Goal: Task Accomplishment & Management: Complete application form

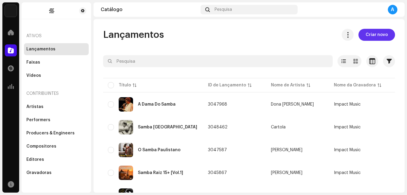
click at [372, 36] on span "Criar novo" at bounding box center [377, 35] width 22 height 12
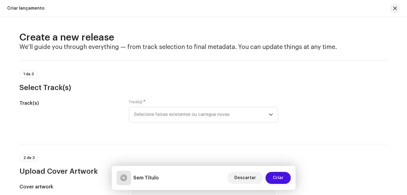
scroll to position [30, 0]
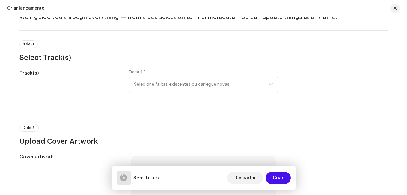
click at [156, 86] on span "Selecione faixas existentes ou carregue novas" at bounding box center [201, 84] width 135 height 15
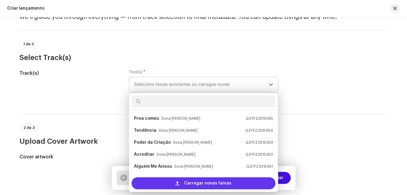
scroll to position [10, 0]
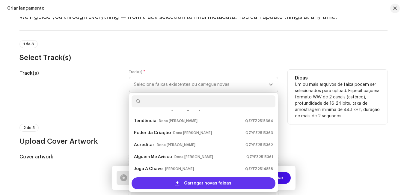
click at [174, 182] on div "Carregar novas faixas" at bounding box center [204, 183] width 144 height 12
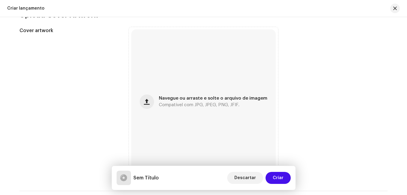
scroll to position [330, 0]
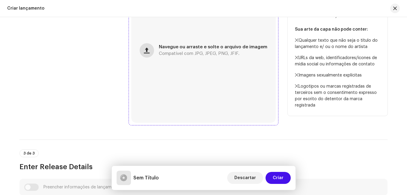
click at [148, 52] on span "button" at bounding box center [147, 50] width 6 height 5
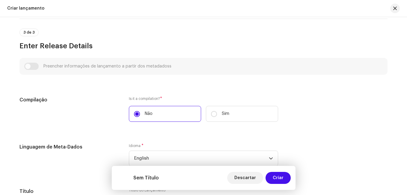
scroll to position [480, 0]
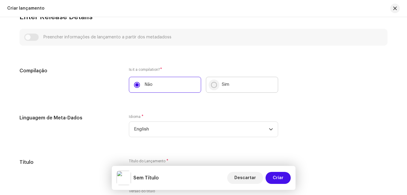
click at [214, 85] on input "Sim" at bounding box center [214, 85] width 6 height 6
radio input "true"
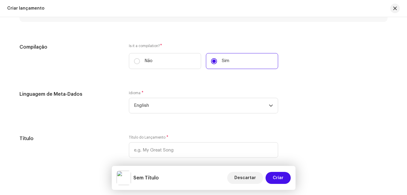
scroll to position [540, 0]
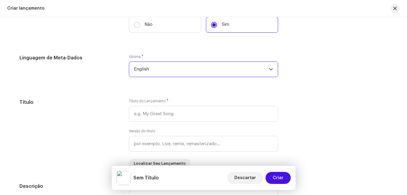
click at [137, 68] on span "English" at bounding box center [201, 69] width 135 height 15
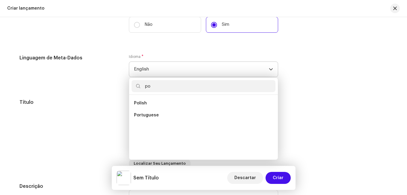
scroll to position [0, 0]
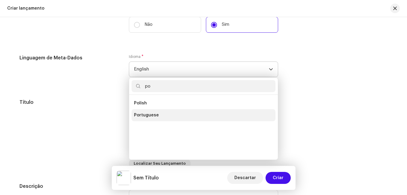
type input "po"
click at [144, 112] on li "Portuguese" at bounding box center [204, 115] width 144 height 12
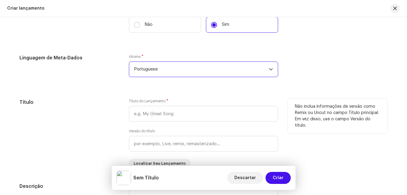
scroll to position [570, 0]
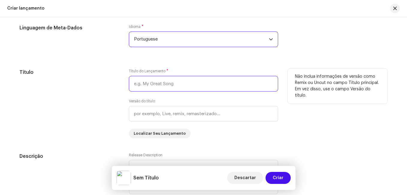
click at [139, 86] on input "text" at bounding box center [203, 84] width 149 height 16
paste input "[PERSON_NAME]"
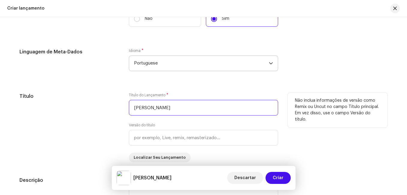
scroll to position [594, 0]
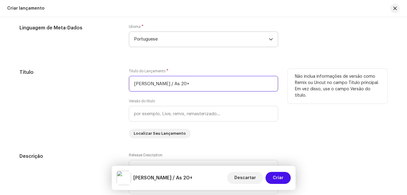
type input "[PERSON_NAME] / As 20+"
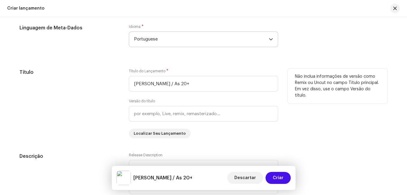
click at [84, 100] on div "Título" at bounding box center [69, 104] width 100 height 70
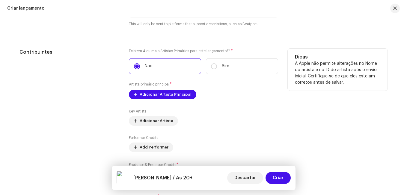
scroll to position [774, 0]
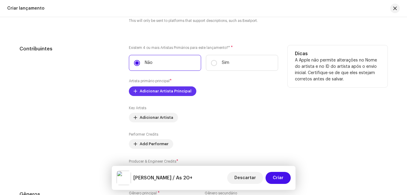
click at [151, 93] on span "Adicionar Artista Principal" at bounding box center [166, 91] width 52 height 12
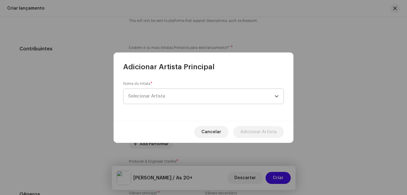
click at [173, 95] on span "Selecionar Artista" at bounding box center [201, 96] width 146 height 15
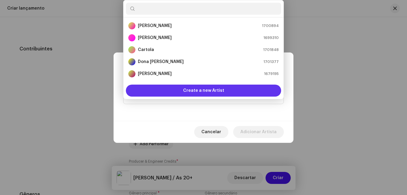
click at [178, 86] on div "Create a new Artist" at bounding box center [203, 91] width 155 height 12
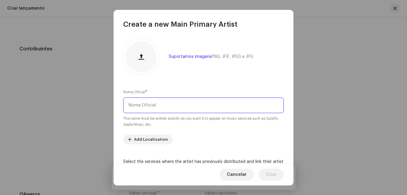
click at [164, 104] on input "text" at bounding box center [203, 105] width 161 height 16
paste input "[PERSON_NAME]"
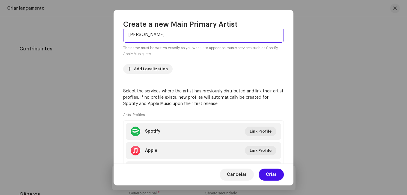
scroll to position [105, 0]
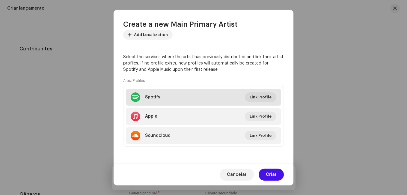
type input "[PERSON_NAME]"
click at [242, 101] on li "Spotify Link Profile" at bounding box center [203, 97] width 155 height 17
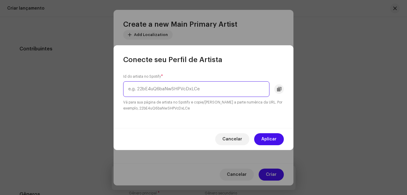
click at [186, 89] on input "text" at bounding box center [196, 89] width 146 height 16
paste input "5sz0KCAiQWi1PZau7Noo97"
type input "5sz0KCAiQWi1PZau7Noo97"
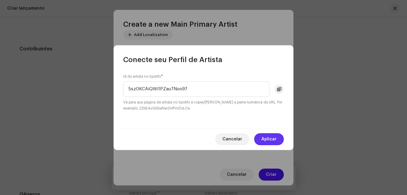
click at [270, 140] on span "Aplicar" at bounding box center [268, 139] width 15 height 12
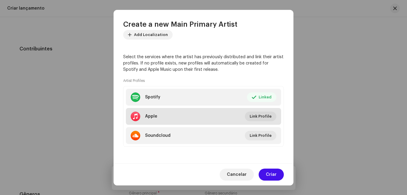
click at [200, 118] on li "Apple Link Profile" at bounding box center [203, 116] width 155 height 17
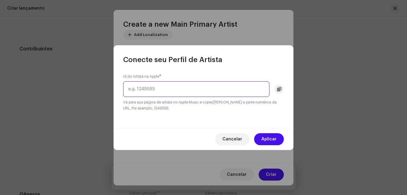
paste input "128682908"
type input "128682908"
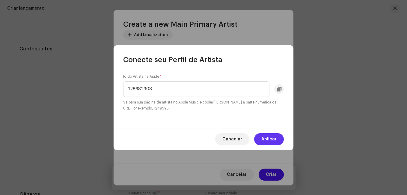
click at [275, 139] on span "Aplicar" at bounding box center [268, 139] width 15 height 12
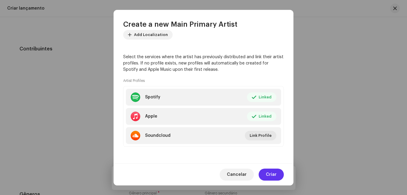
click at [267, 173] on span "Criar" at bounding box center [271, 174] width 11 height 12
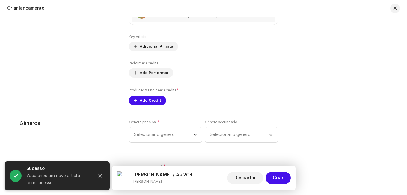
scroll to position [863, 0]
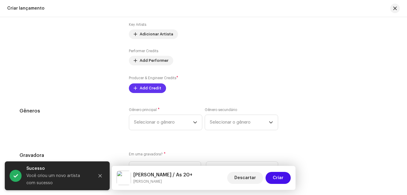
click at [141, 85] on span "Add Credit" at bounding box center [151, 88] width 22 height 12
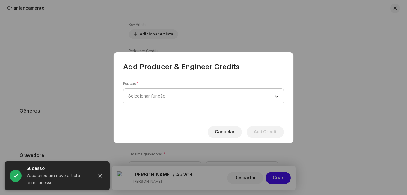
click at [156, 95] on span "Selecionar função" at bounding box center [201, 96] width 146 height 15
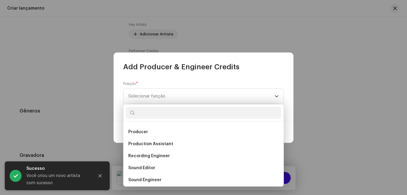
scroll to position [239, 0]
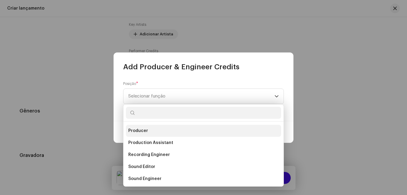
click at [157, 133] on li "Producer" at bounding box center [203, 131] width 155 height 12
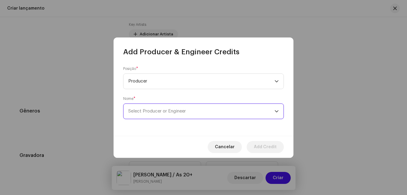
click at [163, 113] on span "Select Producer or Engineer" at bounding box center [157, 111] width 58 height 4
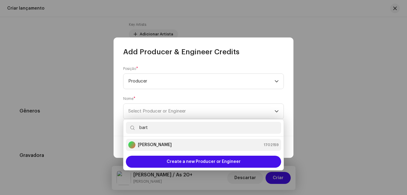
type input "bart"
click at [157, 145] on strong "[PERSON_NAME]" at bounding box center [155, 145] width 34 height 6
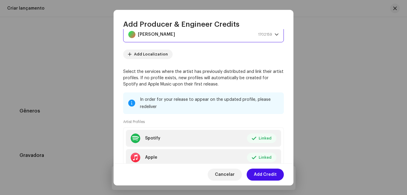
scroll to position [90, 0]
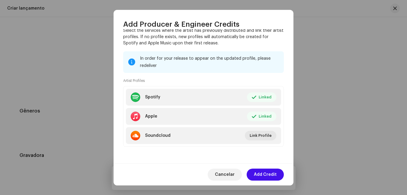
click at [257, 174] on span "Add Credit" at bounding box center [265, 174] width 23 height 12
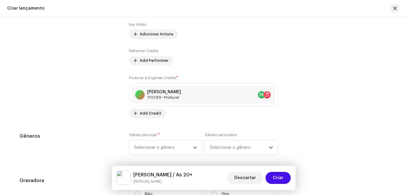
scroll to position [894, 0]
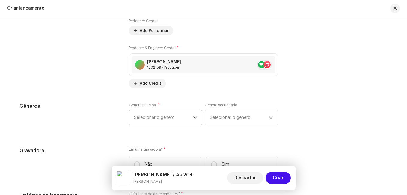
click at [154, 116] on span "Selecionar o gênero" at bounding box center [163, 117] width 59 height 15
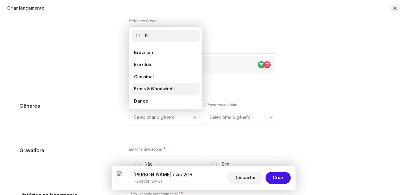
scroll to position [10, 0]
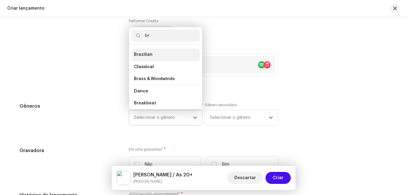
type input "br"
click at [155, 55] on li "Brazilian" at bounding box center [166, 55] width 68 height 12
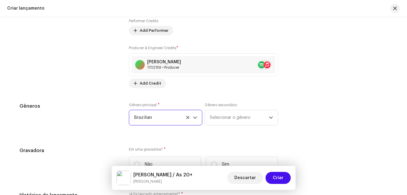
click at [110, 100] on div "Preencher informações de lançamento a partir dos metadadoss Compilação Is it a …" at bounding box center [203, 12] width 368 height 746
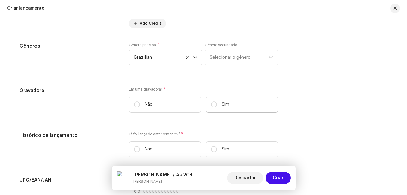
click at [210, 100] on label "Sim" at bounding box center [242, 105] width 72 height 16
click at [211, 101] on input "Sim" at bounding box center [214, 104] width 6 height 6
radio input "true"
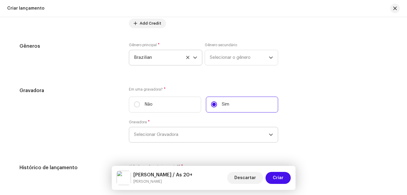
click at [200, 129] on span "Selecionar Gravadora" at bounding box center [201, 134] width 135 height 15
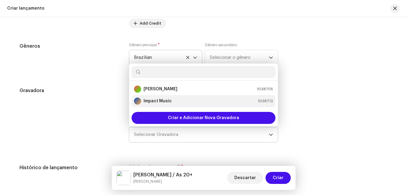
click at [198, 103] on div "Impact Music 1038712" at bounding box center [203, 100] width 139 height 7
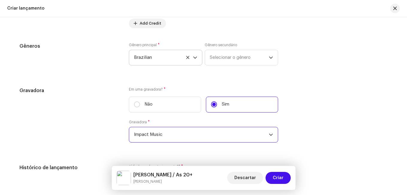
click at [86, 114] on div "Gravadora" at bounding box center [69, 118] width 100 height 63
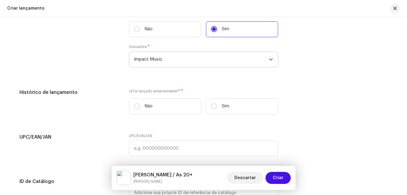
scroll to position [1044, 0]
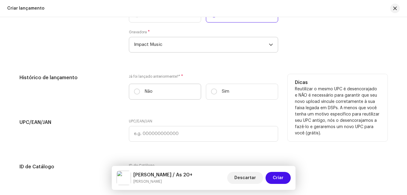
click at [168, 91] on label "Não" at bounding box center [165, 92] width 72 height 16
click at [140, 91] on input "Não" at bounding box center [137, 91] width 6 height 6
radio input "true"
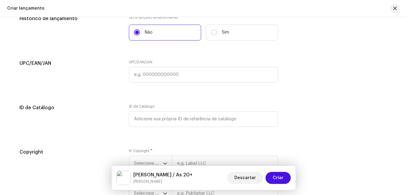
scroll to position [1104, 0]
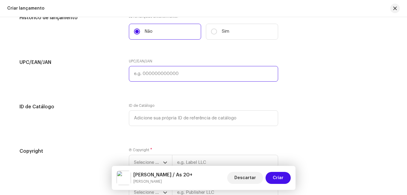
click at [162, 74] on input "text" at bounding box center [203, 74] width 149 height 16
paste input "8721253281832"
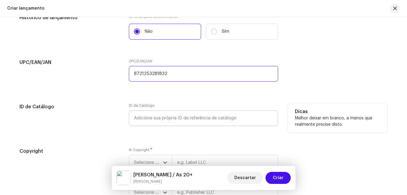
type input "8721253281832"
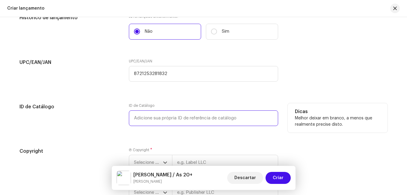
click at [148, 120] on input "text" at bounding box center [203, 118] width 149 height 16
paste input "8721253281832"
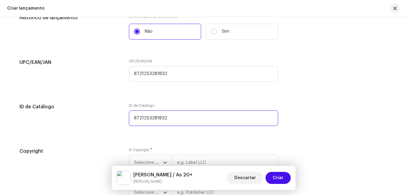
type input "8721253281832"
drag, startPoint x: 166, startPoint y: 121, endPoint x: 115, endPoint y: 124, distance: 51.0
click at [115, 123] on div "ID de Catálogo ID de Catálogo 8721253281832 Dicas Melhor deixar em branco, a me…" at bounding box center [203, 118] width 368 height 30
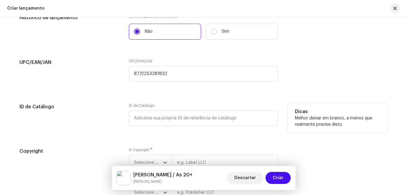
click at [104, 116] on div "ID de Catálogo" at bounding box center [69, 118] width 100 height 30
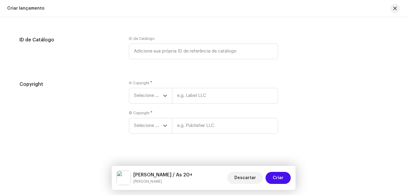
scroll to position [1174, 0]
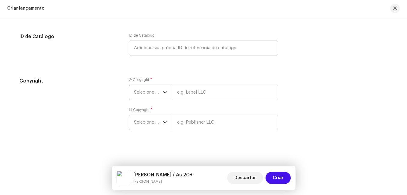
click at [143, 94] on span "Selecione o ano" at bounding box center [148, 92] width 29 height 15
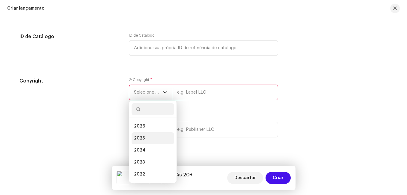
click at [145, 134] on li "2025" at bounding box center [153, 138] width 43 height 12
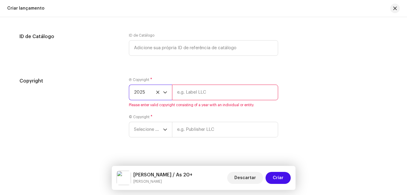
click at [199, 93] on input "text" at bounding box center [225, 93] width 106 height 16
type input "Impact Music"
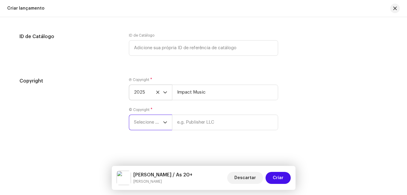
click at [147, 126] on span "Selecione o ano" at bounding box center [148, 122] width 29 height 15
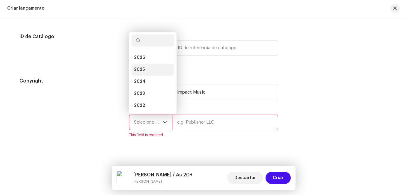
click at [153, 70] on li "2025" at bounding box center [153, 70] width 43 height 12
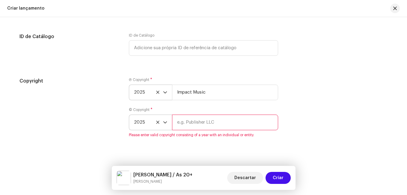
click at [190, 121] on input "text" at bounding box center [225, 123] width 106 height 16
type input "Impact Music"
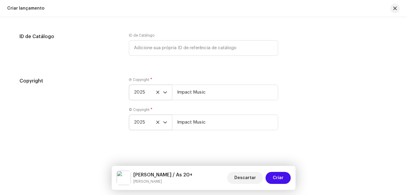
click at [67, 95] on div "Copyright" at bounding box center [69, 107] width 100 height 60
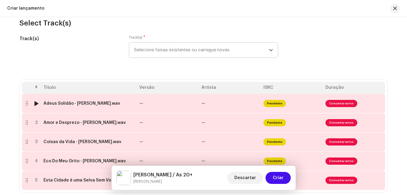
scroll to position [94, 0]
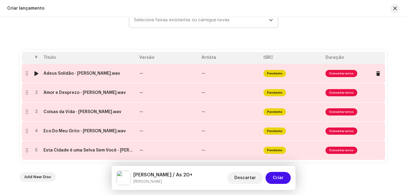
click at [164, 75] on td "—" at bounding box center [168, 73] width 62 height 19
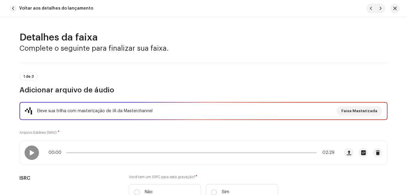
click at [136, 131] on div "Eleve sua trilha com masterização de IA da Masterchannel Faixa Masterizada Arqu…" at bounding box center [203, 154] width 368 height 105
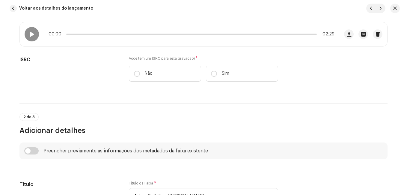
scroll to position [120, 0]
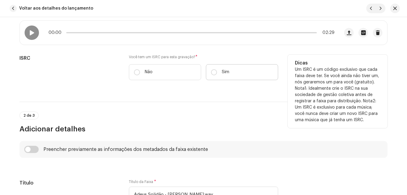
click at [211, 76] on label "Sim" at bounding box center [242, 72] width 72 height 16
click at [211, 75] on input "Sim" at bounding box center [214, 72] width 6 height 6
radio input "true"
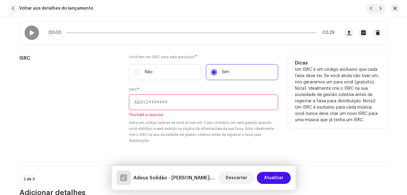
paste input "NL-8RL-24-55530"
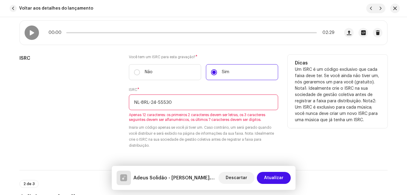
click at [156, 103] on input "NL-8RL-24-55530" at bounding box center [203, 102] width 149 height 16
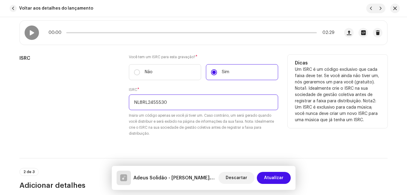
type input "NL8RL2455530"
click at [106, 136] on div "ISRC" at bounding box center [69, 99] width 100 height 89
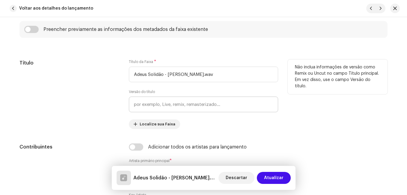
scroll to position [300, 0]
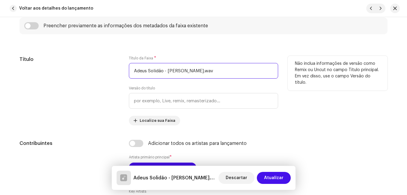
drag, startPoint x: 163, startPoint y: 71, endPoint x: 213, endPoint y: 70, distance: 50.1
click at [213, 70] on input "Adeus Solidão - [PERSON_NAME].wav" at bounding box center [203, 71] width 149 height 16
type input "Adeus Solidão"
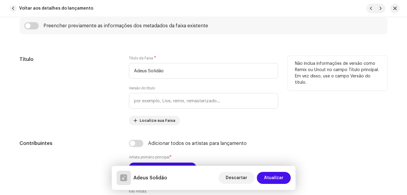
click at [91, 102] on div "Título" at bounding box center [69, 91] width 100 height 70
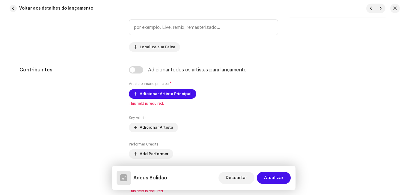
scroll to position [390, 0]
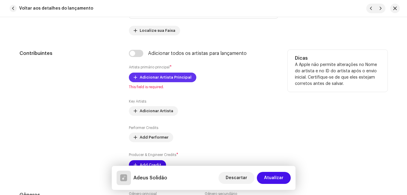
click at [140, 76] on span "Adicionar Artista Principal" at bounding box center [166, 77] width 52 height 12
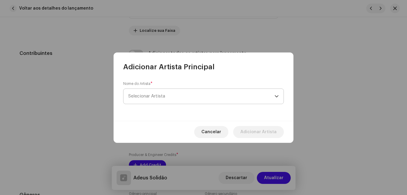
click at [141, 91] on span "Selecionar Artista" at bounding box center [201, 96] width 146 height 15
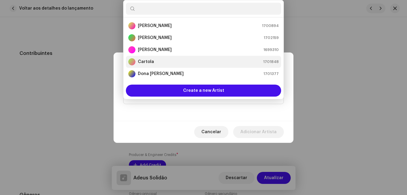
scroll to position [10, 0]
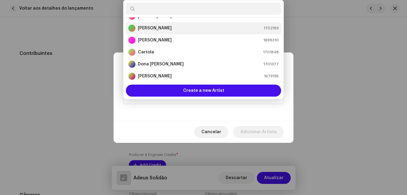
click at [154, 27] on strong "[PERSON_NAME]" at bounding box center [155, 28] width 34 height 6
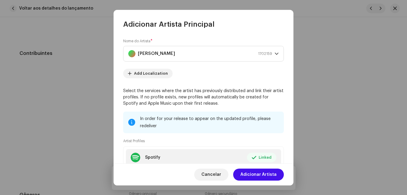
click at [268, 171] on span "Adicionar Artista" at bounding box center [258, 174] width 36 height 12
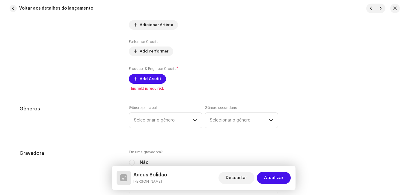
scroll to position [510, 0]
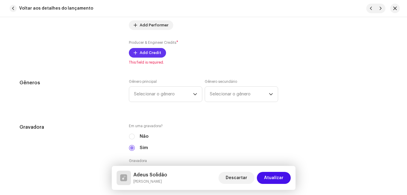
click at [154, 53] on span "Add Credit" at bounding box center [151, 53] width 22 height 12
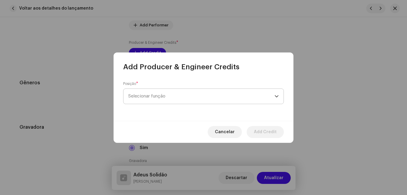
click at [201, 97] on span "Selecionar função" at bounding box center [201, 96] width 146 height 15
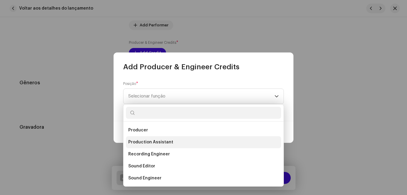
scroll to position [204, 0]
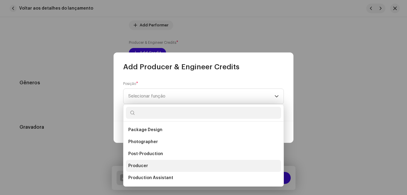
click at [136, 168] on span "Producer" at bounding box center [138, 166] width 20 height 6
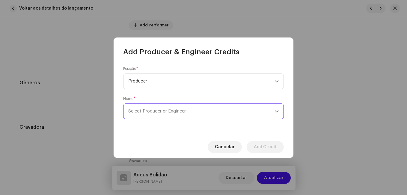
click at [219, 117] on span "Select Producer or Engineer" at bounding box center [201, 111] width 146 height 15
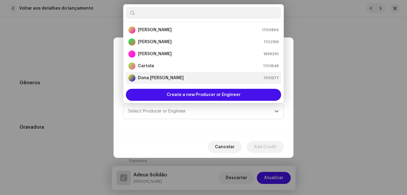
scroll to position [10, 0]
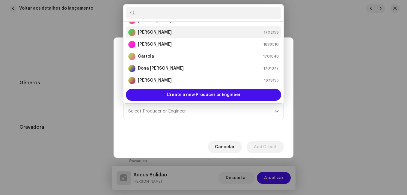
click at [201, 30] on div "[PERSON_NAME] 1702159" at bounding box center [203, 32] width 151 height 7
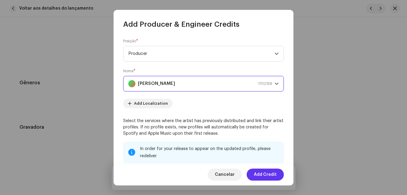
click at [262, 173] on span "Add Credit" at bounding box center [265, 174] width 23 height 12
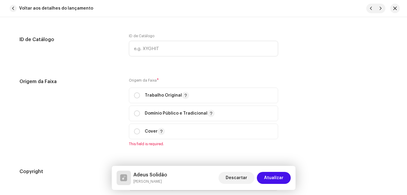
scroll to position [750, 0]
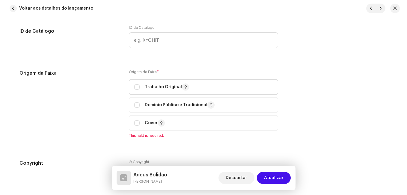
click at [134, 83] on span "Trabalho Original" at bounding box center [203, 86] width 139 height 15
radio input "true"
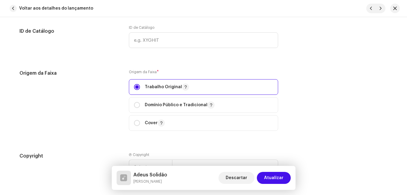
click at [110, 99] on div "Origem da Faixa" at bounding box center [69, 104] width 100 height 68
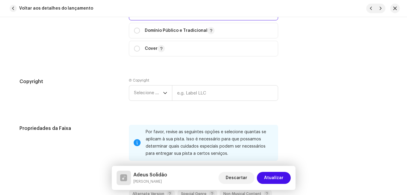
scroll to position [839, 0]
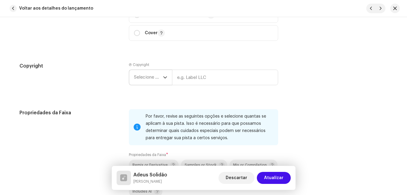
click at [163, 75] on icon "dropdown trigger" at bounding box center [165, 77] width 4 height 4
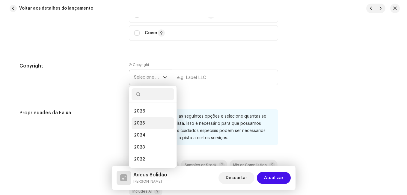
click at [146, 125] on li "2025" at bounding box center [153, 123] width 43 height 12
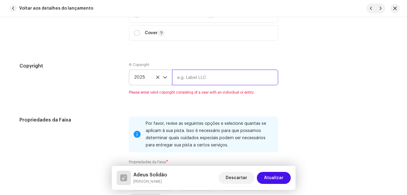
click at [189, 79] on input "text" at bounding box center [225, 78] width 106 height 16
type input "Impact Music"
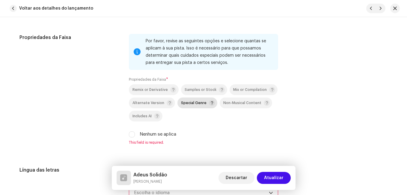
scroll to position [929, 0]
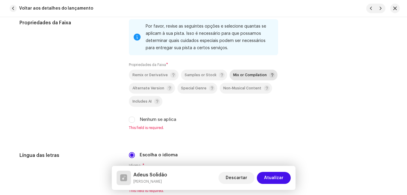
click at [248, 75] on span "Mix or Compilation" at bounding box center [250, 75] width 34 height 4
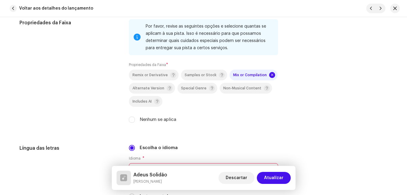
click at [103, 109] on div "Propriedades da Faixa" at bounding box center [69, 74] width 100 height 111
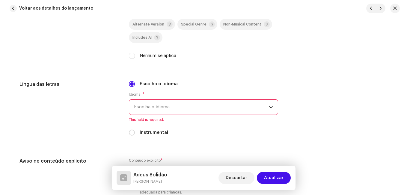
scroll to position [1019, 0]
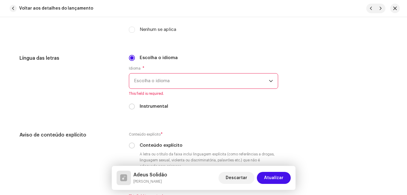
click at [174, 82] on span "Escolha o idioma" at bounding box center [201, 80] width 135 height 15
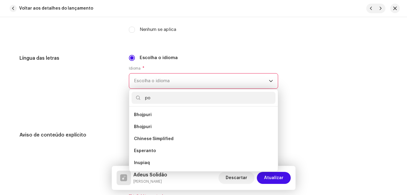
scroll to position [0, 0]
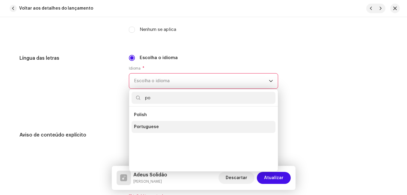
type input "po"
click at [152, 123] on li "Portuguese" at bounding box center [204, 127] width 144 height 12
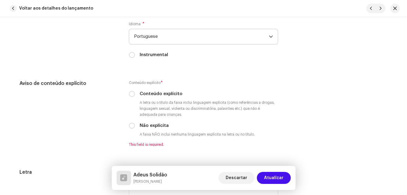
scroll to position [1109, 0]
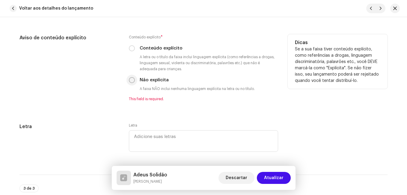
click at [130, 80] on input "Não explícita" at bounding box center [132, 80] width 6 height 6
radio input "true"
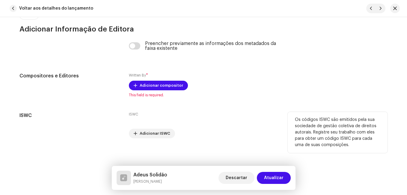
scroll to position [1276, 0]
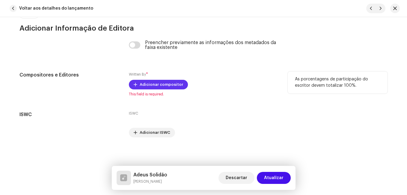
click at [159, 85] on span "Adicionar compositor" at bounding box center [161, 85] width 43 height 12
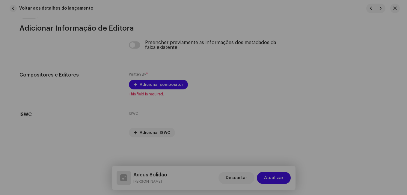
click at [93, 124] on div "Adicionar compositor Nome do escritor ( PRECISA ser o nome de uma pessoa e não …" at bounding box center [203, 97] width 407 height 195
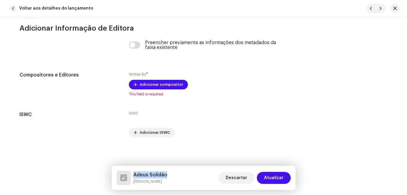
drag, startPoint x: 166, startPoint y: 173, endPoint x: 133, endPoint y: 172, distance: 33.0
click at [133, 172] on div "Adeus Solidão [PERSON_NAME] Descartar Atualizar" at bounding box center [204, 178] width 174 height 14
copy h5 "Adeus Solidão"
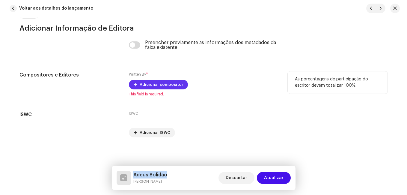
click at [166, 86] on span "Adicionar compositor" at bounding box center [161, 85] width 43 height 12
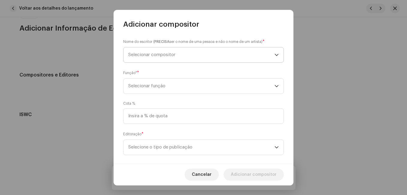
click at [177, 58] on span "Selecionar compositor" at bounding box center [201, 54] width 146 height 15
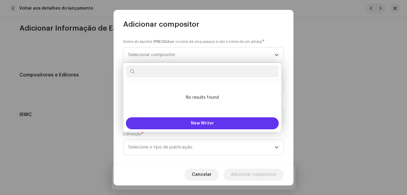
click at [171, 124] on button "New Writer" at bounding box center [202, 123] width 153 height 12
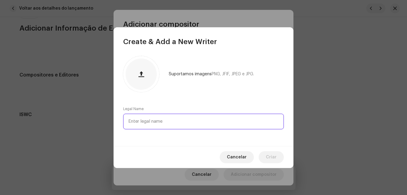
click at [171, 120] on input "text" at bounding box center [203, 122] width 161 height 16
paste input "[PERSON_NAME]"
type input "[PERSON_NAME]"
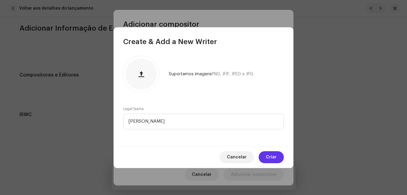
click at [265, 155] on button "Criar" at bounding box center [271, 157] width 25 height 12
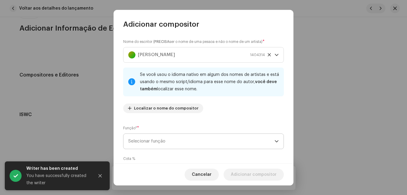
click at [202, 136] on span "Selecionar função" at bounding box center [201, 141] width 146 height 15
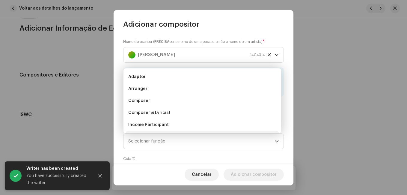
scroll to position [10, 0]
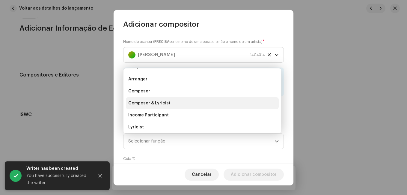
drag, startPoint x: 192, startPoint y: 103, endPoint x: 197, endPoint y: 110, distance: 8.9
click at [192, 103] on li "Composer & Lyricist" at bounding box center [202, 103] width 153 height 12
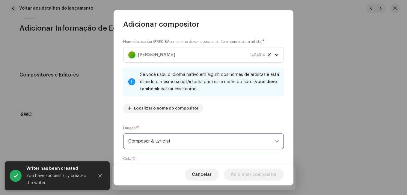
click at [201, 117] on div "Nome do escritor ( PRECISA ser o nome de uma pessoa e não o nome de um artista)…" at bounding box center [203, 78] width 161 height 79
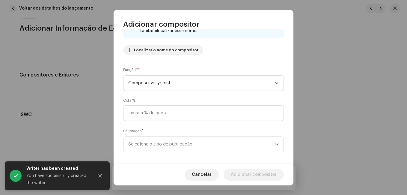
scroll to position [64, 0]
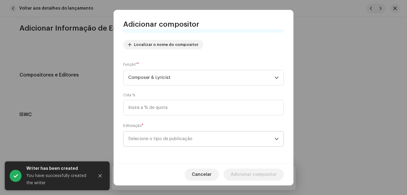
click at [190, 139] on span "Selecione o tipo de publicação" at bounding box center [201, 138] width 146 height 15
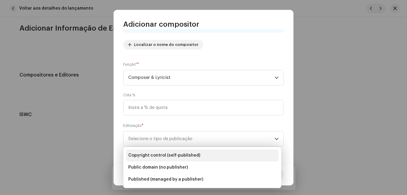
click at [236, 151] on li "Copyright control (self-published)" at bounding box center [202, 155] width 153 height 12
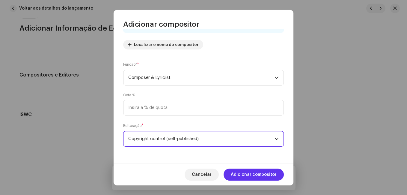
click at [275, 174] on span "Adicionar compositor" at bounding box center [254, 174] width 46 height 12
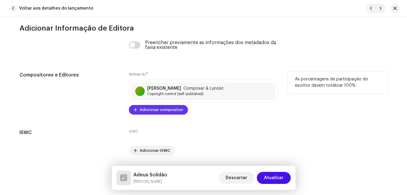
click at [154, 112] on span "Adicionar compositor" at bounding box center [161, 110] width 43 height 12
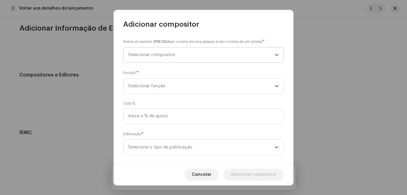
click at [191, 58] on span "Selecionar compositor" at bounding box center [201, 54] width 146 height 15
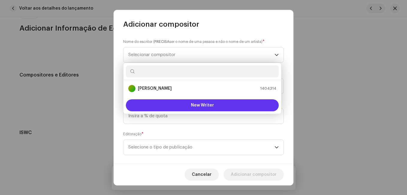
click at [183, 102] on button "New Writer" at bounding box center [202, 105] width 153 height 12
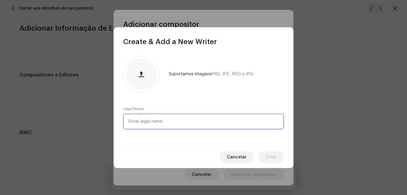
click at [183, 120] on input "text" at bounding box center [203, 122] width 161 height 16
paste input "[PERSON_NAME]"
type input "[PERSON_NAME]"
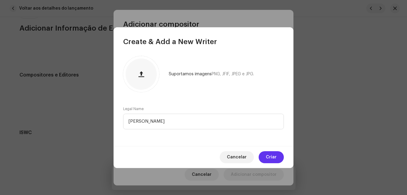
click at [268, 152] on span "Criar" at bounding box center [271, 157] width 11 height 12
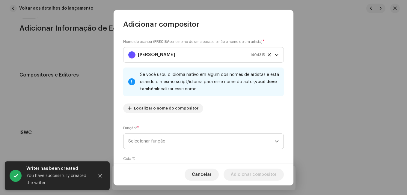
click at [246, 143] on span "Selecionar função" at bounding box center [201, 141] width 146 height 15
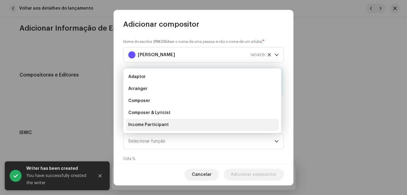
scroll to position [10, 0]
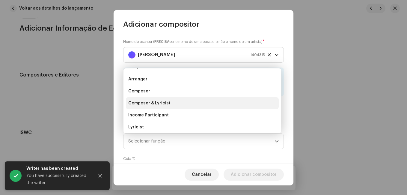
click at [210, 105] on li "Composer & Lyricist" at bounding box center [202, 103] width 153 height 12
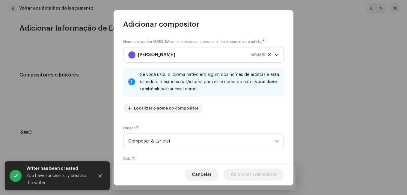
click at [218, 115] on div "Nome do escritor ( PRECISA ser o nome de uma pessoa e não o nome de um artista)…" at bounding box center [203, 78] width 161 height 79
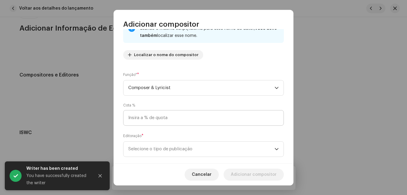
scroll to position [64, 0]
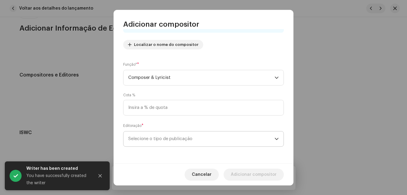
click at [210, 139] on span "Selecione o tipo de publicação" at bounding box center [201, 138] width 146 height 15
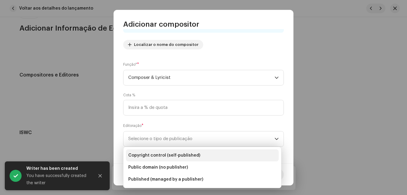
click at [188, 154] on span "Copyright control (self-published)" at bounding box center [164, 155] width 72 height 6
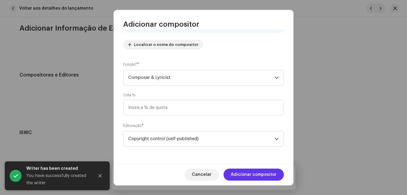
click at [232, 171] on button "Adicionar compositor" at bounding box center [254, 174] width 60 height 12
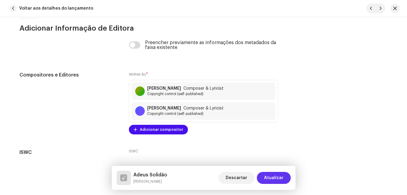
drag, startPoint x: 270, startPoint y: 177, endPoint x: 267, endPoint y: 175, distance: 3.8
click at [270, 177] on span "Atualizar" at bounding box center [273, 178] width 19 height 12
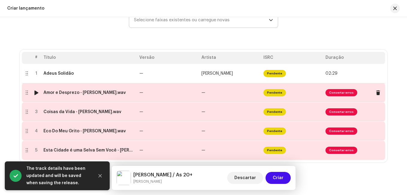
click at [163, 89] on td "—" at bounding box center [168, 92] width 62 height 19
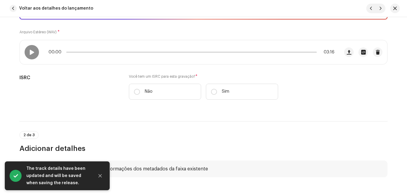
scroll to position [120, 0]
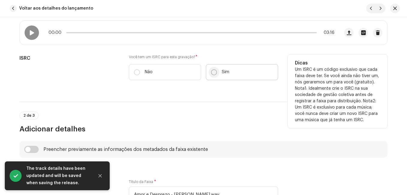
click at [214, 75] on input "Sim" at bounding box center [214, 72] width 6 height 6
radio input "true"
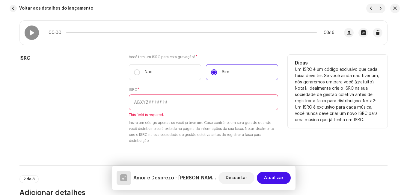
paste input "NL-8RL-24-55532"
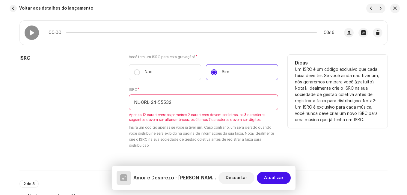
click at [155, 103] on input "NL-8RL-24-55532" at bounding box center [203, 102] width 149 height 16
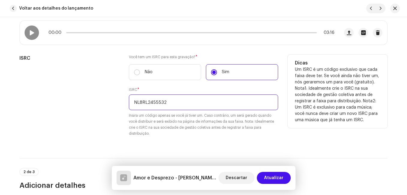
type input "NL8RL2455532"
click at [80, 105] on div "ISRC" at bounding box center [69, 99] width 100 height 89
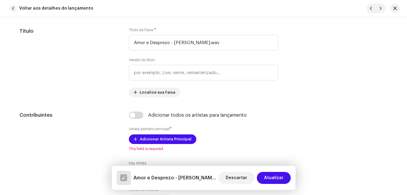
scroll to position [330, 0]
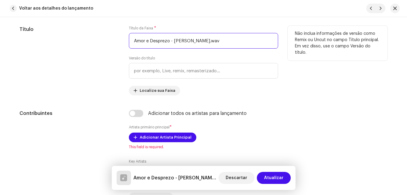
drag, startPoint x: 170, startPoint y: 42, endPoint x: 225, endPoint y: 43, distance: 55.2
click at [225, 43] on input "Amor e Desprezo - [PERSON_NAME].wav" at bounding box center [203, 41] width 149 height 16
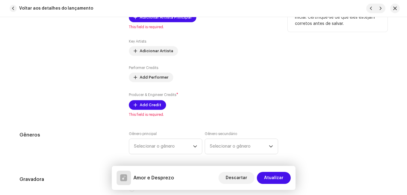
scroll to position [420, 0]
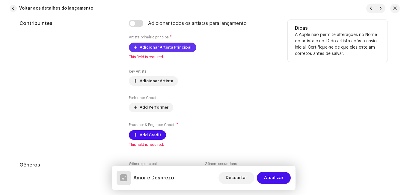
type input "Amor e Desprezo"
click at [162, 45] on span "Adicionar Artista Principal" at bounding box center [166, 47] width 52 height 12
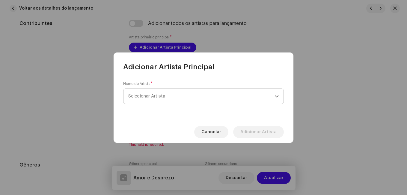
click at [158, 94] on span "Selecionar Artista" at bounding box center [146, 96] width 37 height 4
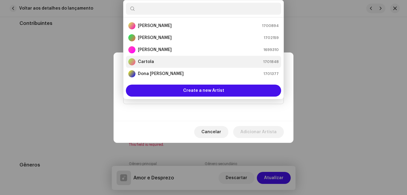
scroll to position [10, 0]
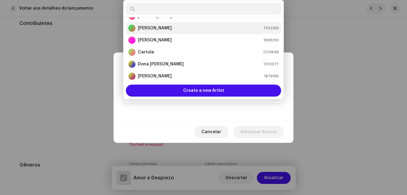
click at [165, 28] on div "[PERSON_NAME] 1702159" at bounding box center [203, 28] width 151 height 7
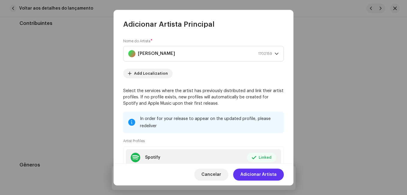
click at [263, 176] on span "Adicionar Artista" at bounding box center [258, 174] width 36 height 12
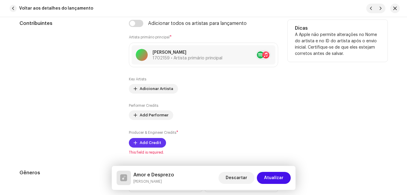
click at [150, 142] on span "Add Credit" at bounding box center [151, 143] width 22 height 12
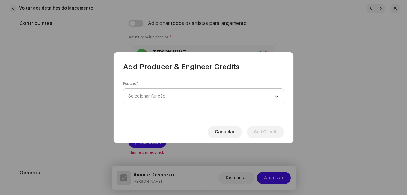
click at [190, 94] on span "Selecionar função" at bounding box center [201, 96] width 146 height 15
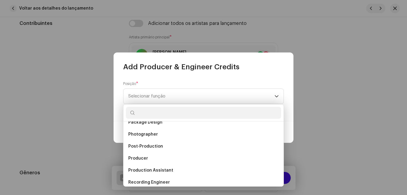
scroll to position [204, 0]
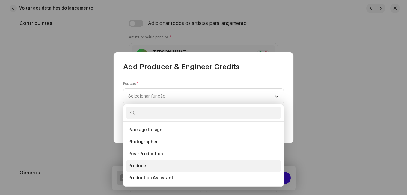
click at [147, 162] on li "Producer" at bounding box center [203, 166] width 155 height 12
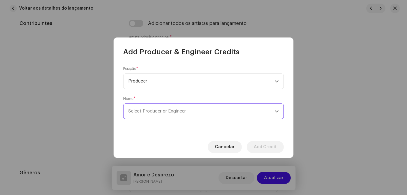
click at [165, 113] on span "Select Producer or Engineer" at bounding box center [201, 111] width 146 height 15
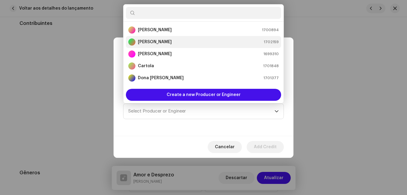
click at [176, 40] on div "[PERSON_NAME] 1702159" at bounding box center [203, 41] width 151 height 7
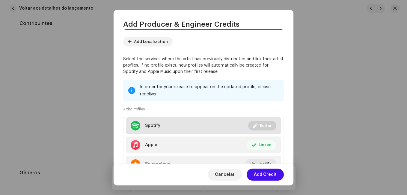
scroll to position [90, 0]
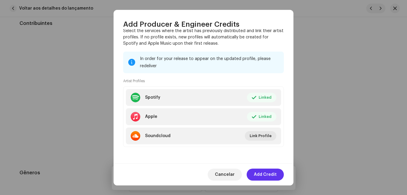
click at [264, 175] on span "Add Credit" at bounding box center [265, 174] width 23 height 12
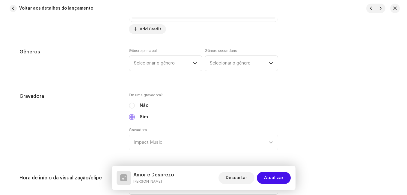
scroll to position [570, 0]
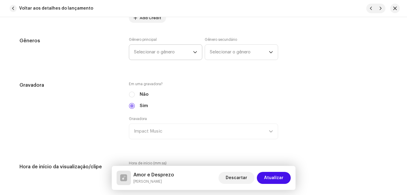
click at [158, 52] on span "Selecionar o gênero" at bounding box center [163, 52] width 59 height 15
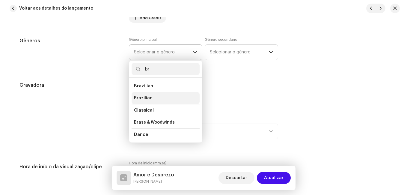
type input "br"
click at [143, 97] on span "Brazilian" at bounding box center [143, 98] width 19 height 6
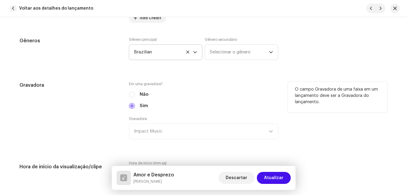
click at [92, 109] on div "Gravadora" at bounding box center [69, 114] width 100 height 65
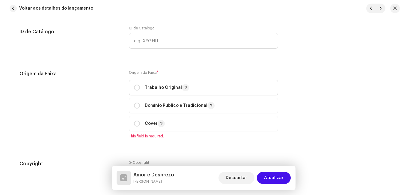
scroll to position [750, 0]
click at [141, 91] on span "Trabalho Original" at bounding box center [203, 86] width 139 height 15
radio input "true"
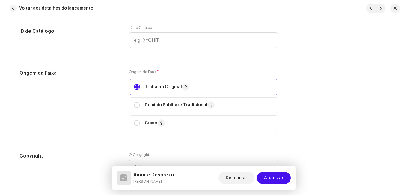
click at [96, 102] on div "Origem da Faixa" at bounding box center [69, 104] width 100 height 68
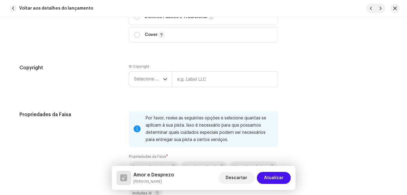
scroll to position [839, 0]
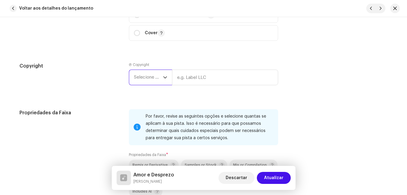
click at [140, 84] on span "Selecione o ano" at bounding box center [148, 77] width 29 height 15
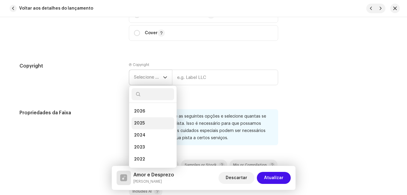
click at [146, 119] on li "2025" at bounding box center [153, 123] width 43 height 12
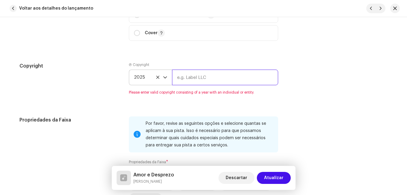
click at [184, 80] on input "text" at bounding box center [225, 78] width 106 height 16
type input "Impact Music"
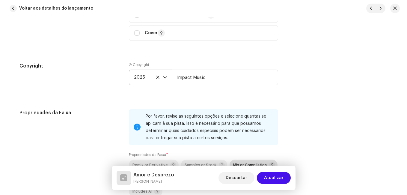
drag, startPoint x: 235, startPoint y: 163, endPoint x: 230, endPoint y: 160, distance: 5.2
click at [235, 162] on div "Mix or Compilation" at bounding box center [254, 165] width 42 height 6
click at [106, 124] on div "Propriedades da Faixa" at bounding box center [69, 164] width 100 height 111
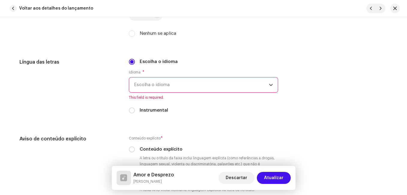
scroll to position [1019, 0]
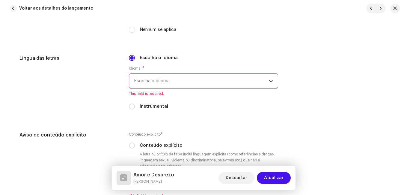
click at [142, 86] on span "Escolha o idioma" at bounding box center [201, 80] width 135 height 15
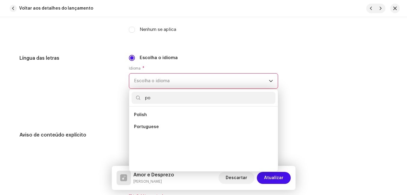
scroll to position [0, 0]
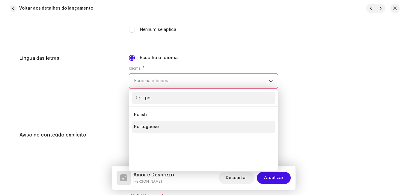
type input "po"
click at [147, 125] on span "Portuguese" at bounding box center [146, 127] width 25 height 6
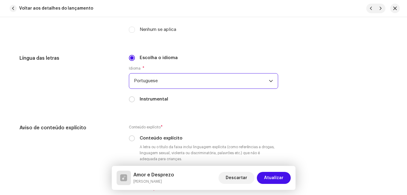
click at [104, 108] on div "Língua das letras" at bounding box center [69, 82] width 100 height 55
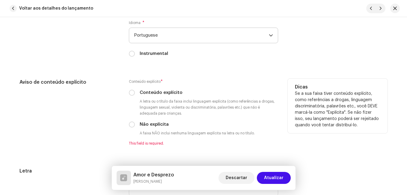
scroll to position [1109, 0]
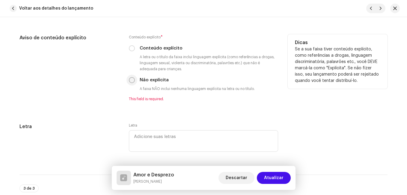
click at [129, 81] on input "Não explícita" at bounding box center [132, 80] width 6 height 6
radio input "true"
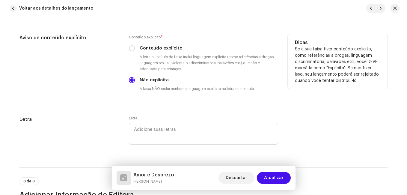
click at [112, 100] on div "Aviso de conteúdo explícito" at bounding box center [69, 67] width 100 height 67
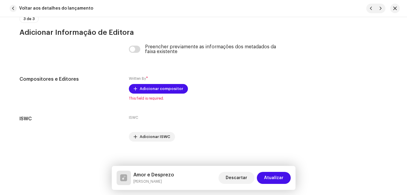
scroll to position [1276, 0]
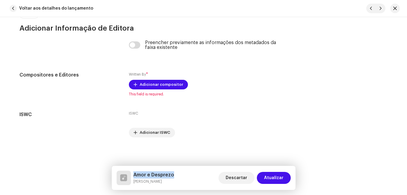
drag, startPoint x: 173, startPoint y: 175, endPoint x: 134, endPoint y: 174, distance: 39.0
click at [134, 174] on div "Amor e Desprezo [PERSON_NAME] Descartar Atualizar" at bounding box center [204, 178] width 174 height 14
copy h5 "Amor e Desprezo"
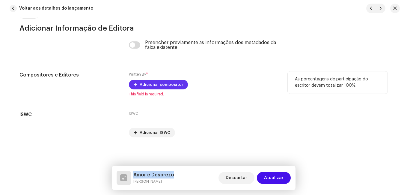
click at [165, 85] on span "Adicionar compositor" at bounding box center [161, 85] width 43 height 12
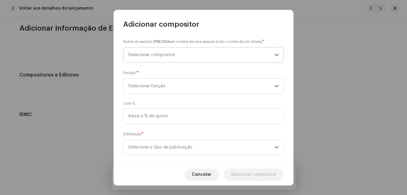
click at [177, 57] on span "Selecionar compositor" at bounding box center [201, 54] width 146 height 15
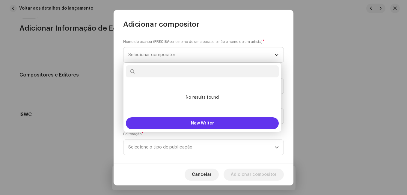
click at [178, 120] on button "New Writer" at bounding box center [202, 123] width 153 height 12
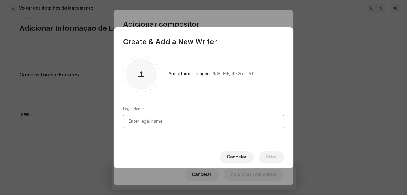
paste input "[PERSON_NAME]"
type input "[PERSON_NAME]"
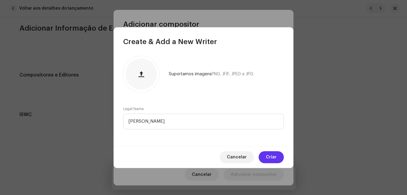
click at [276, 154] on span "Criar" at bounding box center [271, 157] width 11 height 12
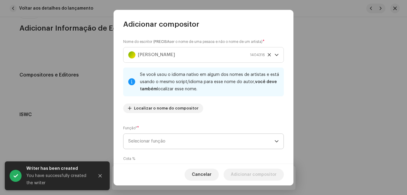
click at [245, 141] on span "Selecionar função" at bounding box center [201, 141] width 146 height 15
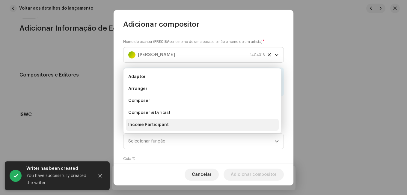
scroll to position [10, 0]
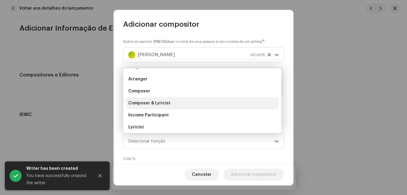
click at [229, 108] on li "Composer & Lyricist" at bounding box center [202, 103] width 153 height 12
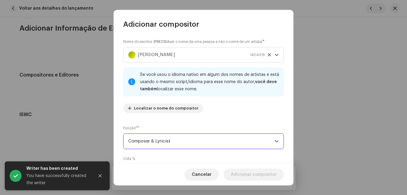
click at [230, 108] on div "Nome do escritor ( PRECISA ser o nome de uma pessoa e não o nome de um artista)…" at bounding box center [203, 78] width 161 height 79
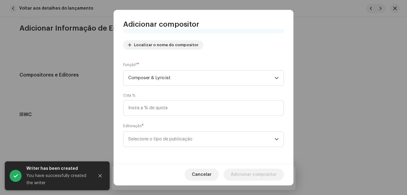
scroll to position [64, 0]
click at [223, 142] on span "Selecione o tipo de publicação" at bounding box center [201, 138] width 146 height 15
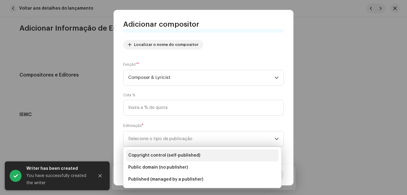
click at [218, 155] on li "Copyright control (self-published)" at bounding box center [202, 155] width 153 height 12
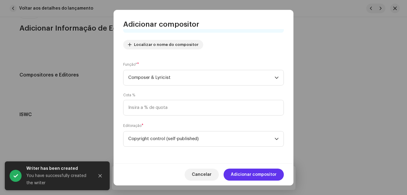
click at [242, 171] on span "Adicionar compositor" at bounding box center [254, 174] width 46 height 12
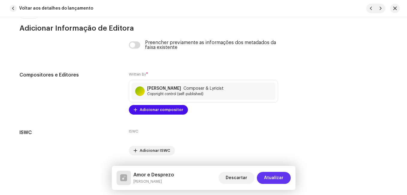
click at [277, 174] on span "Atualizar" at bounding box center [273, 178] width 19 height 12
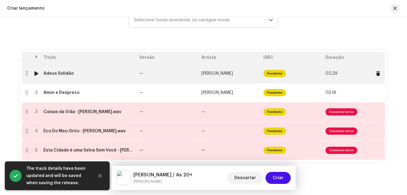
click at [185, 74] on td "—" at bounding box center [168, 73] width 62 height 19
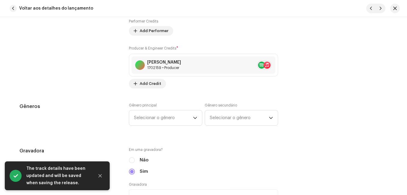
scroll to position [540, 0]
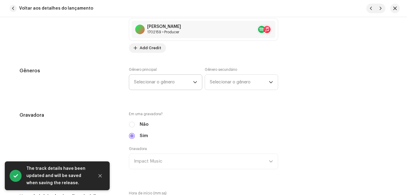
click at [189, 83] on span "Selecionar o gênero" at bounding box center [163, 82] width 59 height 15
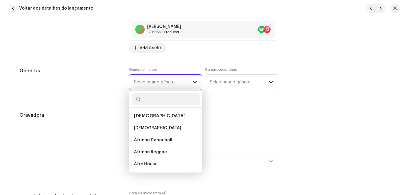
click at [190, 84] on span "Selecionar o gênero" at bounding box center [163, 82] width 59 height 15
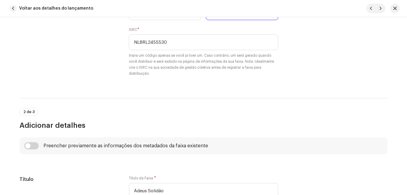
scroll to position [0, 0]
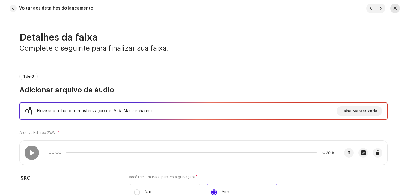
click at [395, 12] on button "button" at bounding box center [395, 9] width 10 height 10
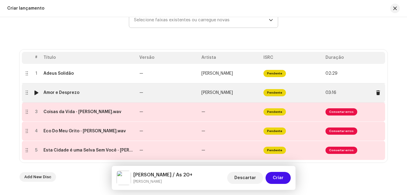
click at [211, 95] on td "[PERSON_NAME]" at bounding box center [230, 92] width 62 height 19
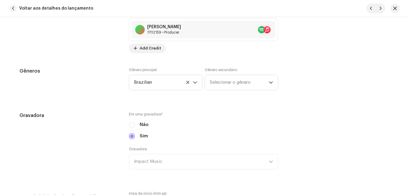
scroll to position [540, 0]
click at [188, 81] on p-select "Brazilian" at bounding box center [165, 82] width 73 height 16
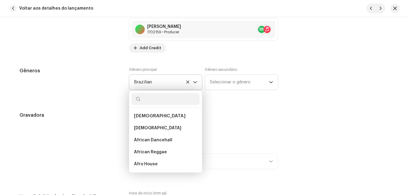
scroll to position [707, 0]
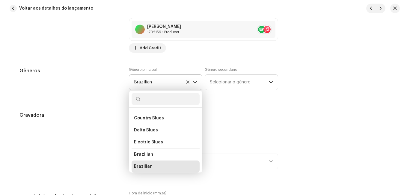
click at [186, 82] on icon at bounding box center [188, 82] width 4 height 4
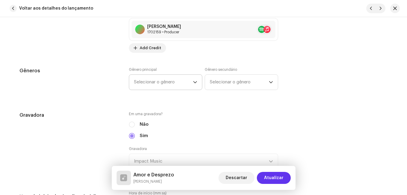
click at [264, 174] on button "Atualizar" at bounding box center [274, 178] width 34 height 12
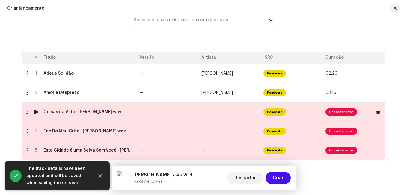
click at [191, 112] on td "—" at bounding box center [168, 111] width 62 height 19
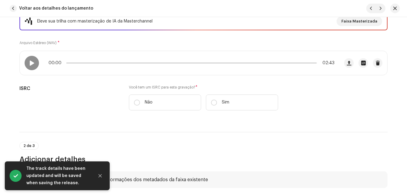
scroll to position [90, 0]
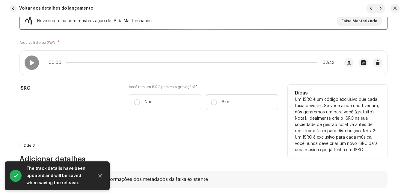
click at [225, 105] on label "Sim" at bounding box center [242, 102] width 72 height 16
click at [217, 105] on input "Sim" at bounding box center [214, 102] width 6 height 6
radio input "true"
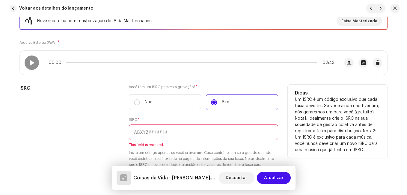
paste input "NL-8RL-24-55533"
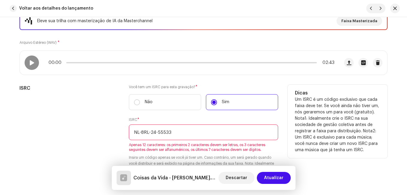
click at [157, 133] on input "NL-8RL-24-55533" at bounding box center [203, 132] width 149 height 16
click at [150, 134] on input "NL-8RL-2455533" at bounding box center [203, 132] width 149 height 16
click at [140, 133] on input "NL-8RL2455533" at bounding box center [203, 132] width 149 height 16
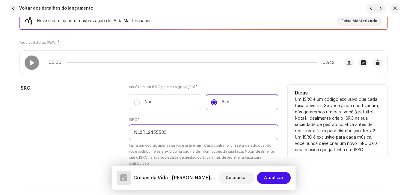
type input "NL8RL2455533"
click at [86, 143] on div "ISRC" at bounding box center [69, 129] width 100 height 89
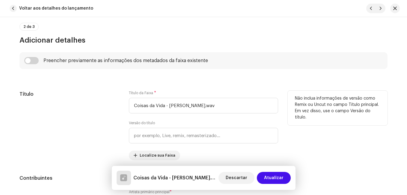
scroll to position [270, 0]
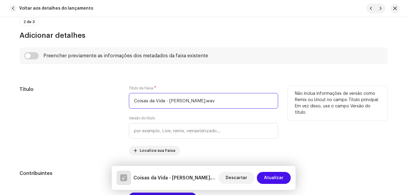
drag, startPoint x: 164, startPoint y: 102, endPoint x: 216, endPoint y: 96, distance: 52.5
click at [216, 96] on input "Coisas da Vida - [PERSON_NAME].wav" at bounding box center [203, 101] width 149 height 16
type input "Coisas da Vida"
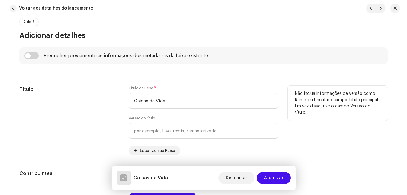
click at [103, 125] on div "Título" at bounding box center [69, 121] width 100 height 70
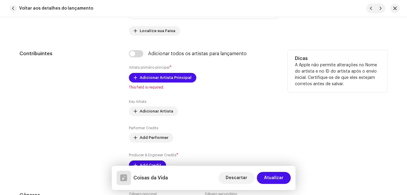
scroll to position [390, 0]
click at [162, 79] on span "Adicionar Artista Principal" at bounding box center [166, 77] width 52 height 12
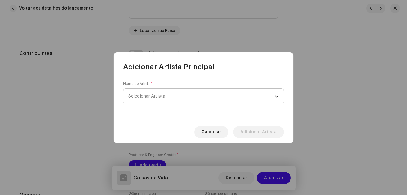
click at [166, 92] on span "Selecionar Artista" at bounding box center [201, 96] width 146 height 15
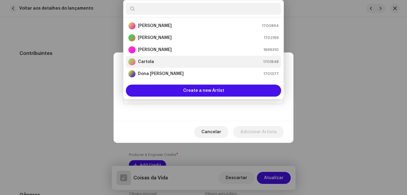
scroll to position [10, 0]
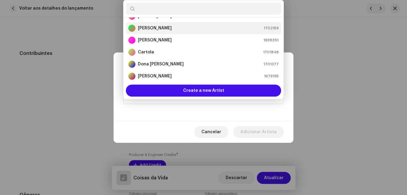
click at [163, 25] on div "[PERSON_NAME]" at bounding box center [149, 28] width 43 height 7
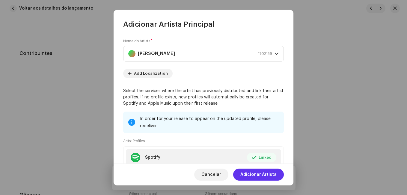
click at [257, 173] on span "Adicionar Artista" at bounding box center [258, 174] width 36 height 12
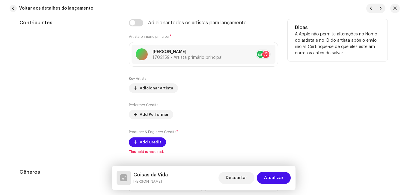
scroll to position [480, 0]
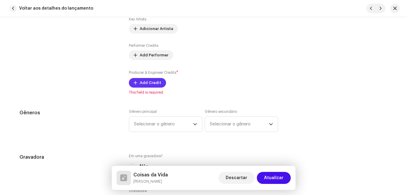
click at [157, 85] on span "Add Credit" at bounding box center [151, 83] width 22 height 12
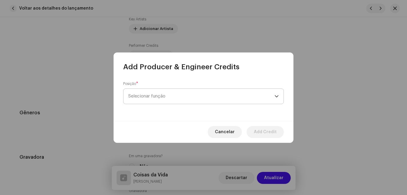
click at [166, 94] on span "Selecionar função" at bounding box center [201, 96] width 146 height 15
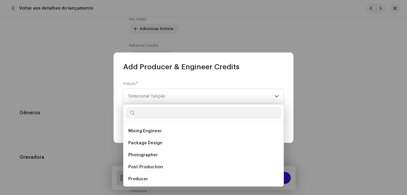
scroll to position [210, 0]
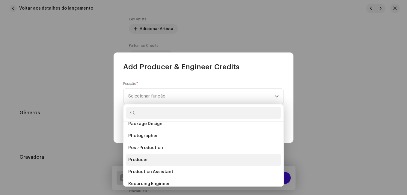
click at [148, 161] on li "Producer" at bounding box center [203, 160] width 155 height 12
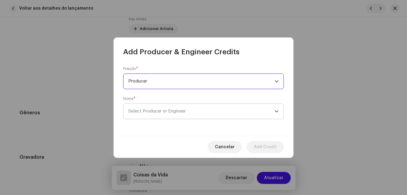
click at [170, 104] on span "Select Producer or Engineer" at bounding box center [201, 111] width 146 height 15
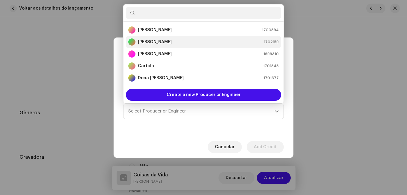
click at [173, 43] on div "[PERSON_NAME] 1702159" at bounding box center [203, 41] width 151 height 7
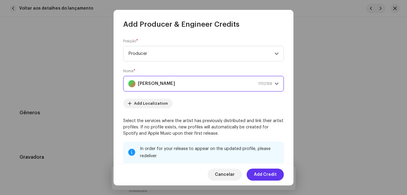
click at [270, 177] on span "Add Credit" at bounding box center [265, 174] width 23 height 12
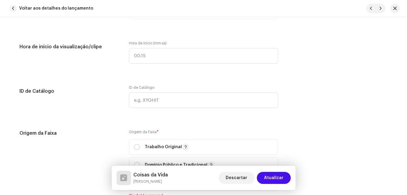
scroll to position [720, 0]
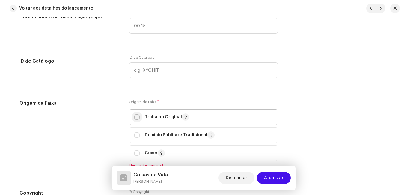
click at [135, 117] on input "radio" at bounding box center [137, 117] width 6 height 6
radio input "true"
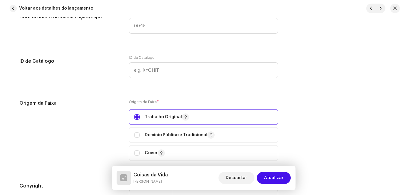
click at [109, 120] on div "Origem da Faixa" at bounding box center [69, 134] width 100 height 68
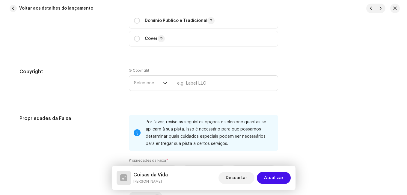
scroll to position [839, 0]
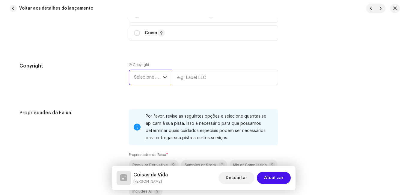
click at [148, 77] on span "Selecione o ano" at bounding box center [148, 77] width 29 height 15
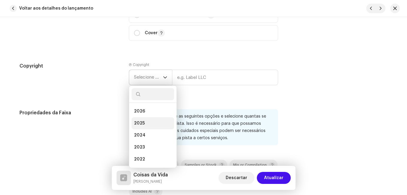
click at [140, 122] on span "2025" at bounding box center [139, 123] width 11 height 6
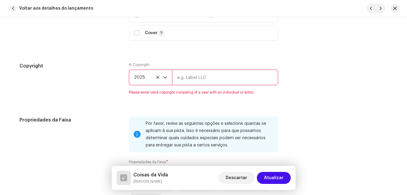
click at [180, 83] on input "text" at bounding box center [225, 78] width 106 height 16
type input "Impact Music"
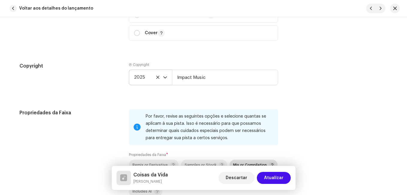
click at [238, 163] on div "Mix or Compilation" at bounding box center [254, 165] width 42 height 6
click at [93, 116] on h5 "Propriedades da Faixa" at bounding box center [69, 112] width 100 height 7
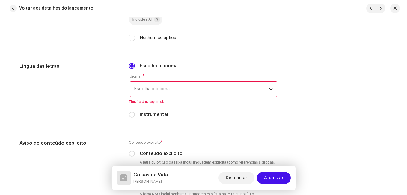
scroll to position [1019, 0]
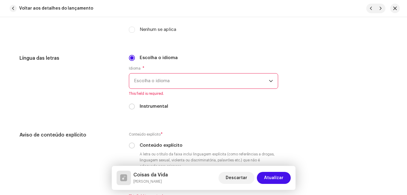
click at [162, 85] on span "Escolha o idioma" at bounding box center [201, 80] width 135 height 15
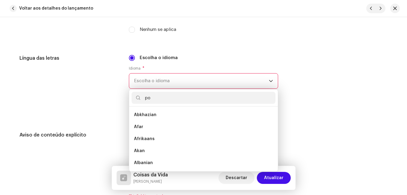
scroll to position [0, 0]
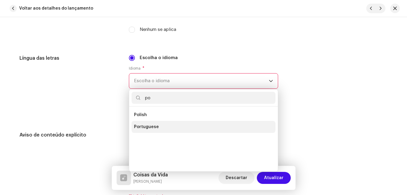
type input "po"
click at [152, 127] on span "Portuguese" at bounding box center [146, 127] width 25 height 6
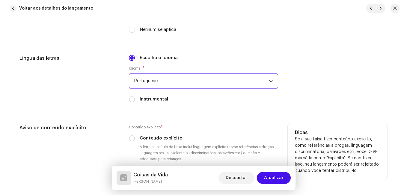
click at [97, 135] on div "Aviso de conteúdo explícito" at bounding box center [69, 161] width 100 height 74
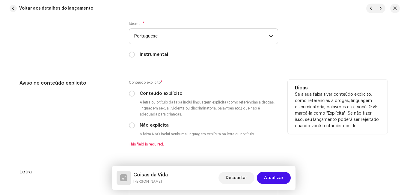
scroll to position [1079, 0]
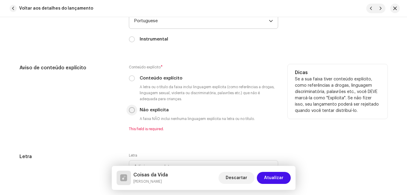
click at [132, 111] on input "Não explícita" at bounding box center [132, 110] width 6 height 6
radio input "true"
click at [114, 117] on div "Aviso de conteúdo explícito" at bounding box center [69, 97] width 100 height 67
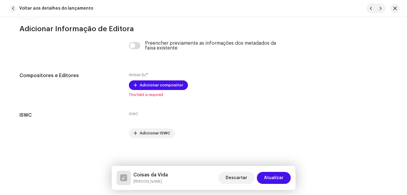
scroll to position [1276, 0]
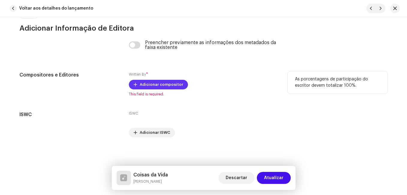
click at [146, 84] on span "Adicionar compositor" at bounding box center [161, 85] width 43 height 12
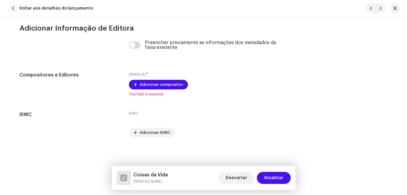
click at [102, 111] on div "Adicionar compositor Nome do escritor ( PRECISA ser o nome de uma pessoa e não …" at bounding box center [203, 97] width 407 height 195
drag, startPoint x: 168, startPoint y: 174, endPoint x: 134, endPoint y: 172, distance: 33.7
click at [134, 172] on div "Coisas da Vida [PERSON_NAME] Descartar Atualizar" at bounding box center [204, 178] width 174 height 14
copy h5 "Coisas da Vida"
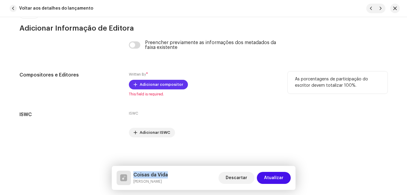
click at [151, 84] on span "Adicionar compositor" at bounding box center [161, 85] width 43 height 12
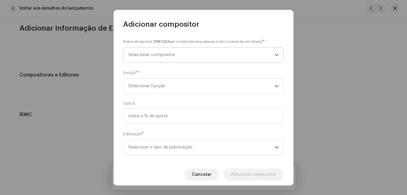
click at [160, 57] on span "Selecionar compositor" at bounding box center [201, 54] width 146 height 15
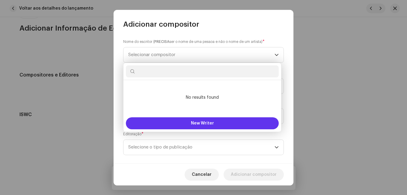
click at [174, 124] on button "New Writer" at bounding box center [202, 123] width 153 height 12
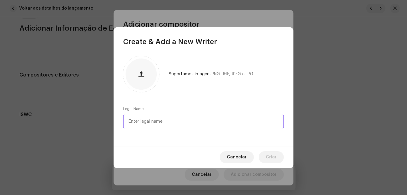
click at [174, 123] on input "text" at bounding box center [203, 122] width 161 height 16
paste input "[PERSON_NAME]"
drag, startPoint x: 163, startPoint y: 120, endPoint x: 205, endPoint y: 122, distance: 42.6
click at [205, 122] on input "[PERSON_NAME]" at bounding box center [203, 122] width 161 height 16
type input "[PERSON_NAME]"
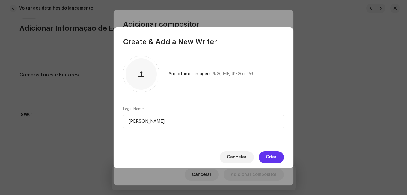
click at [268, 153] on span "Criar" at bounding box center [271, 157] width 11 height 12
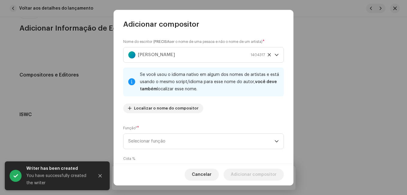
click at [212, 134] on span "Selecionar função" at bounding box center [201, 141] width 146 height 15
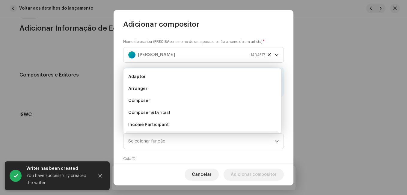
scroll to position [10, 0]
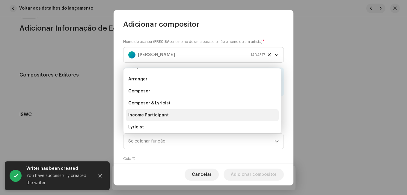
click at [208, 109] on li "Income Participant" at bounding box center [202, 115] width 153 height 12
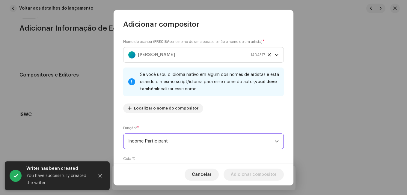
click at [211, 138] on span "Income Participant" at bounding box center [201, 141] width 146 height 15
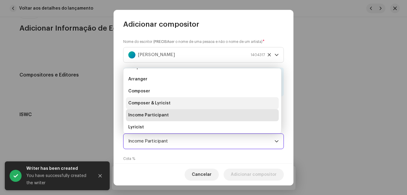
click at [200, 103] on li "Composer & Lyricist" at bounding box center [202, 103] width 153 height 12
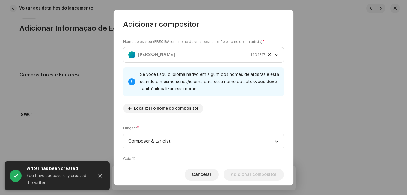
click at [207, 119] on div "Nome do escritor ( PRECISA ser o nome de uma pessoa e não o nome de um artista)…" at bounding box center [204, 96] width 180 height 134
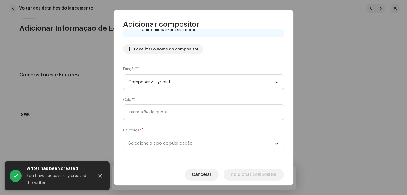
scroll to position [64, 0]
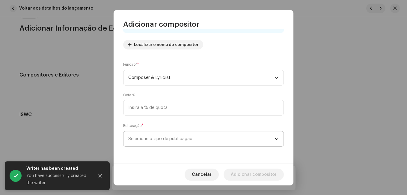
click at [204, 136] on span "Selecione o tipo de publicação" at bounding box center [201, 138] width 146 height 15
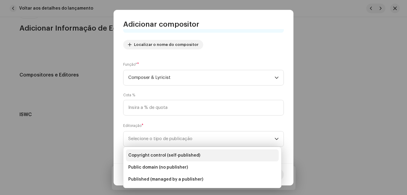
click at [199, 154] on li "Copyright control (self-published)" at bounding box center [202, 155] width 153 height 12
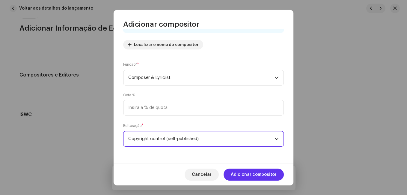
click at [243, 175] on span "Adicionar compositor" at bounding box center [254, 174] width 46 height 12
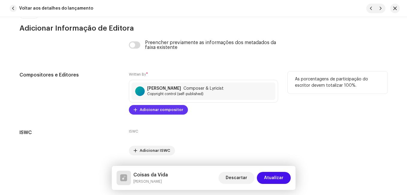
click at [152, 108] on span "Adicionar compositor" at bounding box center [161, 110] width 43 height 12
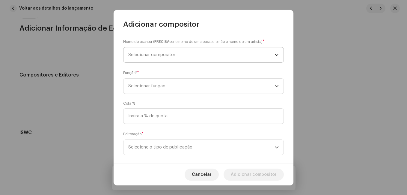
click at [178, 56] on span "Selecionar compositor" at bounding box center [201, 54] width 146 height 15
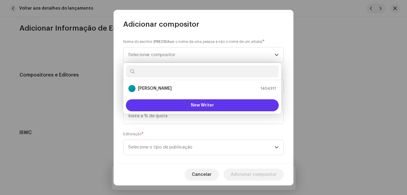
click at [177, 106] on button "New Writer" at bounding box center [202, 105] width 153 height 12
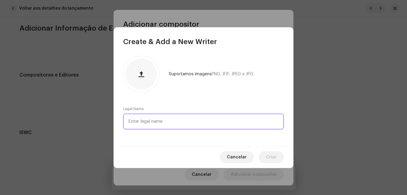
paste input "[PERSON_NAME]"
type input "[PERSON_NAME]"
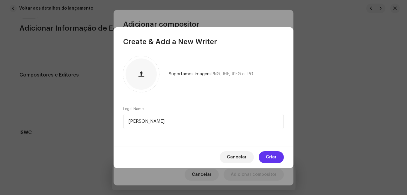
click at [264, 158] on button "Criar" at bounding box center [271, 157] width 25 height 12
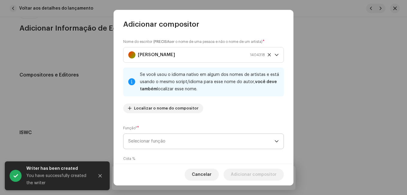
click at [231, 146] on span "Selecionar função" at bounding box center [201, 141] width 146 height 15
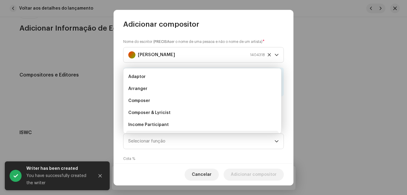
scroll to position [10, 0]
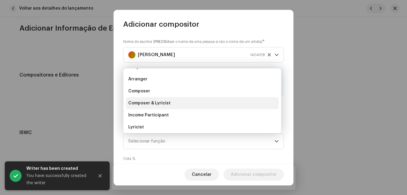
click at [232, 107] on li "Composer & Lyricist" at bounding box center [202, 103] width 153 height 12
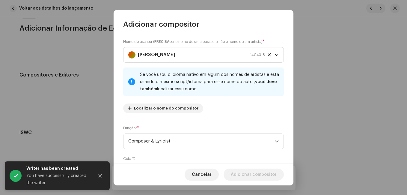
click at [234, 120] on div "Nome do escritor ( PRECISA ser o nome de uma pessoa e não o nome de um artista)…" at bounding box center [204, 96] width 180 height 134
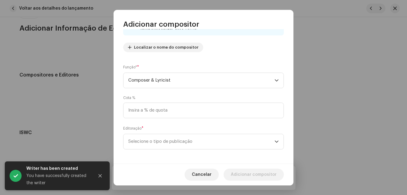
scroll to position [64, 0]
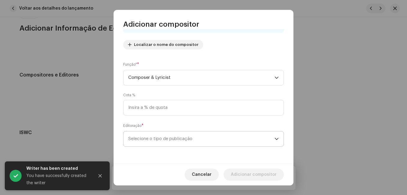
click at [232, 136] on span "Selecione o tipo de publicação" at bounding box center [201, 138] width 146 height 15
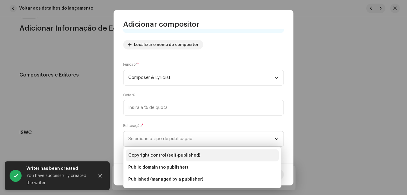
click at [227, 155] on li "Copyright control (self-published)" at bounding box center [202, 155] width 153 height 12
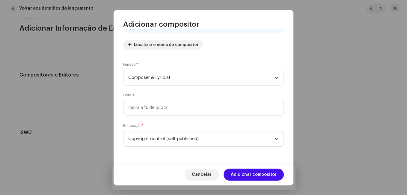
click at [252, 172] on span "Adicionar compositor" at bounding box center [254, 174] width 46 height 12
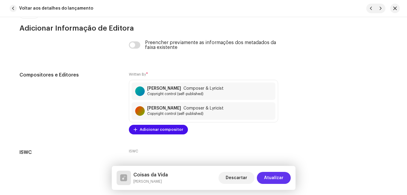
click at [270, 175] on span "Atualizar" at bounding box center [273, 178] width 19 height 12
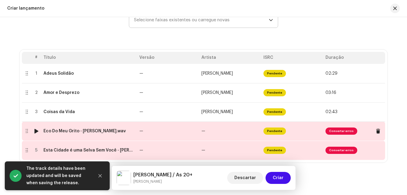
click at [205, 131] on td "—" at bounding box center [230, 130] width 62 height 19
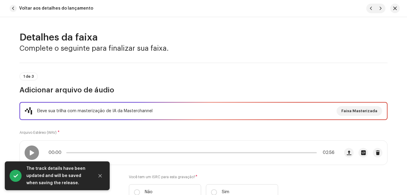
click at [205, 131] on div "Eleve sua trilha com masterização de IA da Masterchannel Faixa Masterizada Arqu…" at bounding box center [203, 154] width 368 height 105
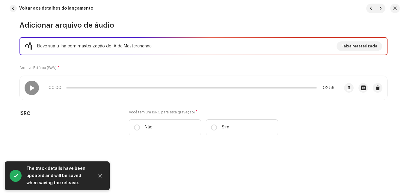
scroll to position [90, 0]
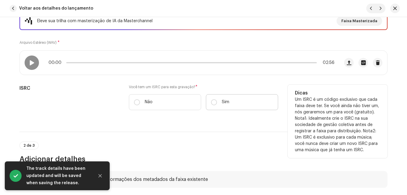
click at [226, 105] on label "Sim" at bounding box center [242, 102] width 72 height 16
click at [217, 105] on input "Sim" at bounding box center [214, 102] width 6 height 6
radio input "true"
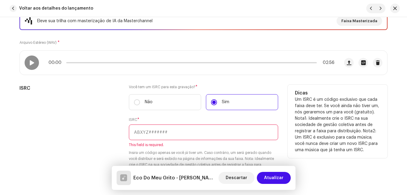
paste input "NL-8RL-24-55534"
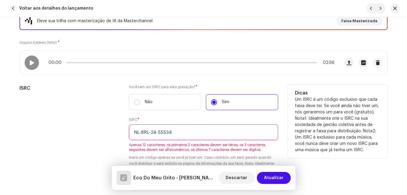
click at [157, 134] on input "NL-8RL-24-55534" at bounding box center [203, 132] width 149 height 16
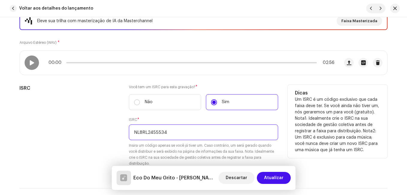
type input "NL8RL2455534"
click at [109, 134] on div "ISRC" at bounding box center [69, 129] width 100 height 89
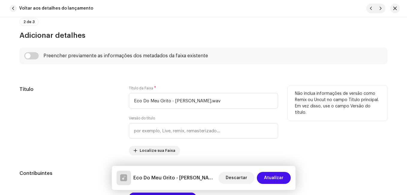
scroll to position [330, 0]
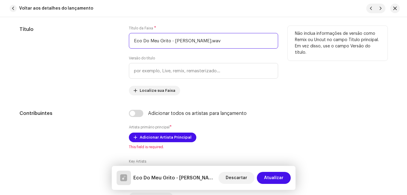
drag, startPoint x: 169, startPoint y: 42, endPoint x: 225, endPoint y: 41, distance: 56.4
click at [225, 41] on input "Eco Do Meu Grito - [PERSON_NAME].wav" at bounding box center [203, 41] width 149 height 16
type input "Eco Do Meu Grito"
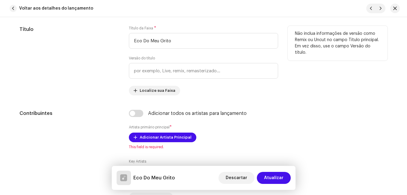
click at [105, 80] on div "Título" at bounding box center [69, 61] width 100 height 70
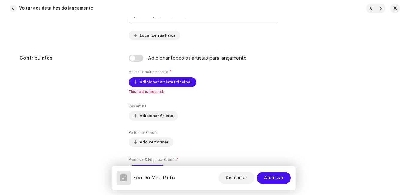
scroll to position [420, 0]
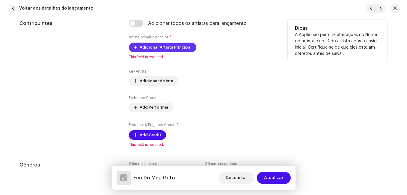
click at [145, 48] on span "Adicionar Artista Principal" at bounding box center [166, 47] width 52 height 12
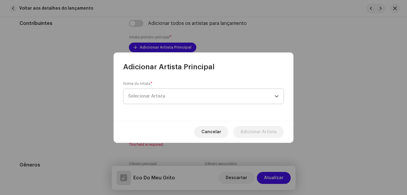
click at [159, 94] on span "Selecionar Artista" at bounding box center [146, 96] width 37 height 4
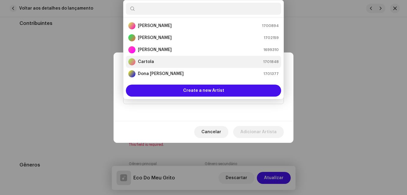
scroll to position [10, 0]
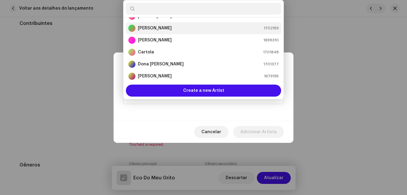
click at [163, 29] on strong "[PERSON_NAME]" at bounding box center [155, 28] width 34 height 6
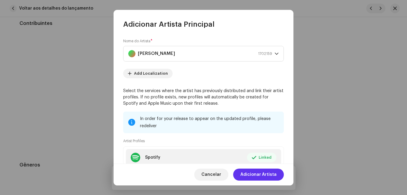
click at [273, 175] on span "Adicionar Artista" at bounding box center [258, 174] width 36 height 12
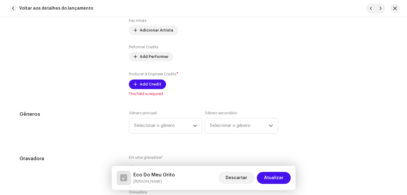
scroll to position [480, 0]
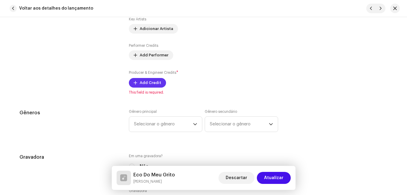
click at [156, 85] on span "Add Credit" at bounding box center [151, 83] width 22 height 12
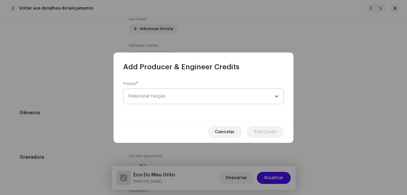
click at [170, 94] on span "Selecionar função" at bounding box center [201, 96] width 146 height 15
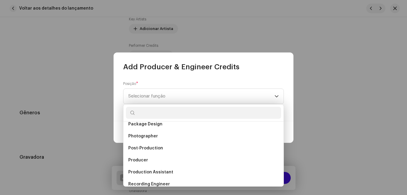
scroll to position [210, 0]
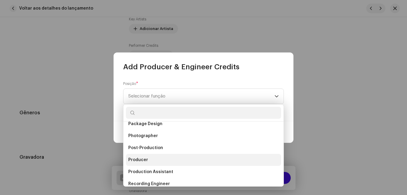
click at [154, 161] on li "Producer" at bounding box center [203, 160] width 155 height 12
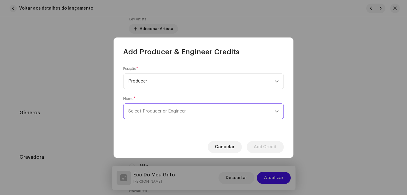
click at [255, 108] on span "Select Producer or Engineer" at bounding box center [201, 111] width 146 height 15
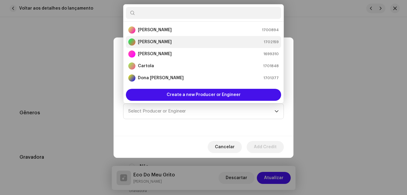
click at [222, 41] on div "[PERSON_NAME] 1702159" at bounding box center [203, 41] width 151 height 7
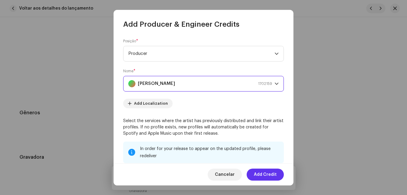
click at [271, 173] on span "Add Credit" at bounding box center [265, 174] width 23 height 12
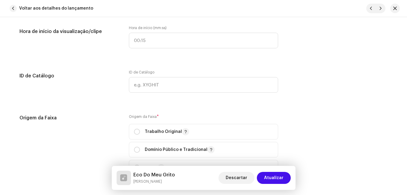
scroll to position [720, 0]
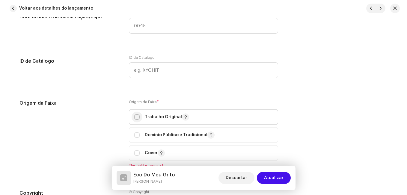
click at [134, 118] on input "radio" at bounding box center [137, 117] width 6 height 6
radio input "true"
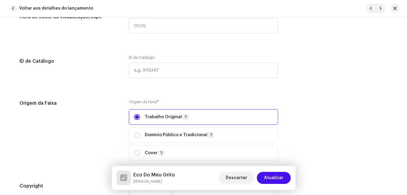
click at [121, 120] on div "Origem da Faixa Origem da Faixa * Trabalho Original Domínio Público e Tradicion…" at bounding box center [203, 134] width 368 height 68
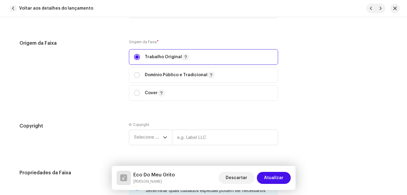
scroll to position [810, 0]
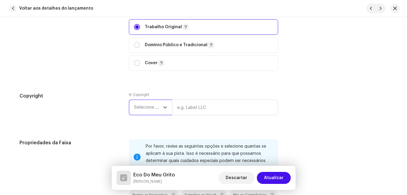
click at [158, 110] on span "Selecione o ano" at bounding box center [148, 107] width 29 height 15
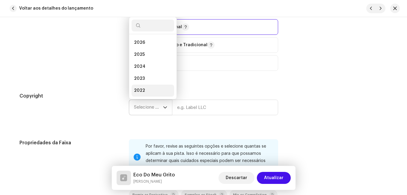
scroll to position [10, 0]
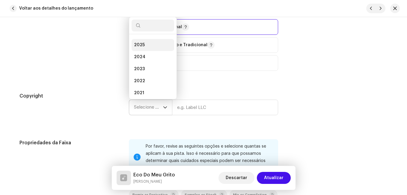
click at [159, 42] on li "2025" at bounding box center [153, 45] width 43 height 12
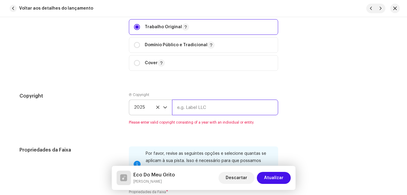
click at [213, 108] on input "text" at bounding box center [225, 108] width 106 height 16
type input "Impact Music"
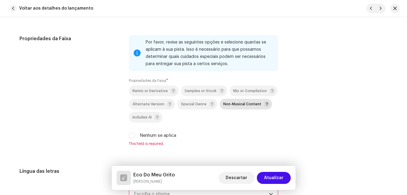
scroll to position [929, 0]
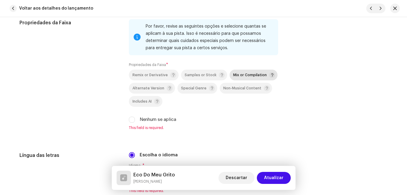
click at [249, 74] on span "Mix or Compilation" at bounding box center [250, 75] width 34 height 4
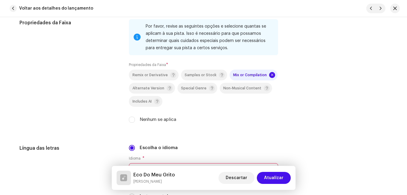
click at [109, 117] on div "Propriedades da Faixa" at bounding box center [69, 74] width 100 height 111
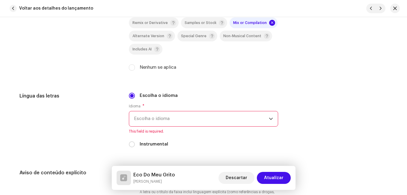
scroll to position [989, 0]
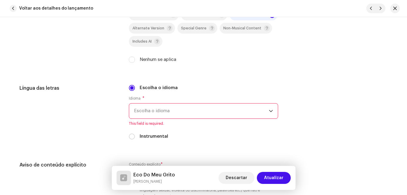
click at [136, 111] on span "Escolha o idioma" at bounding box center [201, 110] width 135 height 15
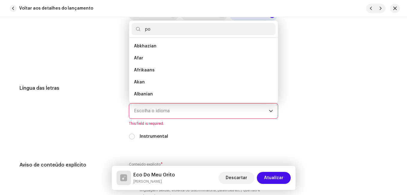
scroll to position [0, 0]
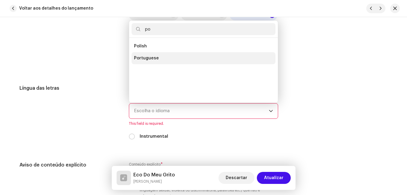
type input "po"
click at [153, 59] on span "Portuguese" at bounding box center [146, 58] width 25 height 6
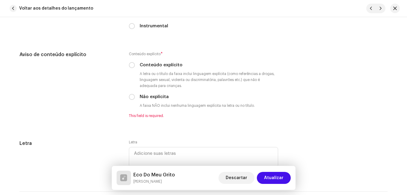
scroll to position [1109, 0]
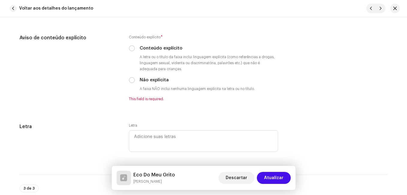
click at [156, 79] on label "Não explícita" at bounding box center [154, 80] width 29 height 7
click at [135, 79] on input "Não explícita" at bounding box center [132, 80] width 6 height 6
radio input "true"
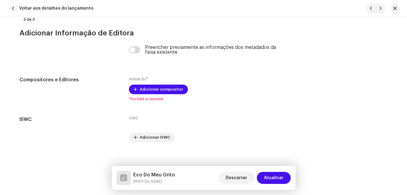
scroll to position [1276, 0]
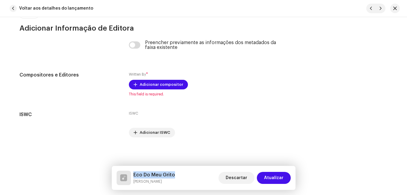
drag, startPoint x: 169, startPoint y: 175, endPoint x: 134, endPoint y: 174, distance: 35.4
click at [134, 174] on div "Eco Do Meu Grito [PERSON_NAME] Descartar Atualizar" at bounding box center [204, 178] width 174 height 14
copy h5 "Eco Do Meu Grito"
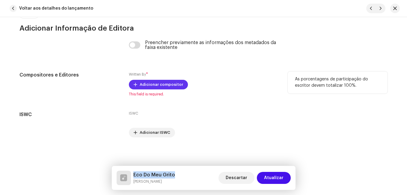
click at [159, 85] on span "Adicionar compositor" at bounding box center [161, 85] width 43 height 12
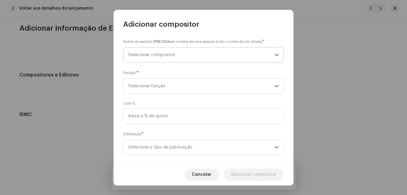
click at [161, 56] on span "Selecionar compositor" at bounding box center [151, 54] width 47 height 4
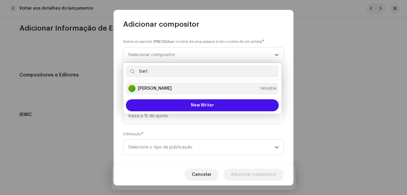
type input "bart"
click at [164, 85] on strong "[PERSON_NAME]" at bounding box center [155, 88] width 34 height 6
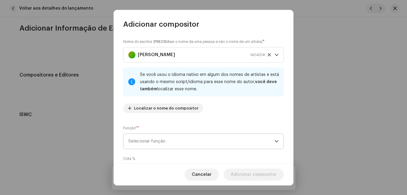
click at [215, 137] on span "Selecionar função" at bounding box center [201, 141] width 146 height 15
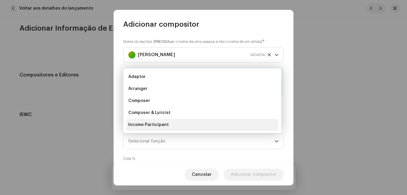
scroll to position [10, 0]
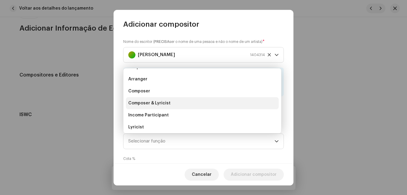
click at [210, 106] on li "Composer & Lyricist" at bounding box center [202, 103] width 153 height 12
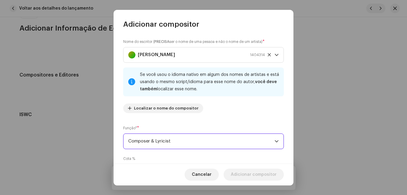
click at [219, 116] on div "Nome do escritor ( PRECISA ser o nome de uma pessoa e não o nome de um artista)…" at bounding box center [203, 78] width 161 height 79
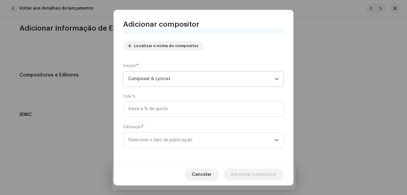
scroll to position [64, 0]
click at [206, 142] on span "Selecione o tipo de publicação" at bounding box center [201, 138] width 146 height 15
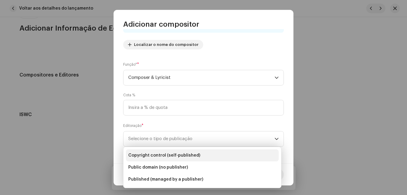
click at [204, 153] on li "Copyright control (self-published)" at bounding box center [202, 155] width 153 height 12
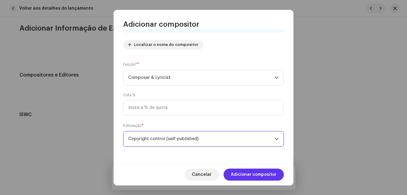
click at [244, 171] on span "Adicionar compositor" at bounding box center [254, 174] width 46 height 12
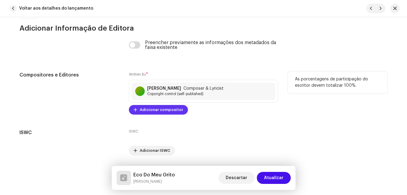
click at [165, 110] on span "Adicionar compositor" at bounding box center [161, 110] width 43 height 12
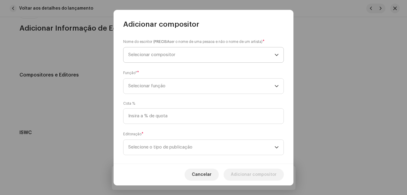
click at [186, 48] on span "Selecionar compositor" at bounding box center [201, 54] width 146 height 15
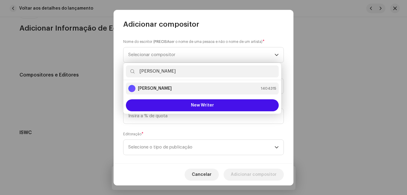
type input "[PERSON_NAME]"
click at [169, 87] on div "[PERSON_NAME] 1404315" at bounding box center [202, 88] width 148 height 7
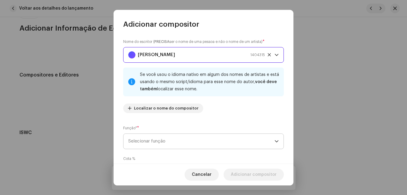
click at [179, 140] on span "Selecionar função" at bounding box center [201, 141] width 146 height 15
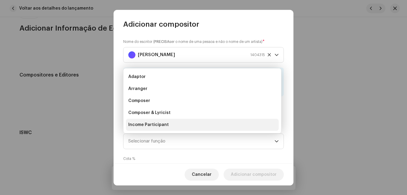
scroll to position [10, 0]
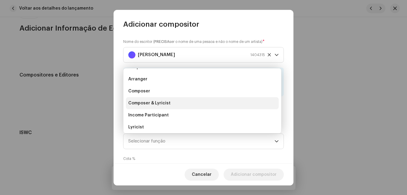
click at [174, 103] on li "Composer & Lyricist" at bounding box center [202, 103] width 153 height 12
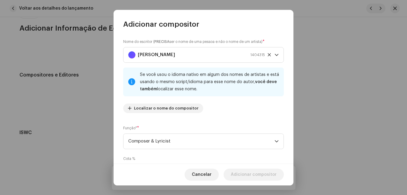
click at [199, 116] on div "Nome do escritor ( PRECISA ser o nome de uma pessoa e não o nome de um artista)…" at bounding box center [203, 78] width 161 height 79
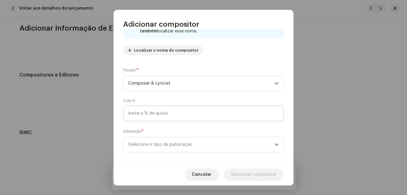
scroll to position [64, 0]
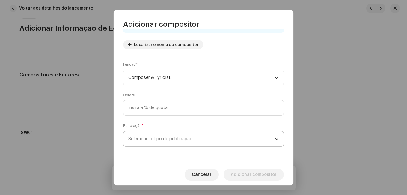
click at [197, 141] on span "Selecione o tipo de publicação" at bounding box center [201, 138] width 146 height 15
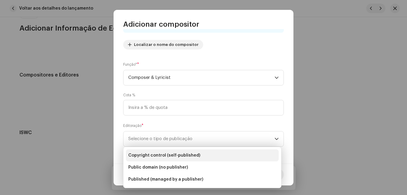
click at [200, 151] on li "Copyright control (self-published)" at bounding box center [202, 155] width 153 height 12
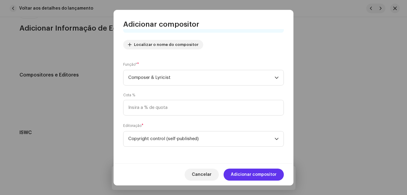
click at [245, 168] on span "Adicionar compositor" at bounding box center [254, 174] width 46 height 12
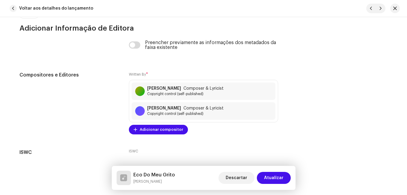
click at [279, 179] on span "Atualizar" at bounding box center [273, 178] width 19 height 12
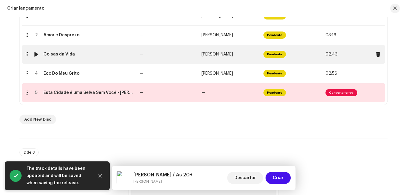
scroll to position [154, 0]
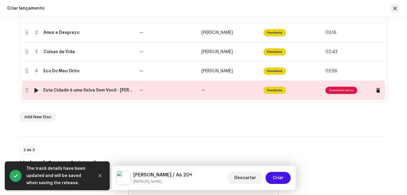
click at [157, 89] on td "—" at bounding box center [168, 90] width 62 height 19
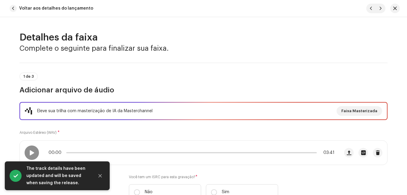
click at [154, 89] on h3 "Adicionar arquivo de áudio" at bounding box center [203, 90] width 368 height 10
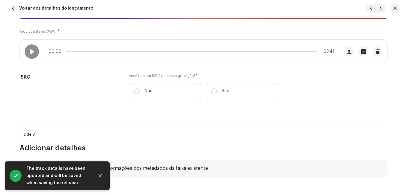
scroll to position [120, 0]
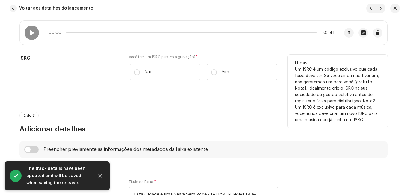
click at [217, 70] on label "Sim" at bounding box center [242, 72] width 72 height 16
click at [217, 70] on input "Sim" at bounding box center [214, 72] width 6 height 6
radio input "true"
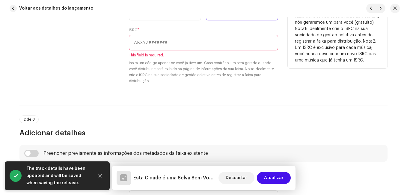
scroll to position [180, 0]
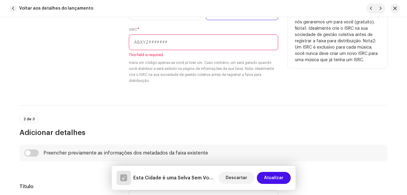
paste input "NL-8RL-24-55535"
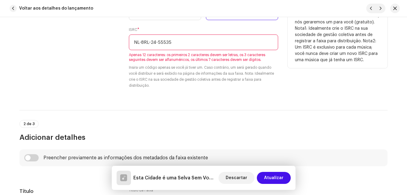
click at [157, 42] on input "NL-8RL-24-55535" at bounding box center [203, 42] width 149 height 16
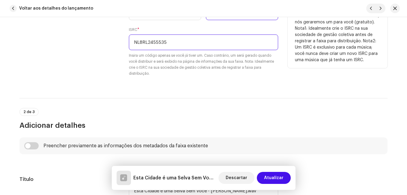
type input "NL8RL2455535"
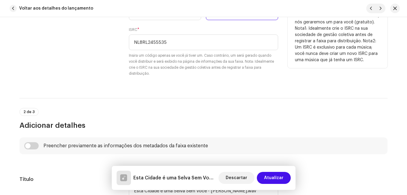
click at [103, 49] on div "ISRC" at bounding box center [69, 39] width 100 height 89
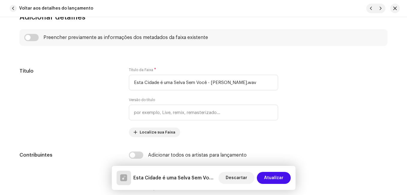
scroll to position [300, 0]
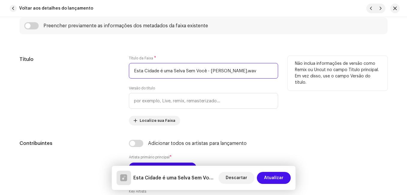
drag, startPoint x: 206, startPoint y: 70, endPoint x: 259, endPoint y: 74, distance: 52.6
click at [259, 74] on input "Esta Cidade é uma Selva Sem Você - [PERSON_NAME].wav" at bounding box center [203, 71] width 149 height 16
type input "Esta Cidade é uma Selva Sem Você"
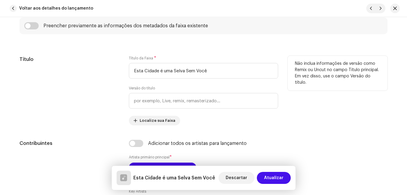
click at [96, 87] on div "Título" at bounding box center [69, 91] width 100 height 70
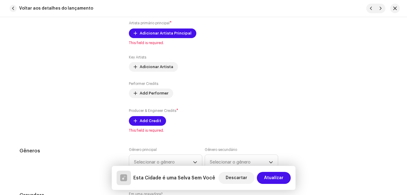
scroll to position [420, 0]
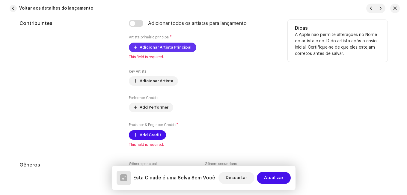
click at [152, 46] on span "Adicionar Artista Principal" at bounding box center [166, 47] width 52 height 12
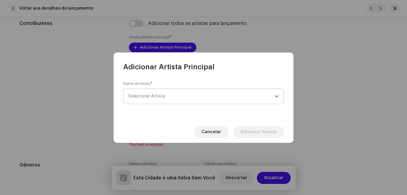
click at [155, 94] on span "Selecionar Artista" at bounding box center [201, 96] width 146 height 15
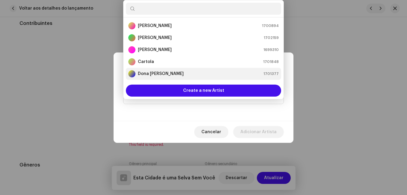
scroll to position [10, 0]
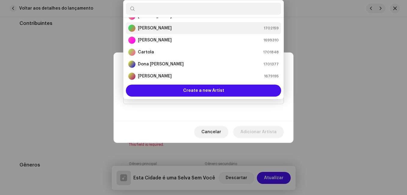
click at [157, 26] on strong "[PERSON_NAME]" at bounding box center [155, 28] width 34 height 6
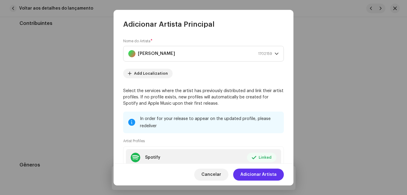
click at [278, 172] on button "Adicionar Artista" at bounding box center [258, 174] width 51 height 12
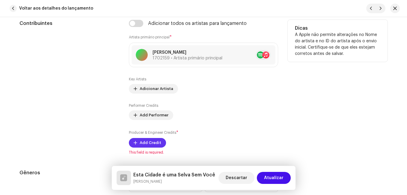
click at [143, 146] on span "Add Credit" at bounding box center [151, 143] width 22 height 12
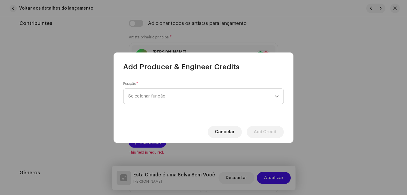
click at [178, 95] on span "Selecionar função" at bounding box center [201, 96] width 146 height 15
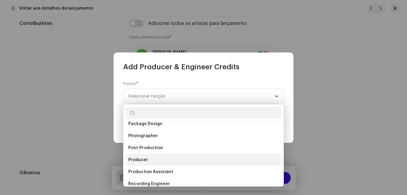
click at [153, 158] on li "Producer" at bounding box center [203, 160] width 155 height 12
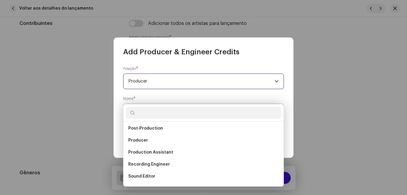
scroll to position [0, 0]
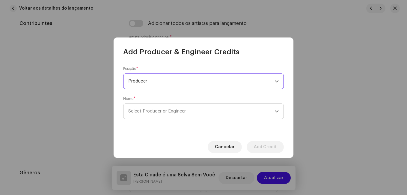
click at [176, 111] on span "Select Producer or Engineer" at bounding box center [157, 111] width 58 height 4
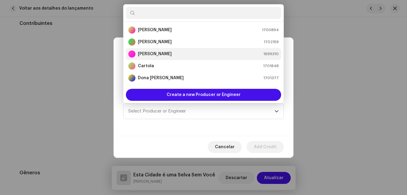
scroll to position [10, 0]
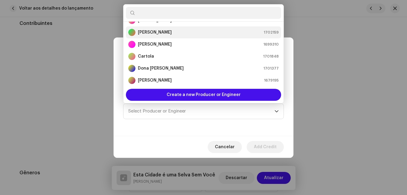
click at [166, 33] on div "[PERSON_NAME] 1702159" at bounding box center [203, 32] width 151 height 7
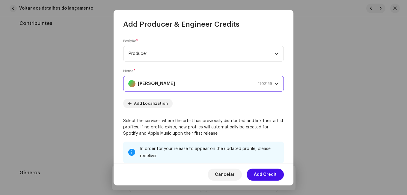
click at [267, 173] on span "Add Credit" at bounding box center [265, 174] width 23 height 12
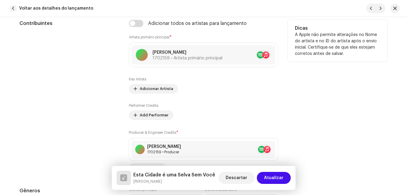
click at [91, 94] on div "Contribuintes" at bounding box center [69, 96] width 100 height 153
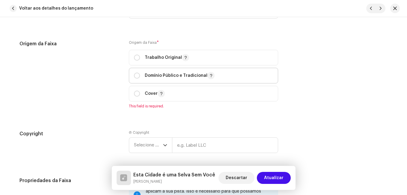
scroll to position [780, 0]
click at [147, 58] on p "Trabalho Original" at bounding box center [167, 56] width 44 height 7
radio input "true"
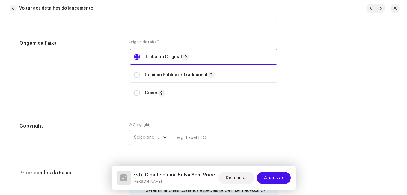
click at [107, 78] on div "Origem da Faixa" at bounding box center [69, 74] width 100 height 68
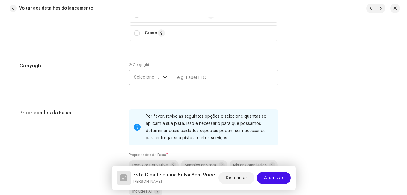
click at [140, 72] on span "Selecione o ano" at bounding box center [148, 77] width 29 height 15
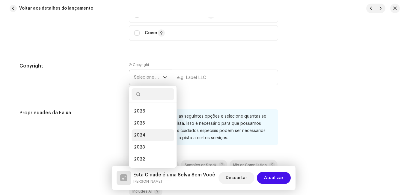
click at [149, 126] on li "2025" at bounding box center [153, 123] width 43 height 12
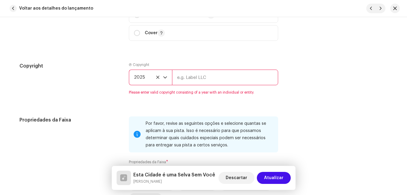
click at [188, 77] on input "text" at bounding box center [225, 78] width 106 height 16
type input "Impact Music"
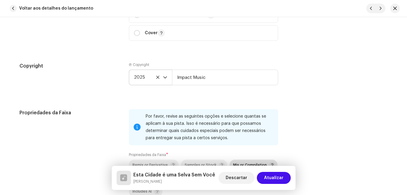
click at [243, 161] on p-togglebutton "Mix or Compilation" at bounding box center [254, 165] width 48 height 11
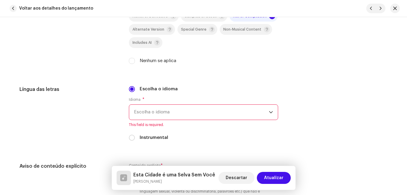
scroll to position [989, 0]
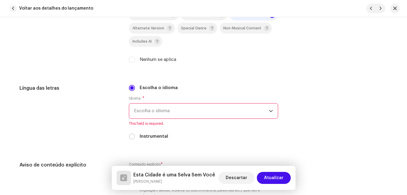
click at [227, 109] on span "Escolha o idioma" at bounding box center [201, 110] width 135 height 15
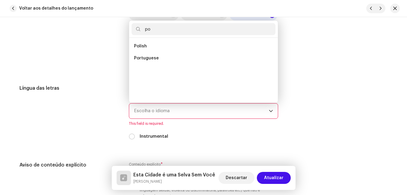
scroll to position [0, 0]
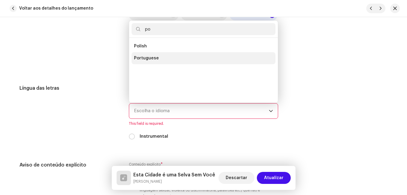
type input "po"
click at [188, 58] on li "Portuguese" at bounding box center [204, 58] width 144 height 12
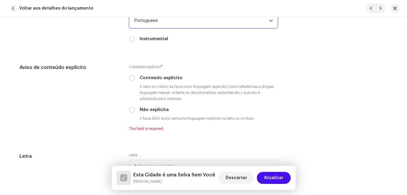
scroll to position [1109, 0]
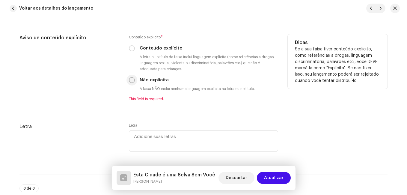
click at [131, 78] on input "Não explícita" at bounding box center [132, 80] width 6 height 6
radio input "true"
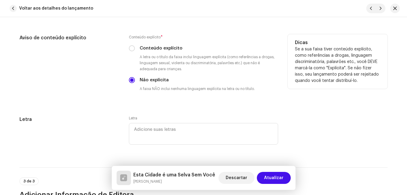
click at [117, 91] on div "Aviso de conteúdo explícito" at bounding box center [69, 67] width 100 height 67
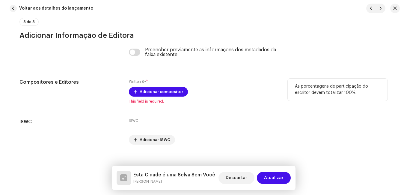
scroll to position [1276, 0]
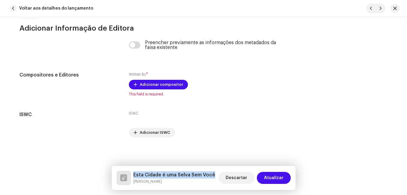
drag, startPoint x: 208, startPoint y: 172, endPoint x: 146, endPoint y: 163, distance: 62.8
click at [146, 163] on div "Detalhes da faixa Complete o seguinte para finalizar sua faixa. 1 de 3 Adiciona…" at bounding box center [203, 106] width 407 height 178
copy div "Os códigos ISWC são emitidos pela sua sociedade de gestão coletiva de direitos …"
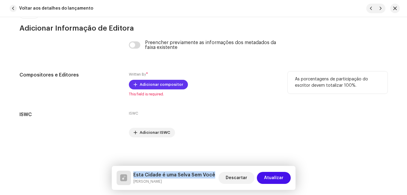
click at [156, 82] on span "Adicionar compositor" at bounding box center [161, 85] width 43 height 12
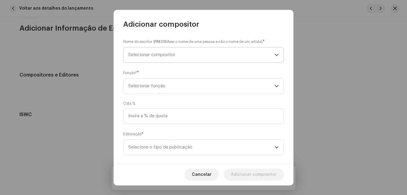
click at [164, 61] on span "Selecionar compositor" at bounding box center [201, 54] width 146 height 15
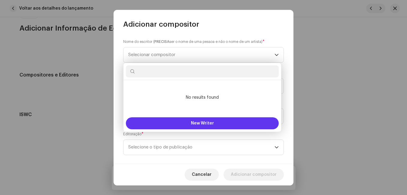
click at [169, 119] on button "New Writer" at bounding box center [202, 123] width 153 height 12
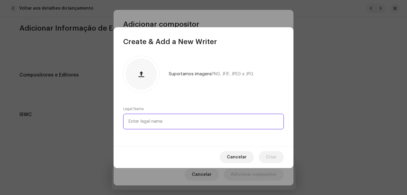
click at [169, 119] on input "text" at bounding box center [203, 122] width 161 height 16
paste input "[PERSON_NAME]"
click at [169, 119] on input "[PERSON_NAME]" at bounding box center [203, 122] width 161 height 16
click at [170, 119] on input "[PERSON_NAME]" at bounding box center [203, 122] width 161 height 16
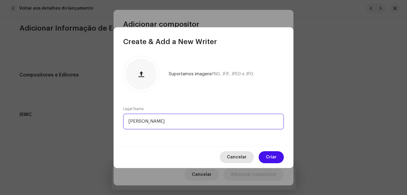
type input "[PERSON_NAME]"
click at [243, 154] on span "Cancelar" at bounding box center [237, 157] width 20 height 12
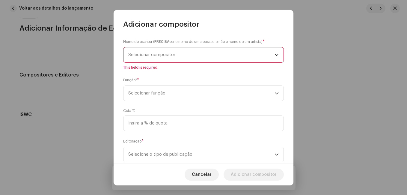
click at [192, 58] on span "Selecionar compositor" at bounding box center [201, 54] width 146 height 15
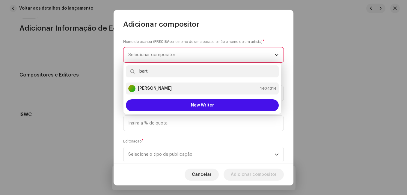
type input "bart"
click at [177, 92] on li "[PERSON_NAME] 1404314" at bounding box center [202, 88] width 153 height 12
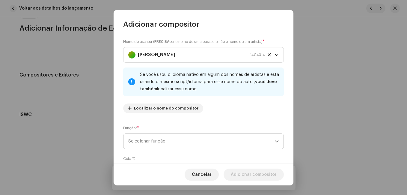
click at [201, 135] on span "Selecionar função" at bounding box center [201, 141] width 146 height 15
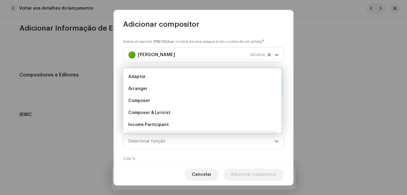
scroll to position [10, 0]
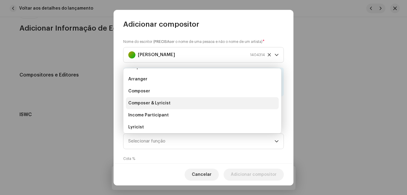
click at [203, 107] on li "Composer & Lyricist" at bounding box center [202, 103] width 153 height 12
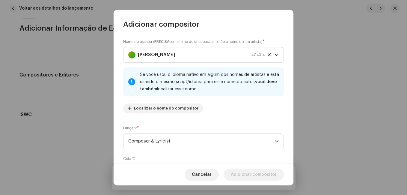
click at [209, 115] on div "Nome do escritor ( PRECISA ser o nome de uma pessoa e não o nome de um artista)…" at bounding box center [203, 78] width 161 height 79
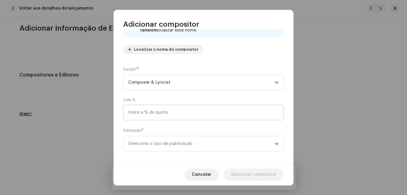
scroll to position [64, 0]
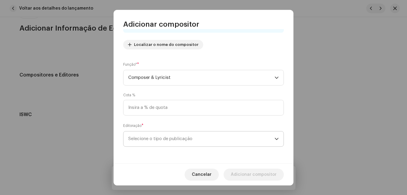
click at [201, 133] on span "Selecione o tipo de publicação" at bounding box center [201, 138] width 146 height 15
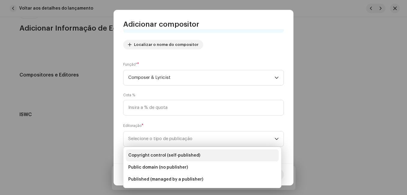
click at [198, 151] on li "Copyright control (self-published)" at bounding box center [202, 155] width 153 height 12
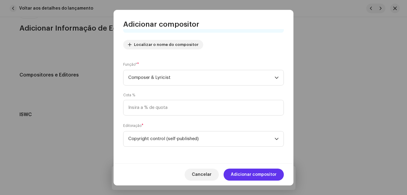
click at [254, 172] on span "Adicionar compositor" at bounding box center [254, 174] width 46 height 12
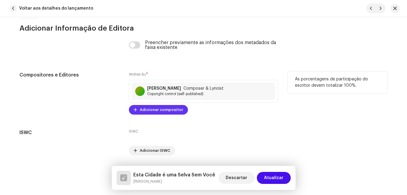
click at [173, 107] on span "Adicionar compositor" at bounding box center [161, 110] width 43 height 12
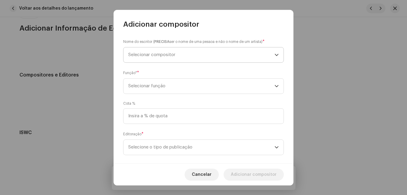
click at [189, 54] on span "Selecionar compositor" at bounding box center [201, 54] width 146 height 15
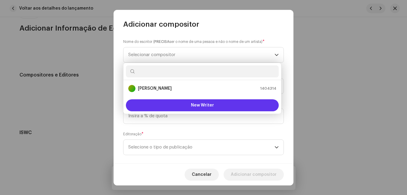
click at [187, 101] on button "New Writer" at bounding box center [202, 105] width 153 height 12
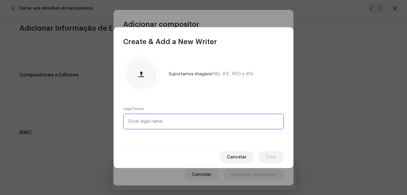
click at [180, 121] on input "text" at bounding box center [203, 122] width 161 height 16
paste input "[PERSON_NAME]"
type input "[PERSON_NAME]"
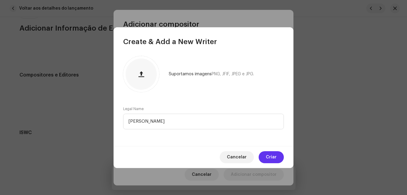
click at [271, 152] on span "Criar" at bounding box center [271, 157] width 11 height 12
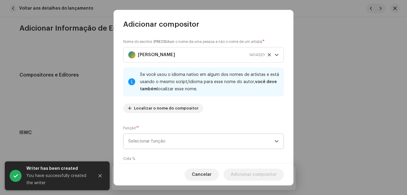
click at [223, 144] on span "Selecionar função" at bounding box center [201, 141] width 146 height 15
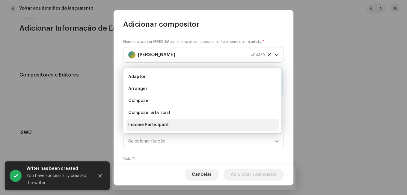
scroll to position [10, 0]
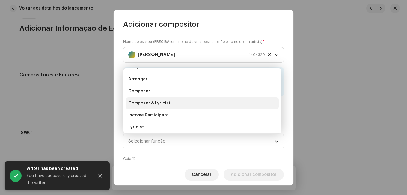
click at [205, 106] on li "Composer & Lyricist" at bounding box center [202, 103] width 153 height 12
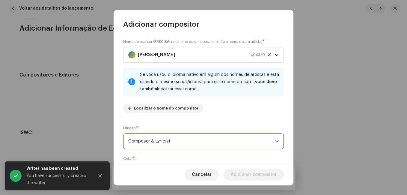
click at [227, 117] on div "Nome do escritor ( PRECISA ser o nome de uma pessoa e não o nome de um artista)…" at bounding box center [203, 78] width 161 height 79
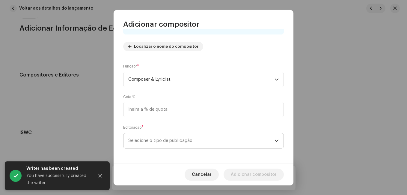
scroll to position [64, 0]
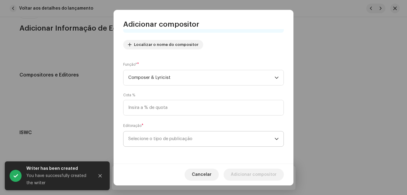
click at [233, 141] on span "Selecione o tipo de publicação" at bounding box center [201, 138] width 146 height 15
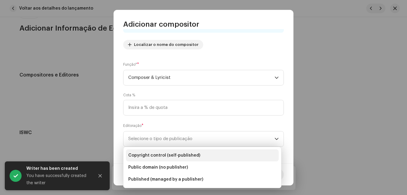
click at [232, 154] on li "Copyright control (self-published)" at bounding box center [202, 155] width 153 height 12
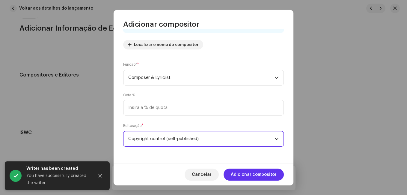
click at [242, 169] on span "Adicionar compositor" at bounding box center [254, 174] width 46 height 12
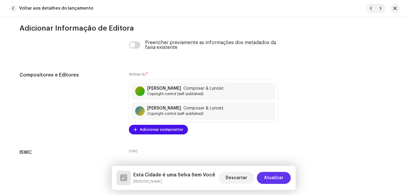
click at [278, 178] on span "Atualizar" at bounding box center [273, 178] width 19 height 12
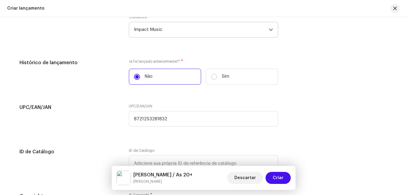
scroll to position [1084, 0]
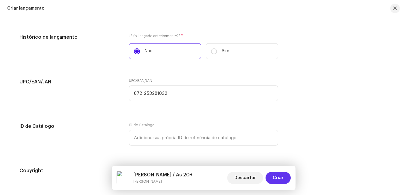
click at [284, 179] on button "Criar" at bounding box center [278, 178] width 25 height 12
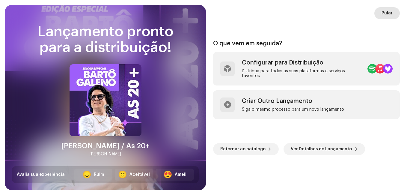
click at [382, 15] on span "Pular" at bounding box center [387, 13] width 11 height 12
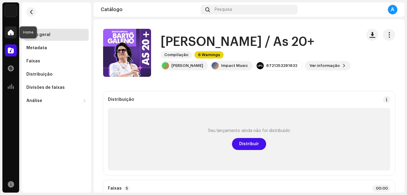
click at [10, 34] on span at bounding box center [11, 32] width 6 height 5
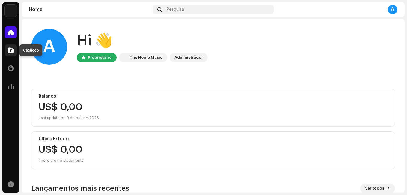
click at [10, 49] on span at bounding box center [11, 50] width 6 height 5
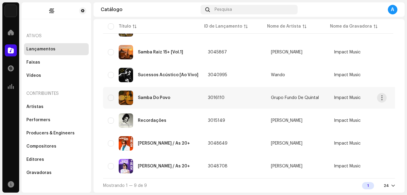
scroll to position [124, 0]
click at [174, 164] on div "[PERSON_NAME] / As 20+" at bounding box center [164, 166] width 52 height 4
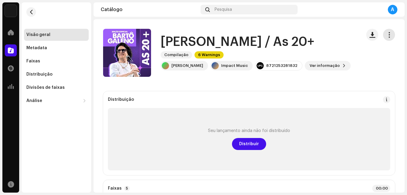
click at [386, 37] on span "button" at bounding box center [389, 34] width 6 height 5
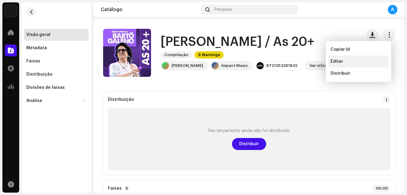
click at [345, 61] on div "Editar" at bounding box center [359, 61] width 56 height 5
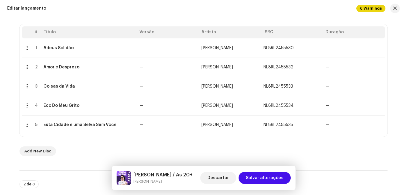
scroll to position [90, 0]
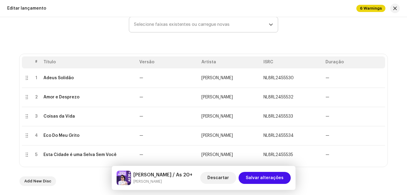
click at [183, 28] on span "Selecione faixas existentes ou carregue novas" at bounding box center [201, 24] width 135 height 15
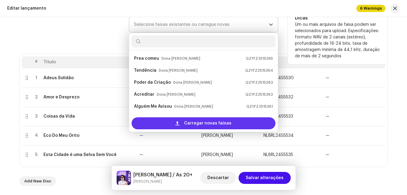
click at [186, 120] on span "Carregar novas faixas" at bounding box center [207, 123] width 47 height 12
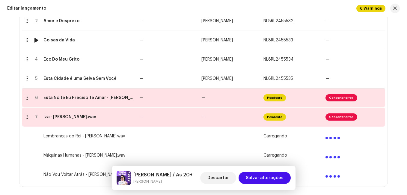
scroll to position [180, 0]
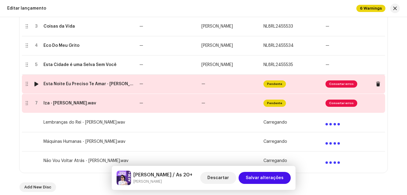
click at [136, 86] on td "Esta Noite Eu Preciso Te Amar - [PERSON_NAME].wav" at bounding box center [89, 83] width 96 height 19
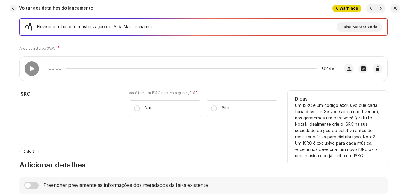
scroll to position [120, 0]
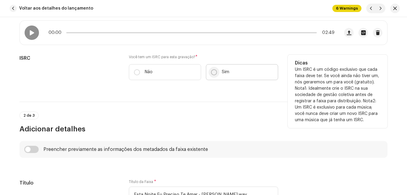
click at [215, 73] on input "Sim" at bounding box center [214, 72] width 6 height 6
radio input "true"
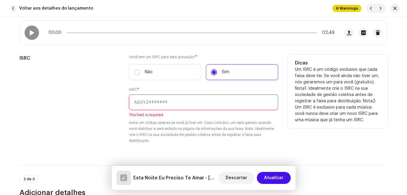
paste input "NL-8RL-24-55536"
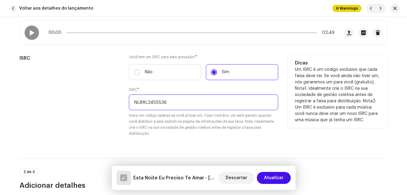
type input "NL8RL2455536"
click at [108, 97] on div "ISRC" at bounding box center [69, 99] width 100 height 89
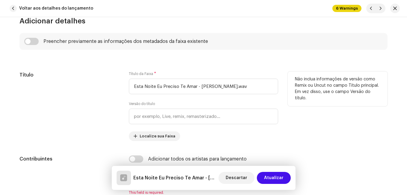
scroll to position [300, 0]
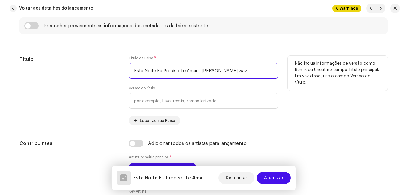
drag, startPoint x: 195, startPoint y: 70, endPoint x: 255, endPoint y: 73, distance: 60.7
click at [256, 73] on input "Esta Noite Eu Preciso Te Amar - [PERSON_NAME].wav" at bounding box center [203, 71] width 149 height 16
type input "Esta Noite Eu Preciso Te Amar"
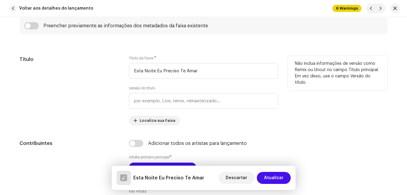
click at [74, 84] on div "Título" at bounding box center [69, 91] width 100 height 70
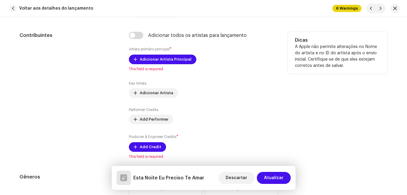
scroll to position [420, 0]
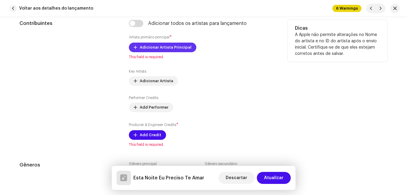
click at [159, 49] on span "Adicionar Artista Principal" at bounding box center [166, 47] width 52 height 12
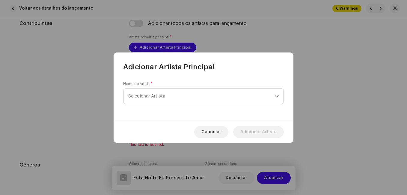
click at [170, 97] on span "Selecionar Artista" at bounding box center [201, 96] width 146 height 15
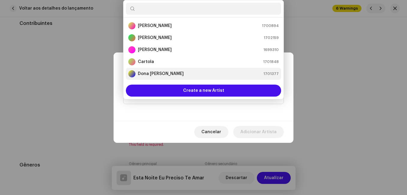
scroll to position [10, 0]
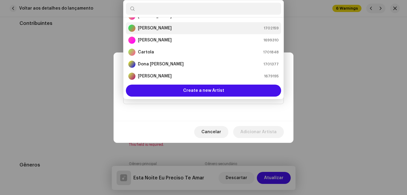
click at [159, 30] on strong "[PERSON_NAME]" at bounding box center [155, 28] width 34 height 6
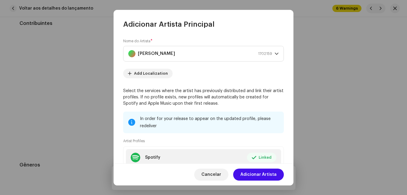
drag, startPoint x: 260, startPoint y: 173, endPoint x: 262, endPoint y: 168, distance: 4.8
click at [260, 172] on span "Adicionar Artista" at bounding box center [258, 174] width 36 height 12
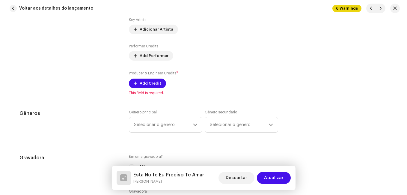
scroll to position [480, 0]
click at [157, 85] on span "Add Credit" at bounding box center [151, 83] width 22 height 12
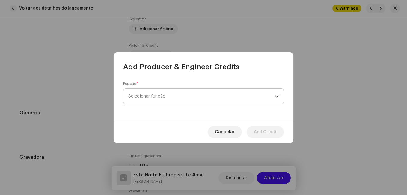
click at [178, 95] on span "Selecionar função" at bounding box center [201, 96] width 146 height 15
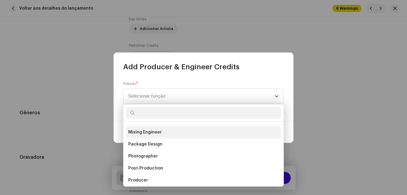
scroll to position [203, 0]
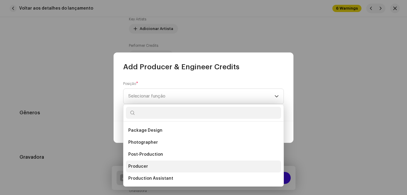
click at [184, 164] on li "Producer" at bounding box center [203, 166] width 155 height 12
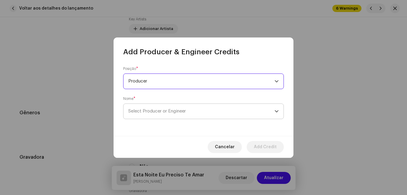
click at [191, 110] on span "Select Producer or Engineer" at bounding box center [201, 111] width 146 height 15
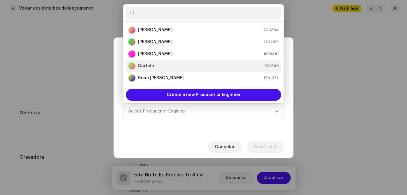
scroll to position [10, 0]
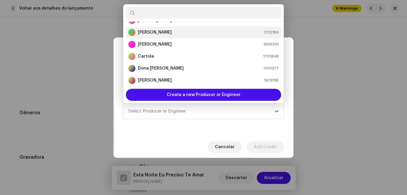
click at [199, 33] on div "[PERSON_NAME] 1702159" at bounding box center [203, 32] width 151 height 7
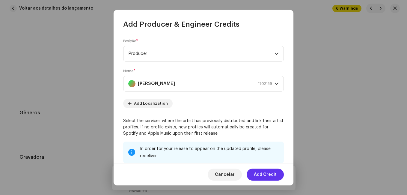
click at [271, 175] on span "Add Credit" at bounding box center [265, 174] width 23 height 12
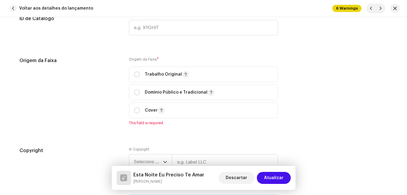
scroll to position [768, 0]
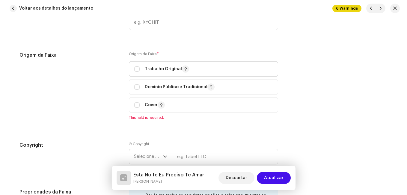
click at [197, 64] on span "Trabalho Original" at bounding box center [203, 68] width 139 height 15
radio input "true"
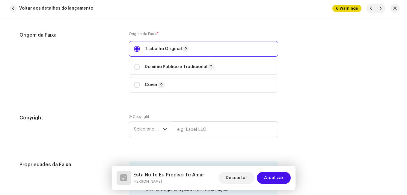
scroll to position [857, 0]
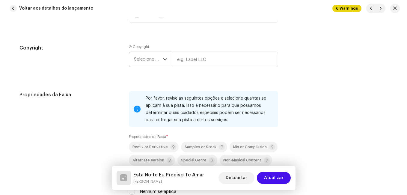
click at [163, 58] on icon "dropdown trigger" at bounding box center [165, 59] width 4 height 4
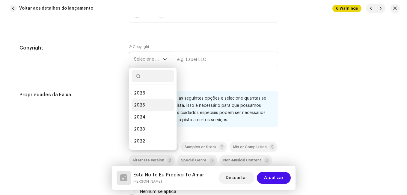
click at [168, 100] on li "2025" at bounding box center [153, 105] width 43 height 12
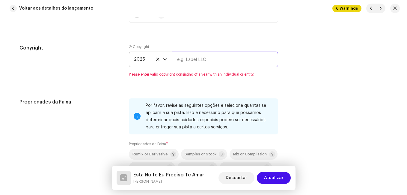
click at [191, 60] on input "text" at bounding box center [225, 60] width 106 height 16
type input "Impact Music"
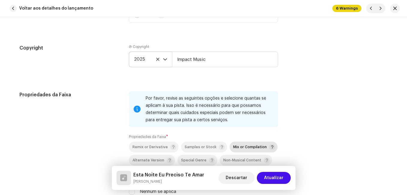
click at [233, 146] on span "Mix or Compilation" at bounding box center [250, 147] width 34 height 4
click at [104, 119] on div "Propriedades da Faixa" at bounding box center [69, 146] width 100 height 111
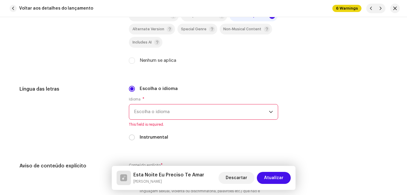
scroll to position [1007, 0]
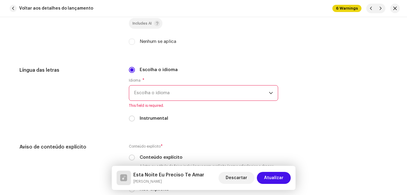
click at [156, 92] on span "Escolha o idioma" at bounding box center [201, 92] width 135 height 15
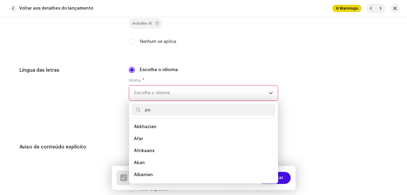
scroll to position [0, 0]
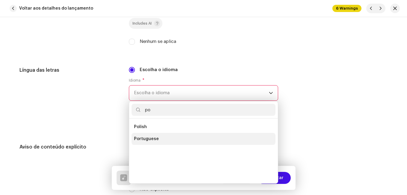
type input "po"
click at [154, 136] on span "Portuguese" at bounding box center [146, 139] width 25 height 6
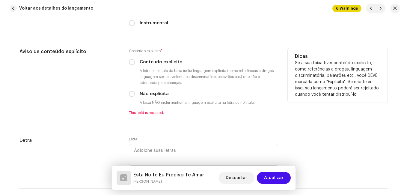
scroll to position [1097, 0]
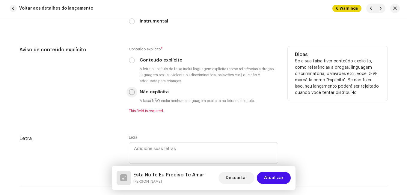
click at [130, 90] on input "Não explícita" at bounding box center [132, 92] width 6 height 6
radio input "true"
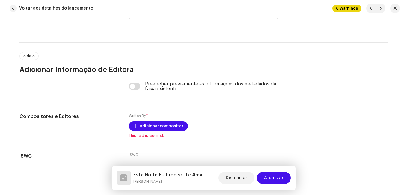
scroll to position [1276, 0]
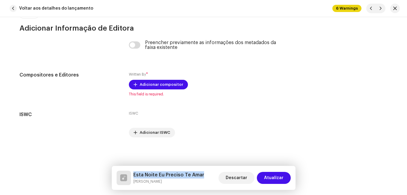
drag, startPoint x: 203, startPoint y: 172, endPoint x: 133, endPoint y: 170, distance: 69.3
click at [133, 170] on div "Esta Noite Eu Preciso Te Amar Bartô Galeno Descartar Atualizar" at bounding box center [204, 178] width 184 height 24
copy h5 "Esta Noite Eu Preciso Te Amar"
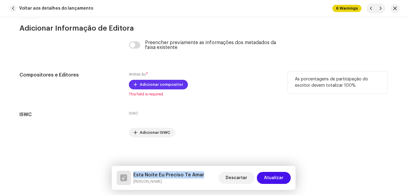
click at [148, 82] on span "Adicionar compositor" at bounding box center [161, 85] width 43 height 12
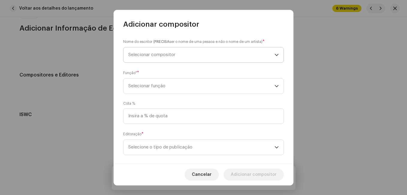
click at [180, 56] on span "Selecionar compositor" at bounding box center [201, 54] width 146 height 15
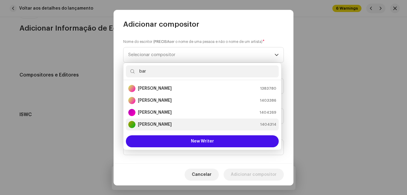
type input "bar"
click at [172, 122] on strong "[PERSON_NAME]" at bounding box center [155, 124] width 34 height 6
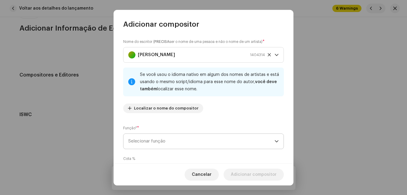
click at [198, 139] on span "Selecionar função" at bounding box center [201, 141] width 146 height 15
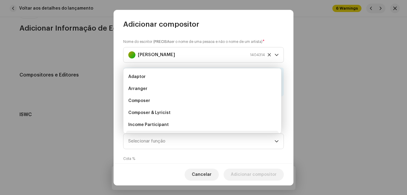
scroll to position [10, 0]
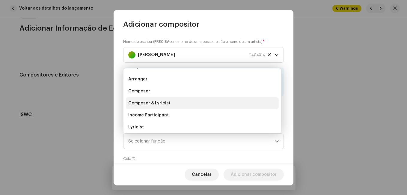
click at [204, 106] on li "Composer & Lyricist" at bounding box center [202, 103] width 153 height 12
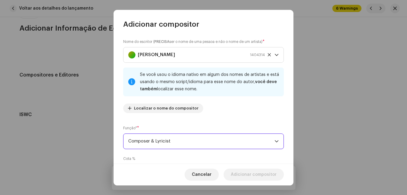
click at [212, 124] on div "Nome do escritor ( PRECISA ser o nome de uma pessoa e não o nome de um artista)…" at bounding box center [204, 96] width 180 height 134
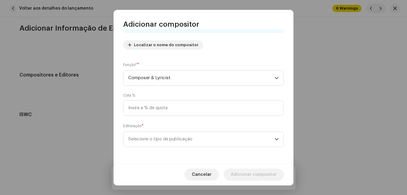
scroll to position [64, 0]
click at [198, 137] on span "Selecione o tipo de publicação" at bounding box center [201, 138] width 146 height 15
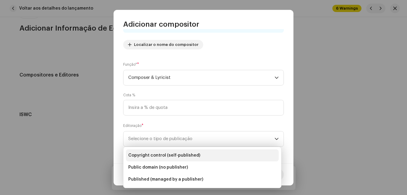
click at [194, 153] on span "Copyright control (self-published)" at bounding box center [164, 155] width 72 height 6
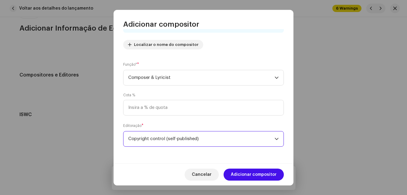
click at [240, 170] on span "Adicionar compositor" at bounding box center [254, 174] width 46 height 12
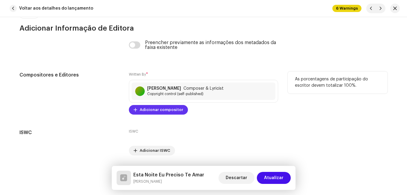
click at [167, 108] on span "Adicionar compositor" at bounding box center [161, 110] width 43 height 12
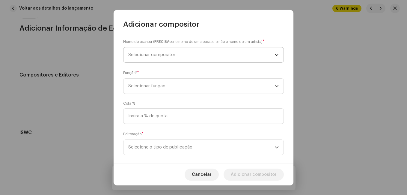
click at [196, 51] on span "Selecionar compositor" at bounding box center [201, 54] width 146 height 15
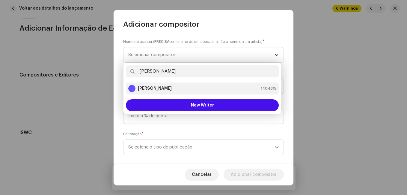
type input "[PERSON_NAME]"
click at [168, 87] on div "[PERSON_NAME] 1404315" at bounding box center [202, 88] width 148 height 7
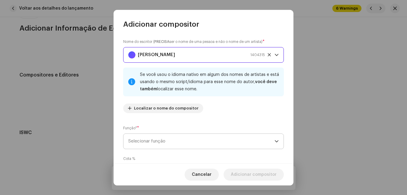
click at [193, 141] on span "Selecionar função" at bounding box center [201, 141] width 146 height 15
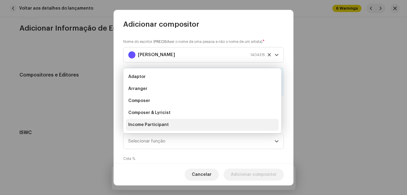
scroll to position [10, 0]
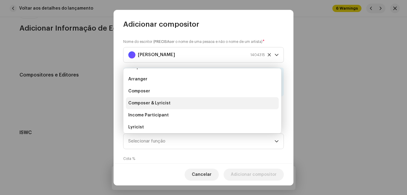
click at [192, 105] on li "Composer & Lyricist" at bounding box center [202, 103] width 153 height 12
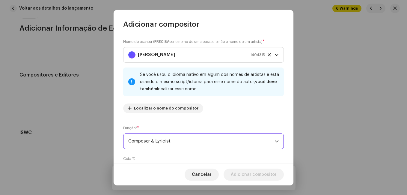
click at [218, 115] on div "Nome do escritor ( PRECISA ser o nome de uma pessoa e não o nome de um artista)…" at bounding box center [203, 78] width 161 height 79
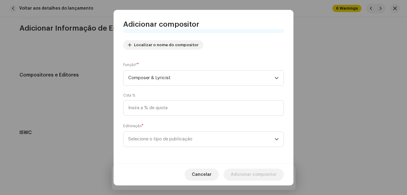
scroll to position [64, 0]
click at [207, 139] on span "Selecione o tipo de publicação" at bounding box center [201, 138] width 146 height 15
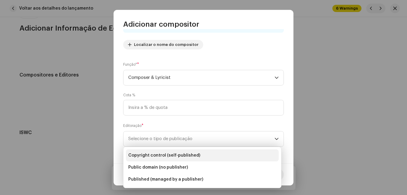
drag, startPoint x: 200, startPoint y: 154, endPoint x: 213, endPoint y: 158, distance: 13.3
click at [200, 154] on li "Copyright control (self-published)" at bounding box center [202, 155] width 153 height 12
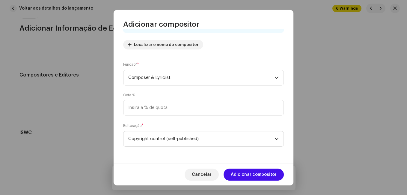
click at [254, 174] on span "Adicionar compositor" at bounding box center [254, 174] width 46 height 12
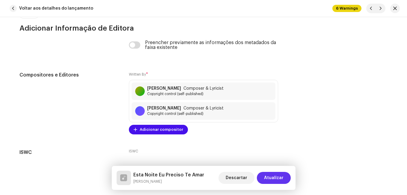
click at [267, 174] on span "Atualizar" at bounding box center [273, 178] width 19 height 12
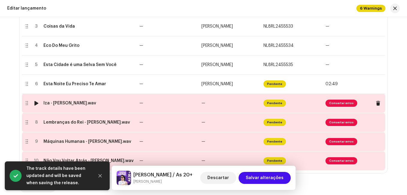
click at [206, 101] on td "—" at bounding box center [230, 103] width 62 height 19
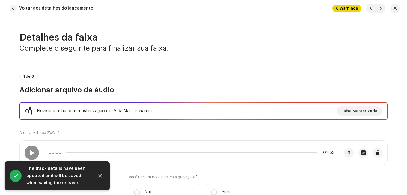
click at [192, 132] on div "Eleve sua trilha com masterização de IA da Masterchannel Faixa Masterizada Arqu…" at bounding box center [203, 154] width 368 height 105
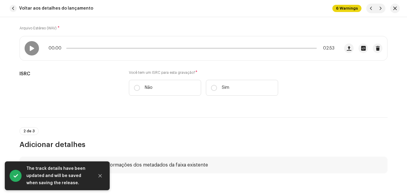
scroll to position [120, 0]
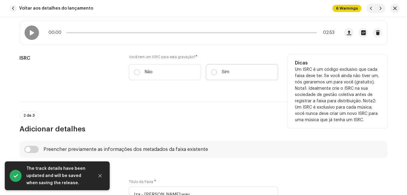
click at [233, 76] on label "Sim" at bounding box center [242, 72] width 72 height 16
click at [217, 75] on input "Sim" at bounding box center [214, 72] width 6 height 6
radio input "true"
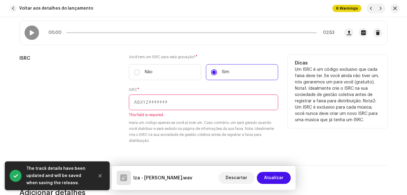
click at [112, 94] on div "ISRC" at bounding box center [69, 103] width 100 height 96
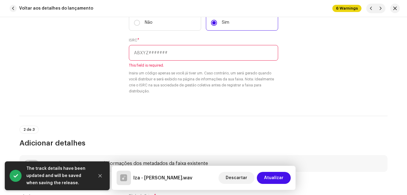
scroll to position [180, 0]
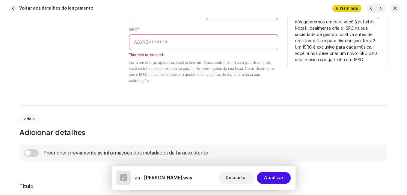
paste input "NL-8RL-24-55537"
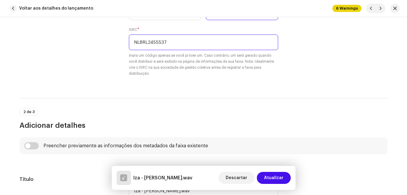
type input "NL8RL2455537"
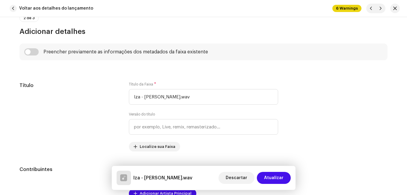
scroll to position [300, 0]
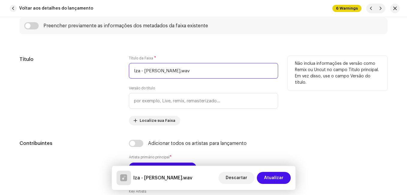
drag, startPoint x: 140, startPoint y: 72, endPoint x: 189, endPoint y: 70, distance: 48.9
click at [189, 70] on input "Iza - [PERSON_NAME].wav" at bounding box center [203, 71] width 149 height 16
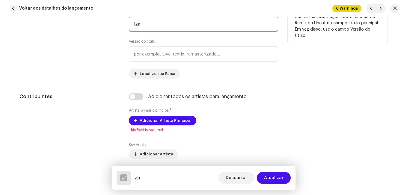
scroll to position [390, 0]
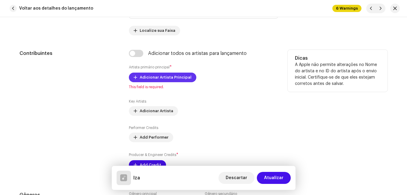
type input "Iza"
click at [176, 79] on span "Adicionar Artista Principal" at bounding box center [166, 77] width 52 height 12
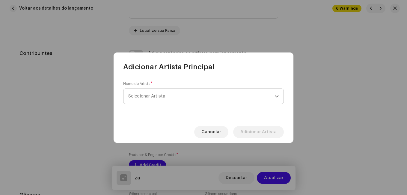
click at [174, 98] on span "Selecionar Artista" at bounding box center [201, 96] width 146 height 15
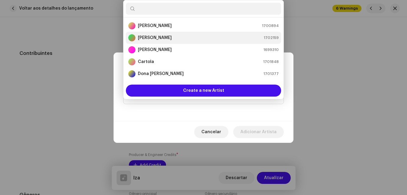
click at [166, 37] on div "[PERSON_NAME] 1702159" at bounding box center [203, 37] width 151 height 7
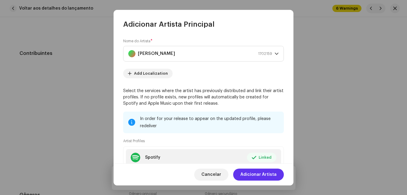
click at [257, 171] on span "Adicionar Artista" at bounding box center [258, 174] width 36 height 12
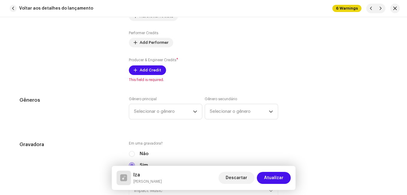
scroll to position [510, 0]
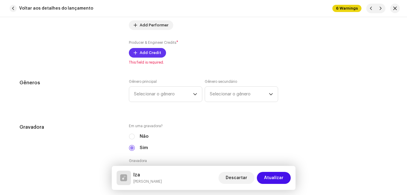
click at [153, 54] on span "Add Credit" at bounding box center [151, 53] width 22 height 12
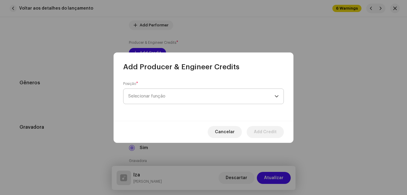
click at [177, 95] on span "Selecionar função" at bounding box center [201, 96] width 146 height 15
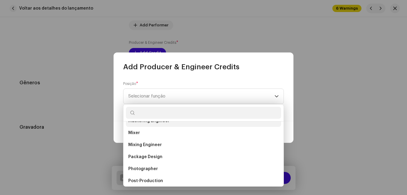
scroll to position [210, 0]
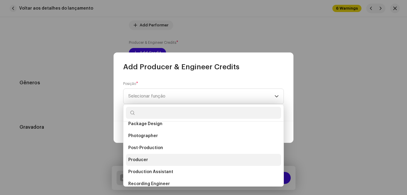
click at [164, 158] on li "Producer" at bounding box center [203, 160] width 155 height 12
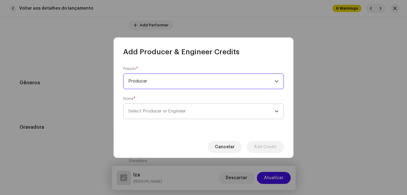
click at [219, 115] on span "Select Producer or Engineer" at bounding box center [201, 111] width 146 height 15
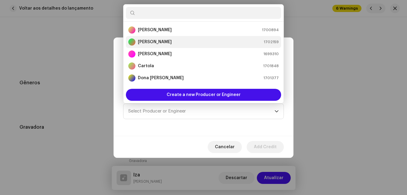
click at [216, 45] on div "[PERSON_NAME] 1702159" at bounding box center [203, 41] width 151 height 7
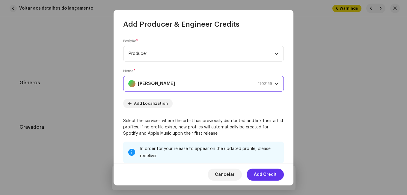
click at [264, 173] on span "Add Credit" at bounding box center [265, 174] width 23 height 12
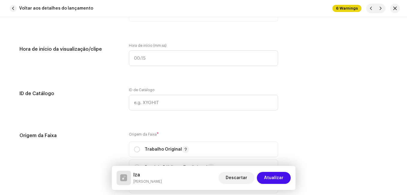
scroll to position [708, 0]
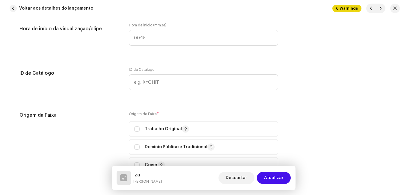
drag, startPoint x: 137, startPoint y: 127, endPoint x: 126, endPoint y: 126, distance: 10.6
click at [136, 127] on input "radio" at bounding box center [137, 129] width 6 height 6
radio input "true"
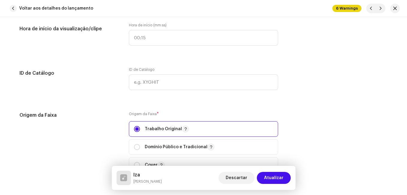
click at [117, 124] on div "Origem da Faixa" at bounding box center [69, 146] width 100 height 68
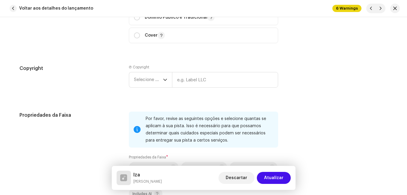
scroll to position [857, 0]
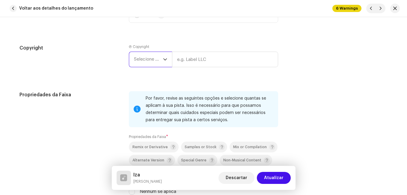
click at [148, 61] on span "Selecione o ano" at bounding box center [148, 59] width 29 height 15
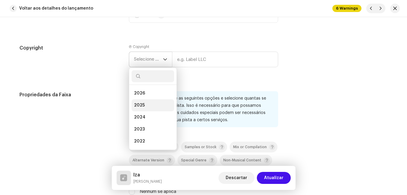
click at [143, 103] on span "2025" at bounding box center [139, 105] width 11 height 6
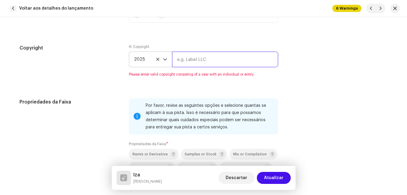
click at [199, 61] on input "text" at bounding box center [225, 60] width 106 height 16
type input "Impact Music"
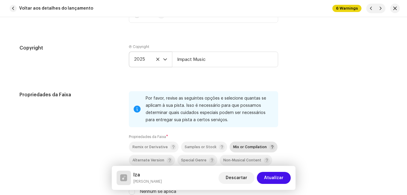
click at [242, 144] on span "Mix or Compilation" at bounding box center [254, 146] width 42 height 7
click at [115, 121] on div "Propriedades da Faixa" at bounding box center [69, 146] width 100 height 111
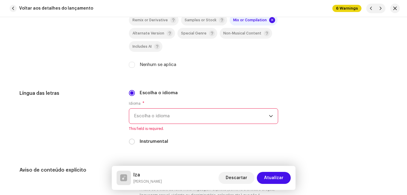
scroll to position [1007, 0]
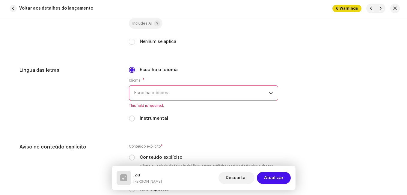
click at [165, 95] on span "Escolha o idioma" at bounding box center [201, 92] width 135 height 15
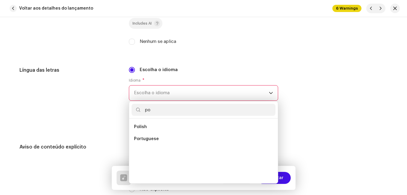
scroll to position [0, 0]
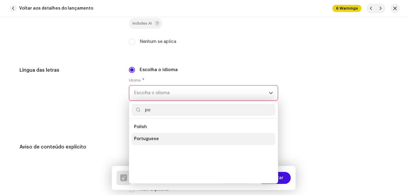
type input "po"
click at [145, 140] on span "Portuguese" at bounding box center [146, 139] width 25 height 6
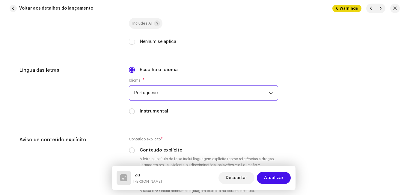
click at [103, 102] on div "Língua das letras" at bounding box center [69, 94] width 100 height 55
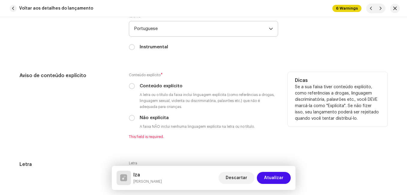
scroll to position [1097, 0]
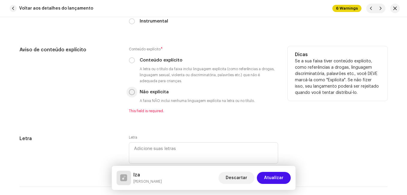
click at [129, 91] on input "Não explícita" at bounding box center [132, 92] width 6 height 6
radio input "true"
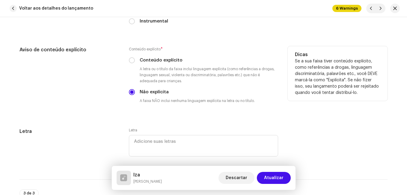
click at [116, 96] on div "Aviso de conteúdo explícito" at bounding box center [69, 79] width 100 height 67
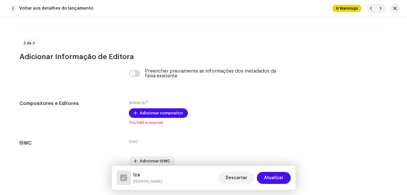
scroll to position [1276, 0]
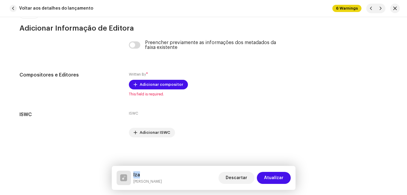
drag, startPoint x: 140, startPoint y: 173, endPoint x: 133, endPoint y: 174, distance: 6.7
click at [133, 174] on h5 "Iza" at bounding box center [147, 174] width 28 height 7
copy h5 "Iza"
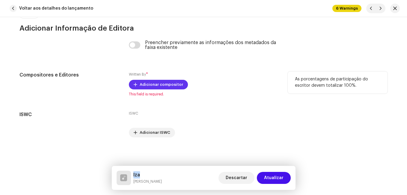
click at [164, 84] on span "Adicionar compositor" at bounding box center [161, 85] width 43 height 12
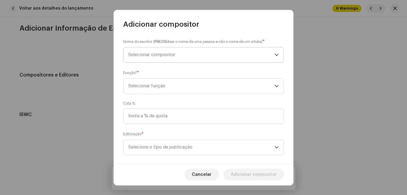
click at [164, 57] on span "Selecionar compositor" at bounding box center [201, 54] width 146 height 15
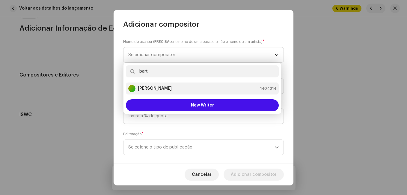
type input "bart"
click at [166, 90] on strong "[PERSON_NAME]" at bounding box center [155, 88] width 34 height 6
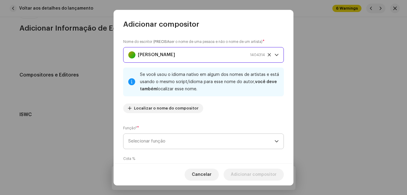
click at [174, 138] on span "Selecionar função" at bounding box center [201, 141] width 146 height 15
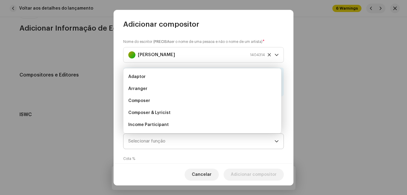
scroll to position [10, 0]
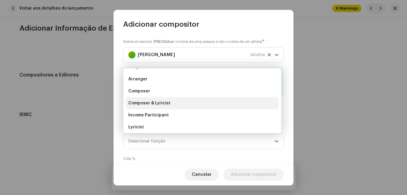
click at [179, 104] on li "Composer & Lyricist" at bounding box center [202, 103] width 153 height 12
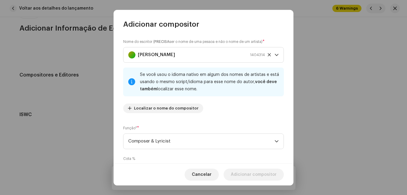
click at [216, 120] on div "Nome do escritor ( PRECISA ser o nome de uma pessoa e não o nome de um artista)…" at bounding box center [204, 96] width 180 height 134
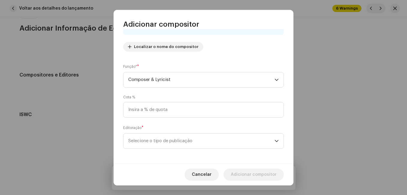
scroll to position [64, 0]
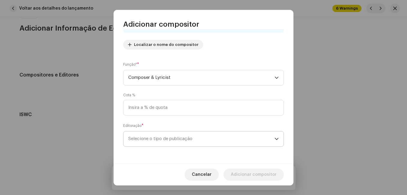
click at [201, 142] on span "Selecione o tipo de publicação" at bounding box center [201, 138] width 146 height 15
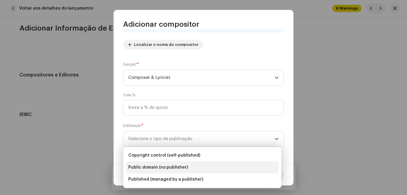
drag, startPoint x: 197, startPoint y: 155, endPoint x: 217, endPoint y: 161, distance: 21.1
click at [197, 155] on li "Copyright control (self-published)" at bounding box center [202, 155] width 153 height 12
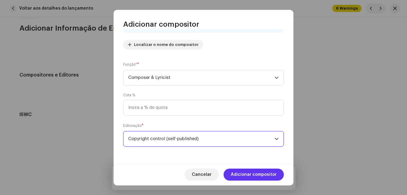
click at [255, 172] on span "Adicionar compositor" at bounding box center [254, 174] width 46 height 12
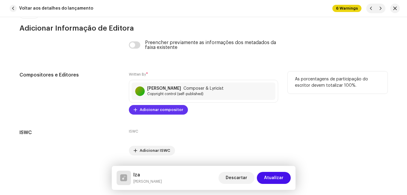
click at [154, 108] on span "Adicionar compositor" at bounding box center [161, 110] width 43 height 12
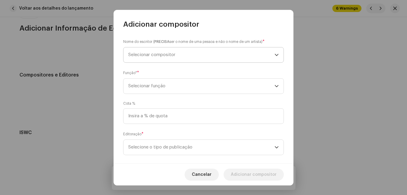
click at [167, 57] on span "Selecionar compositor" at bounding box center [151, 54] width 47 height 4
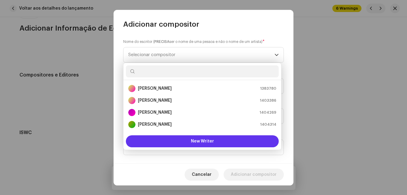
click at [194, 142] on span "New Writer" at bounding box center [202, 141] width 23 height 4
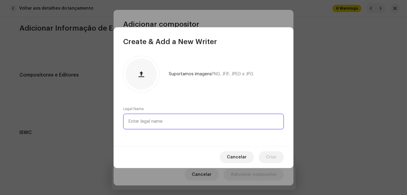
paste input "[PERSON_NAME]"
type input "[PERSON_NAME]"
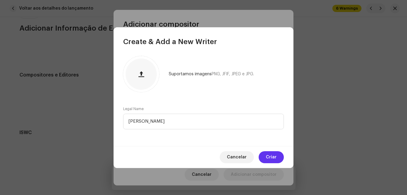
click at [268, 156] on span "Criar" at bounding box center [271, 157] width 11 height 12
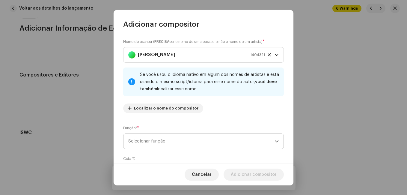
click at [176, 140] on span "Selecionar função" at bounding box center [201, 141] width 146 height 15
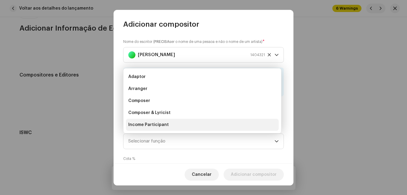
scroll to position [10, 0]
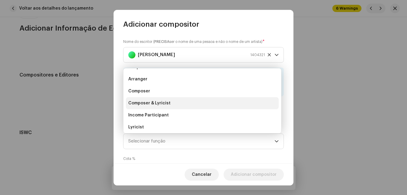
click at [177, 106] on li "Composer & Lyricist" at bounding box center [202, 103] width 153 height 12
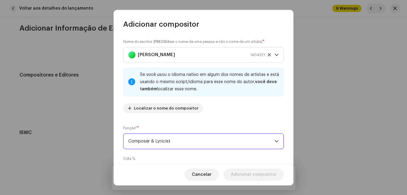
click at [204, 119] on div "Nome do escritor ( PRECISA ser o nome de uma pessoa e não o nome de um artista)…" at bounding box center [204, 96] width 180 height 134
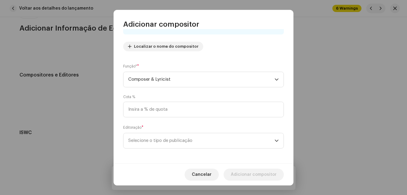
scroll to position [64, 0]
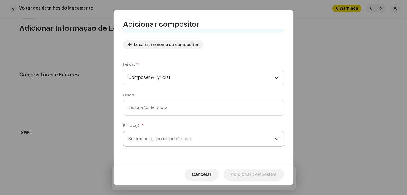
click at [193, 139] on span "Selecione o tipo de publicação" at bounding box center [201, 138] width 146 height 15
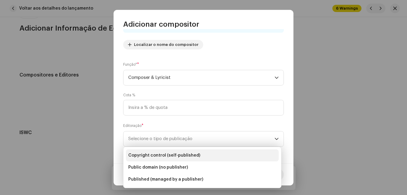
click at [186, 153] on span "Copyright control (self-published)" at bounding box center [164, 155] width 72 height 6
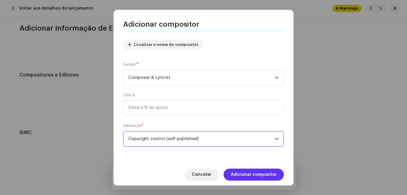
click at [240, 174] on span "Adicionar compositor" at bounding box center [254, 174] width 46 height 12
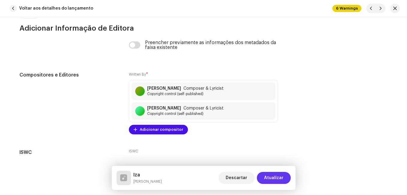
click at [264, 177] on button "Atualizar" at bounding box center [274, 178] width 34 height 12
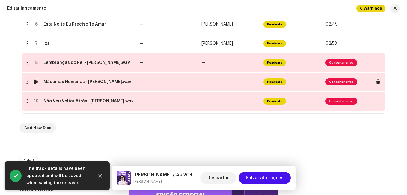
scroll to position [240, 0]
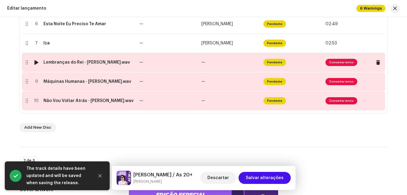
click at [109, 62] on div "Lembranças do Rei - [PERSON_NAME].wav" at bounding box center [86, 62] width 87 height 5
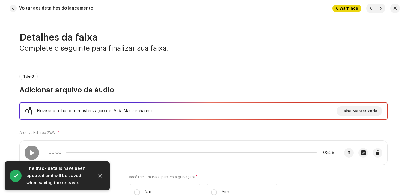
click at [148, 91] on h3 "Adicionar arquivo de áudio" at bounding box center [203, 90] width 368 height 10
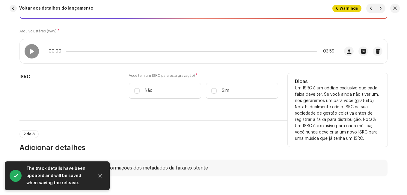
scroll to position [120, 0]
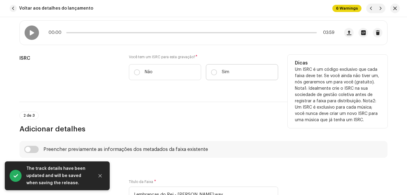
click at [222, 74] on p "Sim" at bounding box center [225, 72] width 7 height 6
click at [217, 74] on input "Sim" at bounding box center [214, 72] width 6 height 6
radio input "true"
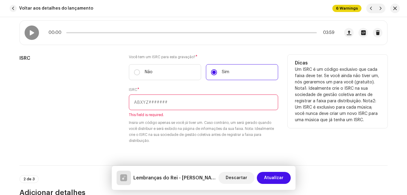
paste input "NL-8RL-24-55538"
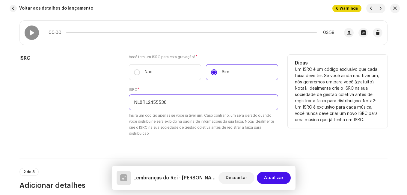
type input "NL8RL2455538"
click at [92, 113] on div "ISRC" at bounding box center [69, 99] width 100 height 89
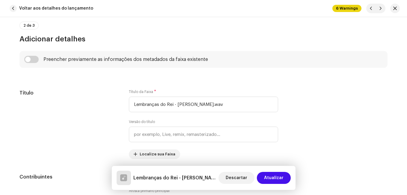
scroll to position [270, 0]
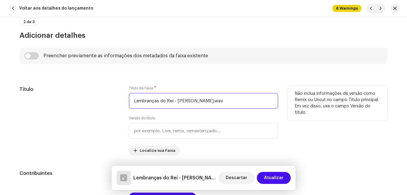
drag, startPoint x: 172, startPoint y: 101, endPoint x: 241, endPoint y: 102, distance: 69.3
click at [241, 102] on input "Lembranças do Rei - [PERSON_NAME].wav" at bounding box center [203, 101] width 149 height 16
type input "Lembranças do Re"
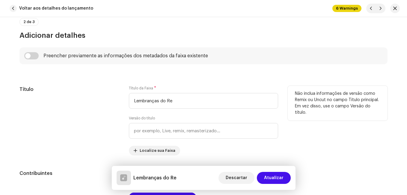
click at [97, 113] on div "Título" at bounding box center [69, 121] width 100 height 70
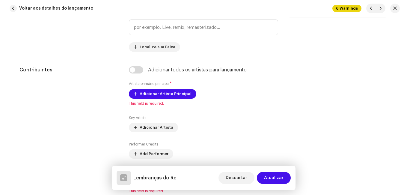
scroll to position [390, 0]
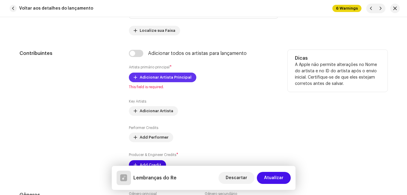
click at [155, 79] on span "Adicionar Artista Principal" at bounding box center [166, 77] width 52 height 12
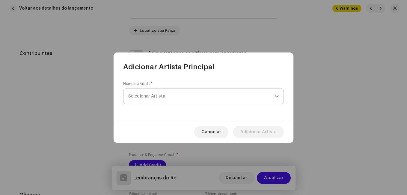
click at [160, 97] on span "Selecionar Artista" at bounding box center [146, 96] width 37 height 4
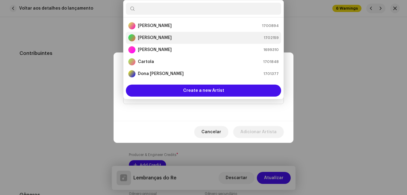
click at [157, 37] on strong "[PERSON_NAME]" at bounding box center [155, 38] width 34 height 6
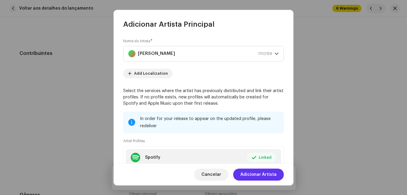
click at [273, 174] on span "Adicionar Artista" at bounding box center [258, 174] width 36 height 12
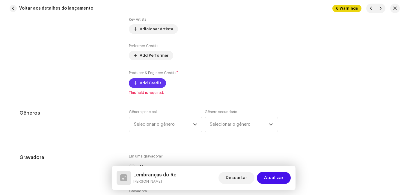
scroll to position [480, 0]
click at [148, 83] on span "Add Credit" at bounding box center [151, 83] width 22 height 12
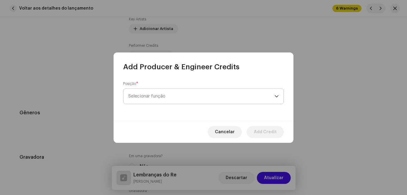
click at [192, 99] on span "Selecionar função" at bounding box center [201, 96] width 146 height 15
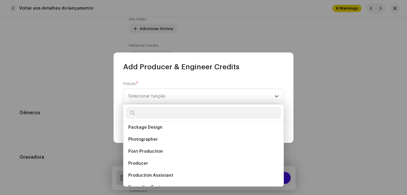
scroll to position [204, 0]
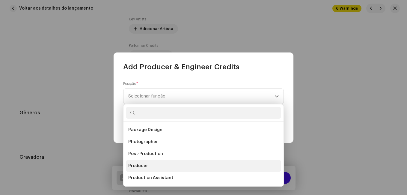
click at [153, 165] on li "Producer" at bounding box center [203, 166] width 155 height 12
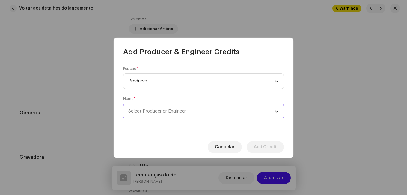
click at [213, 114] on span "Select Producer or Engineer" at bounding box center [201, 111] width 146 height 15
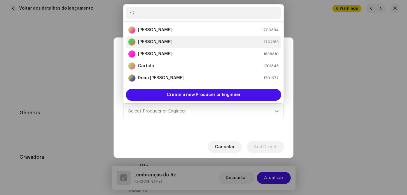
click at [177, 37] on li "[PERSON_NAME] 1702159" at bounding box center [203, 42] width 155 height 12
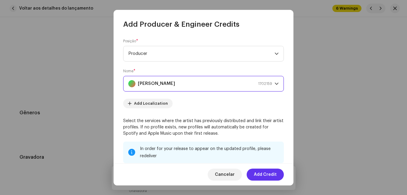
click at [273, 172] on span "Add Credit" at bounding box center [265, 174] width 23 height 12
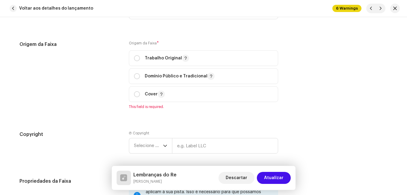
scroll to position [780, 0]
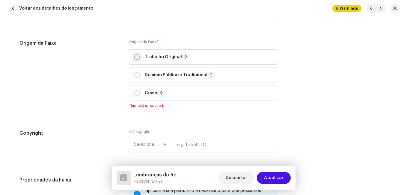
click at [136, 58] on input "radio" at bounding box center [137, 57] width 6 height 6
radio input "true"
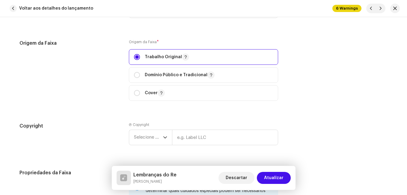
click at [108, 85] on div "Origem da Faixa" at bounding box center [69, 74] width 100 height 68
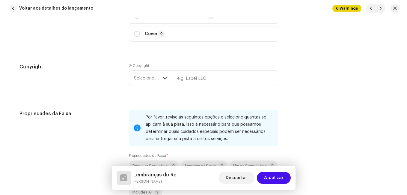
scroll to position [869, 0]
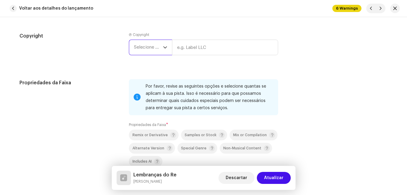
click at [141, 50] on span "Selecione o ano" at bounding box center [148, 47] width 29 height 15
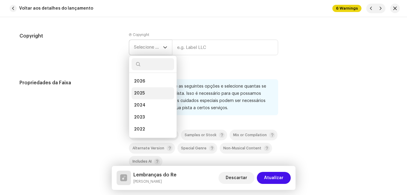
click at [142, 91] on span "2025" at bounding box center [139, 93] width 11 height 6
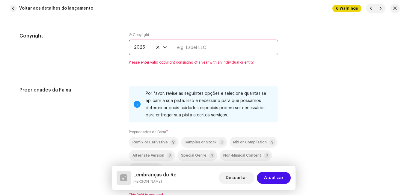
click at [197, 47] on input "text" at bounding box center [225, 48] width 106 height 16
type input "Impact Music"
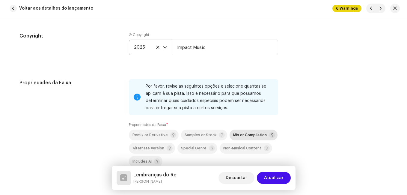
click at [246, 133] on span "Mix or Compilation" at bounding box center [250, 135] width 34 height 4
click at [111, 122] on div "Propriedades da Faixa" at bounding box center [69, 134] width 100 height 111
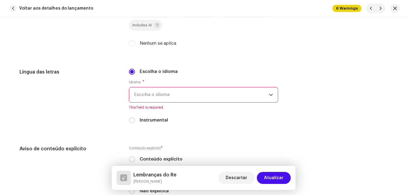
scroll to position [1019, 0]
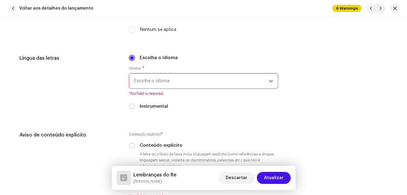
click at [151, 86] on span "Escolha o idioma" at bounding box center [201, 80] width 135 height 15
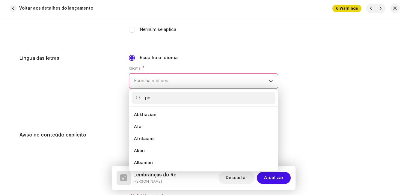
scroll to position [0, 0]
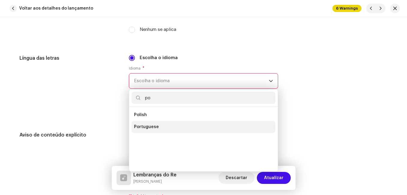
type input "po"
click at [155, 124] on span "Portuguese" at bounding box center [146, 127] width 25 height 6
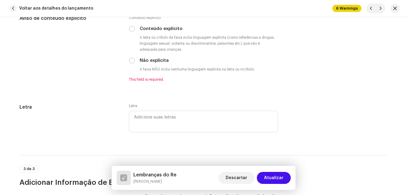
scroll to position [1139, 0]
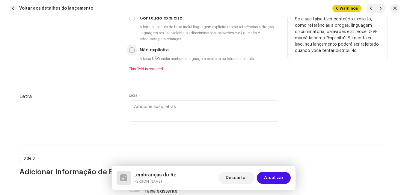
click at [130, 52] on input "Não explícita" at bounding box center [132, 50] width 6 height 6
radio input "true"
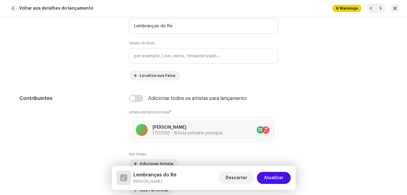
scroll to position [270, 0]
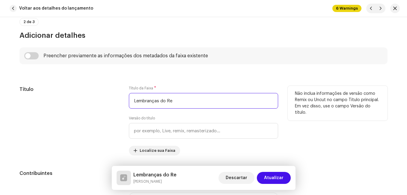
click at [186, 104] on input "Lembranças do Re" at bounding box center [203, 101] width 149 height 16
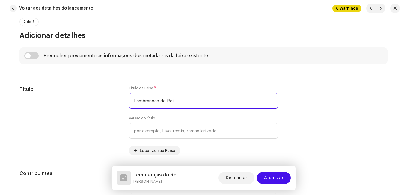
type input "Lembranças do Rei"
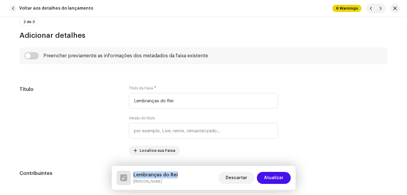
drag, startPoint x: 177, startPoint y: 174, endPoint x: 133, endPoint y: 170, distance: 44.3
click at [133, 170] on div "Lembranças do Rei [PERSON_NAME] Descartar Atualizar" at bounding box center [204, 178] width 184 height 24
copy h5 "Lembranças do Rei"
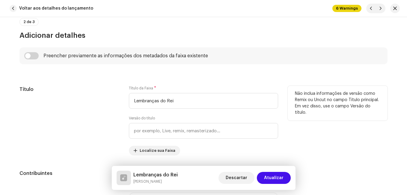
click at [105, 145] on div "Título" at bounding box center [69, 121] width 100 height 70
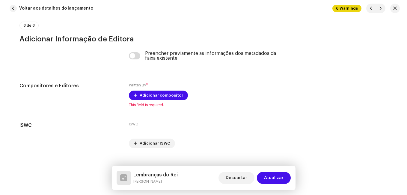
scroll to position [1276, 0]
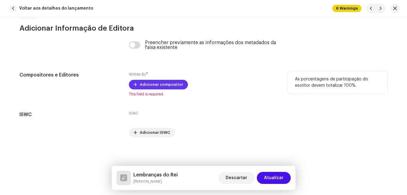
click at [149, 86] on span "Adicionar compositor" at bounding box center [161, 85] width 43 height 12
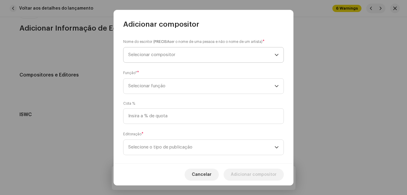
click at [177, 56] on span "Selecionar compositor" at bounding box center [201, 54] width 146 height 15
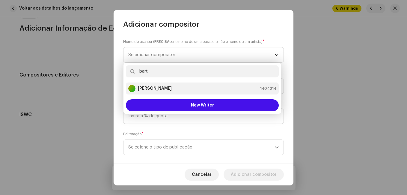
type input "bart"
click at [172, 89] on strong "[PERSON_NAME]" at bounding box center [155, 88] width 34 height 6
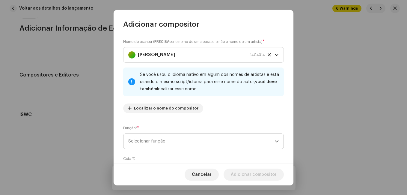
click at [204, 142] on span "Selecionar função" at bounding box center [201, 141] width 146 height 15
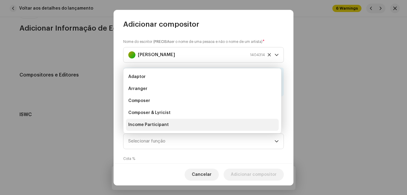
scroll to position [10, 0]
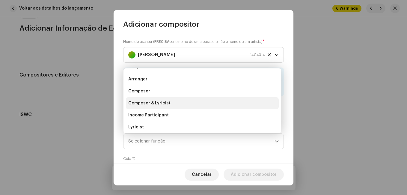
click at [192, 105] on li "Composer & Lyricist" at bounding box center [202, 103] width 153 height 12
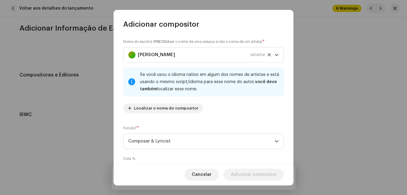
click at [223, 109] on div "Nome do escritor ( PRECISA ser o nome de uma pessoa e não o nome de um artista)…" at bounding box center [203, 78] width 161 height 79
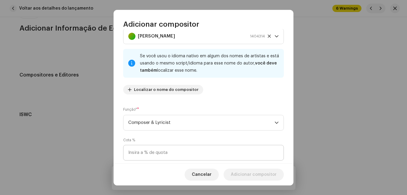
scroll to position [64, 0]
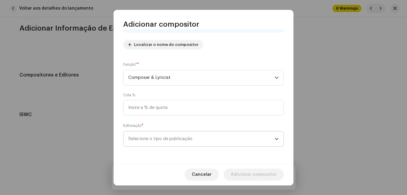
click at [208, 140] on span "Selecione o tipo de publicação" at bounding box center [201, 138] width 146 height 15
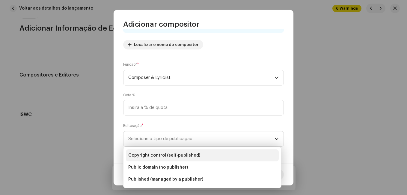
click at [205, 152] on li "Copyright control (self-published)" at bounding box center [202, 155] width 153 height 12
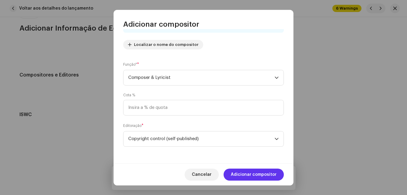
drag, startPoint x: 249, startPoint y: 176, endPoint x: 238, endPoint y: 167, distance: 14.3
click at [250, 175] on span "Adicionar compositor" at bounding box center [254, 174] width 46 height 12
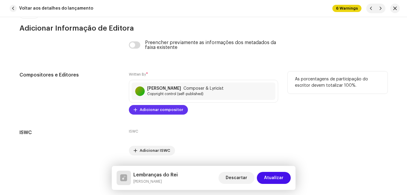
click at [173, 112] on span "Adicionar compositor" at bounding box center [161, 110] width 43 height 12
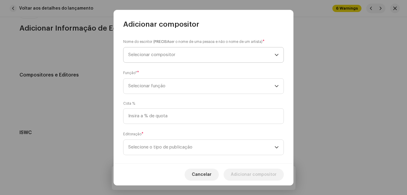
click at [197, 61] on span "Selecionar compositor" at bounding box center [201, 54] width 146 height 15
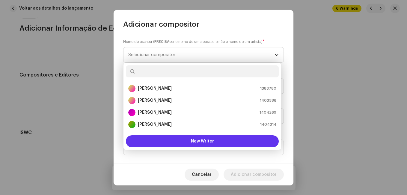
click at [180, 138] on button "New Writer" at bounding box center [202, 141] width 153 height 12
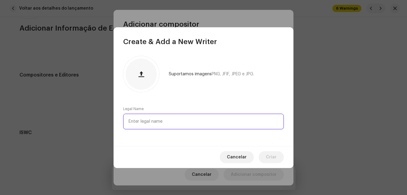
paste input "[PERSON_NAME]"
type input "[PERSON_NAME]"
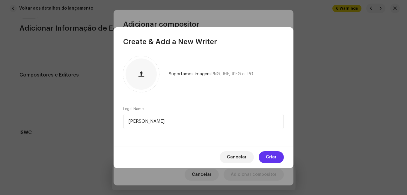
click at [273, 160] on span "Criar" at bounding box center [271, 157] width 11 height 12
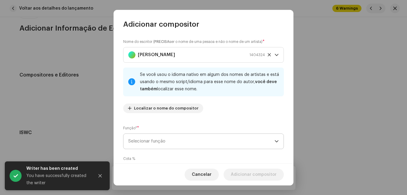
click at [243, 144] on span "Selecionar função" at bounding box center [201, 141] width 146 height 15
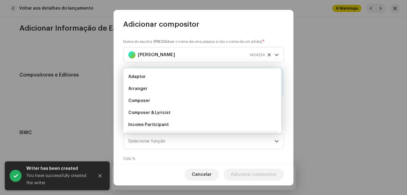
scroll to position [10, 0]
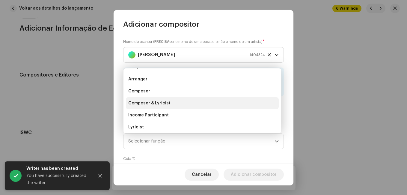
click at [222, 104] on li "Composer & Lyricist" at bounding box center [202, 103] width 153 height 12
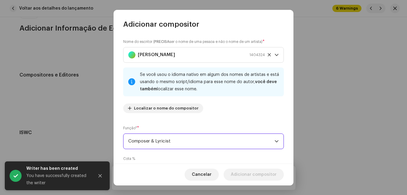
click at [228, 120] on div "Nome do escritor ( PRECISA ser o nome de uma pessoa e não o nome de um artista)…" at bounding box center [204, 96] width 180 height 134
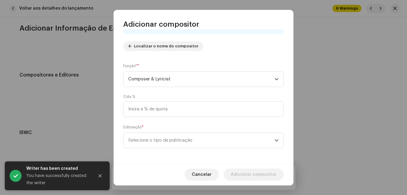
scroll to position [64, 0]
click at [237, 143] on span "Selecione o tipo de publicação" at bounding box center [201, 138] width 146 height 15
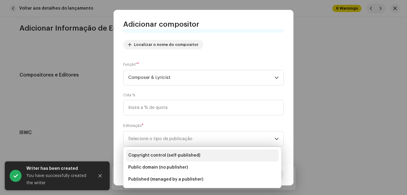
click at [222, 154] on li "Copyright control (self-published)" at bounding box center [202, 155] width 153 height 12
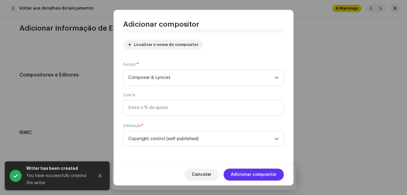
click at [257, 175] on span "Adicionar compositor" at bounding box center [254, 174] width 46 height 12
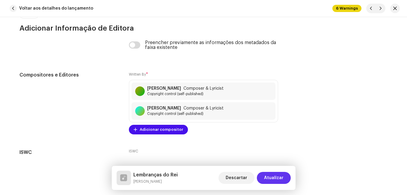
click at [271, 178] on span "Atualizar" at bounding box center [273, 178] width 19 height 12
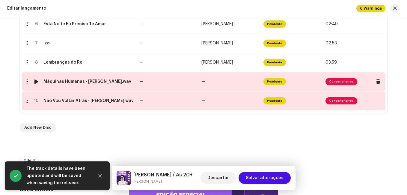
click at [182, 81] on td "—" at bounding box center [168, 81] width 62 height 19
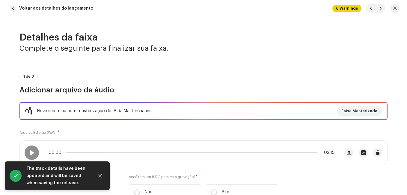
click at [184, 82] on div "1 de 3 Adicionar arquivo de áudio" at bounding box center [203, 84] width 368 height 22
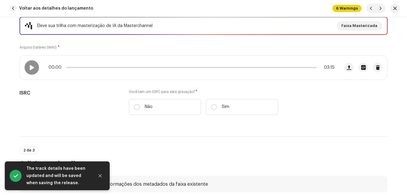
scroll to position [120, 0]
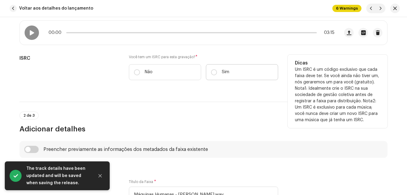
click at [216, 76] on label "Sim" at bounding box center [242, 72] width 72 height 16
click at [216, 75] on input "Sim" at bounding box center [214, 72] width 6 height 6
radio input "true"
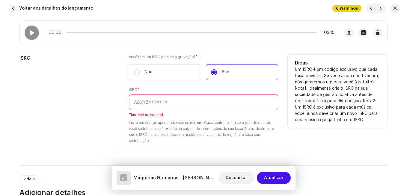
paste input "NL-8RL-24-55539"
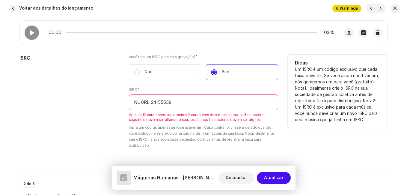
click at [156, 101] on input "NL-8RL-24-55539" at bounding box center [203, 102] width 149 height 16
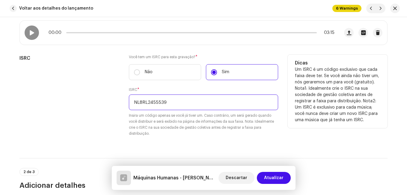
type input "NL8RL2455539"
click at [109, 113] on div "ISRC" at bounding box center [69, 99] width 100 height 89
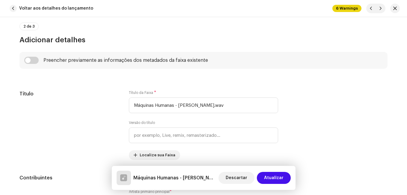
scroll to position [300, 0]
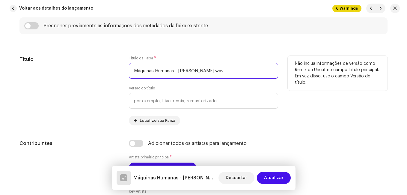
drag, startPoint x: 174, startPoint y: 71, endPoint x: 237, endPoint y: 70, distance: 63.6
click at [237, 70] on input "Máquinas Humanas - [PERSON_NAME].wav" at bounding box center [203, 71] width 149 height 16
type input "Máquinas Humanas"
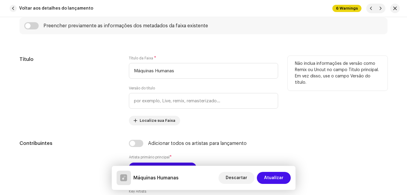
click at [106, 100] on div "Título" at bounding box center [69, 91] width 100 height 70
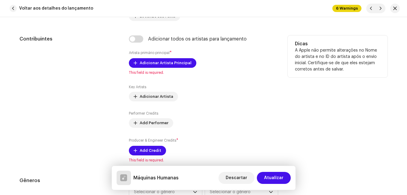
scroll to position [420, 0]
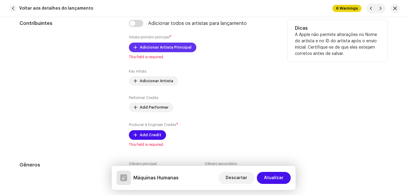
click at [157, 45] on span "Adicionar Artista Principal" at bounding box center [166, 47] width 52 height 12
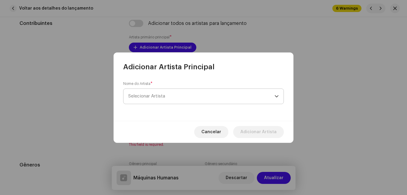
click at [167, 100] on span "Selecionar Artista" at bounding box center [201, 96] width 146 height 15
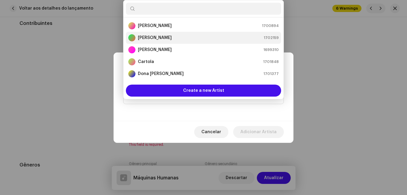
click at [154, 37] on strong "[PERSON_NAME]" at bounding box center [155, 38] width 34 height 6
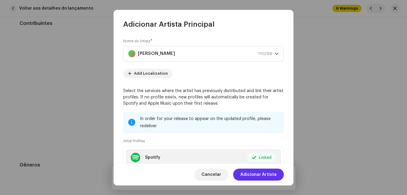
click at [271, 176] on span "Adicionar Artista" at bounding box center [258, 174] width 36 height 12
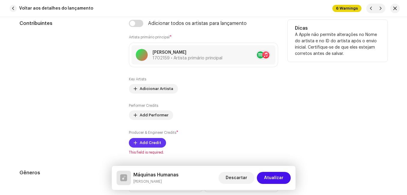
click at [157, 142] on span "Add Credit" at bounding box center [151, 143] width 22 height 12
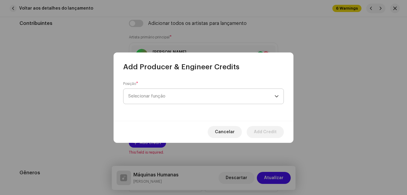
click at [185, 97] on span "Selecionar função" at bounding box center [201, 96] width 146 height 15
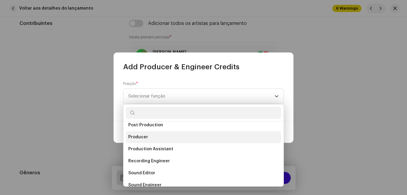
scroll to position [234, 0]
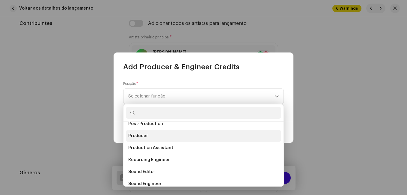
click at [176, 135] on li "Producer" at bounding box center [203, 136] width 155 height 12
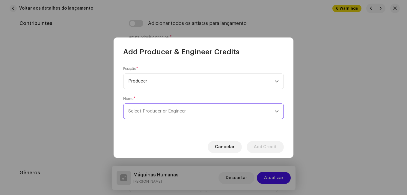
click at [189, 105] on span "Select Producer or Engineer" at bounding box center [201, 111] width 146 height 15
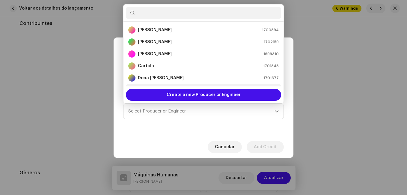
scroll to position [10, 0]
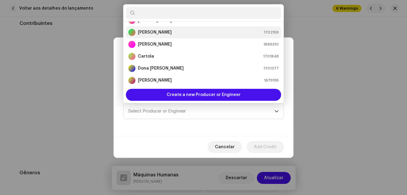
click at [215, 33] on div "[PERSON_NAME] 1702159" at bounding box center [203, 32] width 151 height 7
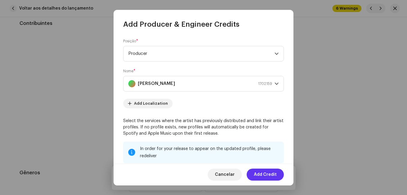
click at [262, 173] on span "Add Credit" at bounding box center [265, 174] width 23 height 12
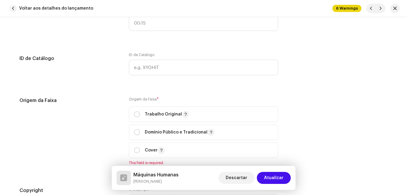
scroll to position [720, 0]
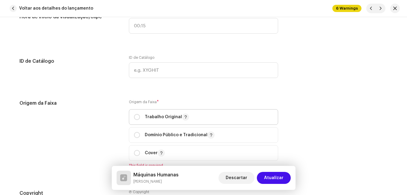
click at [208, 121] on span "Trabalho Original" at bounding box center [203, 116] width 139 height 15
radio input "true"
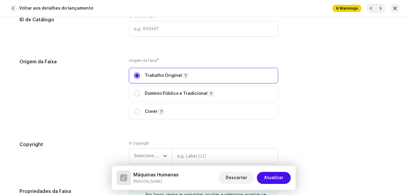
scroll to position [810, 0]
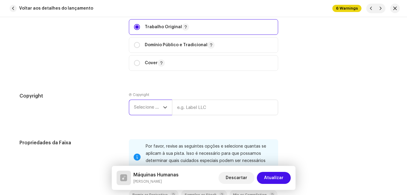
click at [139, 106] on span "Selecione o ano" at bounding box center [148, 107] width 29 height 15
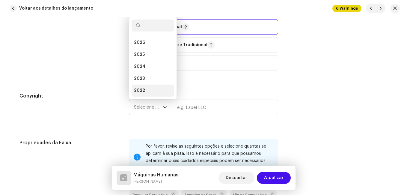
scroll to position [10, 0]
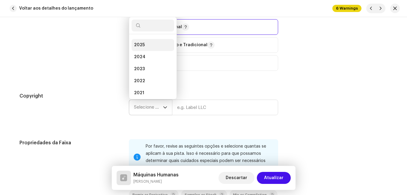
click at [154, 47] on li "2025" at bounding box center [153, 45] width 43 height 12
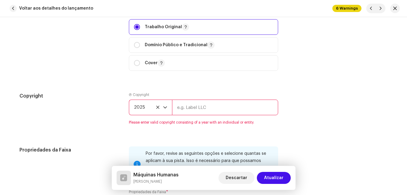
drag, startPoint x: 199, startPoint y: 102, endPoint x: 202, endPoint y: 108, distance: 7.0
click at [199, 102] on input "text" at bounding box center [225, 108] width 106 height 16
type input "Impact Music"
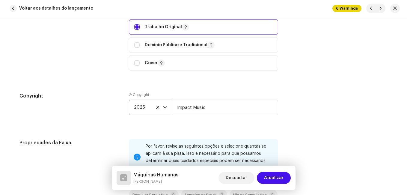
click at [95, 124] on div "Copyright" at bounding box center [69, 108] width 100 height 32
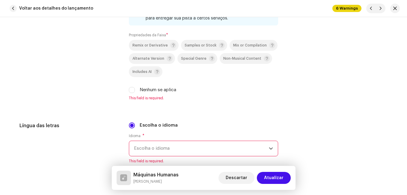
scroll to position [959, 0]
click at [246, 45] on span "Mix or Compilation" at bounding box center [250, 45] width 34 height 4
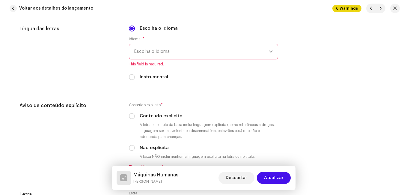
scroll to position [1049, 0]
click at [225, 47] on span "Escolha o idioma" at bounding box center [201, 50] width 135 height 15
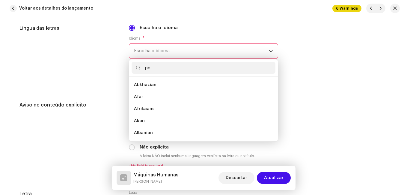
scroll to position [0, 0]
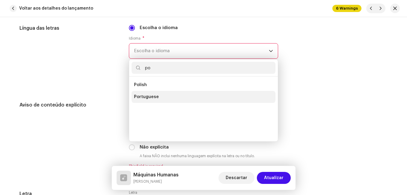
type input "po"
click at [145, 97] on span "Portuguese" at bounding box center [146, 97] width 25 height 6
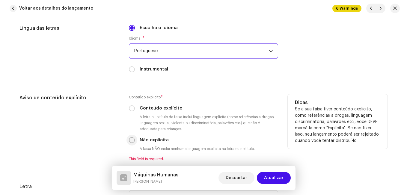
click at [129, 141] on input "Não explícita" at bounding box center [132, 140] width 6 height 6
radio input "true"
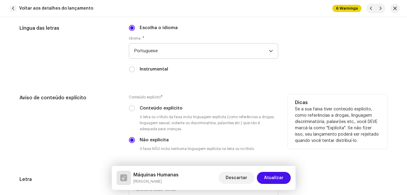
click at [106, 126] on div "Aviso de conteúdo explícito" at bounding box center [69, 127] width 100 height 67
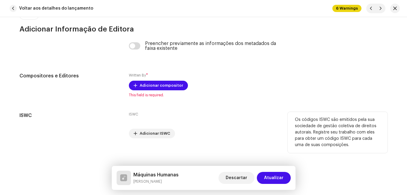
scroll to position [1276, 0]
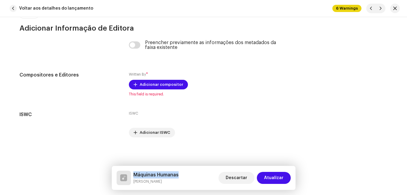
drag, startPoint x: 165, startPoint y: 172, endPoint x: 136, endPoint y: 173, distance: 29.1
click at [136, 173] on h5 "Máquinas Humanas" at bounding box center [155, 174] width 45 height 7
copy h5 "áquinas Humanas"
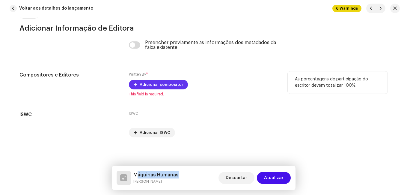
click at [144, 84] on span "Adicionar compositor" at bounding box center [161, 85] width 43 height 12
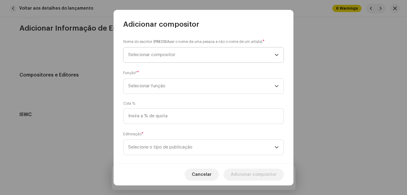
click at [164, 58] on span "Selecionar compositor" at bounding box center [201, 54] width 146 height 15
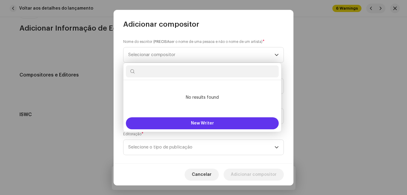
click at [155, 118] on button "New Writer" at bounding box center [202, 123] width 153 height 12
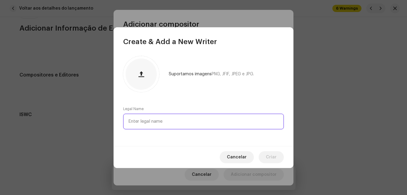
paste input "[PERSON_NAME]"
type input "[PERSON_NAME]"
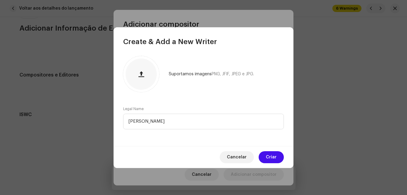
click at [272, 160] on span "Criar" at bounding box center [271, 157] width 11 height 12
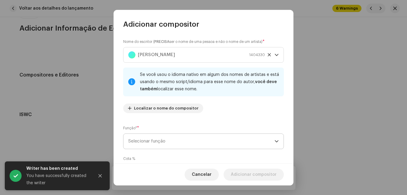
click at [220, 137] on span "Selecionar função" at bounding box center [201, 141] width 146 height 15
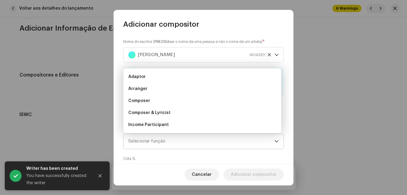
scroll to position [10, 0]
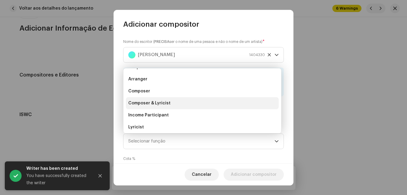
click at [201, 100] on li "Composer & Lyricist" at bounding box center [202, 103] width 153 height 12
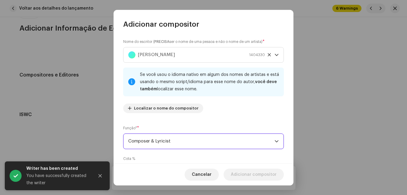
click at [209, 120] on div "Nome do escritor ( PRECISA ser o nome de uma pessoa e não o nome de um artista)…" at bounding box center [204, 96] width 180 height 134
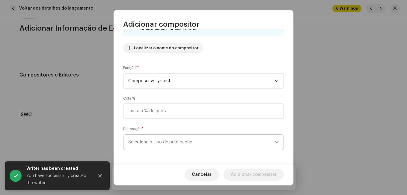
scroll to position [64, 0]
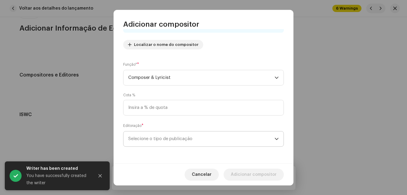
click at [196, 141] on span "Selecione o tipo de publicação" at bounding box center [201, 138] width 146 height 15
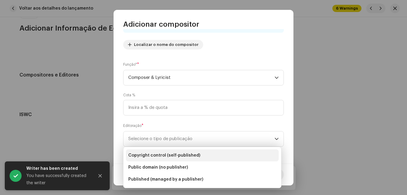
click at [184, 153] on span "Copyright control (self-published)" at bounding box center [164, 155] width 72 height 6
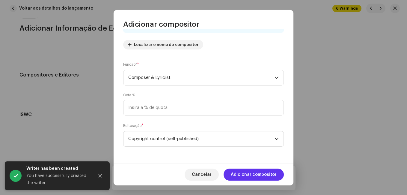
click at [249, 169] on span "Adicionar compositor" at bounding box center [254, 174] width 46 height 12
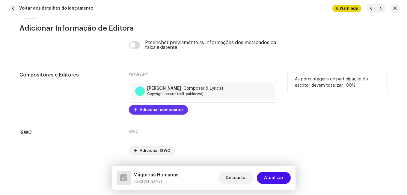
click at [164, 109] on span "Adicionar compositor" at bounding box center [161, 110] width 43 height 12
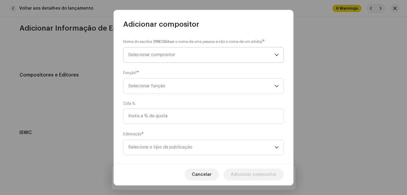
click at [154, 59] on span "Selecionar compositor" at bounding box center [201, 54] width 146 height 15
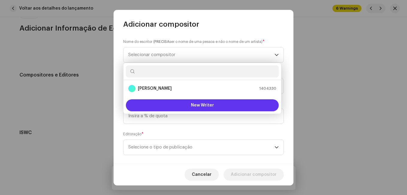
click at [155, 100] on button "New Writer" at bounding box center [202, 105] width 153 height 12
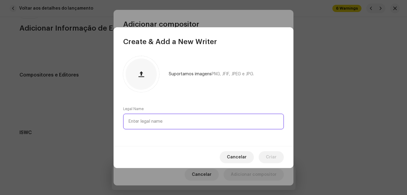
paste input "[PERSON_NAME]"
type input "[PERSON_NAME]"
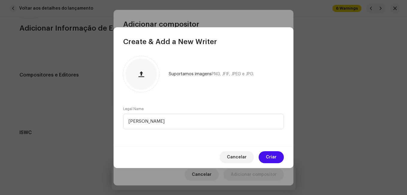
click at [271, 158] on span "Criar" at bounding box center [271, 157] width 11 height 12
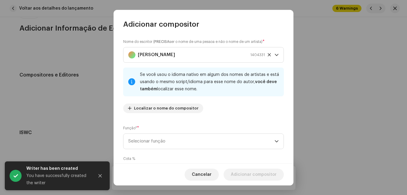
click at [225, 158] on div "Cota %" at bounding box center [203, 167] width 161 height 23
click at [223, 146] on span "Selecionar função" at bounding box center [201, 141] width 146 height 15
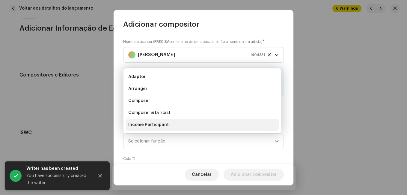
scroll to position [10, 0]
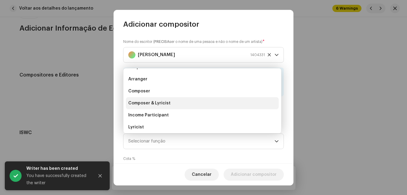
click at [208, 103] on li "Composer & Lyricist" at bounding box center [202, 103] width 153 height 12
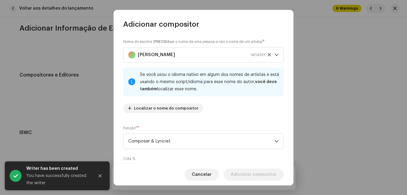
click at [218, 121] on div "Nome do escritor ( PRECISA ser o nome de uma pessoa e não o nome de um artista)…" at bounding box center [204, 96] width 180 height 134
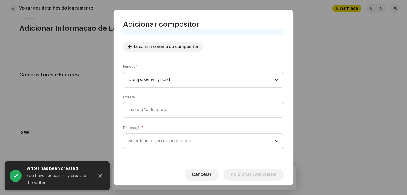
scroll to position [64, 0]
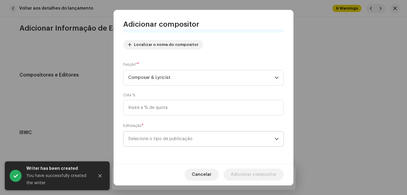
click at [205, 138] on span "Selecione o tipo de publicação" at bounding box center [201, 138] width 146 height 15
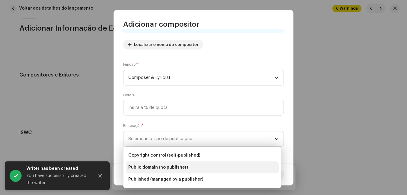
drag, startPoint x: 195, startPoint y: 155, endPoint x: 205, endPoint y: 165, distance: 14.4
click at [195, 155] on span "Copyright control (self-published)" at bounding box center [164, 155] width 72 height 6
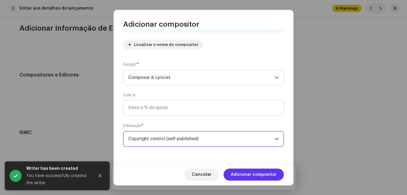
click at [244, 172] on span "Adicionar compositor" at bounding box center [254, 174] width 46 height 12
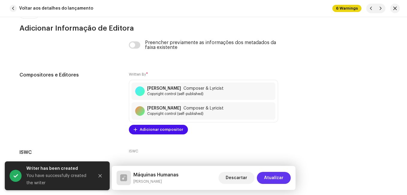
click at [271, 175] on span "Atualizar" at bounding box center [273, 178] width 19 height 12
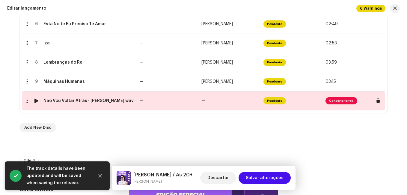
click at [164, 101] on td "—" at bounding box center [168, 100] width 62 height 19
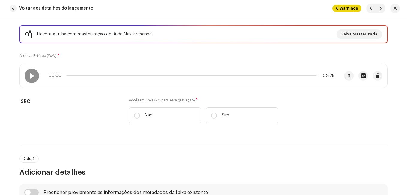
scroll to position [90, 0]
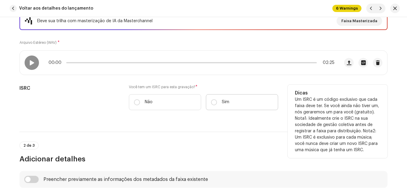
click at [236, 102] on label "Sim" at bounding box center [242, 102] width 72 height 16
click at [217, 102] on input "Sim" at bounding box center [214, 102] width 6 height 6
radio input "true"
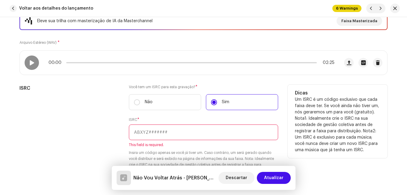
paste input "NL-8RL-24-55540"
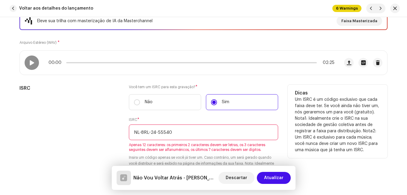
click at [96, 112] on div "ISRC" at bounding box center [69, 135] width 100 height 101
click at [157, 133] on input "NL-8RL-24-55540" at bounding box center [203, 132] width 149 height 16
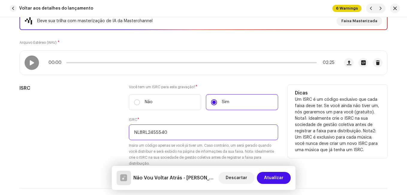
type input "NL8RL2455540"
click at [111, 139] on div "ISRC" at bounding box center [69, 129] width 100 height 89
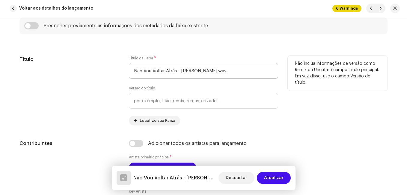
scroll to position [330, 0]
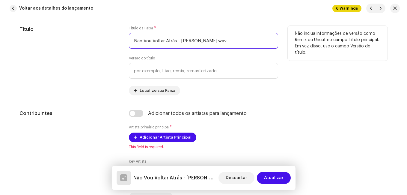
drag, startPoint x: 175, startPoint y: 42, endPoint x: 225, endPoint y: 43, distance: 49.8
click at [225, 43] on input "Não Vou Voltar Atrás - [PERSON_NAME].wav" at bounding box center [203, 41] width 149 height 16
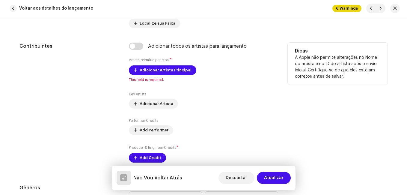
scroll to position [420, 0]
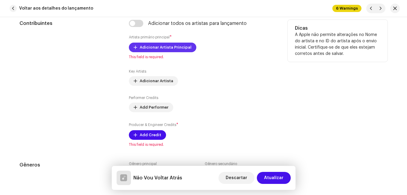
type input "Não Vou Voltar Atrás"
click at [150, 47] on span "Adicionar Artista Principal" at bounding box center [166, 47] width 52 height 12
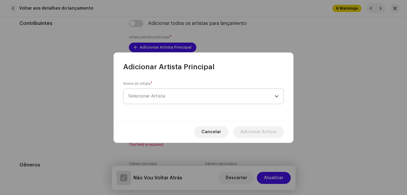
click at [155, 95] on span "Selecionar Artista" at bounding box center [146, 96] width 37 height 4
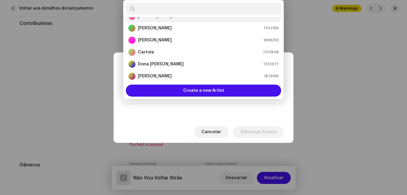
scroll to position [2, 0]
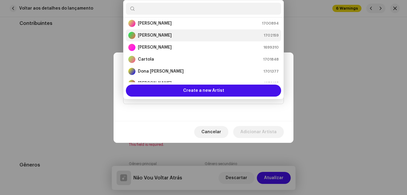
click at [162, 35] on strong "[PERSON_NAME]" at bounding box center [155, 35] width 34 height 6
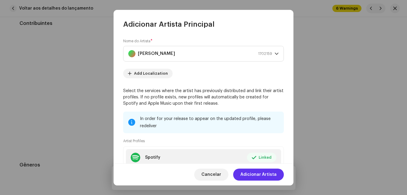
click at [272, 176] on span "Adicionar Artista" at bounding box center [258, 174] width 36 height 12
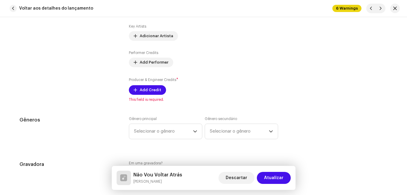
scroll to position [480, 0]
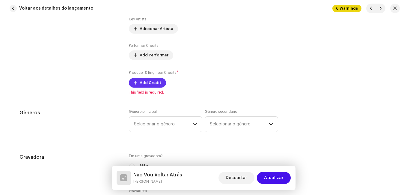
click at [137, 80] on button "Add Credit" at bounding box center [147, 83] width 37 height 10
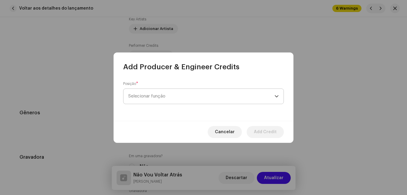
click at [268, 99] on span "Selecionar função" at bounding box center [201, 96] width 146 height 15
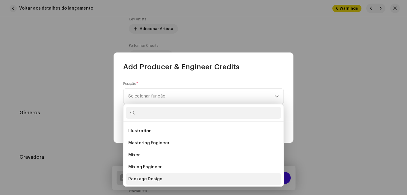
scroll to position [210, 0]
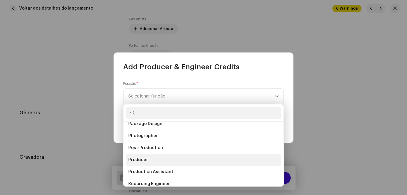
click at [179, 158] on li "Producer" at bounding box center [203, 160] width 155 height 12
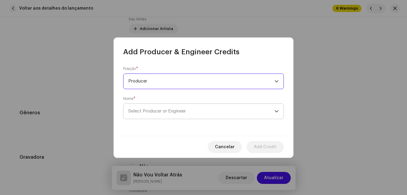
click at [218, 113] on span "Select Producer or Engineer" at bounding box center [201, 111] width 146 height 15
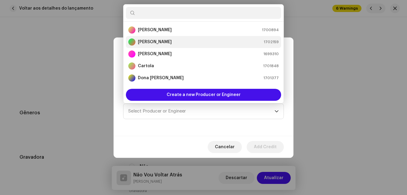
click at [187, 44] on div "[PERSON_NAME] 1702159" at bounding box center [203, 41] width 151 height 7
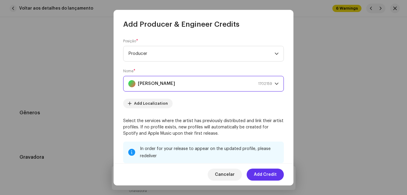
click at [268, 171] on span "Add Credit" at bounding box center [265, 174] width 23 height 12
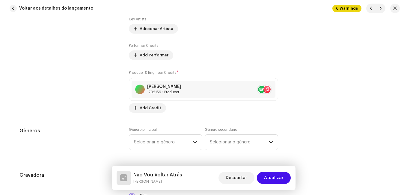
click at [82, 107] on div "Contribuintes" at bounding box center [69, 36] width 100 height 153
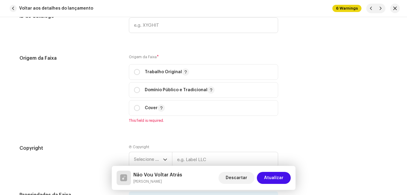
scroll to position [780, 0]
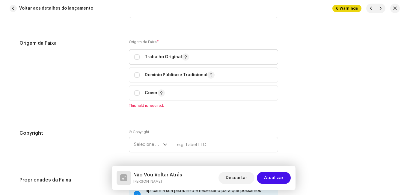
click at [154, 57] on p "Trabalho Original" at bounding box center [167, 56] width 44 height 7
radio input "true"
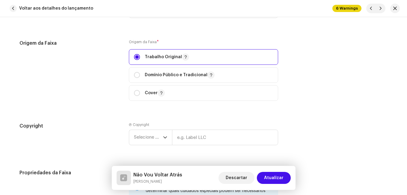
click at [101, 96] on div "Origem da Faixa" at bounding box center [69, 74] width 100 height 68
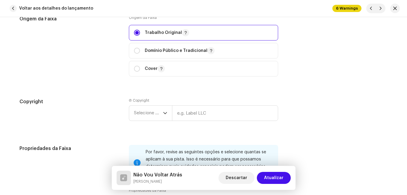
scroll to position [869, 0]
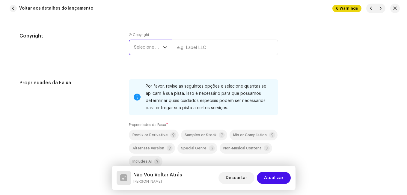
click at [157, 48] on span "Selecione o ano" at bounding box center [148, 47] width 29 height 15
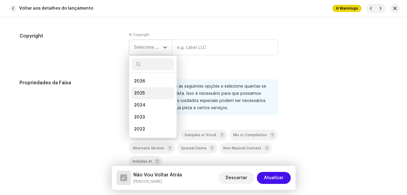
click at [145, 90] on li "2025" at bounding box center [153, 93] width 43 height 12
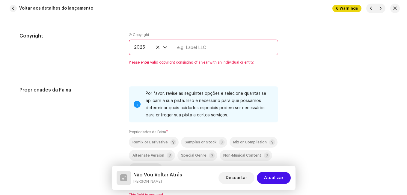
click at [180, 50] on input "text" at bounding box center [225, 48] width 106 height 16
type input "Impact Music"
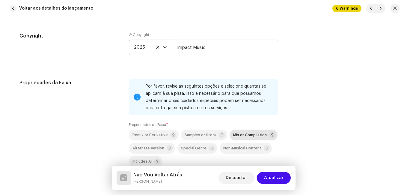
click at [248, 137] on div "Mix or Compilation" at bounding box center [254, 135] width 42 height 6
click at [57, 122] on div "Propriedades da Faixa" at bounding box center [69, 134] width 100 height 111
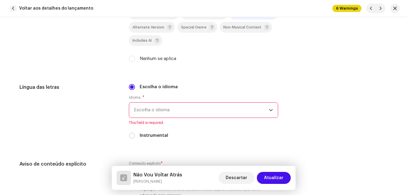
scroll to position [1019, 0]
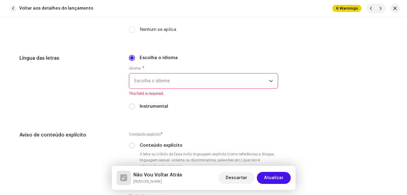
click at [199, 81] on span "Escolha o idioma" at bounding box center [201, 80] width 135 height 15
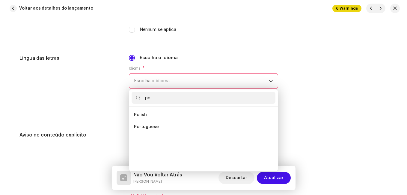
scroll to position [0, 0]
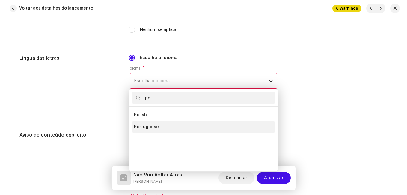
type input "po"
click at [157, 129] on li "Portuguese" at bounding box center [204, 127] width 144 height 12
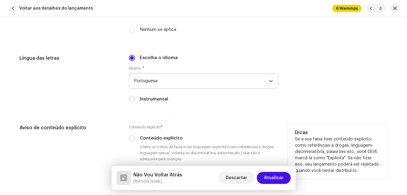
click at [114, 124] on h5 "Aviso de conteúdo explícito" at bounding box center [69, 127] width 100 height 7
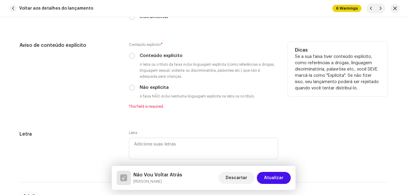
scroll to position [1109, 0]
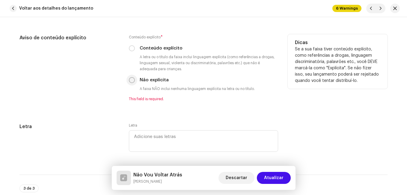
click at [130, 82] on input "Não explícita" at bounding box center [132, 80] width 6 height 6
radio input "true"
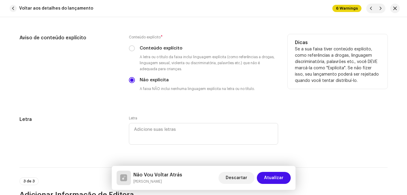
click at [113, 94] on div "Aviso de conteúdo explícito" at bounding box center [69, 67] width 100 height 67
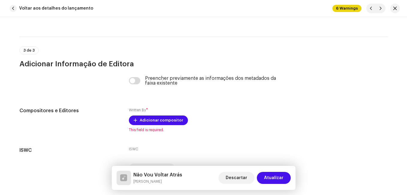
scroll to position [1259, 0]
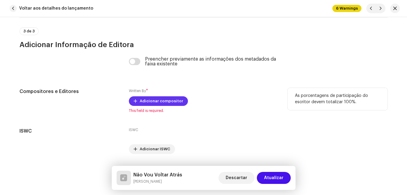
click at [136, 98] on button "Adicionar compositor" at bounding box center [158, 101] width 59 height 10
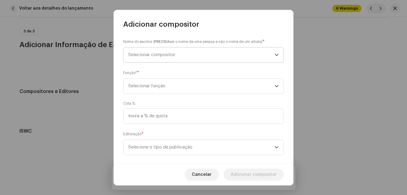
click at [174, 58] on span "Selecionar compositor" at bounding box center [201, 54] width 146 height 15
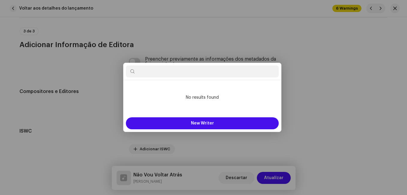
click at [97, 156] on div "Adicionar compositor Nome do escritor ( PRECISA ser o nome de uma pessoa e não …" at bounding box center [203, 97] width 407 height 195
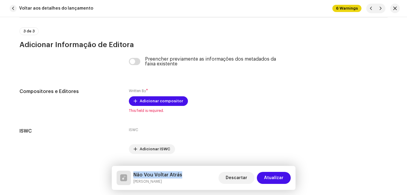
drag, startPoint x: 171, startPoint y: 174, endPoint x: 134, endPoint y: 174, distance: 36.9
click at [134, 174] on div "Não Vou Voltar Atrás [PERSON_NAME] Descartar Atualizar" at bounding box center [204, 178] width 174 height 14
copy h5 "Não Vou Voltar Atrás"
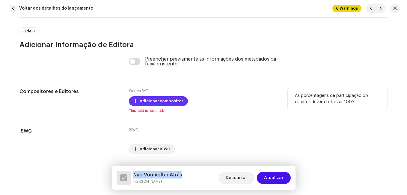
click at [157, 101] on span "Adicionar compositor" at bounding box center [161, 101] width 43 height 12
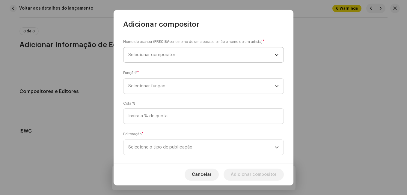
click at [160, 52] on span "Selecionar compositor" at bounding box center [151, 54] width 47 height 4
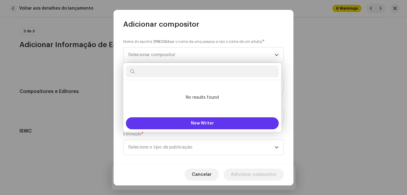
click at [157, 118] on button "New Writer" at bounding box center [202, 123] width 153 height 12
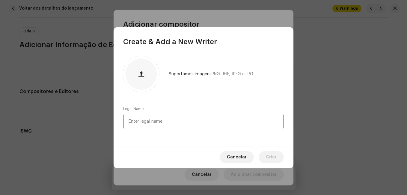
click at [157, 118] on input "text" at bounding box center [203, 122] width 161 height 16
click at [231, 154] on span "Cancelar" at bounding box center [237, 157] width 20 height 12
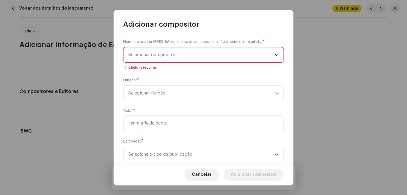
click at [174, 55] on span "Selecionar compositor" at bounding box center [151, 54] width 47 height 4
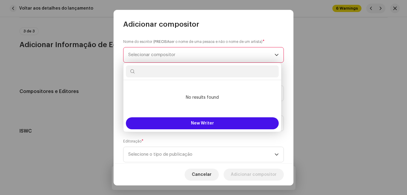
click at [171, 69] on input "text" at bounding box center [202, 71] width 153 height 12
type input "d"
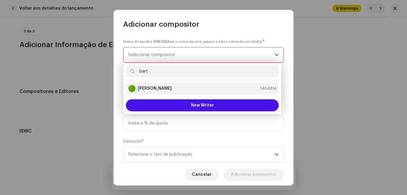
type input "bart"
click at [172, 86] on strong "[PERSON_NAME]" at bounding box center [155, 88] width 34 height 6
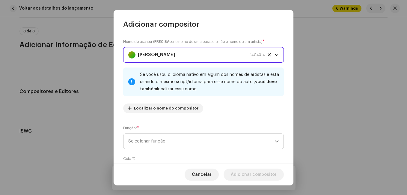
click at [237, 147] on span "Selecionar função" at bounding box center [201, 141] width 146 height 15
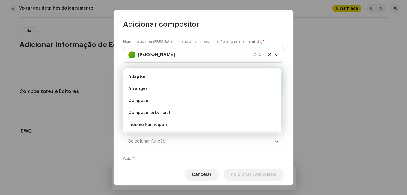
scroll to position [10, 0]
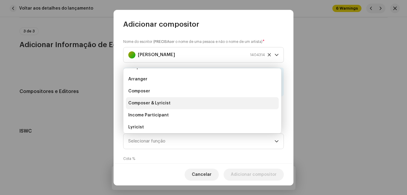
click at [224, 106] on li "Composer & Lyricist" at bounding box center [202, 103] width 153 height 12
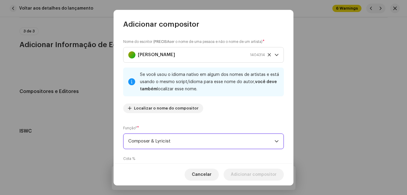
click at [234, 115] on div "Nome do escritor ( PRECISA ser o nome de uma pessoa e não o nome de um artista)…" at bounding box center [203, 78] width 161 height 79
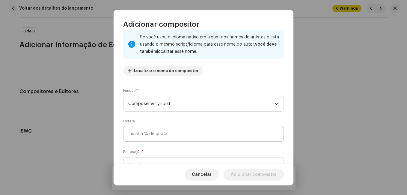
scroll to position [64, 0]
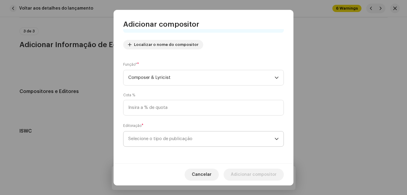
click at [226, 134] on span "Selecione o tipo de publicação" at bounding box center [201, 138] width 146 height 15
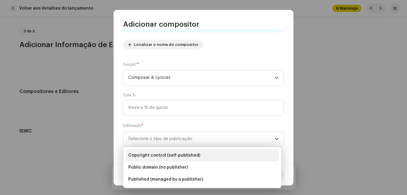
click at [219, 153] on li "Copyright control (self-published)" at bounding box center [202, 155] width 153 height 12
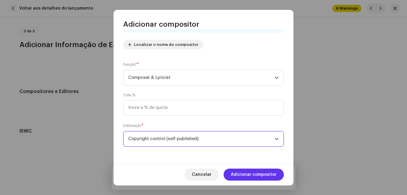
click at [254, 170] on span "Adicionar compositor" at bounding box center [254, 174] width 46 height 12
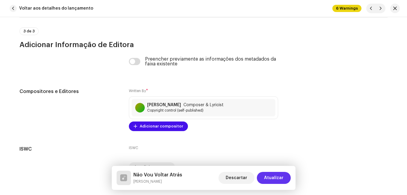
click at [273, 176] on span "Atualizar" at bounding box center [273, 178] width 19 height 12
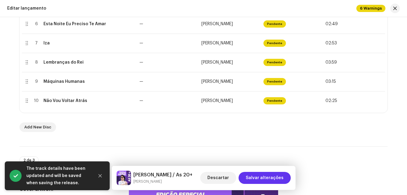
click at [267, 177] on span "Salvar alterações" at bounding box center [265, 178] width 38 height 12
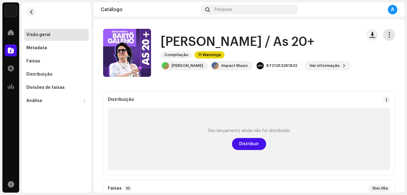
click at [387, 33] on span "button" at bounding box center [389, 34] width 6 height 5
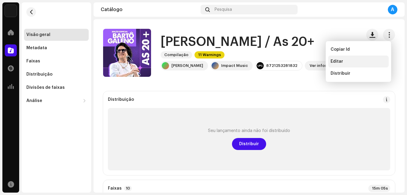
click at [350, 65] on div "Editar" at bounding box center [358, 61] width 61 height 12
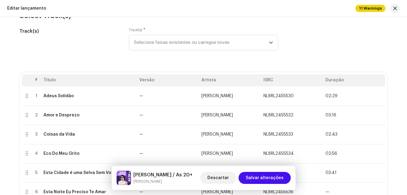
scroll to position [60, 0]
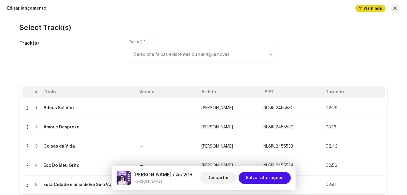
click at [198, 56] on span "Selecione faixas existentes ou carregue novas" at bounding box center [201, 54] width 135 height 15
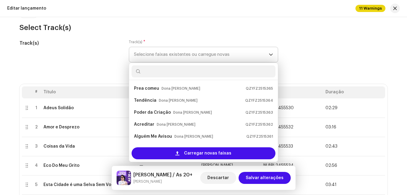
scroll to position [10, 0]
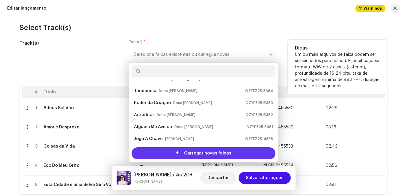
click at [182, 149] on div "Carregar novas faixas" at bounding box center [204, 153] width 144 height 12
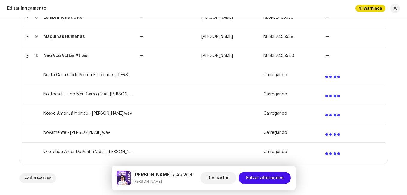
scroll to position [300, 0]
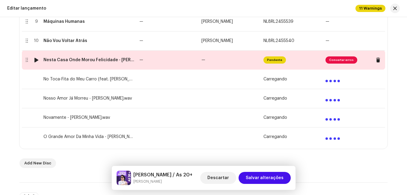
click at [169, 61] on td "—" at bounding box center [168, 59] width 62 height 19
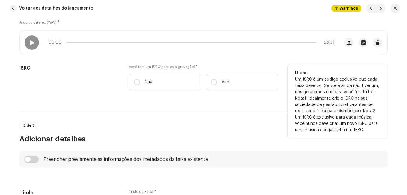
scroll to position [120, 0]
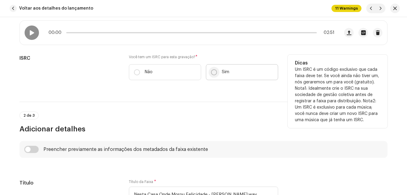
click at [211, 69] on p-radiobutton at bounding box center [214, 72] width 6 height 6
click at [211, 69] on input "Sim" at bounding box center [214, 72] width 6 height 6
radio input "true"
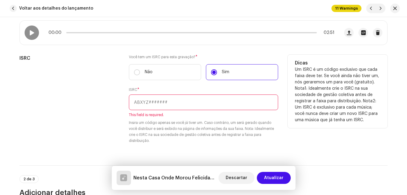
scroll to position [150, 0]
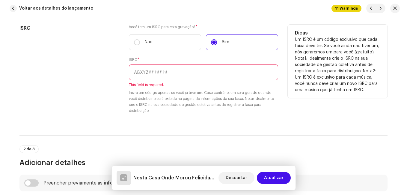
paste input "NL-8RL-24-55541"
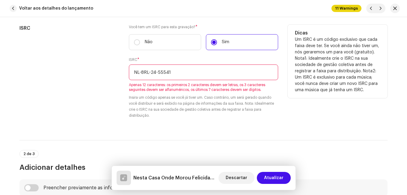
click at [156, 73] on input "NL-8RL-24-55541" at bounding box center [203, 72] width 149 height 16
click at [149, 72] on input "NL-8RL-2455541" at bounding box center [203, 72] width 149 height 16
click at [141, 73] on input "NL-8RL2455541" at bounding box center [203, 72] width 149 height 16
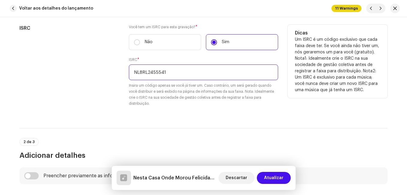
type input "NL8RL2455541"
click at [122, 85] on div "ISRC Você tem um ISRC para esta gravação? * Não Sim ISRC * NL8RL2455541 Insira …" at bounding box center [203, 69] width 368 height 89
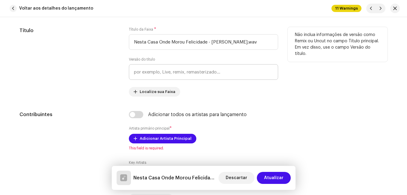
scroll to position [330, 0]
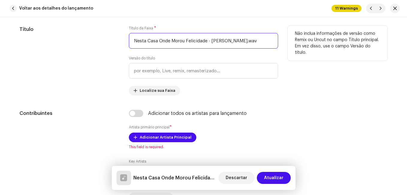
drag, startPoint x: 206, startPoint y: 41, endPoint x: 269, endPoint y: 42, distance: 63.0
click at [269, 42] on input "Nesta Casa Onde Morou Felicidade - [PERSON_NAME].wav" at bounding box center [203, 41] width 149 height 16
type input "Nesta Casa Onde Morou Felicidade"
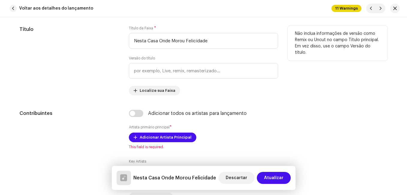
click at [96, 72] on div "Título" at bounding box center [69, 61] width 100 height 70
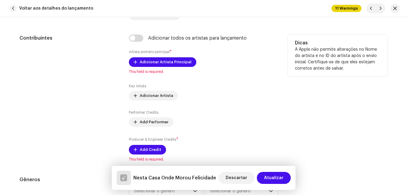
scroll to position [420, 0]
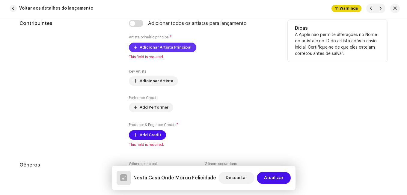
click at [146, 49] on span "Adicionar Artista Principal" at bounding box center [166, 47] width 52 height 12
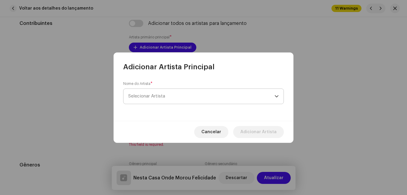
click at [159, 98] on span "Selecionar Artista" at bounding box center [146, 96] width 37 height 4
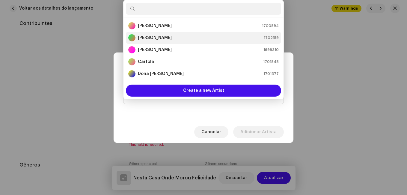
click at [159, 36] on strong "[PERSON_NAME]" at bounding box center [155, 38] width 34 height 6
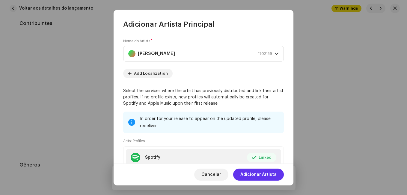
click at [276, 175] on span "Adicionar Artista" at bounding box center [258, 174] width 36 height 12
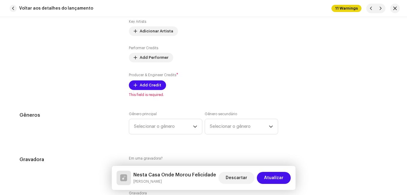
scroll to position [480, 0]
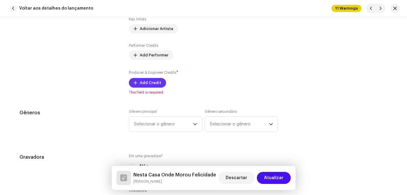
click at [151, 85] on span "Add Credit" at bounding box center [151, 83] width 22 height 12
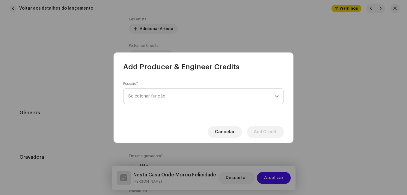
click at [172, 96] on span "Selecionar função" at bounding box center [201, 96] width 146 height 15
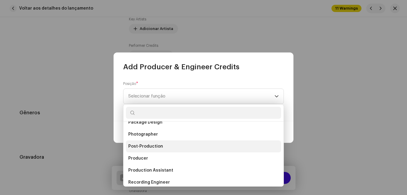
scroll to position [240, 0]
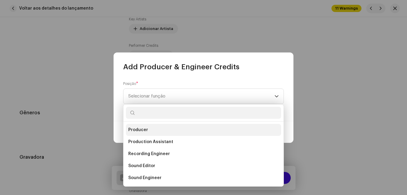
click at [156, 129] on li "Producer" at bounding box center [203, 130] width 155 height 12
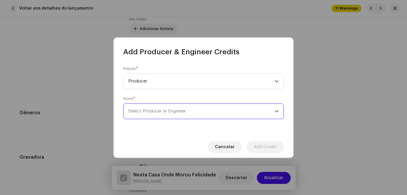
click at [173, 112] on span "Select Producer or Engineer" at bounding box center [157, 111] width 58 height 4
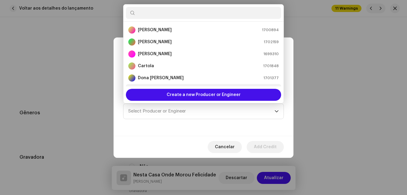
scroll to position [10, 0]
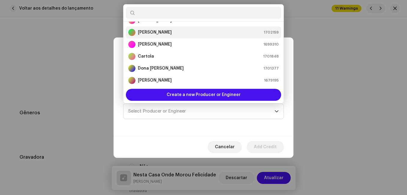
click at [174, 32] on div "[PERSON_NAME] 1702159" at bounding box center [203, 32] width 151 height 7
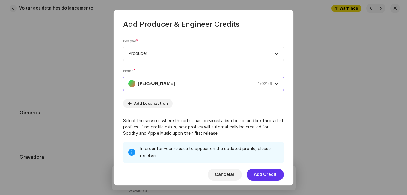
click at [275, 175] on span "Add Credit" at bounding box center [265, 174] width 23 height 12
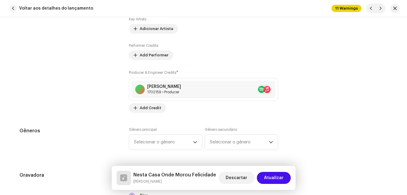
click at [110, 111] on div "Contribuintes" at bounding box center [69, 36] width 100 height 153
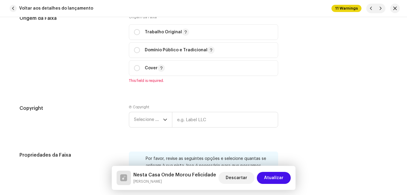
scroll to position [810, 0]
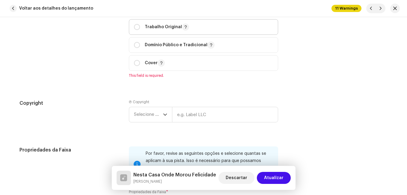
click at [162, 29] on p "Trabalho Original" at bounding box center [167, 26] width 44 height 7
radio input "true"
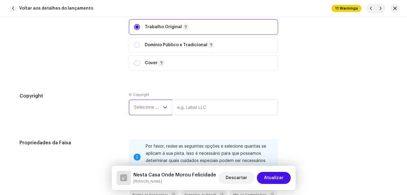
click at [157, 101] on span "Selecione o ano" at bounding box center [148, 107] width 29 height 15
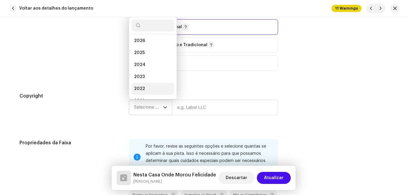
scroll to position [0, 0]
click at [144, 55] on li "2025" at bounding box center [153, 55] width 43 height 12
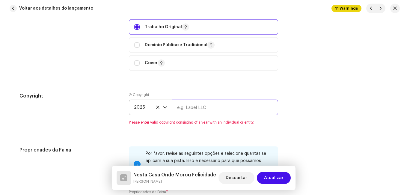
click at [204, 102] on input "text" at bounding box center [225, 108] width 106 height 16
type input "Impact Music"
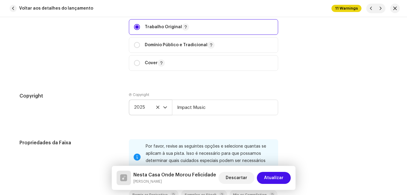
click at [111, 93] on h5 "Copyright" at bounding box center [69, 95] width 100 height 7
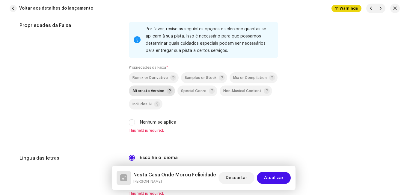
scroll to position [929, 0]
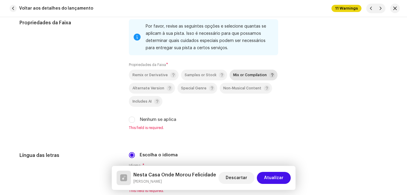
click at [250, 76] on span "Mix or Compilation" at bounding box center [250, 75] width 34 height 4
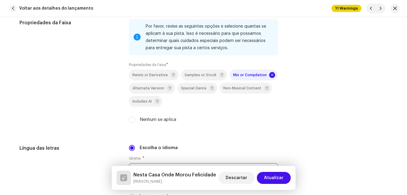
click at [116, 94] on div "Propriedades da Faixa" at bounding box center [69, 74] width 100 height 111
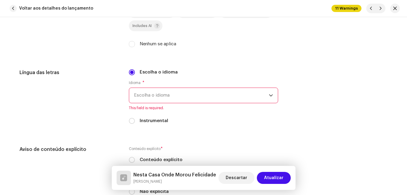
scroll to position [1019, 0]
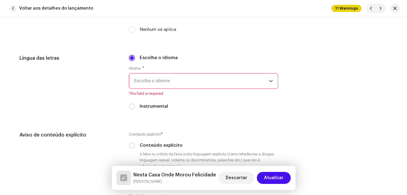
click at [156, 79] on span "Escolha o idioma" at bounding box center [201, 80] width 135 height 15
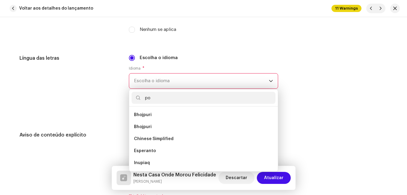
scroll to position [0, 0]
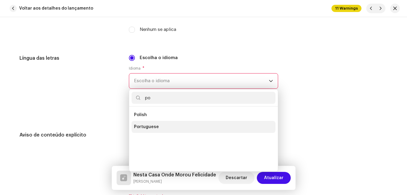
type input "po"
click at [153, 125] on span "Portuguese" at bounding box center [146, 127] width 25 height 6
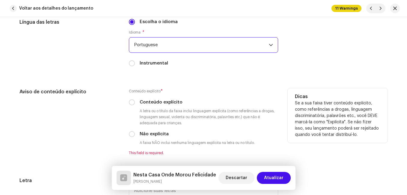
scroll to position [1109, 0]
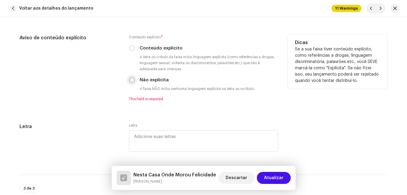
click at [130, 78] on input "Não explícita" at bounding box center [132, 80] width 6 height 6
radio input "true"
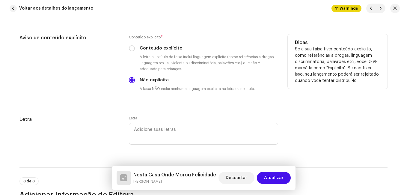
click at [110, 89] on div "Aviso de conteúdo explícito" at bounding box center [69, 67] width 100 height 67
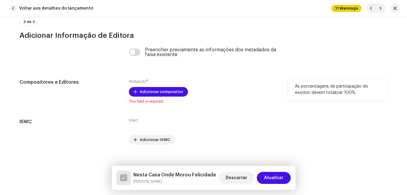
scroll to position [1276, 0]
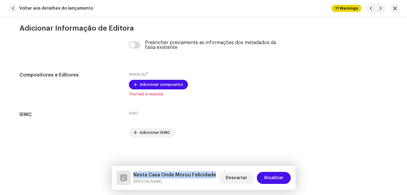
drag, startPoint x: 192, startPoint y: 178, endPoint x: 130, endPoint y: 174, distance: 62.7
click at [130, 174] on div "Nesta Casa Onde Morou Felicidade [PERSON_NAME] Descartar Atualizar" at bounding box center [204, 178] width 174 height 14
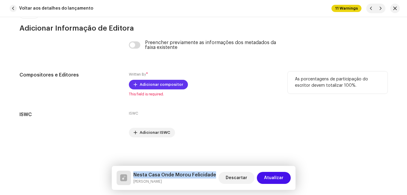
click at [163, 85] on span "Adicionar compositor" at bounding box center [161, 85] width 43 height 12
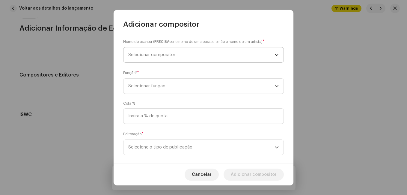
click at [197, 60] on span "Selecionar compositor" at bounding box center [201, 54] width 146 height 15
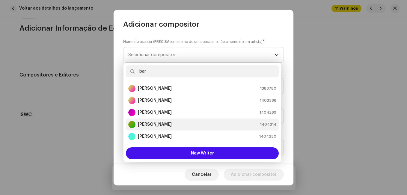
type input "bar"
click at [172, 121] on strong "[PERSON_NAME]" at bounding box center [155, 124] width 34 height 6
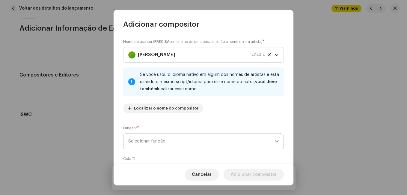
click at [189, 140] on span "Selecionar função" at bounding box center [201, 141] width 146 height 15
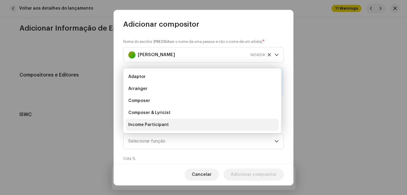
scroll to position [10, 0]
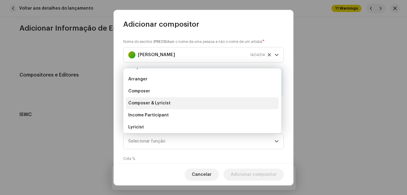
drag, startPoint x: 199, startPoint y: 103, endPoint x: 201, endPoint y: 106, distance: 3.1
click at [199, 103] on li "Composer & Lyricist" at bounding box center [202, 103] width 153 height 12
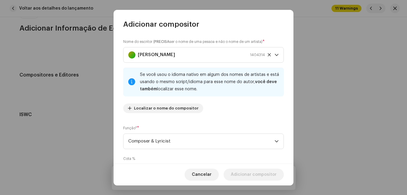
click at [221, 112] on div "Nome do escritor ( PRECISA ser o nome de uma pessoa e não o nome de um artista)…" at bounding box center [203, 78] width 161 height 79
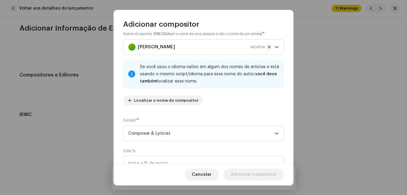
scroll to position [64, 0]
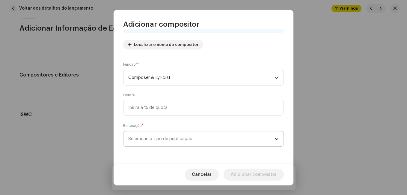
click at [201, 144] on span "Selecione o tipo de publicação" at bounding box center [201, 138] width 146 height 15
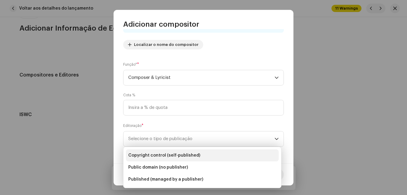
click at [194, 152] on li "Copyright control (self-published)" at bounding box center [202, 155] width 153 height 12
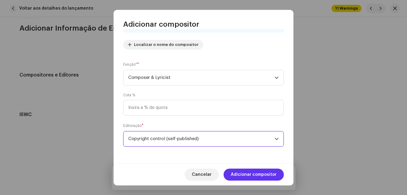
click at [240, 170] on span "Adicionar compositor" at bounding box center [254, 174] width 46 height 12
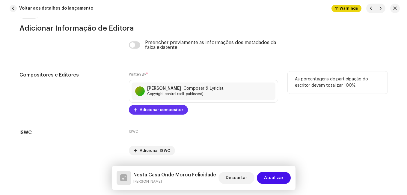
click at [175, 106] on span "Adicionar compositor" at bounding box center [161, 110] width 43 height 12
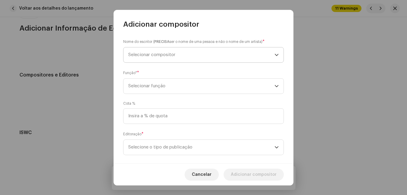
click at [182, 55] on span "Selecionar compositor" at bounding box center [201, 54] width 146 height 15
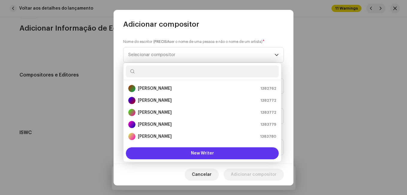
scroll to position [10, 0]
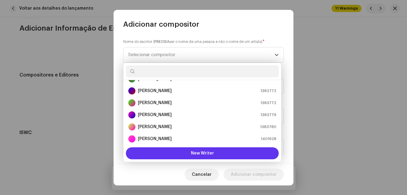
click at [179, 148] on button "New Writer" at bounding box center [202, 153] width 153 height 12
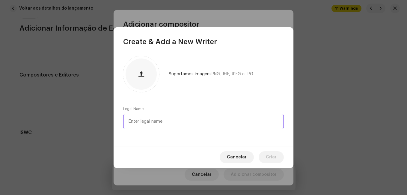
paste input "[PERSON_NAME]"
type input "[PERSON_NAME]"
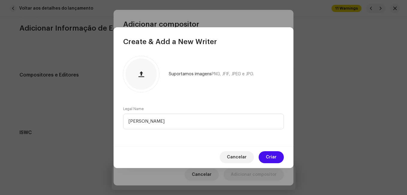
click at [266, 154] on button "Criar" at bounding box center [271, 157] width 25 height 12
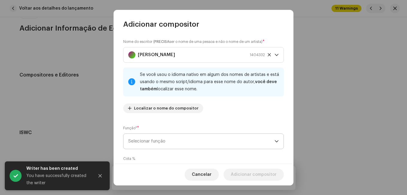
click at [244, 146] on span "Selecionar função" at bounding box center [201, 141] width 146 height 15
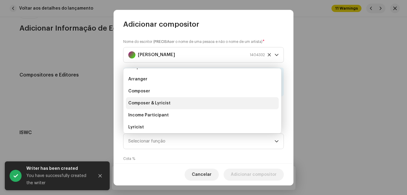
click at [229, 106] on li "Composer & Lyricist" at bounding box center [202, 103] width 153 height 12
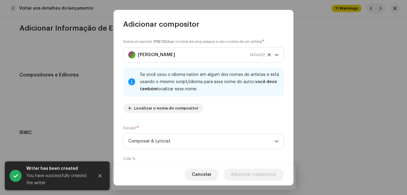
click at [239, 112] on div "Nome do escritor ( PRECISA ser o nome de uma pessoa e não o nome de um artista)…" at bounding box center [203, 78] width 161 height 79
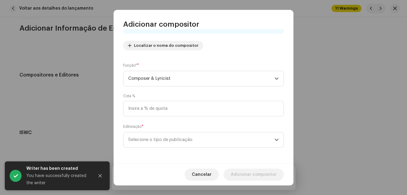
scroll to position [64, 0]
click at [251, 141] on span "Selecione o tipo de publicação" at bounding box center [201, 138] width 146 height 15
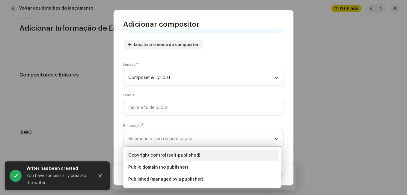
click at [220, 152] on li "Copyright control (self-published)" at bounding box center [202, 155] width 153 height 12
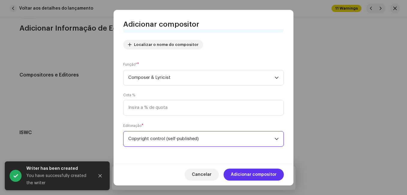
click at [243, 170] on span "Adicionar compositor" at bounding box center [254, 174] width 46 height 12
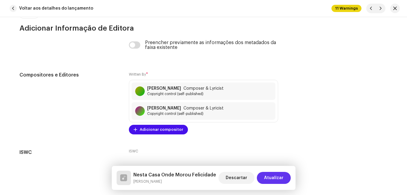
click at [278, 175] on span "Atualizar" at bounding box center [273, 178] width 19 height 12
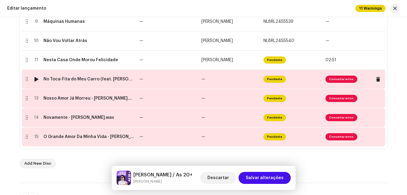
click at [188, 82] on td "—" at bounding box center [168, 79] width 62 height 19
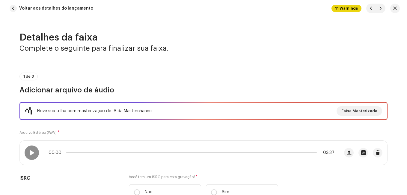
click at [188, 82] on div "1 de 3 Adicionar arquivo de áudio" at bounding box center [203, 84] width 368 height 22
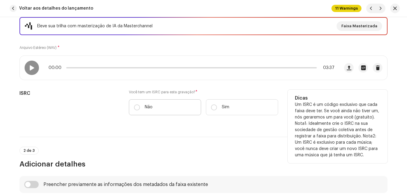
scroll to position [90, 0]
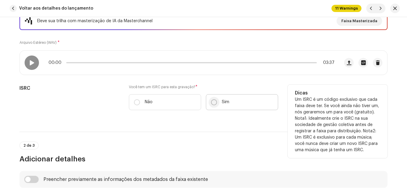
click at [213, 104] on input "Sim" at bounding box center [214, 102] width 6 height 6
radio input "true"
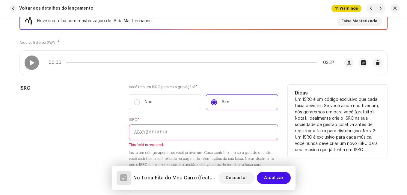
paste input "NL-8RL-24-55542"
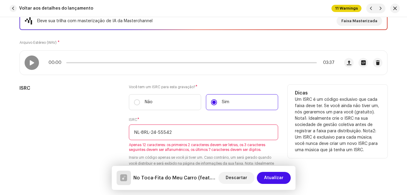
click at [156, 130] on input "NL-8RL-24-55542" at bounding box center [203, 132] width 149 height 16
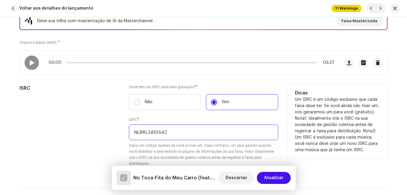
type input "NL8RL2455542"
click at [102, 134] on div "ISRC" at bounding box center [69, 129] width 100 height 89
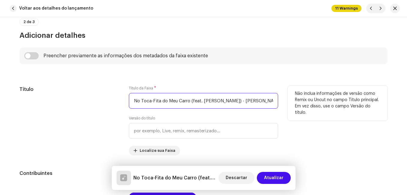
scroll to position [0, 8]
drag, startPoint x: 240, startPoint y: 99, endPoint x: 280, endPoint y: 108, distance: 41.7
click at [280, 108] on div "Título Título da Faixa * No Toca-Fita do Meu Carro (feat. [PERSON_NAME]) - [PER…" at bounding box center [203, 121] width 368 height 70
type input "No Toca-Fita do Meu Carro (feat. [PERSON_NAME])"
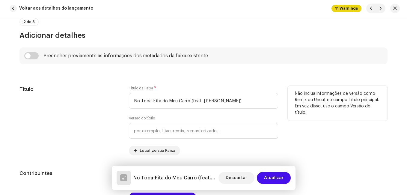
click at [80, 112] on div "Título" at bounding box center [69, 121] width 100 height 70
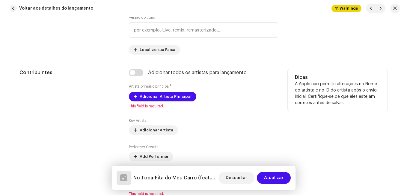
scroll to position [390, 0]
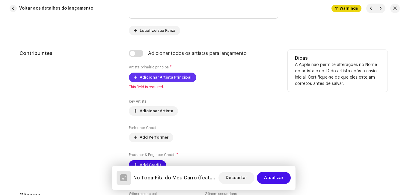
click at [153, 77] on span "Adicionar Artista Principal" at bounding box center [166, 77] width 52 height 12
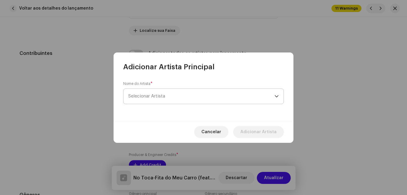
click at [159, 94] on span "Selecionar Artista" at bounding box center [146, 96] width 37 height 4
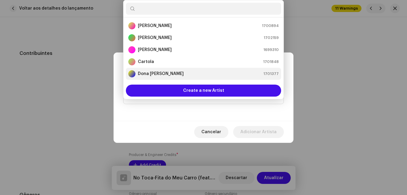
scroll to position [10, 0]
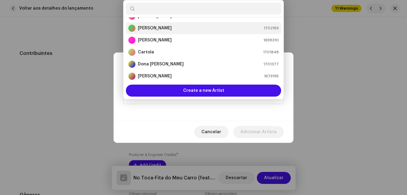
click at [164, 27] on div "[PERSON_NAME] 1702159" at bounding box center [203, 28] width 151 height 7
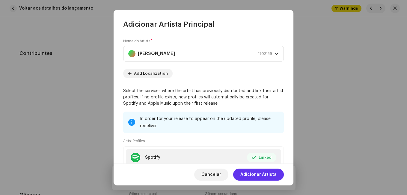
click at [265, 175] on span "Adicionar Artista" at bounding box center [258, 174] width 36 height 12
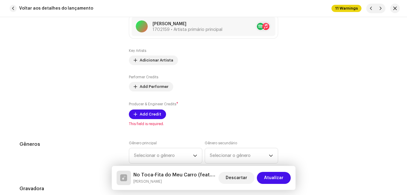
scroll to position [450, 0]
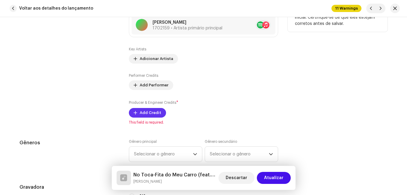
click at [155, 114] on span "Add Credit" at bounding box center [151, 113] width 22 height 12
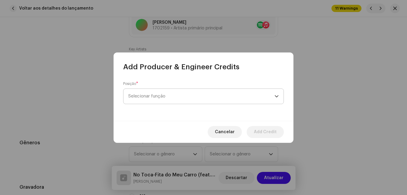
click at [179, 99] on span "Selecionar função" at bounding box center [201, 96] width 146 height 15
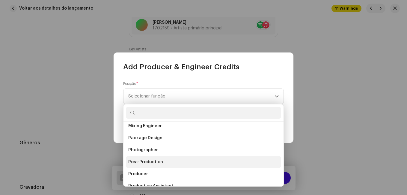
scroll to position [210, 0]
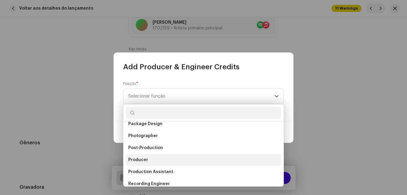
click at [154, 162] on li "Producer" at bounding box center [203, 160] width 155 height 12
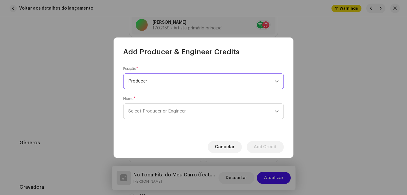
click at [226, 108] on span "Select Producer or Engineer" at bounding box center [201, 111] width 146 height 15
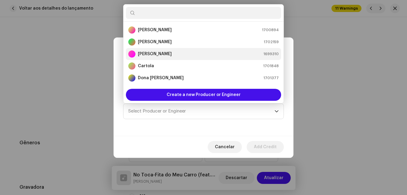
scroll to position [10, 0]
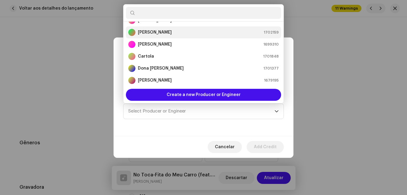
click at [183, 31] on div "[PERSON_NAME] 1702159" at bounding box center [203, 32] width 151 height 7
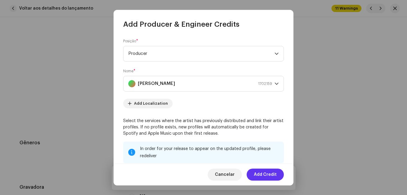
click at [263, 174] on span "Add Credit" at bounding box center [265, 174] width 23 height 12
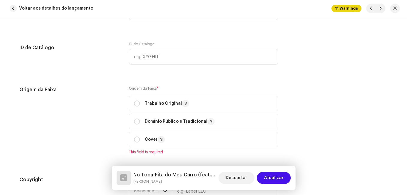
scroll to position [750, 0]
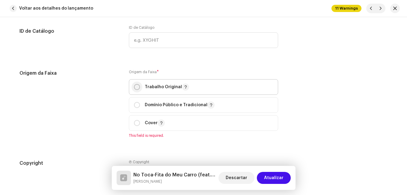
click at [137, 89] on input "radio" at bounding box center [137, 87] width 6 height 6
radio input "true"
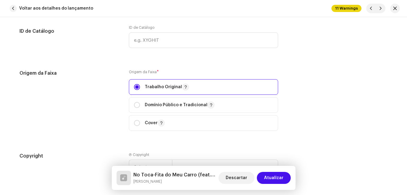
click at [117, 103] on div "Origem da Faixa" at bounding box center [69, 104] width 100 height 68
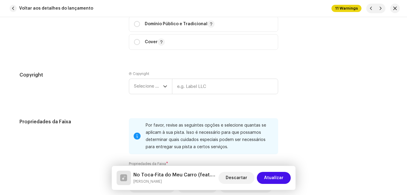
scroll to position [869, 0]
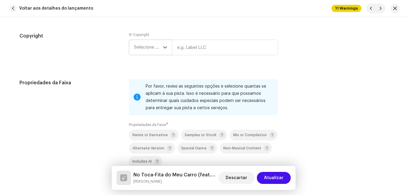
click at [147, 49] on span "Selecione o ano" at bounding box center [148, 47] width 29 height 15
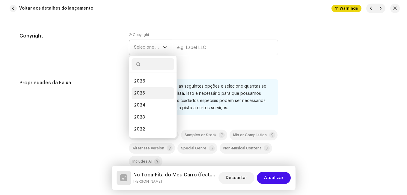
click at [141, 95] on span "2025" at bounding box center [139, 93] width 11 height 6
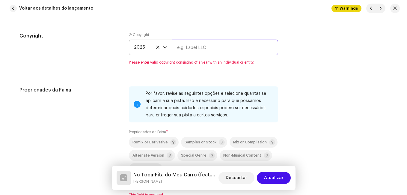
click at [182, 48] on input "text" at bounding box center [225, 48] width 106 height 16
type input "Impact Music"
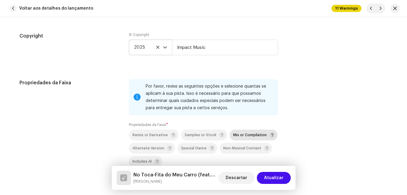
drag, startPoint x: 242, startPoint y: 134, endPoint x: 235, endPoint y: 135, distance: 6.8
click at [242, 134] on span "Mix or Compilation" at bounding box center [250, 135] width 34 height 4
click at [108, 123] on div "Propriedades da Faixa" at bounding box center [69, 134] width 100 height 111
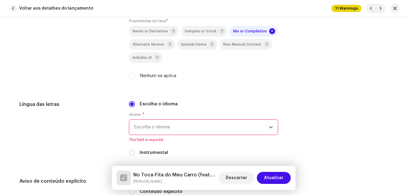
scroll to position [989, 0]
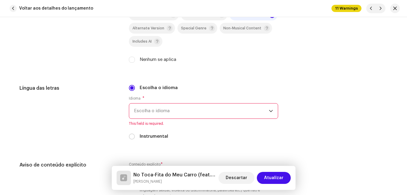
click at [156, 107] on span "Escolha o idioma" at bounding box center [201, 110] width 135 height 15
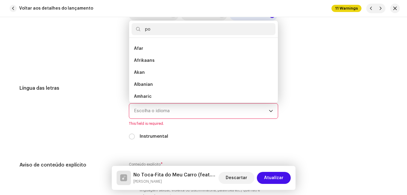
scroll to position [0, 0]
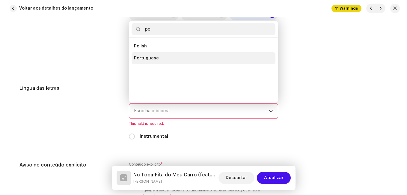
type input "po"
click at [144, 60] on span "Portuguese" at bounding box center [146, 58] width 25 height 6
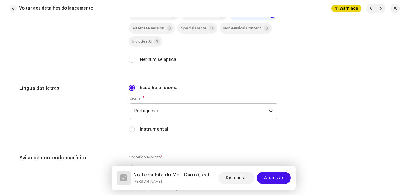
click at [102, 87] on h5 "Língua das letras" at bounding box center [69, 88] width 100 height 7
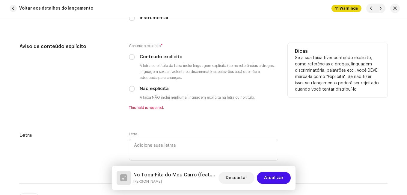
scroll to position [1109, 0]
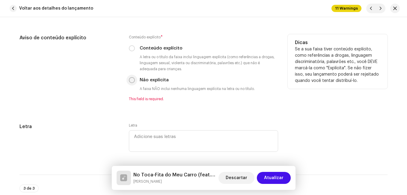
click at [131, 81] on input "Não explícita" at bounding box center [132, 80] width 6 height 6
radio input "true"
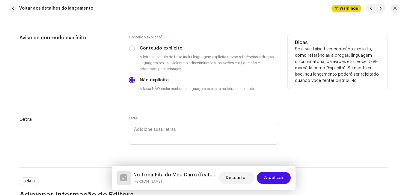
click at [112, 95] on div "Aviso de conteúdo explícito" at bounding box center [69, 67] width 100 height 67
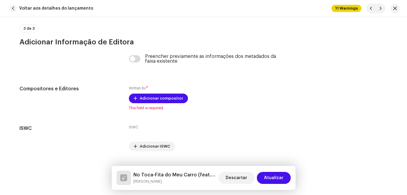
scroll to position [1276, 0]
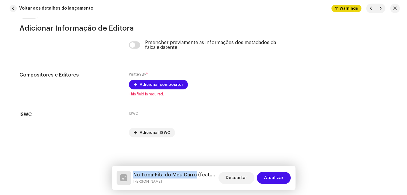
drag, startPoint x: 136, startPoint y: 173, endPoint x: 193, endPoint y: 176, distance: 56.8
click at [193, 176] on h5 "No Toca-Fita do Meu Carro (feat. [PERSON_NAME])" at bounding box center [174, 174] width 83 height 7
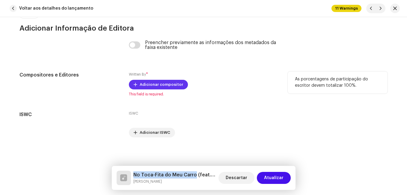
click at [168, 83] on span "Adicionar compositor" at bounding box center [161, 85] width 43 height 12
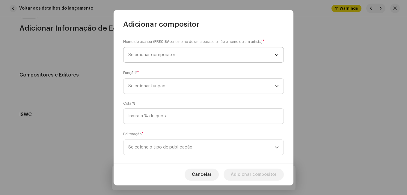
click at [168, 60] on span "Selecionar compositor" at bounding box center [201, 54] width 146 height 15
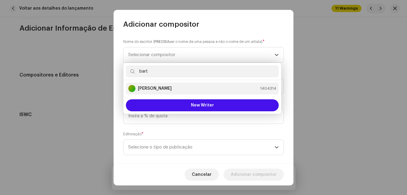
type input "bart"
click at [171, 89] on strong "[PERSON_NAME]" at bounding box center [155, 88] width 34 height 6
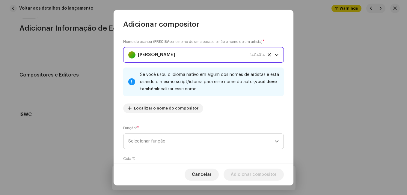
click at [208, 137] on span "Selecionar função" at bounding box center [201, 141] width 146 height 15
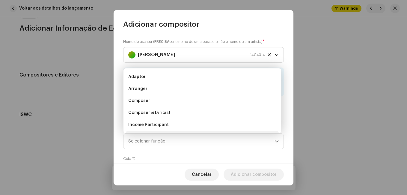
scroll to position [10, 0]
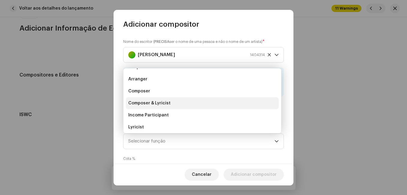
click at [214, 104] on li "Composer & Lyricist" at bounding box center [202, 103] width 153 height 12
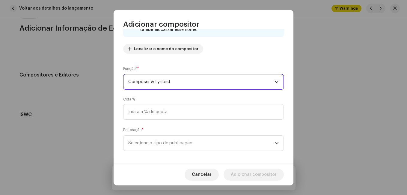
scroll to position [64, 0]
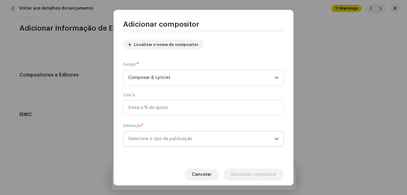
click at [239, 142] on span "Selecione o tipo de publicação" at bounding box center [201, 138] width 146 height 15
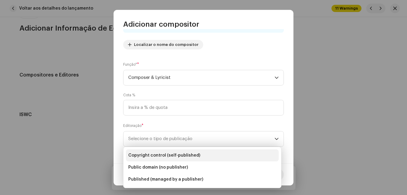
click at [218, 158] on li "Copyright control (self-published)" at bounding box center [202, 155] width 153 height 12
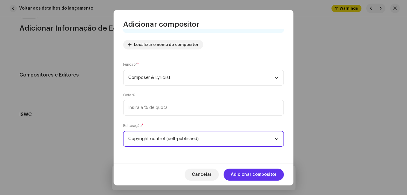
click at [243, 173] on span "Adicionar compositor" at bounding box center [254, 174] width 46 height 12
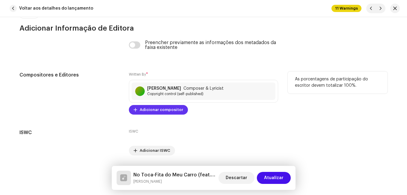
click at [176, 112] on span "Adicionar compositor" at bounding box center [161, 110] width 43 height 12
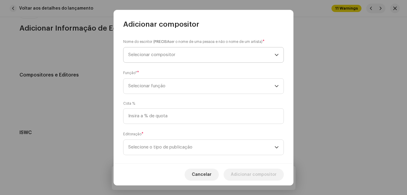
click at [197, 56] on span "Selecionar compositor" at bounding box center [201, 54] width 146 height 15
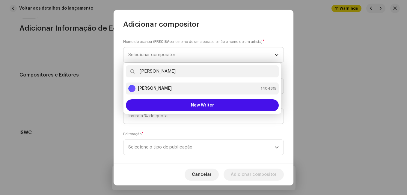
type input "[PERSON_NAME]"
click at [184, 91] on div "[PERSON_NAME] 1404315" at bounding box center [202, 88] width 148 height 7
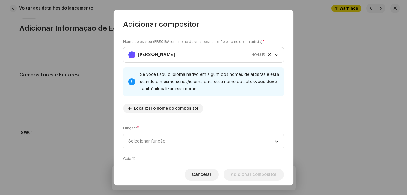
click at [213, 123] on div "Nome do escritor ( PRECISA ser o nome de uma pessoa e não o nome de um artista)…" at bounding box center [204, 96] width 180 height 134
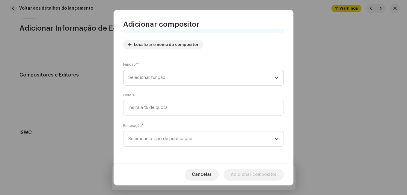
click at [208, 82] on span "Selecionar função" at bounding box center [201, 77] width 146 height 15
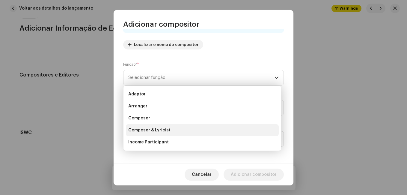
click at [198, 131] on li "Composer & Lyricist" at bounding box center [202, 130] width 153 height 12
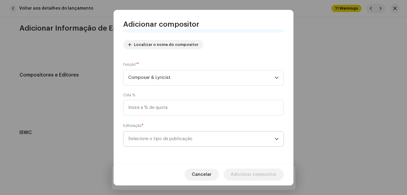
click at [207, 140] on span "Selecione o tipo de publicação" at bounding box center [201, 138] width 146 height 15
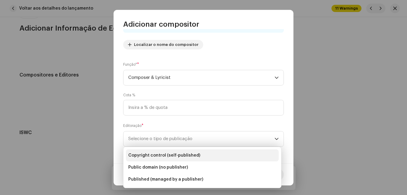
click at [207, 154] on li "Copyright control (self-published)" at bounding box center [202, 155] width 153 height 12
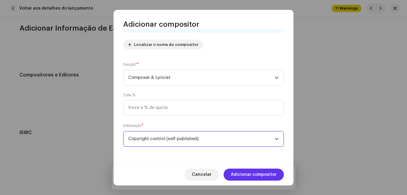
click at [270, 173] on span "Adicionar compositor" at bounding box center [254, 174] width 46 height 12
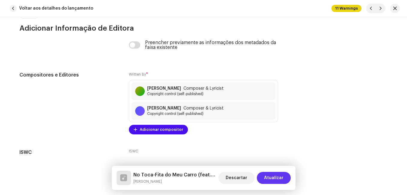
click at [273, 174] on span "Atualizar" at bounding box center [273, 178] width 19 height 12
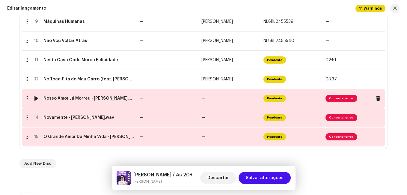
click at [150, 99] on td "—" at bounding box center [168, 98] width 62 height 19
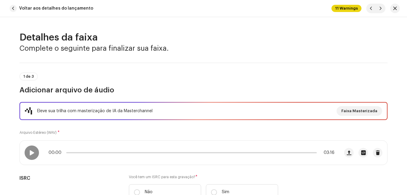
click at [149, 135] on div "Eleve sua trilha com masterização de IA da Masterchannel Faixa Masterizada Arqu…" at bounding box center [203, 154] width 368 height 105
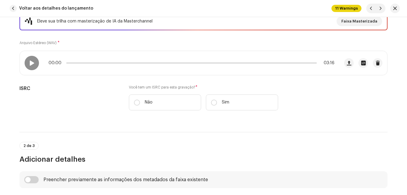
scroll to position [90, 0]
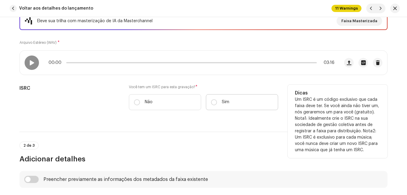
click at [211, 107] on label "Sim" at bounding box center [242, 102] width 72 height 16
click at [211, 105] on input "Sim" at bounding box center [214, 102] width 6 height 6
radio input "true"
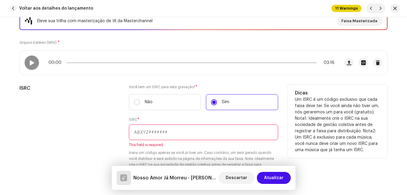
paste input "NL-8RL-24-55543"
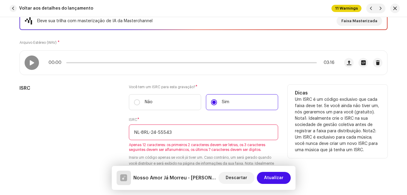
click at [156, 131] on input "NL-8RL-24-55543" at bounding box center [203, 132] width 149 height 16
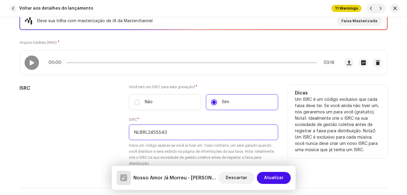
type input "NL8RL2455543"
click at [105, 100] on div "ISRC" at bounding box center [69, 129] width 100 height 89
click at [108, 107] on div "ISRC" at bounding box center [69, 129] width 100 height 89
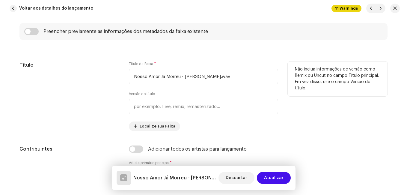
scroll to position [300, 0]
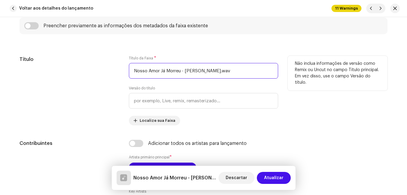
drag, startPoint x: 179, startPoint y: 70, endPoint x: 214, endPoint y: 75, distance: 35.2
click at [214, 75] on input "Nosso Amor Já Morreu - [PERSON_NAME].wav" at bounding box center [203, 71] width 149 height 16
drag, startPoint x: 225, startPoint y: 72, endPoint x: 179, endPoint y: 72, distance: 45.9
click at [179, 71] on input "Nosso Amor Já Morreu - [PERSON_NAME].wav" at bounding box center [203, 71] width 149 height 16
type input "Nosso Amor Já Morreu"
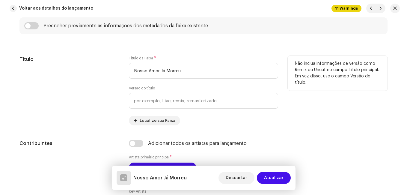
click at [181, 85] on div "Título da Faixa * Nosso Amor Já Morreu Versão do título Localize sua Faixa" at bounding box center [203, 91] width 149 height 70
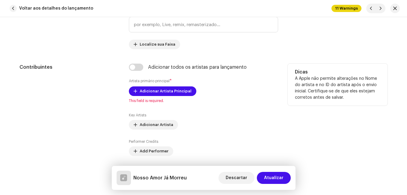
scroll to position [390, 0]
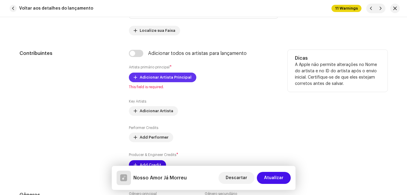
click at [178, 77] on span "Adicionar Artista Principal" at bounding box center [166, 77] width 52 height 12
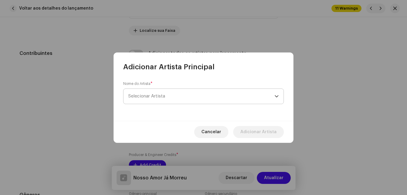
click at [179, 94] on span "Selecionar Artista" at bounding box center [201, 96] width 146 height 15
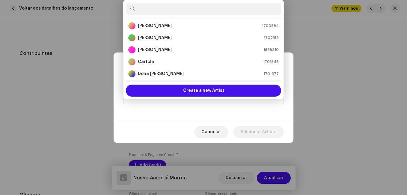
scroll to position [10, 0]
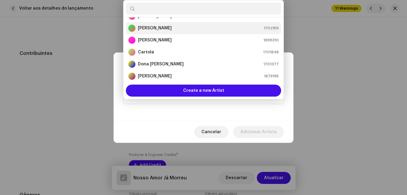
click at [160, 28] on strong "[PERSON_NAME]" at bounding box center [155, 28] width 34 height 6
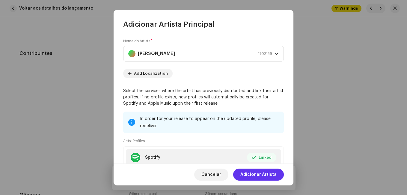
click at [275, 176] on span "Adicionar Artista" at bounding box center [258, 174] width 36 height 12
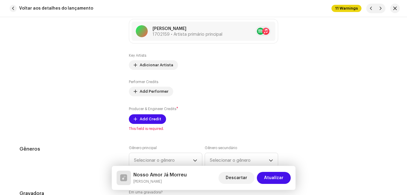
scroll to position [450, 0]
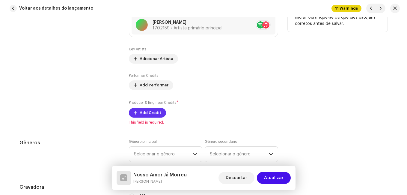
click at [155, 114] on span "Add Credit" at bounding box center [151, 113] width 22 height 12
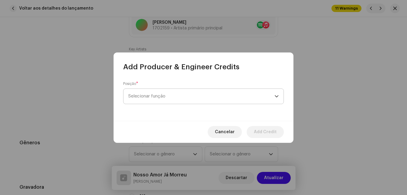
click at [199, 91] on span "Selecionar função" at bounding box center [201, 96] width 146 height 15
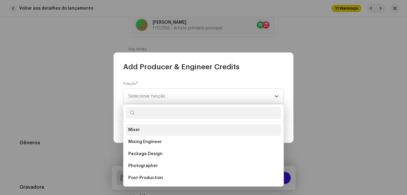
scroll to position [210, 0]
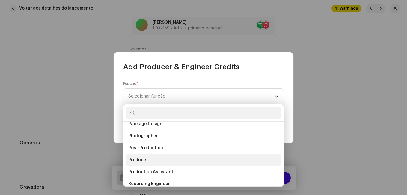
click at [163, 161] on li "Producer" at bounding box center [203, 160] width 155 height 12
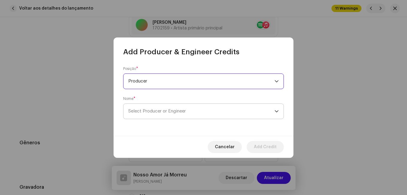
click at [223, 110] on span "Select Producer or Engineer" at bounding box center [201, 111] width 146 height 15
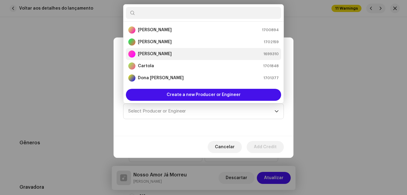
scroll to position [10, 0]
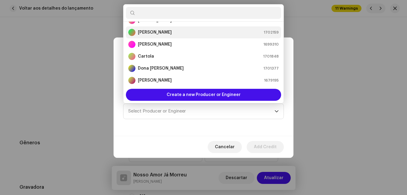
click at [169, 35] on div "[PERSON_NAME] 1702159" at bounding box center [203, 32] width 151 height 7
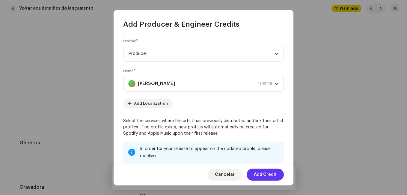
click at [264, 177] on span "Add Credit" at bounding box center [265, 174] width 23 height 12
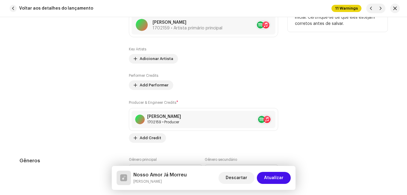
click at [102, 119] on div "Contribuintes" at bounding box center [69, 66] width 100 height 153
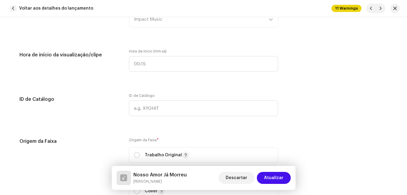
scroll to position [720, 0]
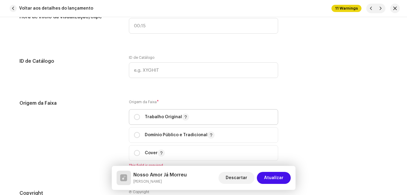
click at [148, 114] on p "Trabalho Original" at bounding box center [167, 116] width 44 height 7
radio input "true"
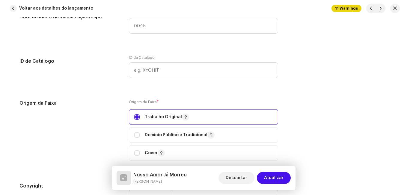
click at [111, 125] on div "Origem da Faixa" at bounding box center [69, 134] width 100 height 68
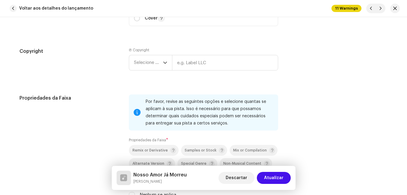
scroll to position [869, 0]
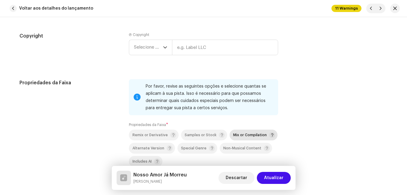
click at [236, 136] on span "Mix or Compilation" at bounding box center [250, 135] width 34 height 4
click at [134, 46] on span "Selecione o ano" at bounding box center [148, 47] width 29 height 15
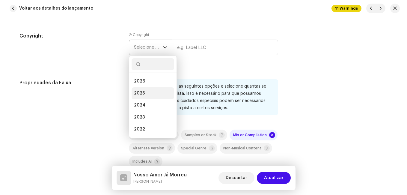
click at [144, 90] on li "2025" at bounding box center [153, 93] width 43 height 12
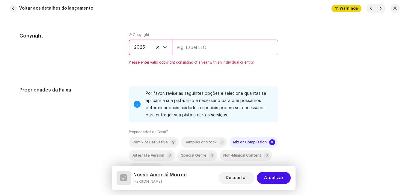
click at [193, 48] on input "text" at bounding box center [225, 48] width 106 height 16
type input "Impact Music"
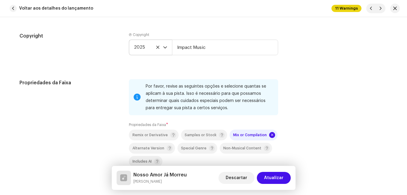
click at [85, 80] on h5 "Propriedades da Faixa" at bounding box center [69, 82] width 100 height 7
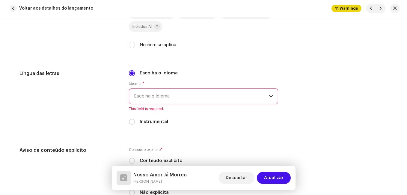
scroll to position [1019, 0]
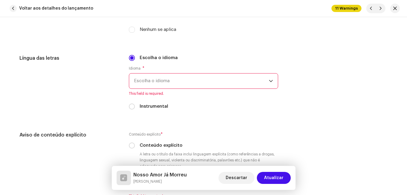
click at [157, 79] on span "Escolha o idioma" at bounding box center [201, 80] width 135 height 15
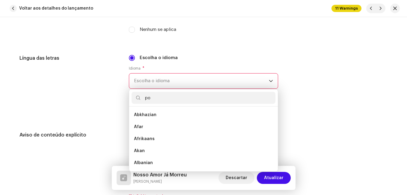
scroll to position [0, 0]
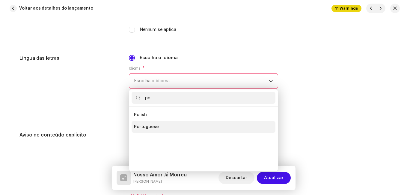
type input "po"
click at [144, 126] on span "Portuguese" at bounding box center [146, 127] width 25 height 6
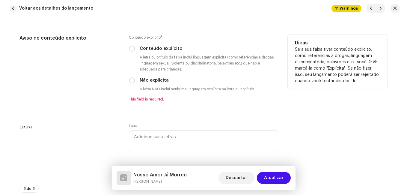
scroll to position [1109, 0]
click at [130, 79] on input "Não explícita" at bounding box center [132, 80] width 6 height 6
radio input "true"
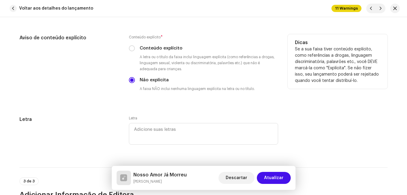
click at [113, 90] on div "Aviso de conteúdo explícito" at bounding box center [69, 67] width 100 height 67
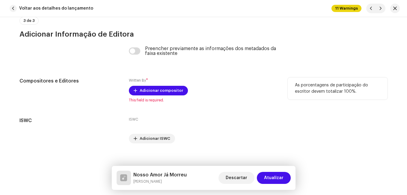
scroll to position [1276, 0]
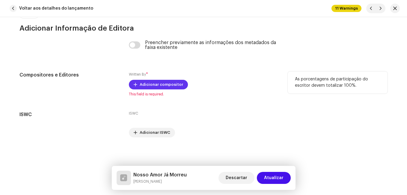
click at [141, 85] on span "Adicionar compositor" at bounding box center [161, 85] width 43 height 12
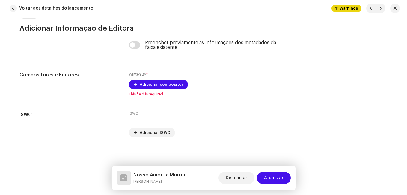
click at [102, 92] on div "Adicionar compositor Nome do escritor ( PRECISA ser o nome de uma pessoa e não …" at bounding box center [203, 97] width 407 height 195
drag, startPoint x: 186, startPoint y: 173, endPoint x: 114, endPoint y: 170, distance: 71.7
click at [114, 170] on div "Nosso Amor Já Morreu [PERSON_NAME] Descartar Atualizar" at bounding box center [204, 178] width 184 height 24
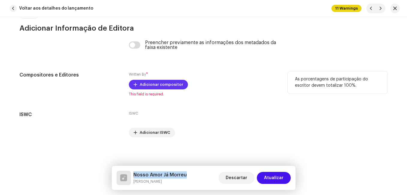
click at [152, 88] on span "Adicionar compositor" at bounding box center [161, 85] width 43 height 12
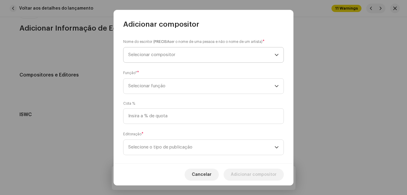
click at [163, 58] on span "Selecionar compositor" at bounding box center [201, 54] width 146 height 15
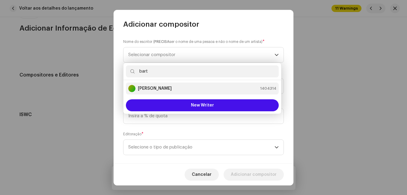
type input "bart"
click at [155, 88] on strong "[PERSON_NAME]" at bounding box center [155, 88] width 34 height 6
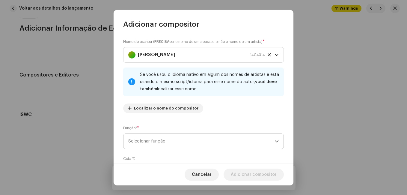
click at [203, 141] on span "Selecionar função" at bounding box center [201, 141] width 146 height 15
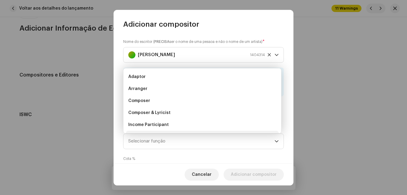
scroll to position [10, 0]
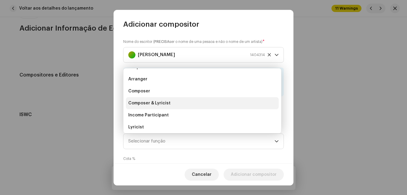
click at [194, 105] on li "Composer & Lyricist" at bounding box center [202, 103] width 153 height 12
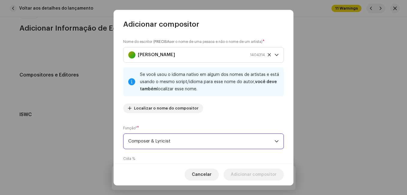
click at [201, 116] on div "Nome do escritor ( PRECISA ser o nome de uma pessoa e não o nome de um artista)…" at bounding box center [203, 78] width 161 height 79
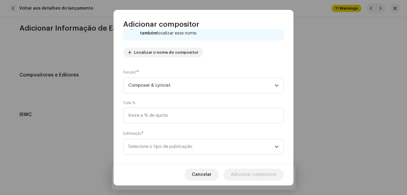
scroll to position [64, 0]
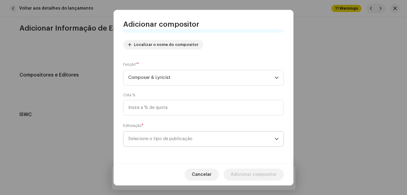
click at [189, 135] on span "Selecione o tipo de publicação" at bounding box center [201, 138] width 146 height 15
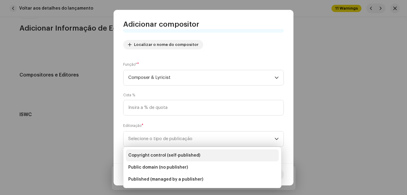
click at [184, 156] on span "Copyright control (self-published)" at bounding box center [164, 155] width 72 height 6
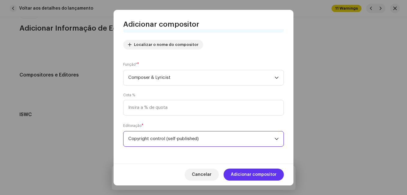
click at [249, 169] on span "Adicionar compositor" at bounding box center [254, 174] width 46 height 12
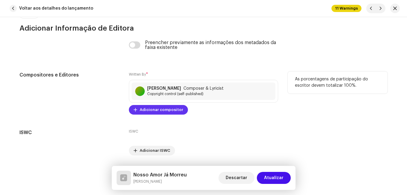
click at [177, 108] on span "Adicionar compositor" at bounding box center [161, 110] width 43 height 12
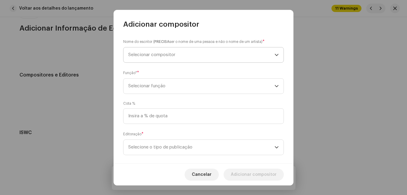
click at [197, 59] on span "Selecionar compositor" at bounding box center [201, 54] width 146 height 15
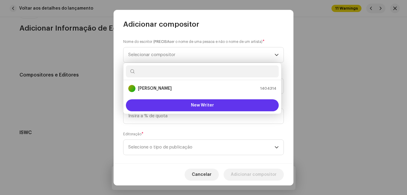
click at [196, 103] on span "New Writer" at bounding box center [202, 105] width 23 height 4
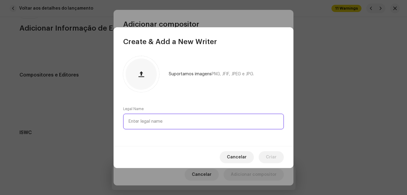
paste input "[PERSON_NAME]"
type input "[PERSON_NAME]"
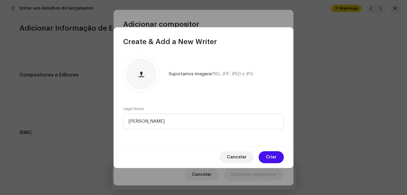
click at [207, 91] on div "Suportamos imagens PNG, JFIF, JPEG e JPG." at bounding box center [203, 74] width 161 height 36
click at [275, 159] on span "Criar" at bounding box center [271, 157] width 11 height 12
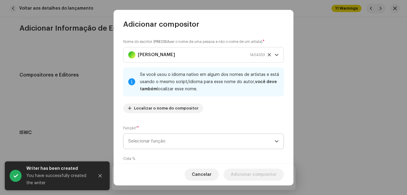
click at [245, 138] on span "Selecionar função" at bounding box center [201, 141] width 146 height 15
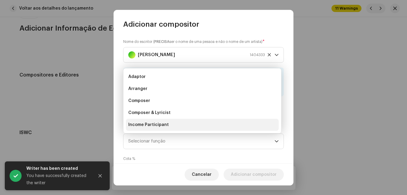
scroll to position [10, 0]
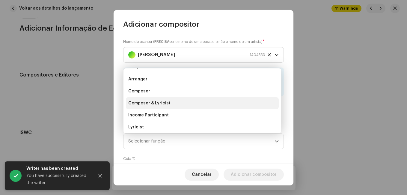
click at [214, 101] on li "Composer & Lyricist" at bounding box center [202, 103] width 153 height 12
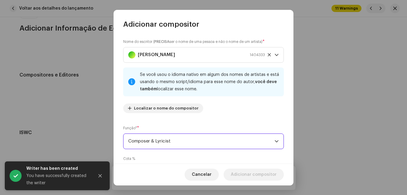
click at [233, 116] on div "Nome do escritor ( PRECISA ser o nome de uma pessoa e não o nome de um artista)…" at bounding box center [203, 78] width 161 height 79
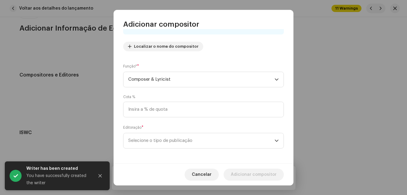
scroll to position [64, 0]
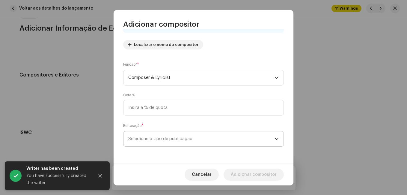
click at [220, 142] on span "Selecione o tipo de publicação" at bounding box center [201, 138] width 146 height 15
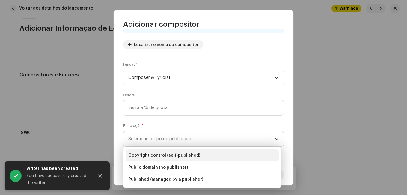
click at [186, 156] on span "Copyright control (self-published)" at bounding box center [164, 155] width 72 height 6
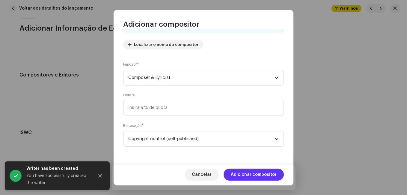
click at [259, 173] on span "Adicionar compositor" at bounding box center [254, 174] width 46 height 12
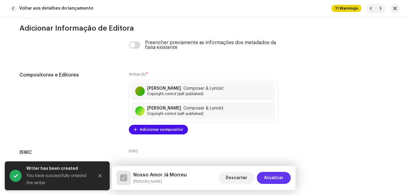
click at [268, 174] on span "Atualizar" at bounding box center [273, 178] width 19 height 12
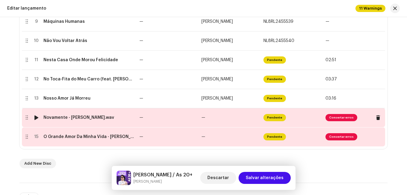
click at [159, 119] on td "—" at bounding box center [168, 117] width 62 height 19
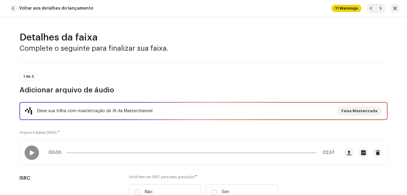
click at [157, 126] on div "Eleve sua trilha com masterização de IA da Masterchannel Faixa Masterizada Arqu…" at bounding box center [203, 154] width 368 height 105
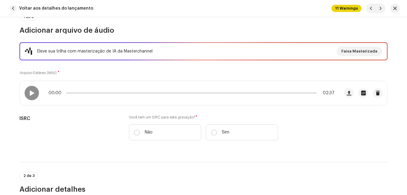
scroll to position [60, 0]
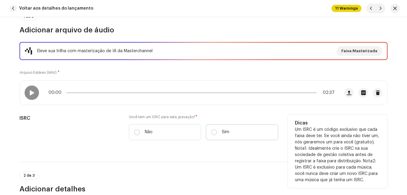
click at [225, 137] on label "Sim" at bounding box center [242, 132] width 72 height 16
click at [217, 135] on input "Sim" at bounding box center [214, 132] width 6 height 6
radio input "true"
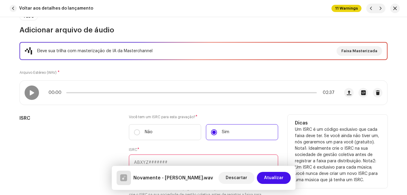
click at [103, 135] on div "ISRC" at bounding box center [69, 163] width 100 height 96
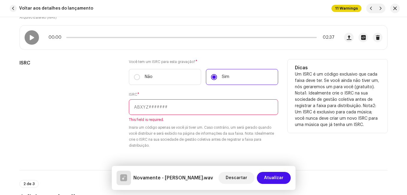
scroll to position [120, 0]
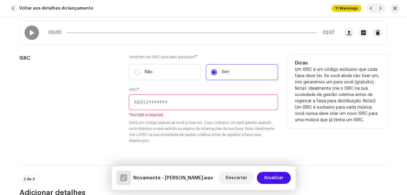
paste input "NL-8RL-24-55544"
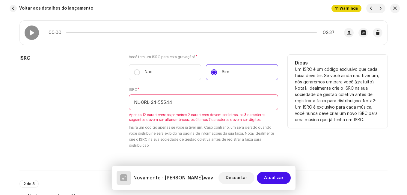
click at [156, 103] on input "NL-8RL-24-55544" at bounding box center [203, 102] width 149 height 16
click at [149, 102] on input "NL-8RL-2455544" at bounding box center [203, 102] width 149 height 16
click at [140, 102] on input "NL-8RL2455544" at bounding box center [203, 102] width 149 height 16
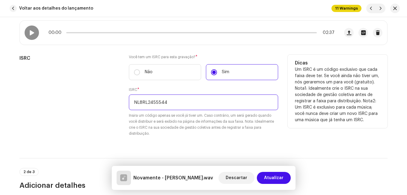
type input "NL8RL2455544"
click at [117, 114] on div "ISRC" at bounding box center [69, 99] width 100 height 89
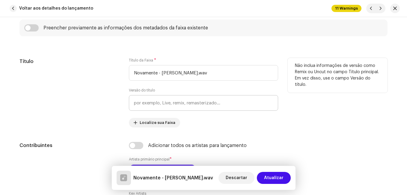
scroll to position [300, 0]
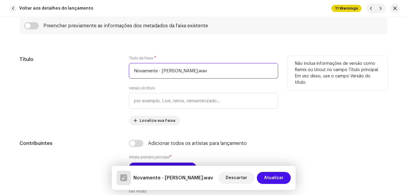
drag, startPoint x: 162, startPoint y: 71, endPoint x: 206, endPoint y: 67, distance: 44.2
click at [206, 67] on input "Novamente - [PERSON_NAME].wav" at bounding box center [203, 71] width 149 height 16
type input "Novamente"
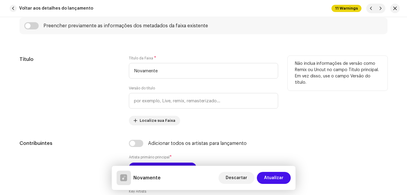
click at [116, 87] on div "Título" at bounding box center [69, 91] width 100 height 70
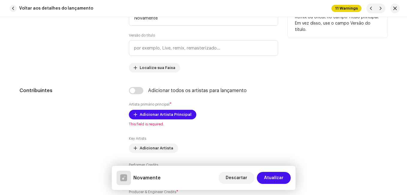
scroll to position [390, 0]
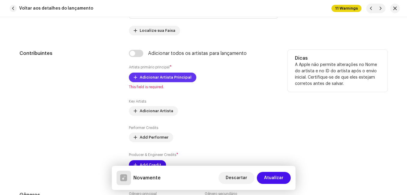
click at [154, 75] on span "Adicionar Artista Principal" at bounding box center [166, 77] width 52 height 12
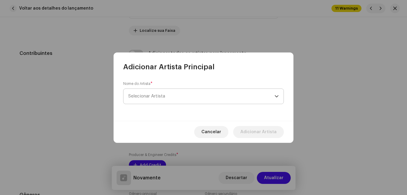
click at [157, 99] on span "Selecionar Artista" at bounding box center [201, 96] width 146 height 15
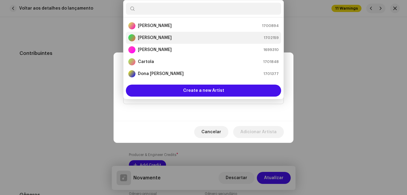
click at [161, 37] on strong "[PERSON_NAME]" at bounding box center [155, 38] width 34 height 6
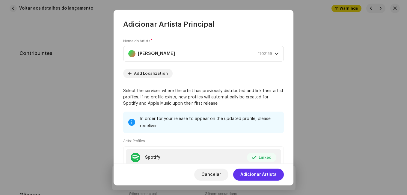
click at [276, 174] on span "Adicionar Artista" at bounding box center [258, 174] width 36 height 12
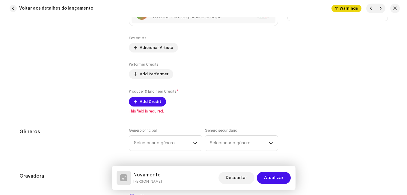
scroll to position [480, 0]
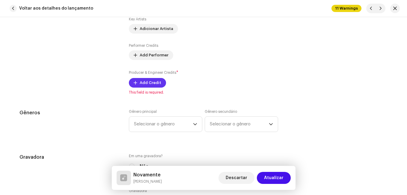
click at [148, 83] on span "Add Credit" at bounding box center [151, 83] width 22 height 12
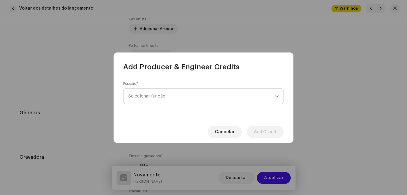
click at [173, 95] on span "Selecionar função" at bounding box center [201, 96] width 146 height 15
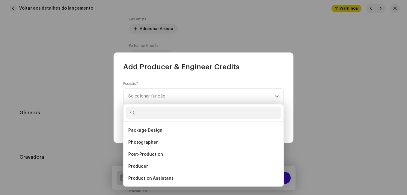
scroll to position [205, 0]
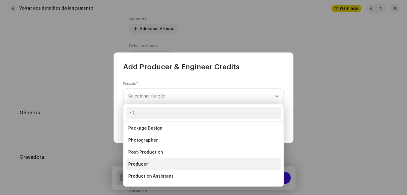
click at [141, 160] on li "Producer" at bounding box center [203, 164] width 155 height 12
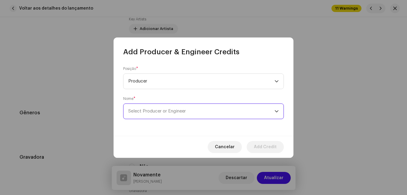
click at [240, 114] on span "Select Producer or Engineer" at bounding box center [201, 111] width 146 height 15
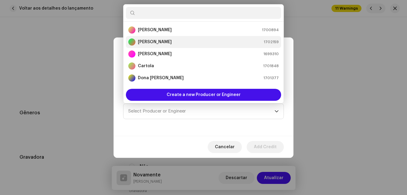
click at [189, 41] on div "[PERSON_NAME] 1702159" at bounding box center [203, 41] width 151 height 7
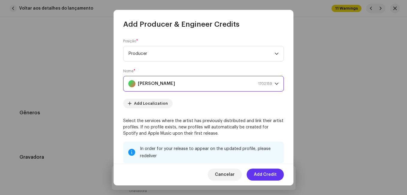
click at [269, 173] on span "Add Credit" at bounding box center [265, 174] width 23 height 12
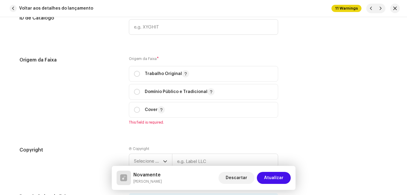
scroll to position [780, 0]
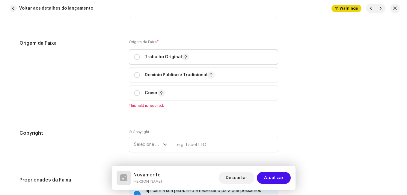
click at [132, 56] on p-togglebutton "Trabalho Original" at bounding box center [203, 57] width 149 height 16
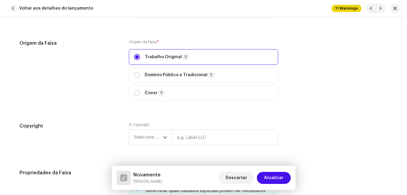
radio input "true"
click at [116, 64] on div "Origem da Faixa" at bounding box center [69, 74] width 100 height 68
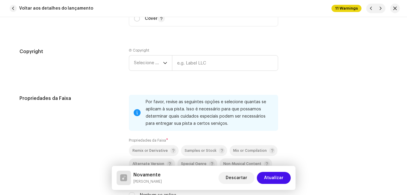
scroll to position [869, 0]
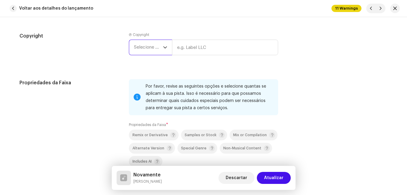
click at [144, 49] on span "Selecione o ano" at bounding box center [148, 47] width 29 height 15
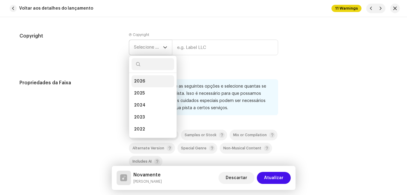
drag, startPoint x: 145, startPoint y: 89, endPoint x: 170, endPoint y: 73, distance: 29.7
click at [148, 90] on li "2025" at bounding box center [153, 93] width 43 height 12
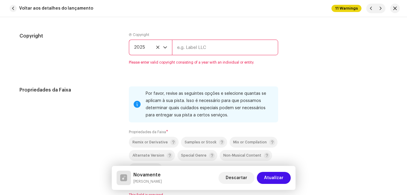
click at [183, 49] on input "text" at bounding box center [225, 48] width 106 height 16
type input "Impact Music"
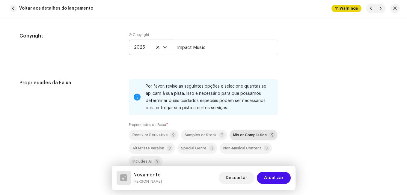
click at [249, 136] on span "Mix or Compilation" at bounding box center [250, 135] width 34 height 4
click at [114, 123] on div "Propriedades da Faixa" at bounding box center [69, 134] width 100 height 111
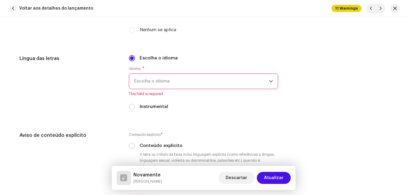
scroll to position [1049, 0]
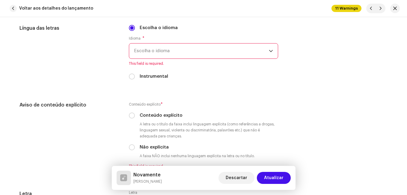
click at [173, 51] on span "Escolha o idioma" at bounding box center [201, 50] width 135 height 15
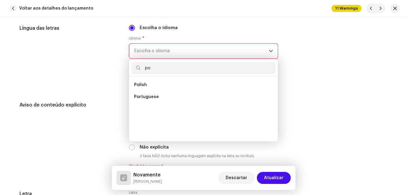
scroll to position [0, 0]
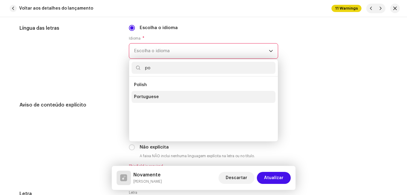
type input "po"
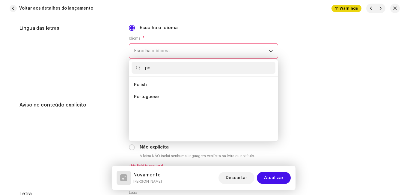
click at [157, 96] on li "Portuguese" at bounding box center [204, 97] width 144 height 12
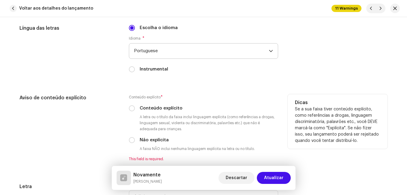
click at [95, 105] on div "Aviso de conteúdo explícito" at bounding box center [69, 131] width 100 height 74
click at [132, 140] on input "Não explícita" at bounding box center [132, 140] width 6 height 6
radio input "true"
click at [108, 131] on div "Aviso de conteúdo explícito" at bounding box center [69, 127] width 100 height 67
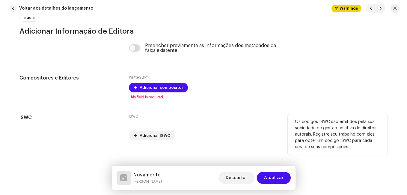
scroll to position [1276, 0]
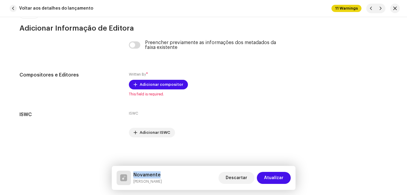
drag, startPoint x: 156, startPoint y: 175, endPoint x: 133, endPoint y: 172, distance: 22.7
click at [133, 172] on div "Novamente [PERSON_NAME] Descartar Atualizar" at bounding box center [204, 178] width 174 height 14
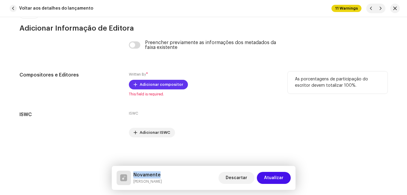
click at [160, 82] on span "Adicionar compositor" at bounding box center [161, 85] width 43 height 12
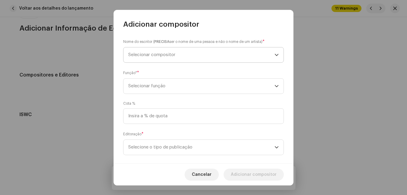
click at [167, 58] on span "Selecionar compositor" at bounding box center [201, 54] width 146 height 15
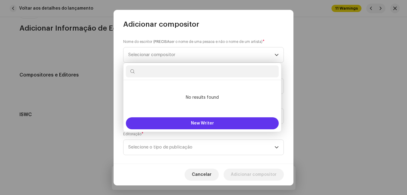
click at [177, 121] on button "New Writer" at bounding box center [202, 123] width 153 height 12
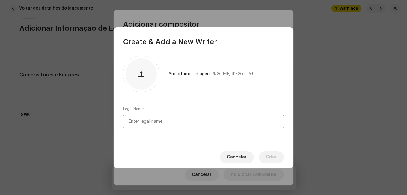
paste input "[PERSON_NAME]"
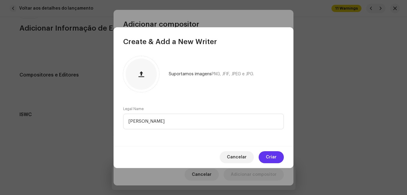
type input "[PERSON_NAME]"
click at [267, 158] on span "Criar" at bounding box center [271, 157] width 11 height 12
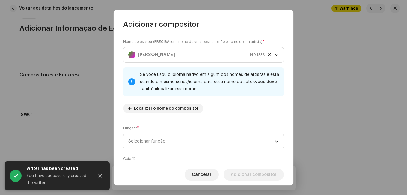
click at [242, 135] on span "Selecionar função" at bounding box center [201, 141] width 146 height 15
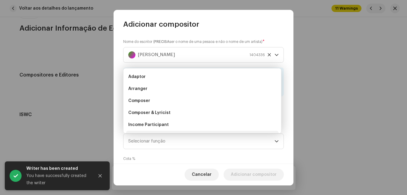
scroll to position [10, 0]
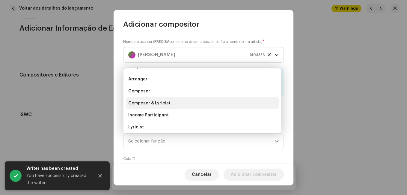
click at [229, 106] on li "Composer & Lyricist" at bounding box center [202, 103] width 153 height 12
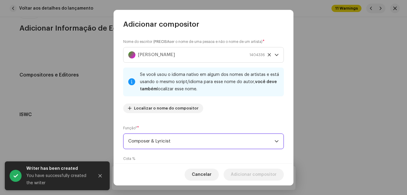
click at [242, 121] on div "Nome do escritor ( PRECISA ser o nome de uma pessoa e não o nome de um artista)…" at bounding box center [204, 96] width 180 height 134
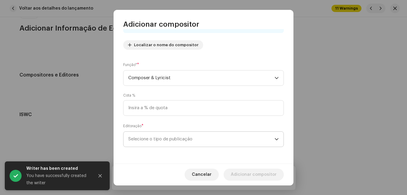
scroll to position [64, 0]
click at [239, 145] on span "Selecione o tipo de publicação" at bounding box center [201, 138] width 146 height 15
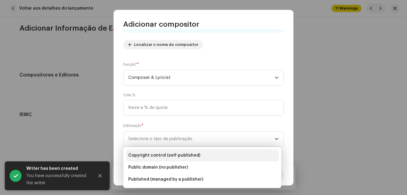
click at [229, 157] on li "Copyright control (self-published)" at bounding box center [202, 155] width 153 height 12
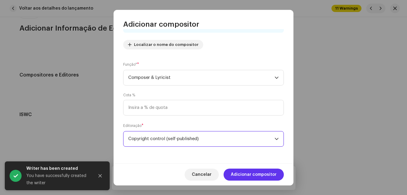
click at [257, 173] on span "Adicionar compositor" at bounding box center [254, 174] width 46 height 12
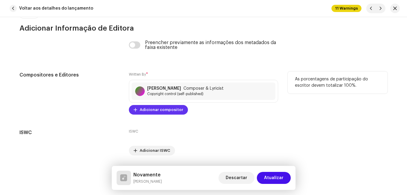
click at [157, 108] on span "Adicionar compositor" at bounding box center [161, 110] width 43 height 12
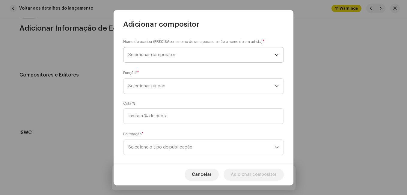
click at [170, 55] on span "Selecionar compositor" at bounding box center [151, 54] width 47 height 4
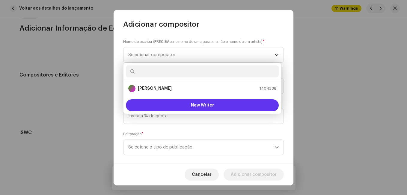
drag, startPoint x: 173, startPoint y: 74, endPoint x: 150, endPoint y: 104, distance: 38.3
click at [150, 104] on button "New Writer" at bounding box center [202, 105] width 153 height 12
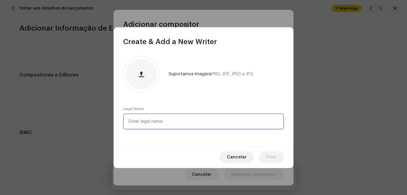
paste input "[PERSON_NAME]"
type input "[PERSON_NAME]"
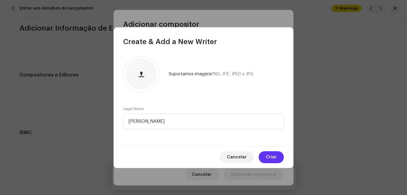
click at [279, 161] on button "Criar" at bounding box center [271, 157] width 25 height 12
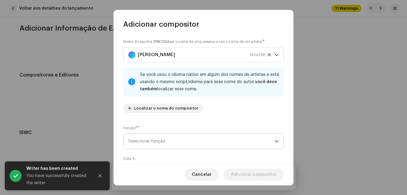
click at [201, 143] on span "Selecionar função" at bounding box center [201, 141] width 146 height 15
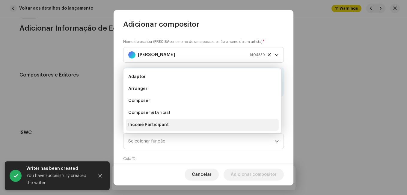
scroll to position [10, 0]
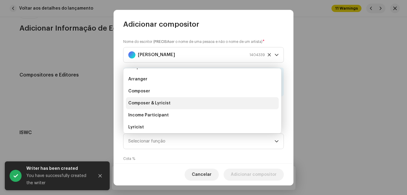
click at [203, 105] on li "Composer & Lyricist" at bounding box center [202, 103] width 153 height 12
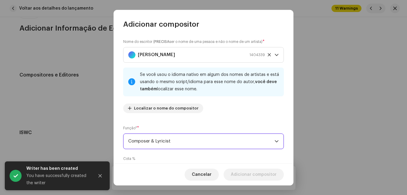
click at [211, 123] on div "Nome do escritor ( PRECISA ser o nome de uma pessoa e não o nome de um artista)…" at bounding box center [204, 96] width 180 height 134
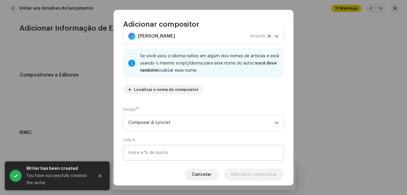
scroll to position [64, 0]
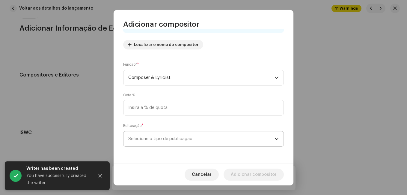
click at [212, 138] on span "Selecione o tipo de publicação" at bounding box center [201, 138] width 146 height 15
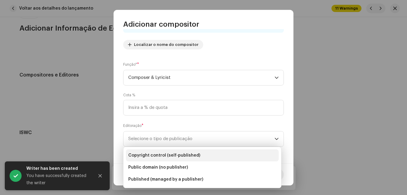
click at [199, 155] on li "Copyright control (self-published)" at bounding box center [202, 155] width 153 height 12
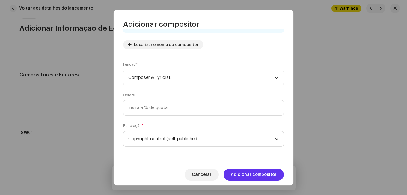
click at [244, 171] on span "Adicionar compositor" at bounding box center [254, 174] width 46 height 12
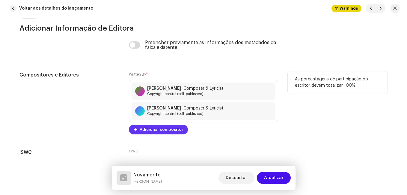
click at [151, 129] on span "Adicionar compositor" at bounding box center [161, 130] width 43 height 12
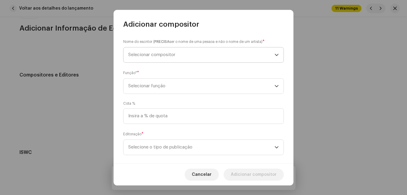
click at [178, 58] on span "Selecionar compositor" at bounding box center [201, 54] width 146 height 15
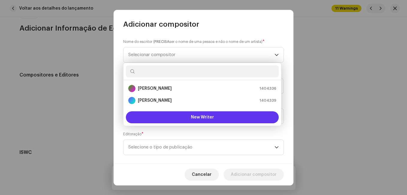
click at [163, 116] on button "New Writer" at bounding box center [202, 117] width 153 height 12
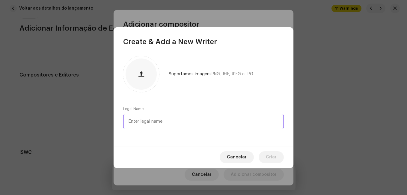
click at [165, 118] on input "text" at bounding box center [203, 122] width 161 height 16
paste input "[PERSON_NAME]"
type input "[PERSON_NAME]"
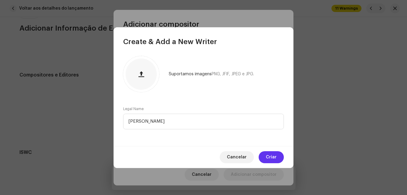
click at [268, 153] on span "Criar" at bounding box center [271, 157] width 11 height 12
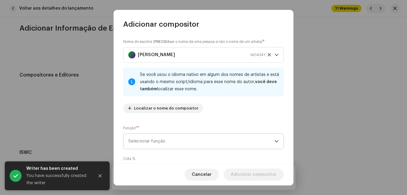
click at [224, 142] on span "Selecionar função" at bounding box center [201, 141] width 146 height 15
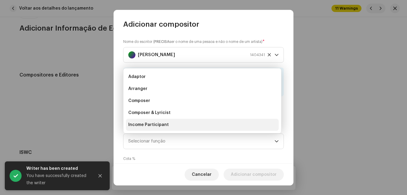
scroll to position [10, 0]
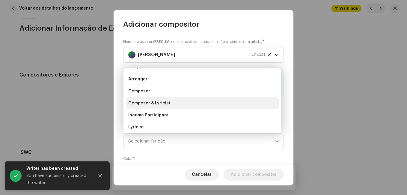
click at [204, 106] on li "Composer & Lyricist" at bounding box center [202, 103] width 153 height 12
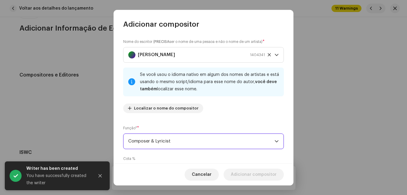
click at [211, 118] on div "Nome do escritor ( PRECISA ser o nome de uma pessoa e não o nome de um artista)…" at bounding box center [204, 96] width 180 height 134
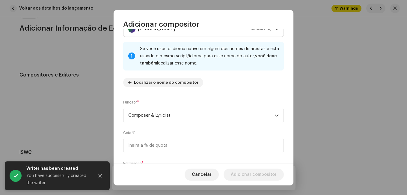
scroll to position [64, 0]
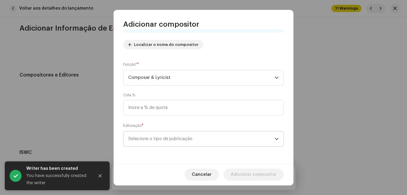
click at [213, 142] on span "Selecione o tipo de publicação" at bounding box center [201, 138] width 146 height 15
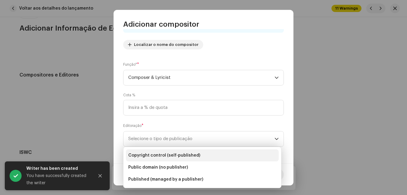
click at [198, 153] on li "Copyright control (self-published)" at bounding box center [202, 155] width 153 height 12
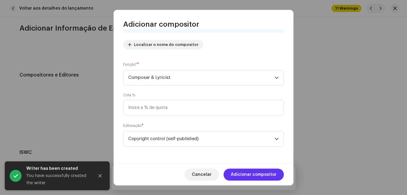
click at [244, 172] on span "Adicionar compositor" at bounding box center [254, 174] width 46 height 12
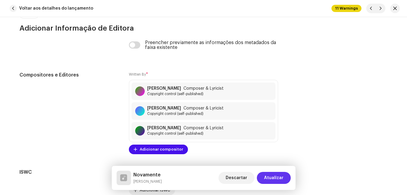
click at [276, 178] on span "Atualizar" at bounding box center [273, 178] width 19 height 12
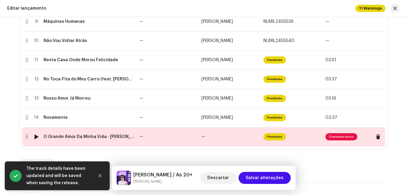
click at [177, 138] on td "—" at bounding box center [168, 136] width 62 height 19
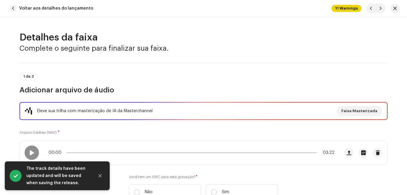
click at [177, 133] on div "Eleve sua trilha com masterização de IA da Masterchannel Faixa Masterizada Arqu…" at bounding box center [203, 154] width 368 height 105
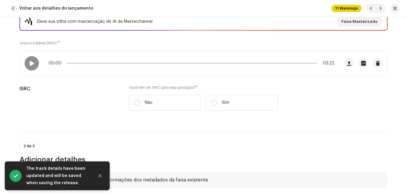
scroll to position [90, 0]
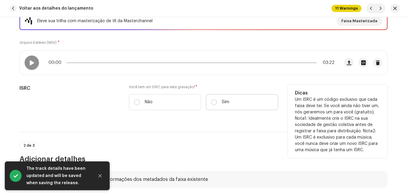
click at [240, 104] on label "Sim" at bounding box center [242, 102] width 72 height 16
click at [217, 104] on input "Sim" at bounding box center [214, 102] width 6 height 6
radio input "true"
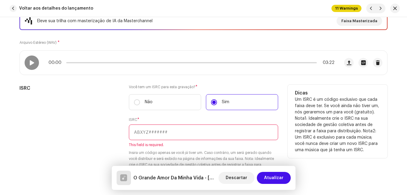
paste input "NL-8RL-24-55545"
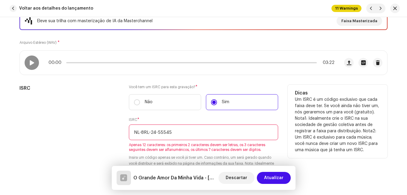
click at [157, 131] on input "NL-8RL-24-55545" at bounding box center [203, 132] width 149 height 16
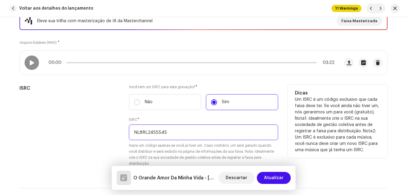
type input "NL8RL2455545"
click at [110, 128] on div "ISRC" at bounding box center [69, 129] width 100 height 89
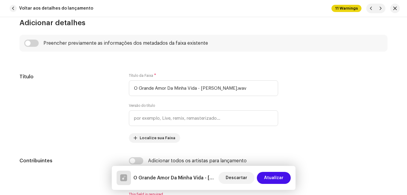
scroll to position [300, 0]
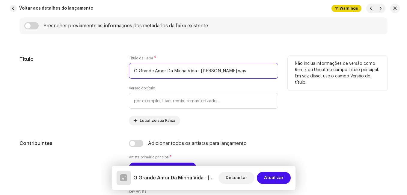
drag, startPoint x: 197, startPoint y: 71, endPoint x: 240, endPoint y: 73, distance: 42.9
click at [240, 73] on input "O Grande Amor Da Minha Vida - [PERSON_NAME].wav" at bounding box center [203, 71] width 149 height 16
type input "O Grande Amor Da Minha Vida"
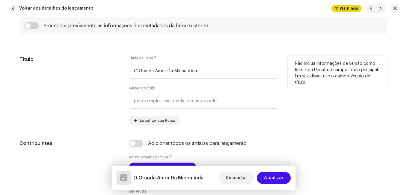
click at [195, 89] on div "Versão do título" at bounding box center [203, 97] width 149 height 23
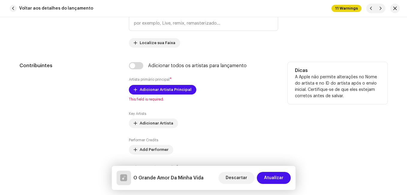
scroll to position [390, 0]
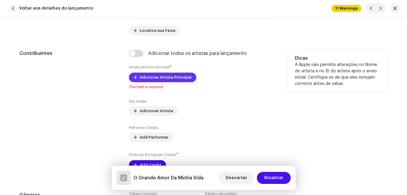
click at [184, 77] on span "Adicionar Artista Principal" at bounding box center [166, 77] width 52 height 12
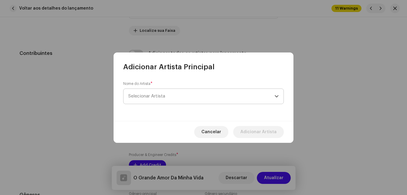
click at [190, 100] on span "Selecionar Artista" at bounding box center [201, 96] width 146 height 15
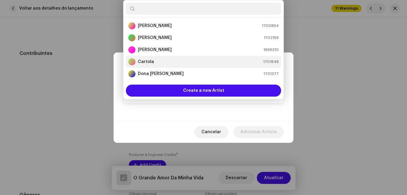
scroll to position [10, 0]
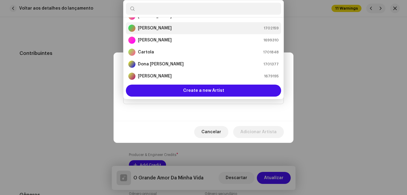
click at [174, 29] on div "[PERSON_NAME] 1702159" at bounding box center [203, 28] width 151 height 7
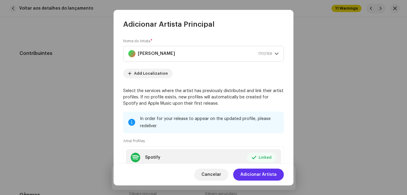
click at [258, 172] on span "Adicionar Artista" at bounding box center [258, 174] width 36 height 12
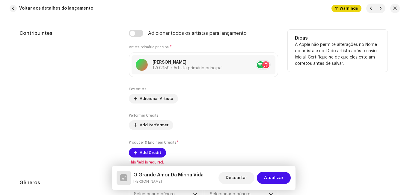
scroll to position [450, 0]
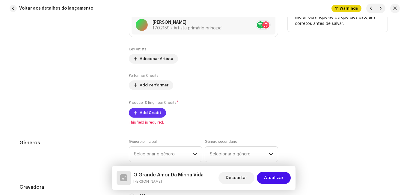
click at [145, 112] on span "Add Credit" at bounding box center [151, 113] width 22 height 12
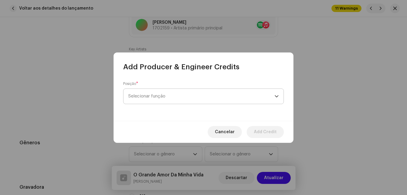
click at [214, 97] on span "Selecionar função" at bounding box center [201, 96] width 146 height 15
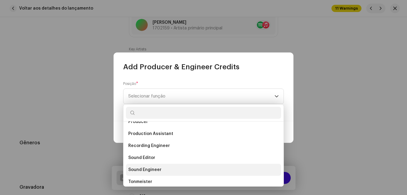
scroll to position [234, 0]
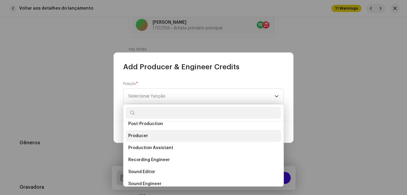
click at [158, 134] on li "Producer" at bounding box center [203, 136] width 155 height 12
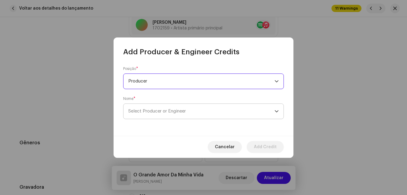
click at [254, 113] on span "Select Producer or Engineer" at bounding box center [201, 111] width 146 height 15
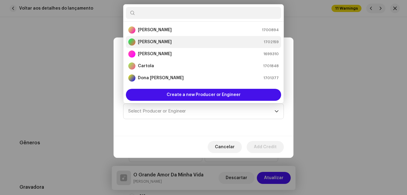
click at [201, 45] on div "[PERSON_NAME] 1702159" at bounding box center [203, 41] width 151 height 7
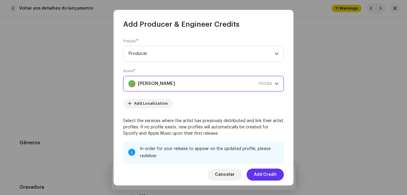
click at [270, 175] on span "Add Credit" at bounding box center [265, 174] width 23 height 12
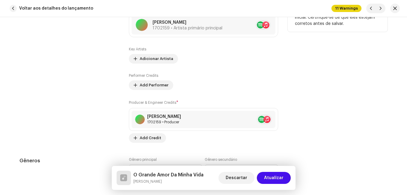
click at [84, 96] on div "Contribuintes" at bounding box center [69, 66] width 100 height 153
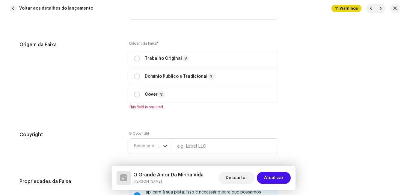
scroll to position [780, 0]
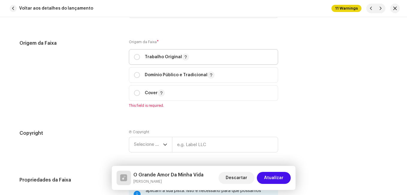
click at [135, 60] on div "Trabalho Original" at bounding box center [161, 56] width 55 height 7
radio input "true"
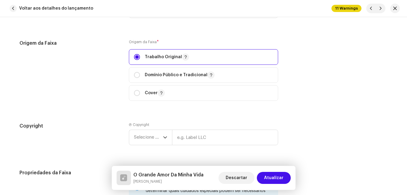
click at [114, 77] on div "Origem da Faixa" at bounding box center [69, 74] width 100 height 68
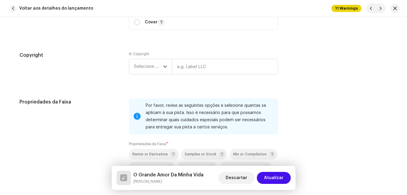
scroll to position [869, 0]
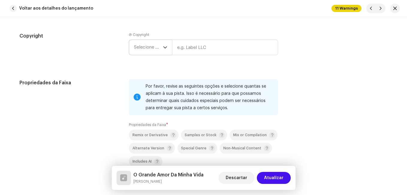
click at [144, 52] on span "Selecione o ano" at bounding box center [148, 47] width 29 height 15
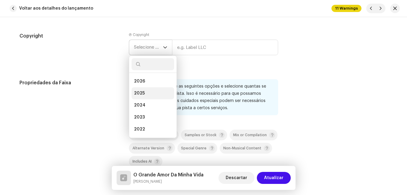
click at [138, 88] on li "2025" at bounding box center [153, 93] width 43 height 12
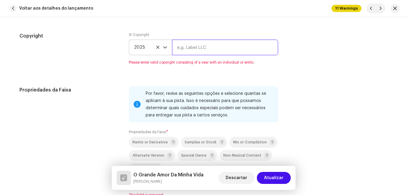
click at [184, 47] on input "text" at bounding box center [225, 48] width 106 height 16
type input "Impact Music"
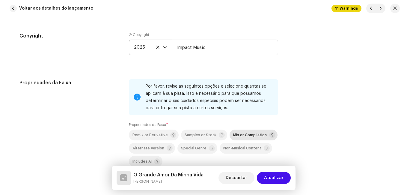
click at [233, 135] on span "Mix or Compilation" at bounding box center [250, 135] width 34 height 4
click at [111, 124] on div "Propriedades da Faixa" at bounding box center [69, 134] width 100 height 111
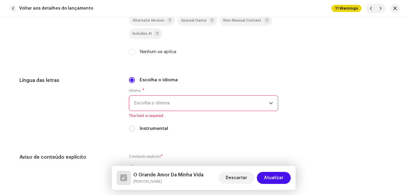
scroll to position [1019, 0]
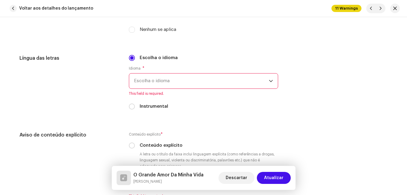
click at [175, 81] on span "Escolha o idioma" at bounding box center [201, 80] width 135 height 15
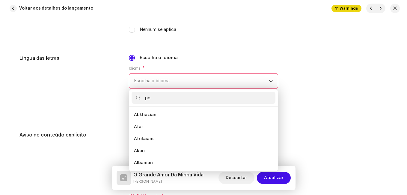
scroll to position [0, 0]
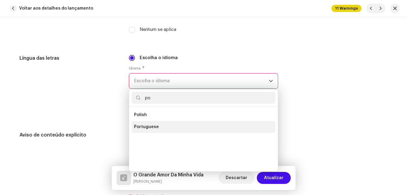
type input "po"
click at [149, 128] on span "Portuguese" at bounding box center [146, 127] width 25 height 6
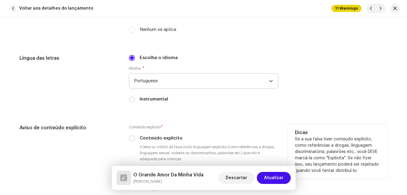
click at [113, 125] on h5 "Aviso de conteúdo explícito" at bounding box center [69, 127] width 100 height 7
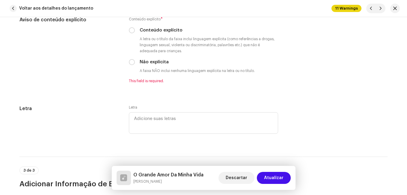
scroll to position [1139, 0]
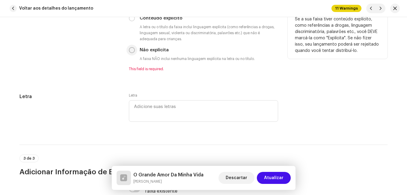
click at [129, 51] on input "Não explícita" at bounding box center [132, 50] width 6 height 6
radio input "true"
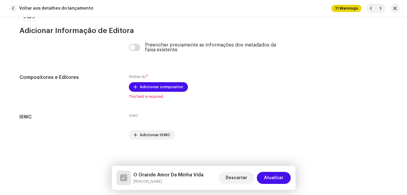
scroll to position [1276, 0]
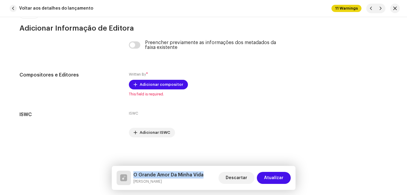
drag, startPoint x: 204, startPoint y: 172, endPoint x: 135, endPoint y: 173, distance: 69.0
click at [135, 173] on div "O Grande Amor Da Minha Vida [PERSON_NAME] Descartar Atualizar" at bounding box center [204, 178] width 174 height 14
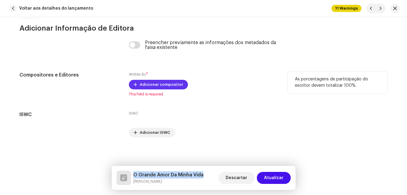
click at [165, 88] on span "Adicionar compositor" at bounding box center [161, 85] width 43 height 12
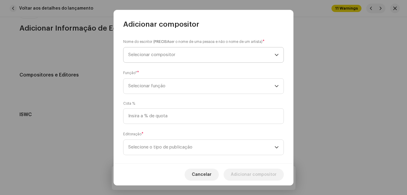
click at [174, 55] on span "Selecionar compositor" at bounding box center [151, 54] width 47 height 4
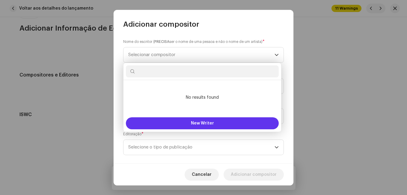
click at [173, 121] on button "New Writer" at bounding box center [202, 123] width 153 height 12
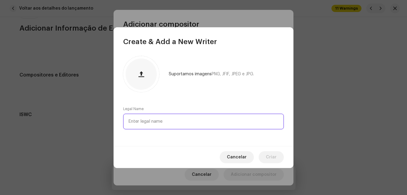
click at [174, 120] on input "text" at bounding box center [203, 122] width 161 height 16
paste input "ntônio PiresMárcio [PERSON_NAME]"
drag, startPoint x: 157, startPoint y: 121, endPoint x: 192, endPoint y: 124, distance: 34.3
click at [192, 124] on input "ntônio PiresMárcio [PERSON_NAME]" at bounding box center [203, 122] width 161 height 16
click at [128, 122] on input "ntônio Pires" at bounding box center [203, 122] width 161 height 16
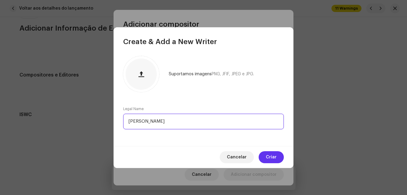
type input "[PERSON_NAME]"
drag, startPoint x: 268, startPoint y: 154, endPoint x: 269, endPoint y: 159, distance: 4.6
click at [269, 159] on span "Criar" at bounding box center [271, 157] width 11 height 12
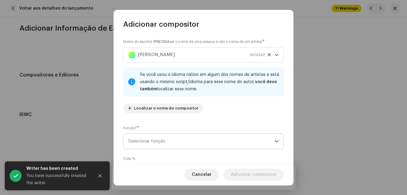
click at [228, 141] on span "Selecionar função" at bounding box center [201, 141] width 146 height 15
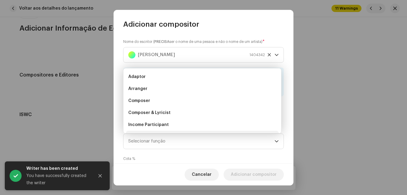
scroll to position [10, 0]
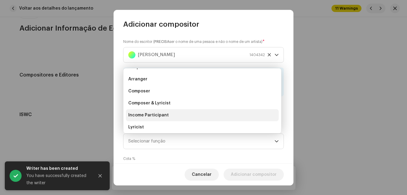
click at [216, 110] on ul "Adaptor Arranger Composer Composer & Lyricist Income Participant Lyricist Sub A…" at bounding box center [203, 121] width 158 height 125
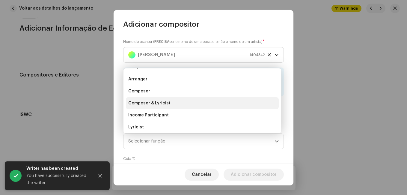
click at [221, 107] on li "Composer & Lyricist" at bounding box center [202, 103] width 153 height 12
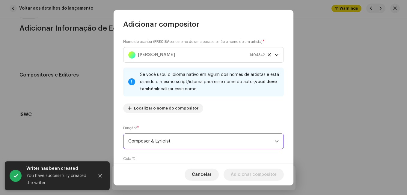
click at [227, 118] on div "Nome do escritor ( PRECISA ser o nome de uma pessoa e não o nome de um artista)…" at bounding box center [204, 96] width 180 height 134
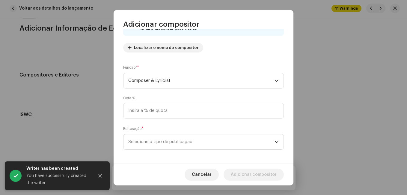
scroll to position [64, 0]
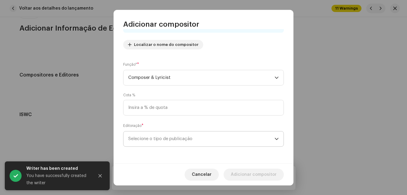
click at [215, 138] on span "Selecione o tipo de publicação" at bounding box center [201, 138] width 146 height 15
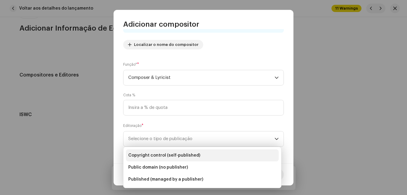
click at [208, 152] on li "Copyright control (self-published)" at bounding box center [202, 155] width 153 height 12
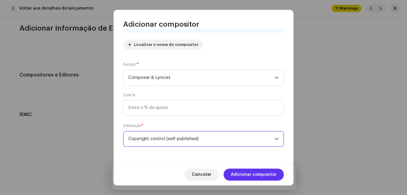
click at [264, 171] on span "Adicionar compositor" at bounding box center [254, 174] width 46 height 12
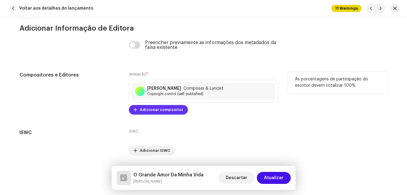
click at [157, 109] on span "Adicionar compositor" at bounding box center [161, 110] width 43 height 12
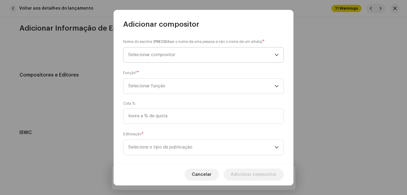
click at [186, 55] on span "Selecionar compositor" at bounding box center [201, 54] width 146 height 15
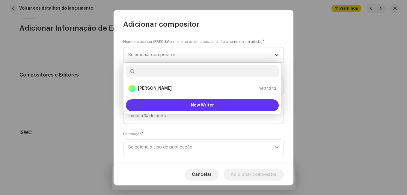
click at [176, 108] on button "New Writer" at bounding box center [202, 105] width 153 height 12
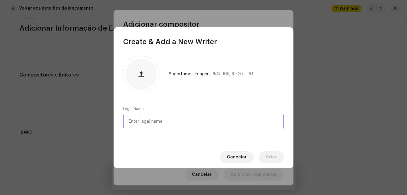
paste input "[PERSON_NAME]"
type input "[PERSON_NAME]"
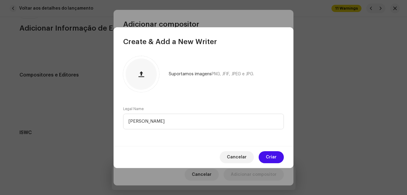
click at [203, 81] on div "Suportamos imagens PNG, JFIF, JPEG e JPG." at bounding box center [203, 74] width 161 height 36
click at [269, 155] on span "Criar" at bounding box center [271, 157] width 11 height 12
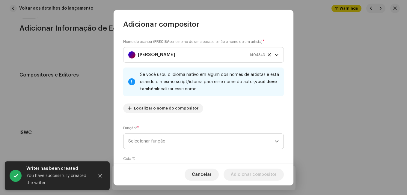
click at [235, 139] on span "Selecionar função" at bounding box center [201, 141] width 146 height 15
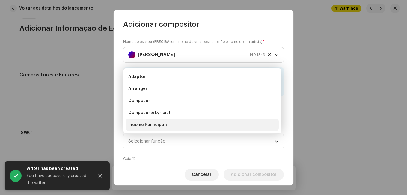
scroll to position [10, 0]
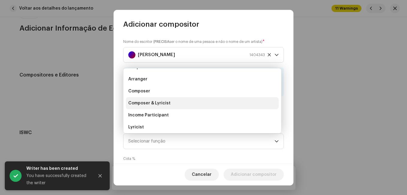
click at [218, 105] on li "Composer & Lyricist" at bounding box center [202, 103] width 153 height 12
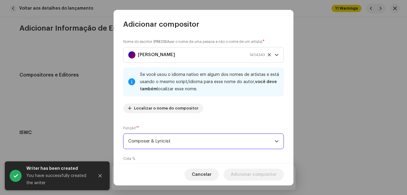
click at [218, 105] on div "Nome do escritor ( PRECISA ser o nome de uma pessoa e não o nome de um artista)…" at bounding box center [203, 78] width 161 height 79
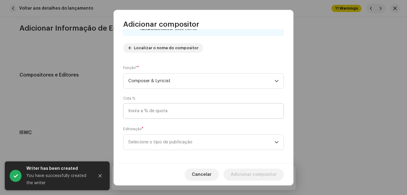
scroll to position [64, 0]
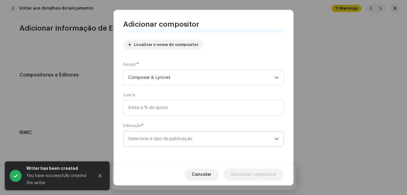
click at [206, 143] on span "Selecione o tipo de publicação" at bounding box center [201, 138] width 146 height 15
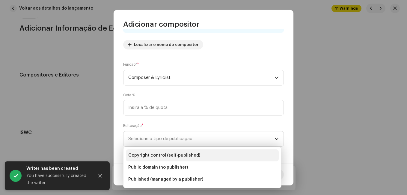
click at [202, 154] on li "Copyright control (self-published)" at bounding box center [202, 155] width 153 height 12
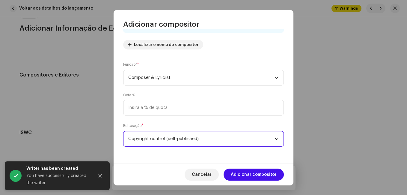
click at [253, 170] on span "Adicionar compositor" at bounding box center [254, 174] width 46 height 12
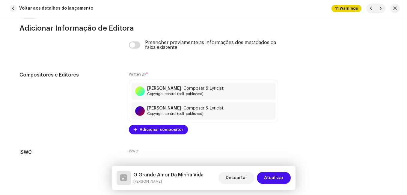
click at [271, 177] on span "Atualizar" at bounding box center [273, 178] width 19 height 12
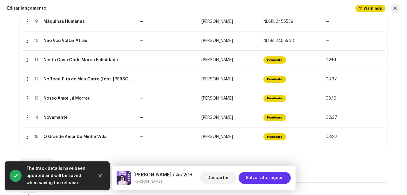
click at [271, 176] on span "Salvar alterações" at bounding box center [265, 178] width 38 height 12
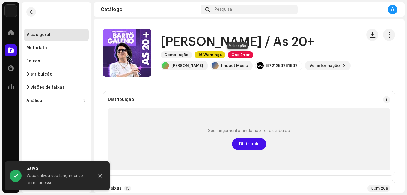
click at [242, 54] on span "One Error" at bounding box center [240, 54] width 25 height 7
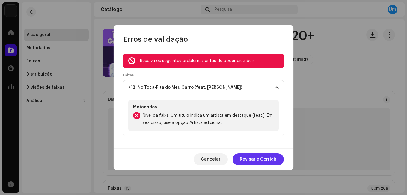
click at [260, 162] on span "Revisar e Corrigir" at bounding box center [258, 159] width 37 height 12
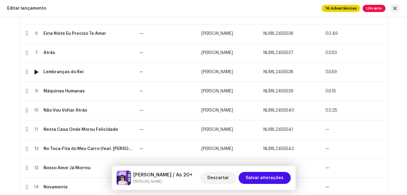
scroll to position [240, 0]
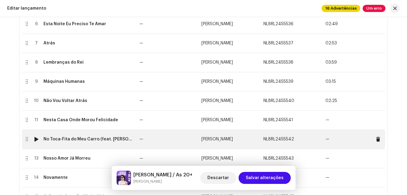
click at [147, 141] on td "—" at bounding box center [168, 139] width 62 height 19
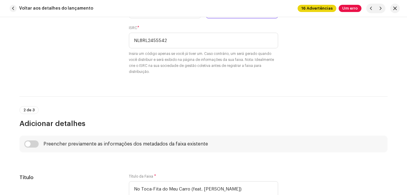
scroll to position [210, 0]
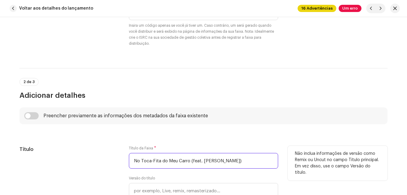
drag, startPoint x: 189, startPoint y: 162, endPoint x: 251, endPoint y: 161, distance: 62.4
click at [251, 161] on input "No Toca-Fita do Meu Carro (feat. [PERSON_NAME])" at bounding box center [203, 161] width 149 height 16
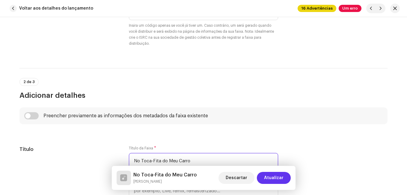
type input "No Toca-Fita do Meu Carro"
click at [274, 180] on span "Atualizar" at bounding box center [273, 178] width 19 height 12
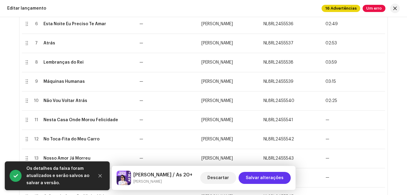
click at [255, 179] on span "Salvar alterações" at bounding box center [265, 178] width 38 height 12
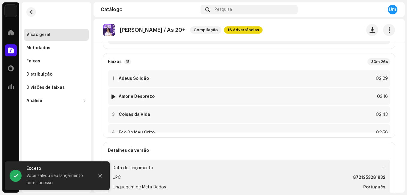
scroll to position [120, 0]
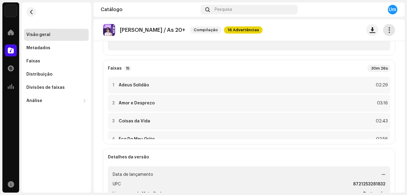
click at [386, 32] on span "button" at bounding box center [389, 30] width 6 height 5
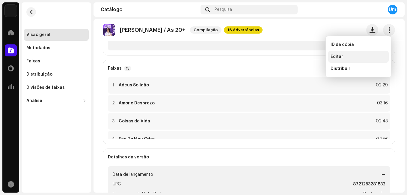
click at [352, 58] on div "Editar" at bounding box center [359, 56] width 56 height 5
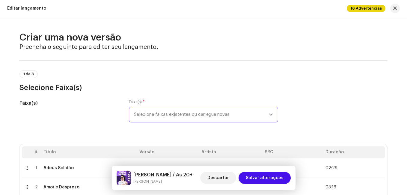
click at [211, 111] on span "Selecione faixas existentes ou carregue novas" at bounding box center [201, 114] width 135 height 15
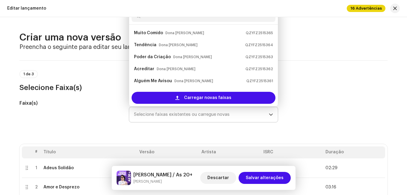
drag, startPoint x: 209, startPoint y: 99, endPoint x: 210, endPoint y: 112, distance: 13.2
click at [210, 112] on p-select "Selecione faixas existentes ou carregue novas Muito Comido Dona [PERSON_NAME] Q…" at bounding box center [203, 115] width 149 height 16
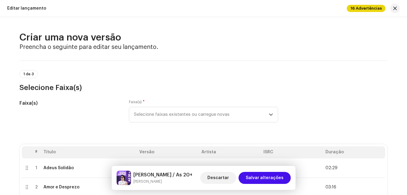
click at [103, 106] on h5 "Faixa(s)" at bounding box center [69, 103] width 100 height 7
click at [171, 111] on span "Selecione faixas existentes ou carregue novas" at bounding box center [201, 114] width 135 height 15
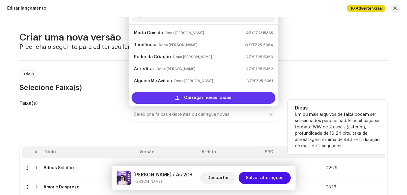
click at [174, 97] on div "Carregar novas faixas" at bounding box center [204, 98] width 144 height 12
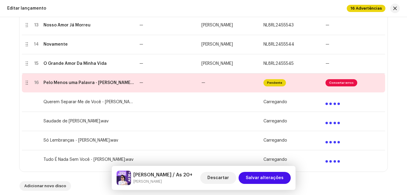
scroll to position [390, 0]
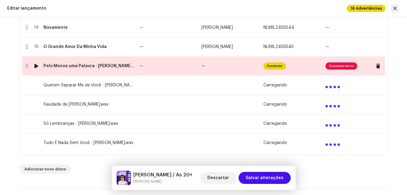
click at [158, 64] on td "—" at bounding box center [168, 65] width 62 height 19
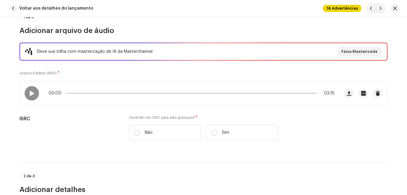
scroll to position [90, 0]
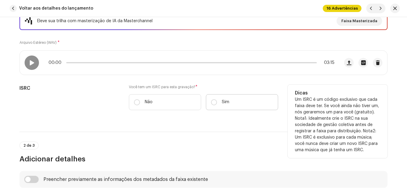
click at [213, 106] on label "Sim" at bounding box center [242, 102] width 72 height 16
click at [213, 105] on input "Sim" at bounding box center [214, 102] width 6 height 6
radio input "true"
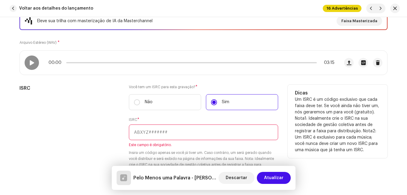
paste input "NL-8RL-24-55546"
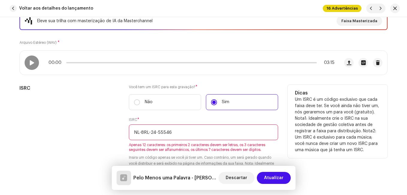
click at [156, 132] on input "NL-8RL-24-55546" at bounding box center [203, 132] width 149 height 16
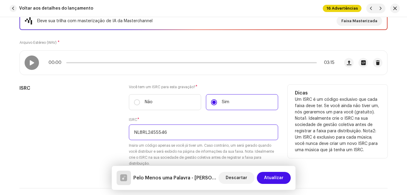
type input "NL8RL2455546"
click at [114, 144] on div "ISRC" at bounding box center [69, 129] width 100 height 89
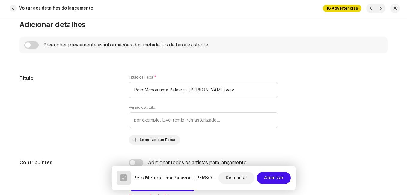
scroll to position [300, 0]
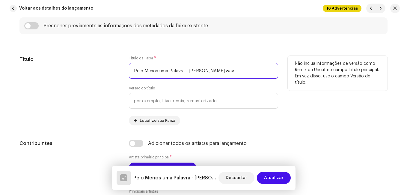
drag, startPoint x: 183, startPoint y: 73, endPoint x: 233, endPoint y: 78, distance: 49.5
click at [233, 78] on input "Pelo Menos uma Palavra - [PERSON_NAME].wav" at bounding box center [203, 71] width 149 height 16
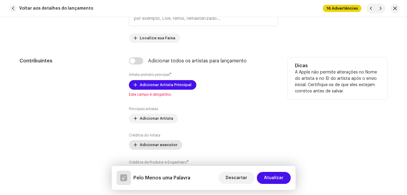
scroll to position [390, 0]
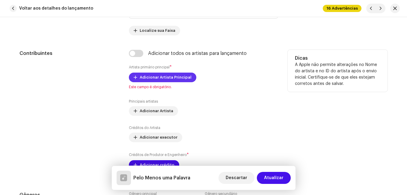
type input "Pelo Menos uma Palavra"
click at [178, 80] on span "Adicionar Artista Principal" at bounding box center [166, 77] width 52 height 12
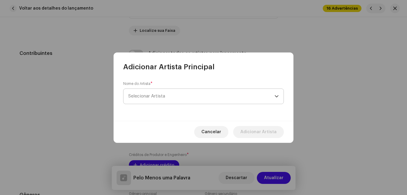
click at [179, 94] on span "Selecionar Artista" at bounding box center [201, 96] width 146 height 15
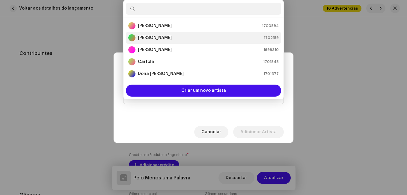
click at [173, 40] on div "[PERSON_NAME] 1702159" at bounding box center [203, 37] width 151 height 7
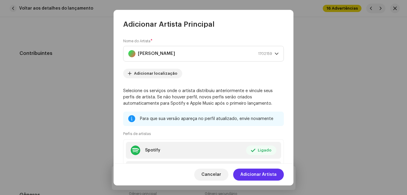
click at [279, 175] on button "Adicionar Artista" at bounding box center [258, 174] width 51 height 12
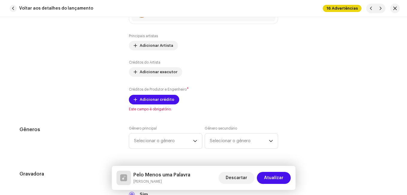
scroll to position [480, 0]
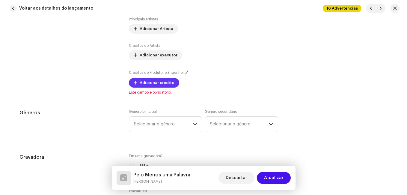
click at [153, 78] on span "Adicionar crédito" at bounding box center [157, 83] width 35 height 12
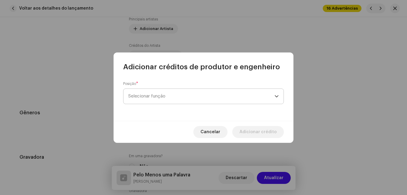
click at [239, 100] on span "Selecionar função" at bounding box center [201, 96] width 146 height 15
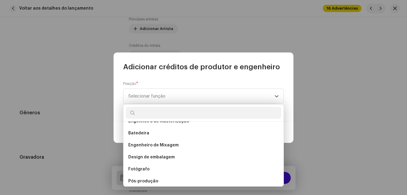
scroll to position [210, 0]
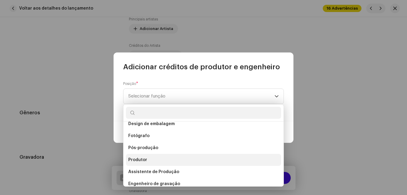
click at [170, 160] on li "Produtor" at bounding box center [203, 160] width 155 height 12
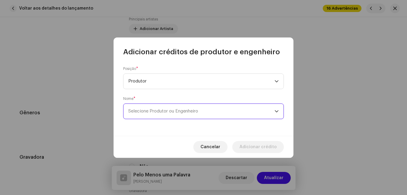
click at [212, 112] on span "Selecione Produtor ou Engenheiro" at bounding box center [201, 111] width 146 height 15
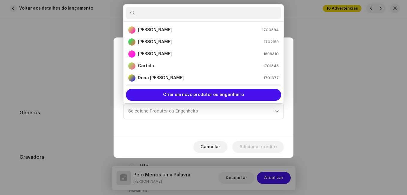
scroll to position [10, 0]
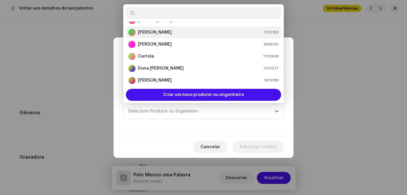
click at [210, 36] on li "[PERSON_NAME] 1702159" at bounding box center [203, 32] width 155 height 12
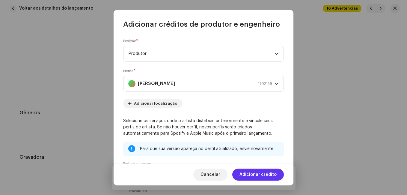
click at [247, 169] on span "Adicionar crédito" at bounding box center [258, 174] width 37 height 12
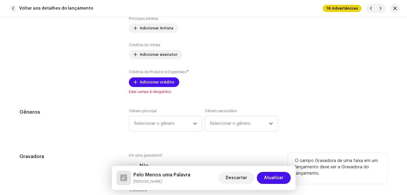
scroll to position [480, 0]
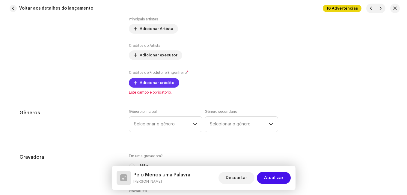
click at [148, 83] on span "Adicionar crédito" at bounding box center [157, 83] width 35 height 12
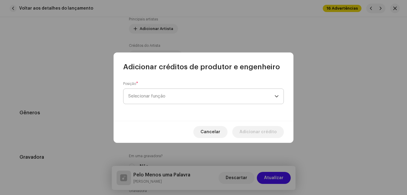
click at [153, 98] on font "Selecionar função" at bounding box center [146, 96] width 37 height 4
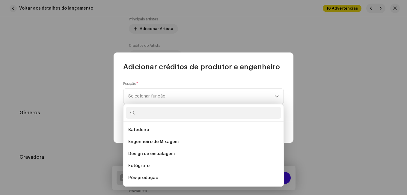
scroll to position [210, 0]
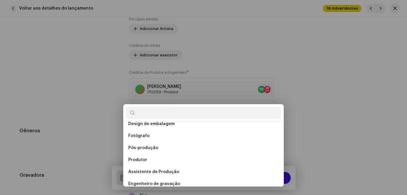
click at [50, 91] on div "Adicionar créditos de produtor e engenheiro Posição * Selecionar função Cancela…" at bounding box center [203, 97] width 407 height 195
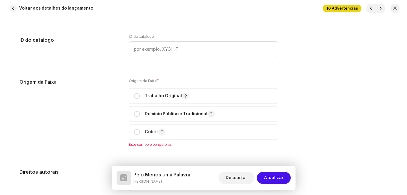
scroll to position [750, 0]
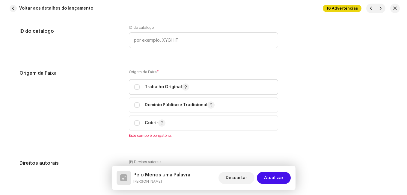
click at [148, 79] on span "Trabalho Original" at bounding box center [203, 86] width 139 height 15
radio input "true"
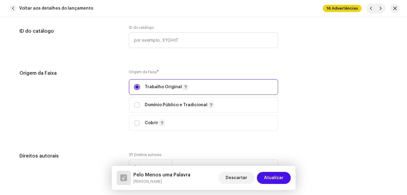
click at [112, 90] on div "Origem da Faixa" at bounding box center [69, 104] width 100 height 68
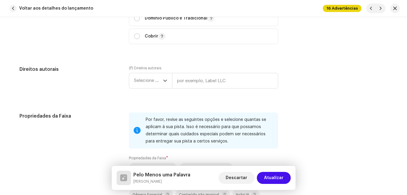
scroll to position [869, 0]
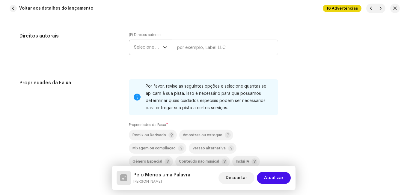
click at [140, 49] on font "Selecione o ano" at bounding box center [150, 47] width 33 height 4
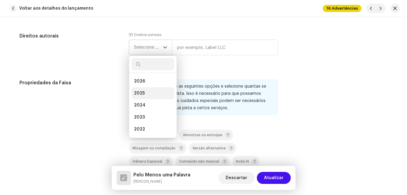
click at [139, 93] on span "2025" at bounding box center [139, 93] width 11 height 6
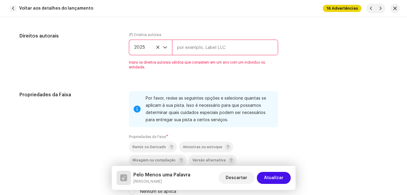
click at [201, 48] on input "text" at bounding box center [225, 48] width 106 height 16
type input "Impact Music"
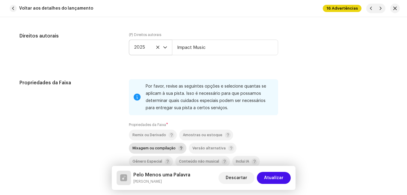
click at [153, 150] on span "Mixagem ou compilação" at bounding box center [154, 148] width 43 height 4
click at [110, 127] on div "Propriedades da Faixa" at bounding box center [69, 134] width 100 height 111
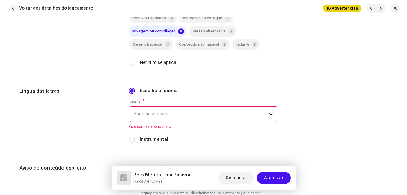
scroll to position [989, 0]
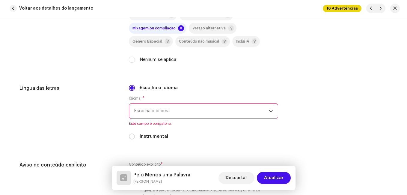
click at [147, 111] on font "Escolha o idioma" at bounding box center [152, 111] width 36 height 4
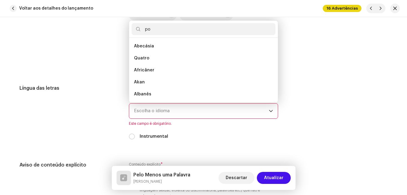
scroll to position [0, 0]
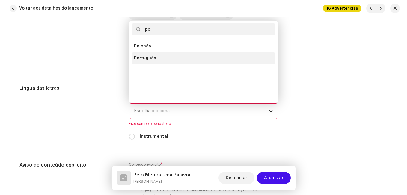
type input "po"
click at [149, 61] on span "Português" at bounding box center [145, 58] width 22 height 6
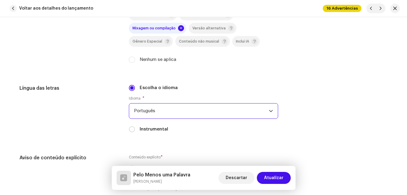
click at [91, 85] on h5 "Língua das letras" at bounding box center [69, 88] width 100 height 7
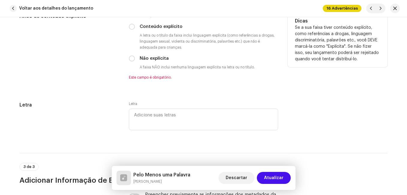
scroll to position [1139, 0]
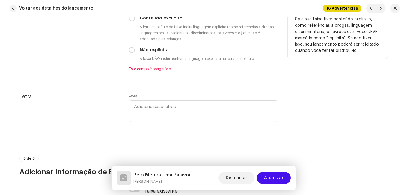
click at [136, 49] on div "Não explícita" at bounding box center [203, 50] width 149 height 7
click at [131, 52] on input "Não explícita" at bounding box center [132, 50] width 6 height 6
radio input "true"
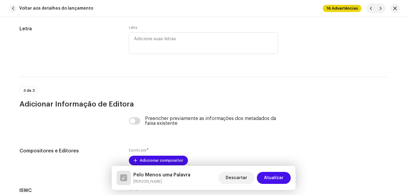
scroll to position [1276, 0]
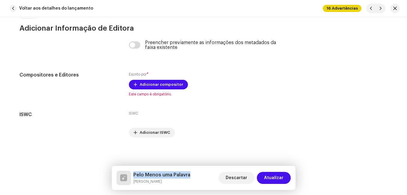
drag, startPoint x: 190, startPoint y: 173, endPoint x: 134, endPoint y: 172, distance: 56.1
click at [134, 172] on div "Pelo Menos uma Palavra [PERSON_NAME] Descartar Atualizar" at bounding box center [204, 178] width 174 height 14
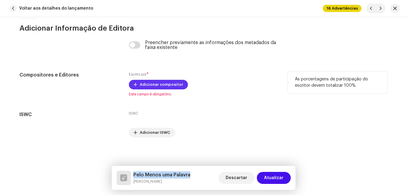
click at [170, 82] on span "Adicionar compositor" at bounding box center [161, 85] width 43 height 12
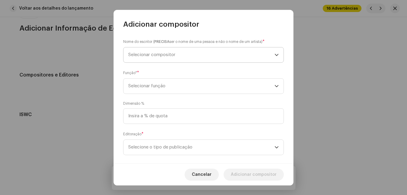
click at [176, 55] on span "Selecionar compositor" at bounding box center [201, 54] width 146 height 15
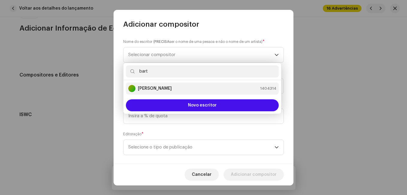
type input "bart"
click at [172, 86] on strong "[PERSON_NAME]" at bounding box center [155, 88] width 34 height 6
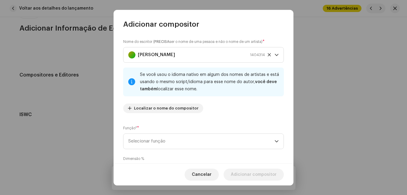
click at [203, 106] on div "Nome do escritor ( PRECISA ser o nome de uma pessoa e não o nome de um artista)…" at bounding box center [203, 78] width 161 height 79
click at [198, 136] on span "Selecionar função" at bounding box center [201, 141] width 146 height 15
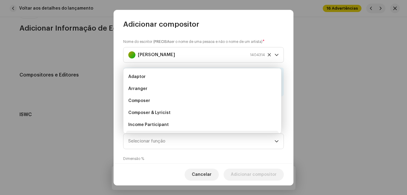
scroll to position [10, 0]
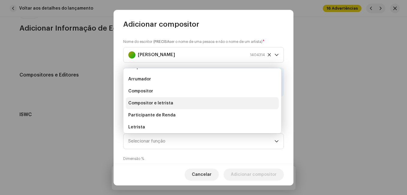
click at [204, 106] on li "Compositor e letrista" at bounding box center [202, 103] width 153 height 12
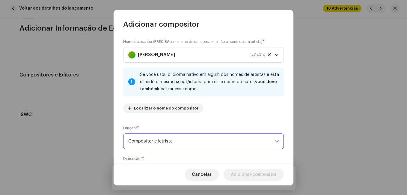
click at [205, 114] on div "Nome do escritor ( PRECISA ser o nome de uma pessoa e não o nome de um artista)…" at bounding box center [203, 78] width 161 height 79
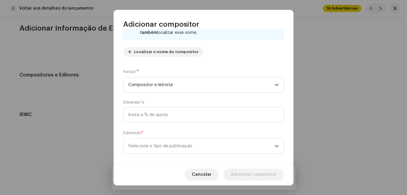
scroll to position [64, 0]
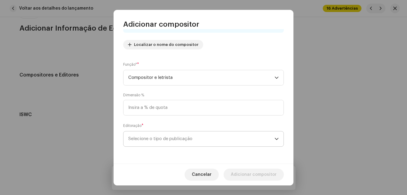
click at [197, 136] on span "Selecione o tipo de publicação" at bounding box center [201, 138] width 146 height 15
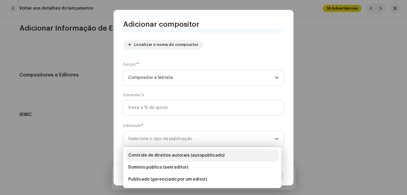
click at [197, 152] on span "Controle de direitos autorais (autopublicado)" at bounding box center [176, 155] width 96 height 6
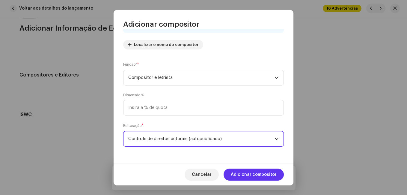
click at [248, 172] on span "Adicionar compositor" at bounding box center [254, 174] width 46 height 12
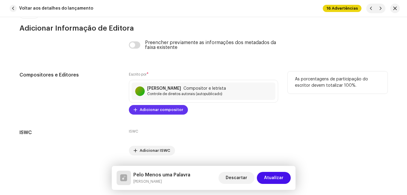
click at [163, 111] on span "Adicionar compositor" at bounding box center [161, 110] width 43 height 12
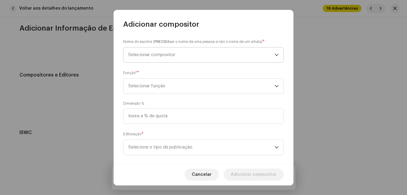
click at [177, 54] on span "Selecionar compositor" at bounding box center [201, 54] width 146 height 15
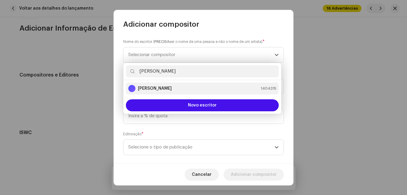
type input "[PERSON_NAME]"
click at [181, 89] on div "[PERSON_NAME] 1404315" at bounding box center [202, 88] width 148 height 7
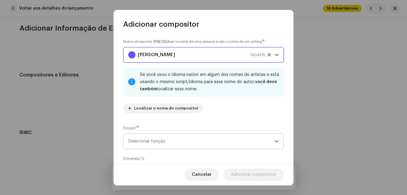
click at [201, 139] on span "Selecionar função" at bounding box center [201, 141] width 146 height 15
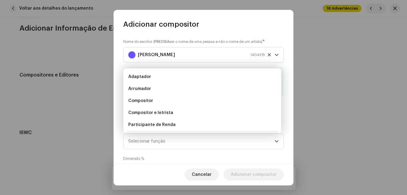
scroll to position [10, 0]
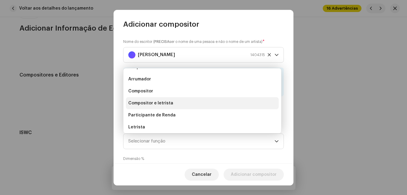
click at [190, 105] on li "Compositor e letrista" at bounding box center [202, 103] width 153 height 12
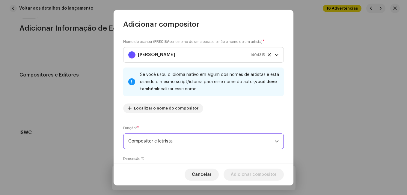
click at [199, 118] on div "Nome do escritor ( PRECISA ser o nome de uma pessoa e não o nome de um artista)…" at bounding box center [203, 78] width 161 height 79
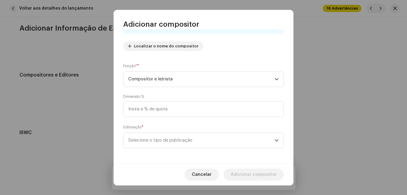
scroll to position [64, 0]
click at [186, 136] on span "Selecione o tipo de publicação" at bounding box center [201, 138] width 146 height 15
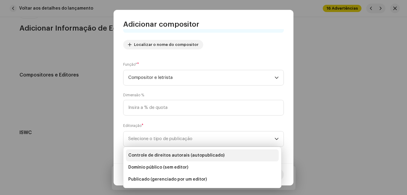
click at [187, 153] on span "Controle de direitos autorais (autopublicado)" at bounding box center [176, 155] width 96 height 6
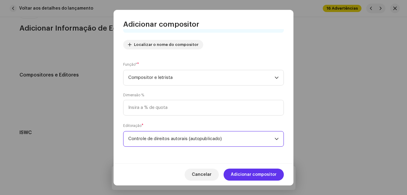
click at [250, 171] on span "Adicionar compositor" at bounding box center [254, 174] width 46 height 12
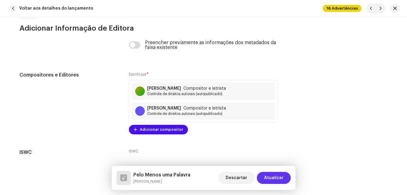
click at [269, 174] on span "Atualizar" at bounding box center [273, 178] width 19 height 12
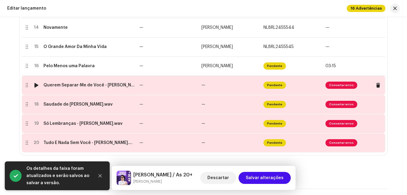
click at [212, 88] on td "—" at bounding box center [230, 85] width 62 height 19
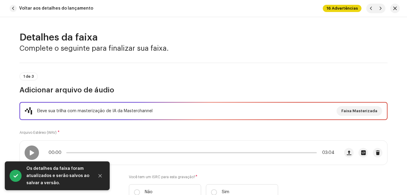
click at [194, 134] on div "Eleve sua trilha com masterização de IA da Masterchannel Faixa Masterizada Arqu…" at bounding box center [203, 154] width 368 height 105
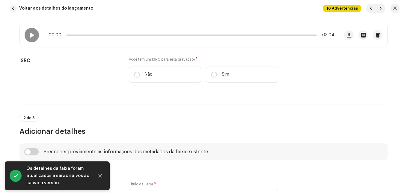
scroll to position [120, 0]
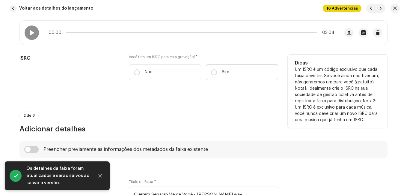
click at [234, 70] on label "Sim" at bounding box center [242, 72] width 72 height 16
click at [217, 70] on input "Sim" at bounding box center [214, 72] width 6 height 6
radio input "true"
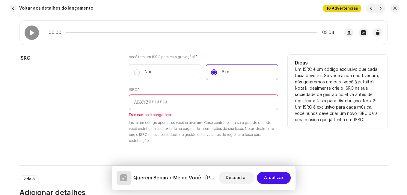
paste input "NL-8RL-24-55547"
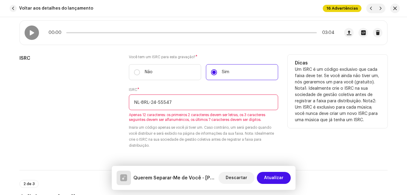
click at [157, 100] on input "NL-8RL-24-55547" at bounding box center [203, 102] width 149 height 16
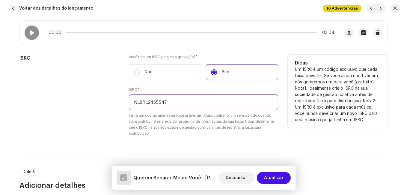
type input "NL8RL2455547"
click at [115, 91] on div "ISRC" at bounding box center [69, 99] width 100 height 89
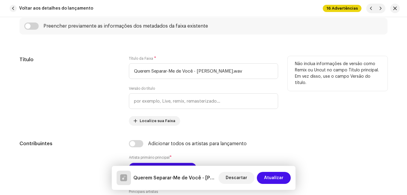
scroll to position [300, 0]
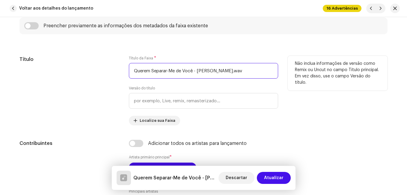
drag, startPoint x: 193, startPoint y: 70, endPoint x: 233, endPoint y: 73, distance: 40.2
click at [233, 73] on input "Querem Separar-Me de Você - [PERSON_NAME].wav" at bounding box center [203, 71] width 149 height 16
type input "Querem Separar-Me de Você"
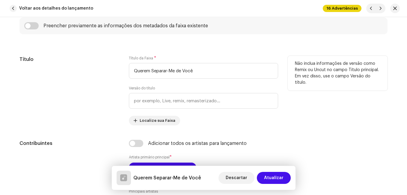
click at [90, 105] on div "Título" at bounding box center [69, 91] width 100 height 70
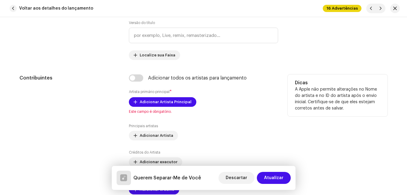
scroll to position [390, 0]
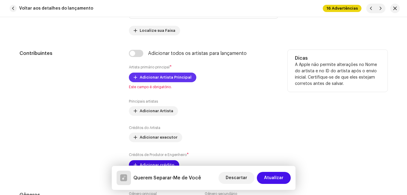
click at [140, 79] on span "Adicionar Artista Principal" at bounding box center [166, 77] width 52 height 12
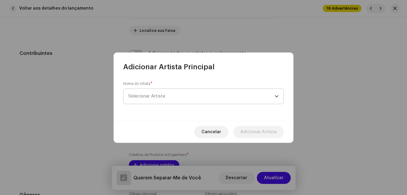
click at [139, 94] on span "Selecionar Artista" at bounding box center [146, 96] width 37 height 4
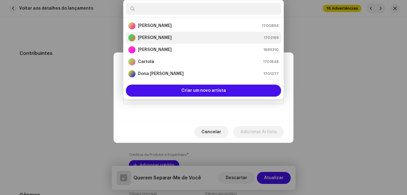
click at [147, 37] on strong "[PERSON_NAME]" at bounding box center [155, 38] width 34 height 6
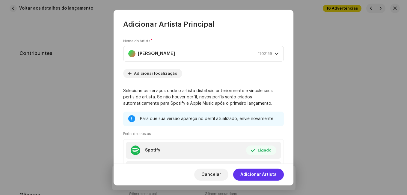
click at [270, 177] on span "Adicionar Artista" at bounding box center [258, 174] width 36 height 12
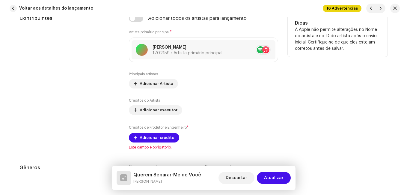
scroll to position [480, 0]
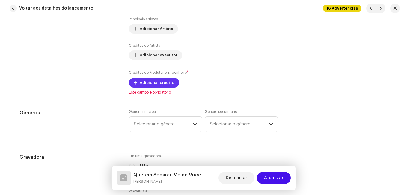
click at [164, 85] on span "Adicionar crédito" at bounding box center [157, 83] width 35 height 12
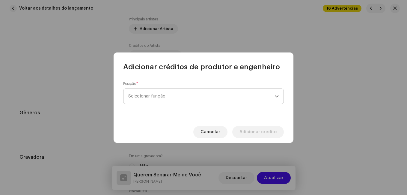
click at [182, 96] on span "Selecionar função" at bounding box center [201, 96] width 146 height 15
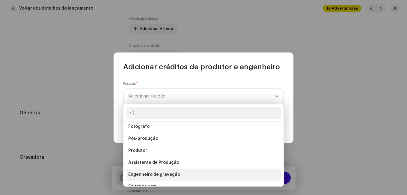
scroll to position [204, 0]
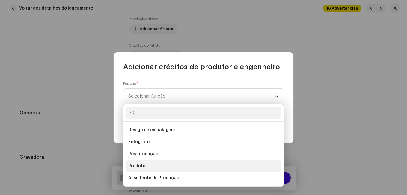
click at [180, 162] on li "Produtor" at bounding box center [203, 166] width 155 height 12
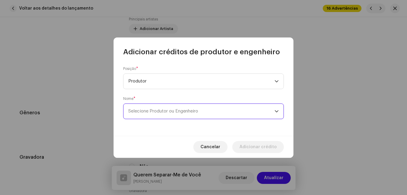
click at [192, 107] on span "Selecione Produtor ou Engenheiro" at bounding box center [201, 111] width 146 height 15
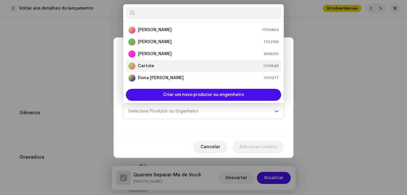
scroll to position [10, 0]
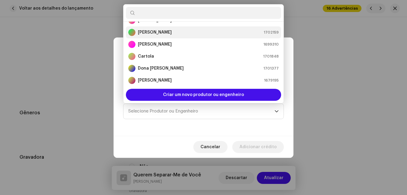
click at [186, 36] on div "[PERSON_NAME] 1702159" at bounding box center [203, 32] width 151 height 7
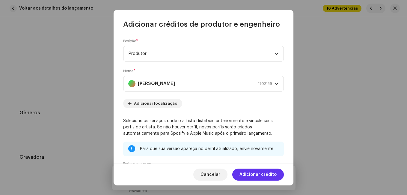
click at [264, 175] on span "Adicionar crédito" at bounding box center [258, 174] width 37 height 12
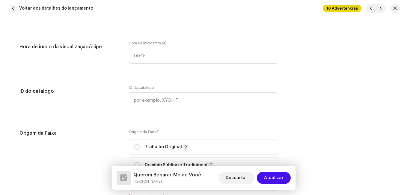
scroll to position [750, 0]
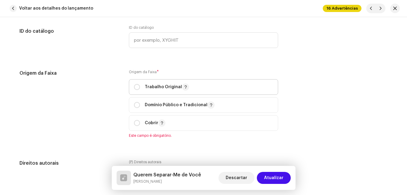
click at [154, 80] on span "Trabalho Original" at bounding box center [203, 86] width 139 height 15
radio input "true"
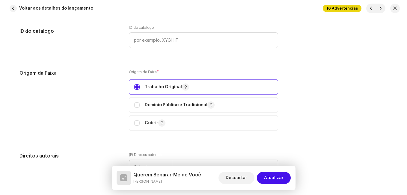
click at [114, 113] on div "Origem da Faixa" at bounding box center [69, 104] width 100 height 68
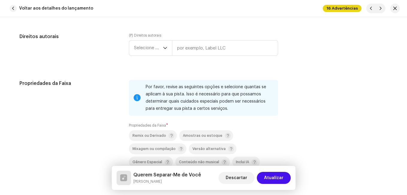
scroll to position [869, 0]
click at [149, 43] on span "Selecione o ano" at bounding box center [148, 47] width 29 height 15
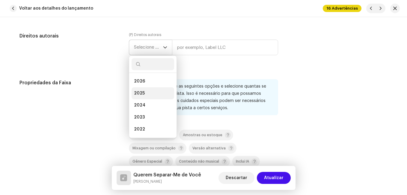
click at [145, 90] on li "2025" at bounding box center [153, 93] width 43 height 12
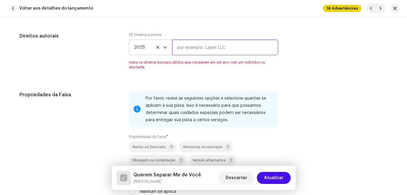
drag, startPoint x: 186, startPoint y: 49, endPoint x: 186, endPoint y: 52, distance: 3.3
click at [186, 49] on input "text" at bounding box center [225, 48] width 106 height 16
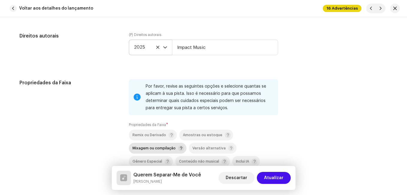
click at [156, 146] on div "Mixagem ou compilação" at bounding box center [159, 148] width 52 height 6
click at [99, 128] on div "Propriedades da Faixa" at bounding box center [69, 134] width 100 height 111
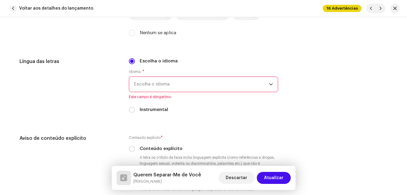
scroll to position [1019, 0]
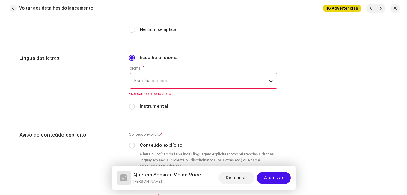
click at [155, 83] on span "Escolha o idioma" at bounding box center [201, 80] width 135 height 15
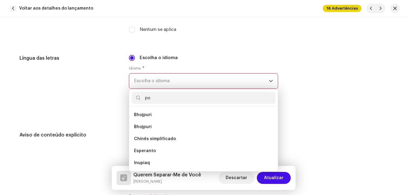
scroll to position [0, 0]
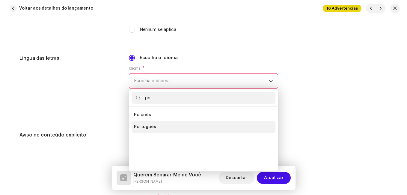
click at [150, 127] on span "Português" at bounding box center [145, 127] width 22 height 6
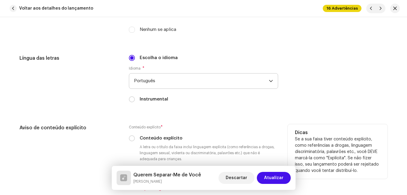
click at [113, 130] on h5 "Aviso de conteúdo explícito" at bounding box center [69, 127] width 100 height 7
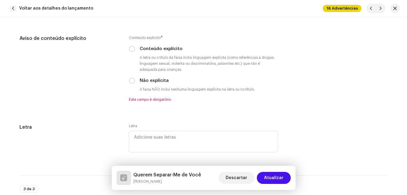
scroll to position [1109, 0]
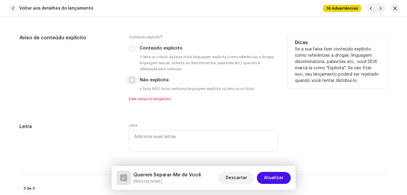
click at [130, 81] on input "Não explícita" at bounding box center [132, 80] width 6 height 6
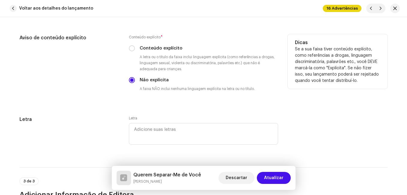
click at [114, 96] on div "Aviso de conteúdo explícito" at bounding box center [69, 67] width 100 height 67
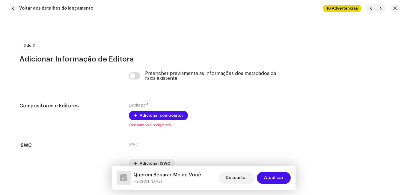
scroll to position [1276, 0]
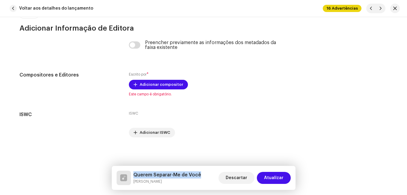
drag, startPoint x: 191, startPoint y: 175, endPoint x: 133, endPoint y: 176, distance: 57.9
click at [133, 176] on div "Querem Separar-Me de Você [PERSON_NAME] Descartar Atualizar" at bounding box center [204, 178] width 174 height 14
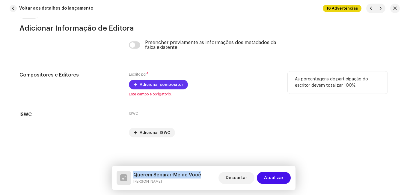
click at [149, 86] on span "Adicionar compositor" at bounding box center [161, 85] width 43 height 12
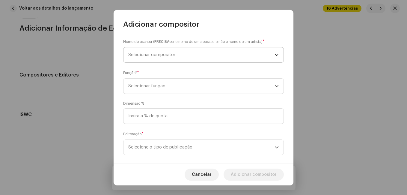
click at [161, 51] on span "Selecionar compositor" at bounding box center [201, 54] width 146 height 15
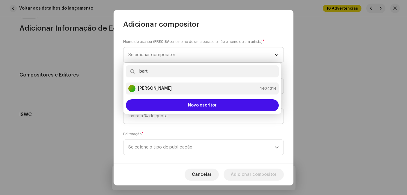
click at [164, 86] on strong "[PERSON_NAME]" at bounding box center [155, 88] width 34 height 6
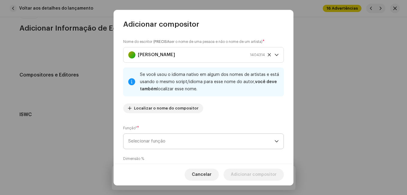
click at [167, 138] on span "Selecionar função" at bounding box center [201, 141] width 146 height 15
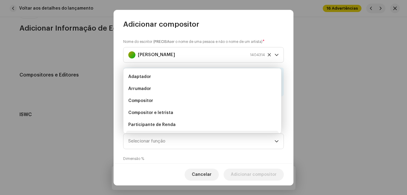
scroll to position [10, 0]
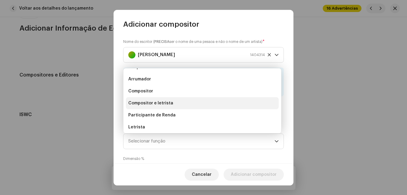
click at [177, 108] on li "Compositor e letrista" at bounding box center [202, 103] width 153 height 12
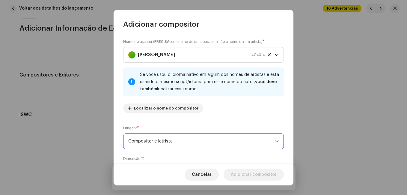
click at [184, 116] on div "Nome do escritor ( PRECISA ser o nome de uma pessoa e não o nome de um artista)…" at bounding box center [203, 78] width 161 height 79
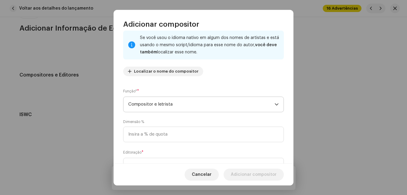
scroll to position [64, 0]
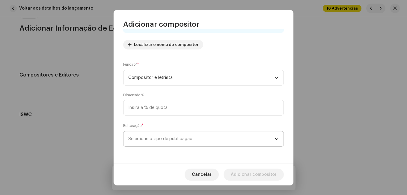
click at [175, 136] on font "Selecione o tipo de publicação" at bounding box center [160, 138] width 64 height 4
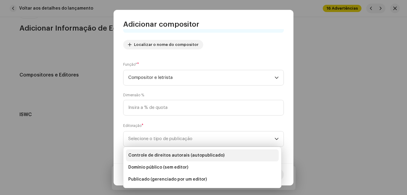
click at [169, 154] on span "Controle de direitos autorais (autopublicado)" at bounding box center [176, 155] width 96 height 6
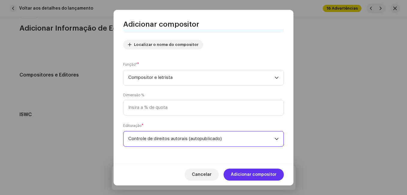
click at [244, 177] on span "Adicionar compositor" at bounding box center [254, 174] width 46 height 12
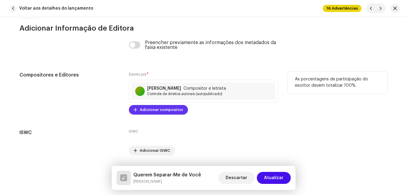
click at [169, 108] on span "Adicionar compositor" at bounding box center [161, 110] width 43 height 12
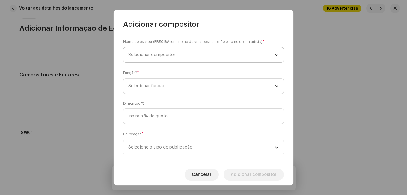
click at [167, 58] on span "Selecionar compositor" at bounding box center [201, 54] width 146 height 15
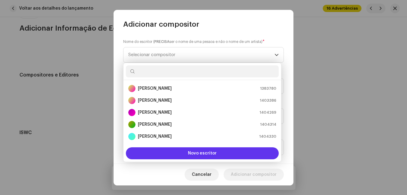
click at [171, 155] on button "Novo escritor" at bounding box center [202, 153] width 153 height 12
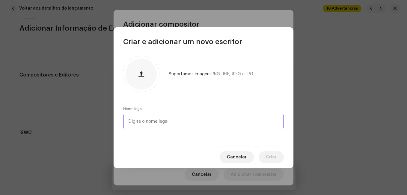
paste input "[PERSON_NAME]"
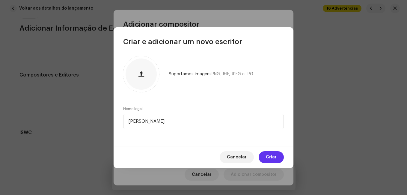
click at [266, 158] on button "Criar" at bounding box center [271, 157] width 25 height 12
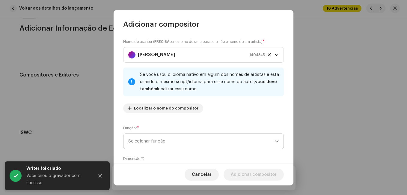
click at [222, 142] on span "Selecionar função" at bounding box center [201, 141] width 146 height 15
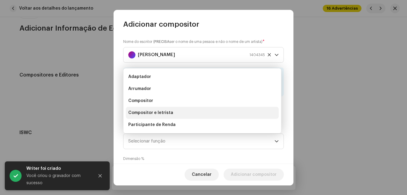
click at [209, 111] on li "Compositor e letrista" at bounding box center [202, 113] width 153 height 12
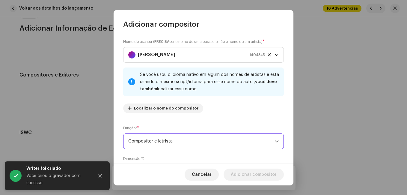
click at [212, 115] on div "Nome do escritor ( PRECISA ser o nome de uma pessoa e não o nome de um artista)…" at bounding box center [203, 78] width 161 height 79
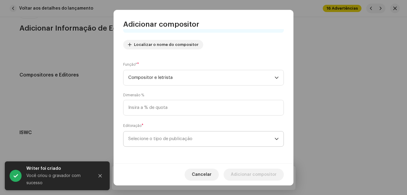
click at [206, 142] on span "Selecione o tipo de publicação" at bounding box center [201, 138] width 146 height 15
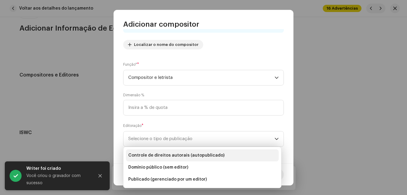
click at [203, 153] on span "Controle de direitos autorais (autopublicado)" at bounding box center [176, 155] width 96 height 6
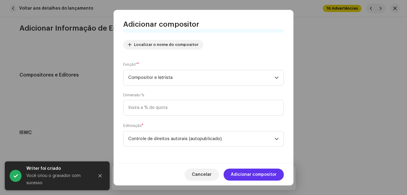
click at [252, 170] on span "Adicionar compositor" at bounding box center [254, 174] width 46 height 12
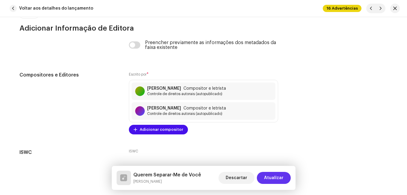
click at [269, 177] on span "Atualizar" at bounding box center [273, 178] width 19 height 12
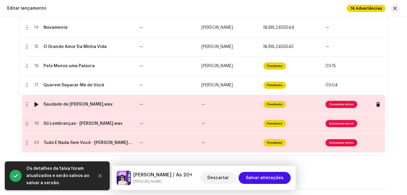
click at [201, 106] on span "—" at bounding box center [203, 104] width 4 height 4
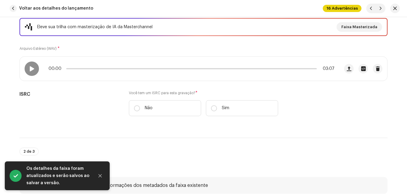
scroll to position [90, 0]
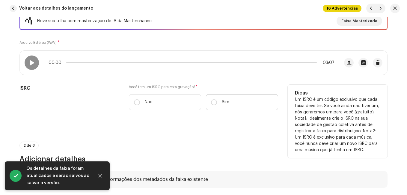
click at [224, 106] on label "Sim" at bounding box center [242, 102] width 72 height 16
click at [217, 105] on input "Sim" at bounding box center [214, 102] width 6 height 6
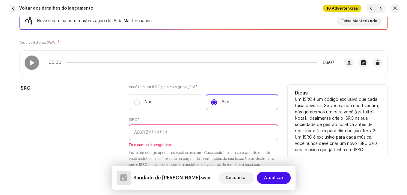
click at [206, 131] on input "text" at bounding box center [203, 132] width 149 height 16
paste input "NL-8RL-24-55548"
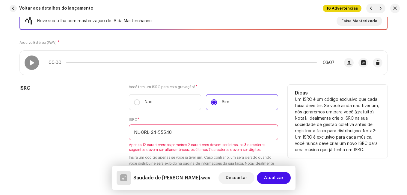
click at [157, 132] on input "NL-8RL-24-55548" at bounding box center [203, 132] width 149 height 16
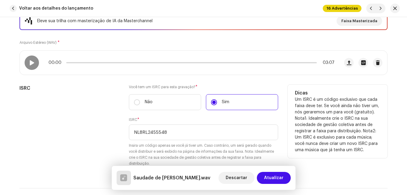
click at [99, 136] on div "ISRC" at bounding box center [69, 129] width 100 height 89
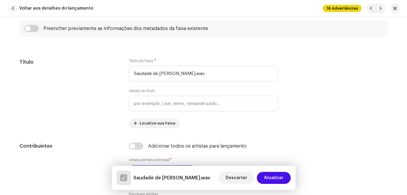
scroll to position [300, 0]
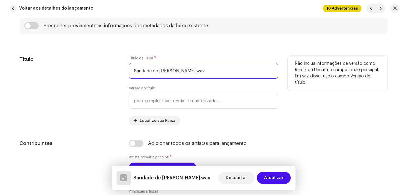
drag, startPoint x: 169, startPoint y: 71, endPoint x: 217, endPoint y: 76, distance: 48.5
click at [218, 72] on input "Saudade de [PERSON_NAME].wav" at bounding box center [203, 71] width 149 height 16
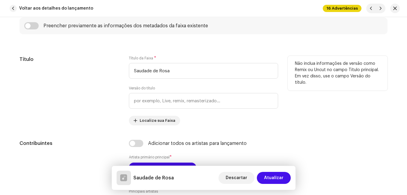
click at [110, 106] on div "Título" at bounding box center [69, 91] width 100 height 70
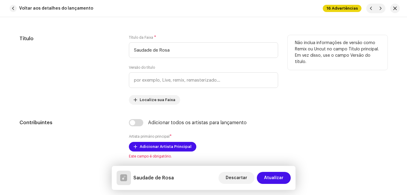
scroll to position [360, 0]
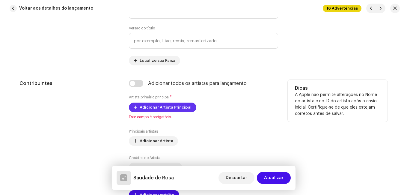
click at [157, 107] on span "Adicionar Artista Principal" at bounding box center [166, 107] width 52 height 12
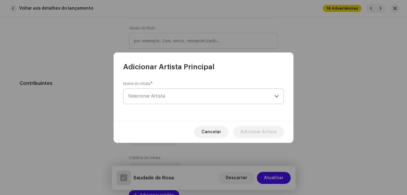
click at [163, 94] on span "Selecionar Artista" at bounding box center [146, 96] width 37 height 4
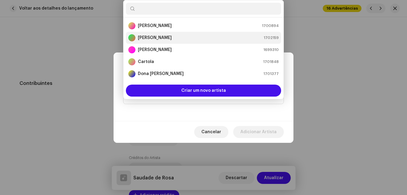
click at [163, 34] on div "[PERSON_NAME]" at bounding box center [149, 37] width 43 height 7
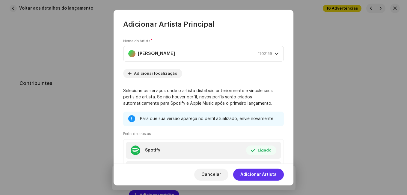
click at [266, 175] on span "Adicionar Artista" at bounding box center [258, 174] width 36 height 12
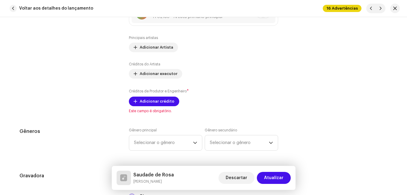
scroll to position [510, 0]
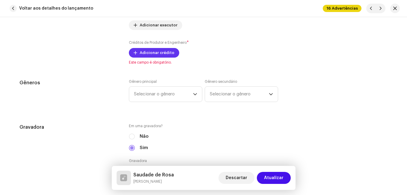
click at [151, 54] on span "Adicionar crédito" at bounding box center [157, 53] width 35 height 12
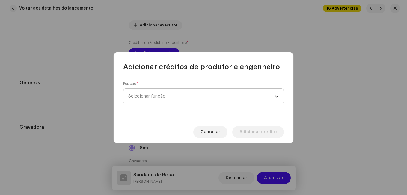
click at [165, 97] on font "Selecionar função" at bounding box center [146, 96] width 37 height 4
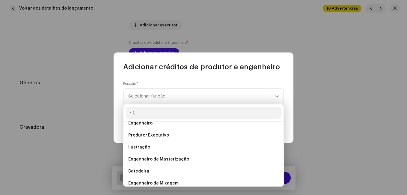
scroll to position [210, 0]
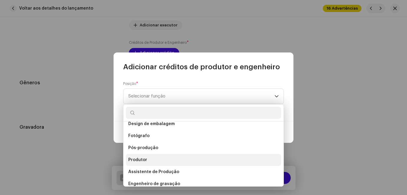
click at [146, 161] on li "Produtor" at bounding box center [203, 160] width 155 height 12
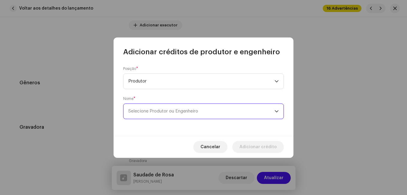
click at [161, 113] on span "Selecione Produtor ou Engenheiro" at bounding box center [201, 111] width 146 height 15
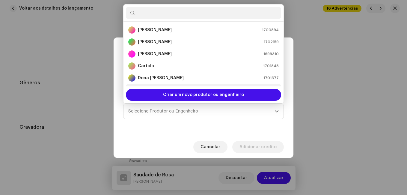
scroll to position [10, 0]
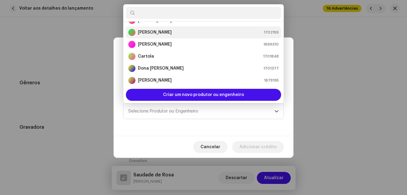
click at [160, 35] on strong "[PERSON_NAME]" at bounding box center [155, 32] width 34 height 6
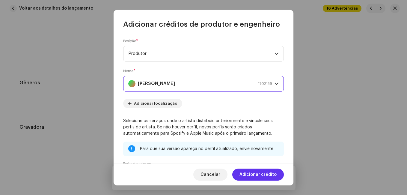
click at [250, 172] on span "Adicionar crédito" at bounding box center [258, 174] width 37 height 12
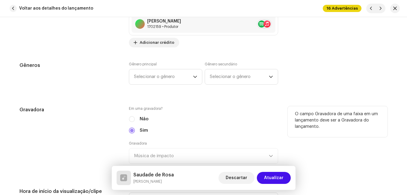
scroll to position [540, 0]
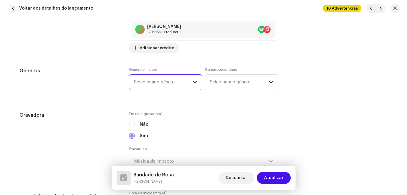
click at [145, 84] on span "Selecionar o gênero" at bounding box center [163, 82] width 59 height 15
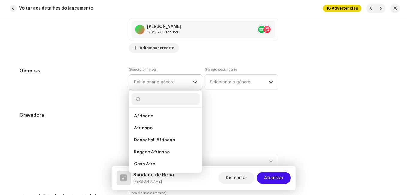
click at [145, 86] on span "Selecionar o gênero" at bounding box center [163, 82] width 59 height 15
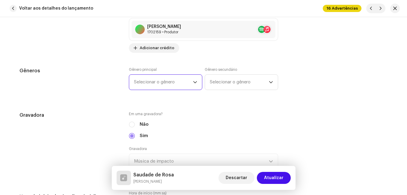
click at [97, 110] on div "Detalhes da faixa Complete o seguinte para finalizar sua faixa. 1 de 3 Adiciona…" at bounding box center [203, 197] width 387 height 1410
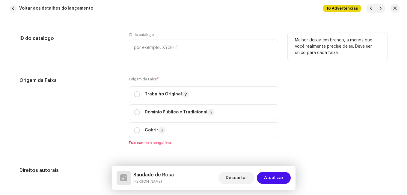
scroll to position [750, 0]
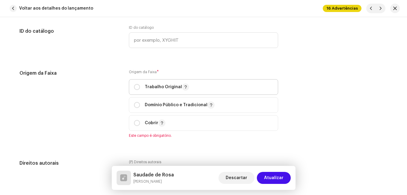
click at [154, 88] on font "Trabalho Original" at bounding box center [163, 87] width 37 height 4
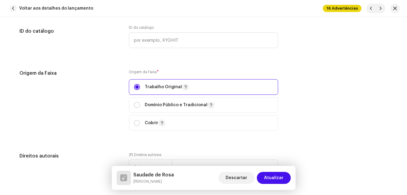
click at [78, 113] on div "Origem da Faixa" at bounding box center [69, 104] width 100 height 68
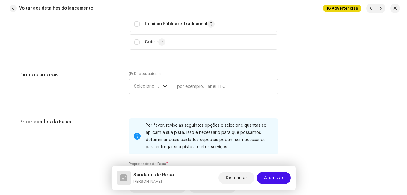
scroll to position [839, 0]
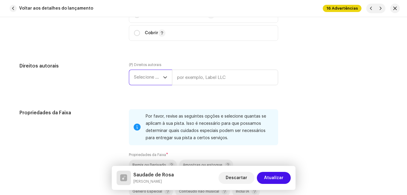
click at [140, 79] on span "Selecione o ano" at bounding box center [148, 77] width 29 height 15
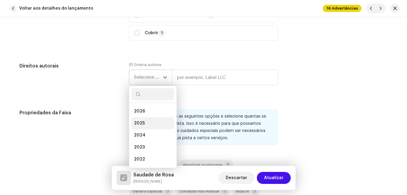
click at [138, 122] on span "2025" at bounding box center [139, 123] width 11 height 6
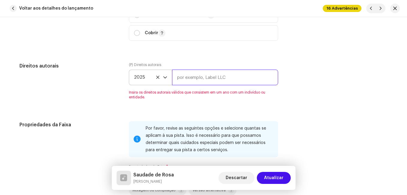
drag, startPoint x: 188, startPoint y: 74, endPoint x: 186, endPoint y: 82, distance: 8.5
click at [188, 74] on input "text" at bounding box center [225, 78] width 106 height 16
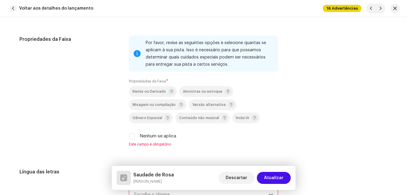
scroll to position [929, 0]
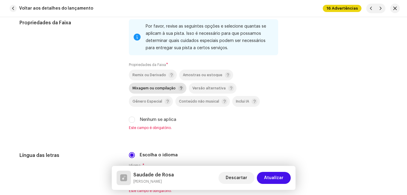
click at [154, 88] on span "Mixagem ou compilação" at bounding box center [154, 88] width 43 height 4
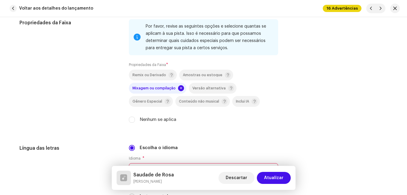
click at [95, 102] on div "Propriedades da Faixa" at bounding box center [69, 74] width 100 height 111
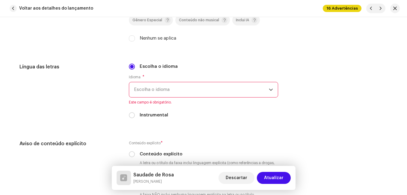
scroll to position [1019, 0]
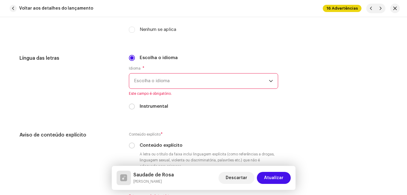
click at [146, 79] on font "Escolha o idioma" at bounding box center [152, 81] width 36 height 4
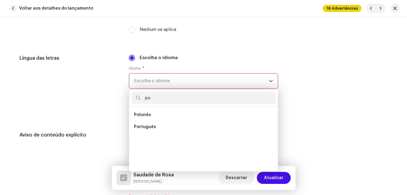
scroll to position [0, 0]
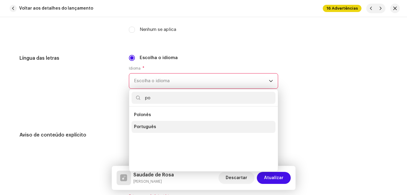
click at [143, 127] on span "Português" at bounding box center [145, 127] width 22 height 6
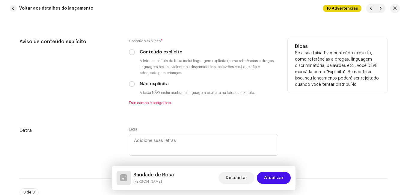
scroll to position [1109, 0]
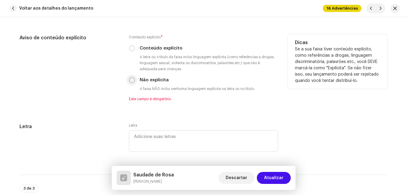
click at [130, 80] on input "Não explícita" at bounding box center [132, 80] width 6 height 6
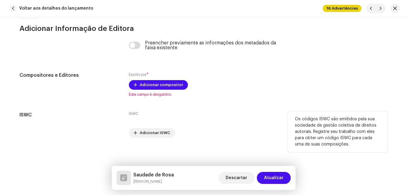
scroll to position [1276, 0]
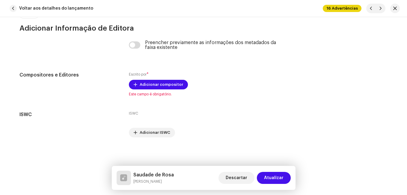
click at [164, 174] on h5 "Saudade de Rosa" at bounding box center [153, 174] width 40 height 7
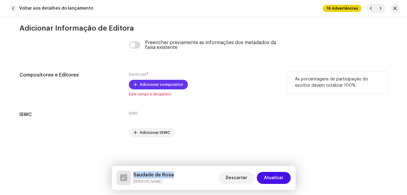
click at [163, 88] on span "Adicionar compositor" at bounding box center [161, 85] width 43 height 12
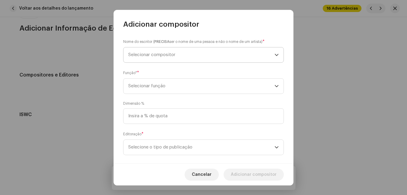
click at [173, 55] on span "Selecionar compositor" at bounding box center [151, 54] width 47 height 4
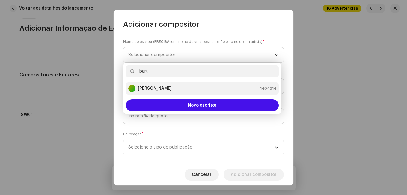
click at [172, 88] on strong "[PERSON_NAME]" at bounding box center [155, 88] width 34 height 6
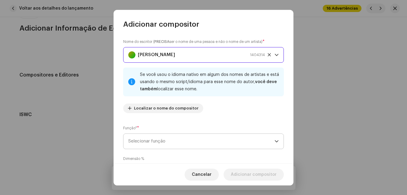
click at [227, 139] on span "Selecionar função" at bounding box center [201, 141] width 146 height 15
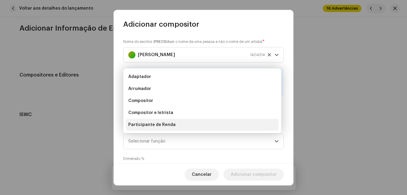
scroll to position [10, 0]
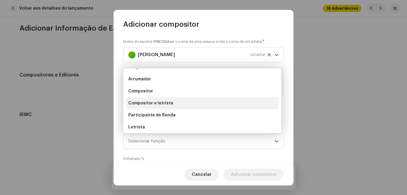
click at [222, 107] on li "Compositor e letrista" at bounding box center [202, 103] width 153 height 12
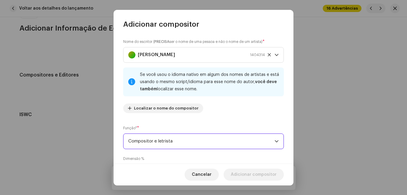
click at [226, 115] on div "Nome do escritor ( PRECISA ser o nome de uma pessoa e não o nome de um artista)…" at bounding box center [203, 78] width 161 height 79
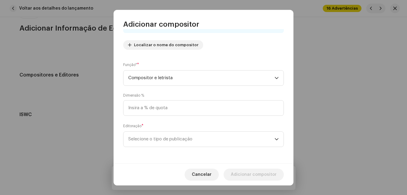
scroll to position [64, 0]
click at [220, 133] on span "Selecione o tipo de publicação" at bounding box center [201, 138] width 146 height 15
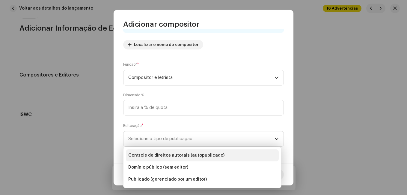
click at [215, 152] on li "Controle de direitos autorais (autopublicado)" at bounding box center [202, 155] width 153 height 12
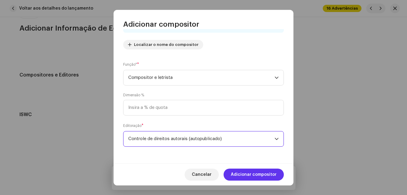
click at [256, 171] on span "Adicionar compositor" at bounding box center [254, 174] width 46 height 12
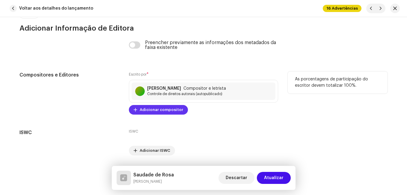
click at [157, 109] on span "Adicionar compositor" at bounding box center [161, 110] width 43 height 12
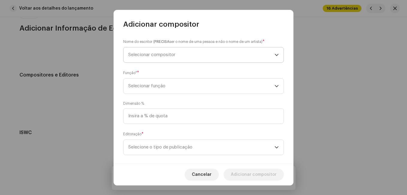
click at [175, 55] on span "Selecionar compositor" at bounding box center [151, 54] width 47 height 4
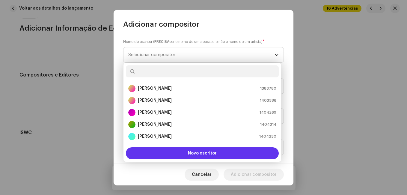
drag, startPoint x: 171, startPoint y: 72, endPoint x: 153, endPoint y: 150, distance: 79.5
click at [153, 150] on button "Novo escritor" at bounding box center [202, 153] width 153 height 12
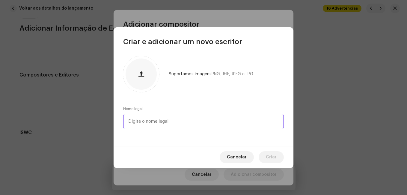
paste input "Regy Campelo"
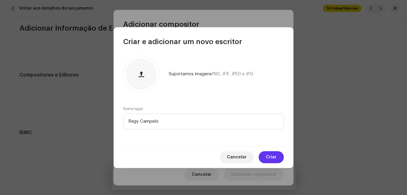
click at [264, 157] on button "Criar" at bounding box center [271, 157] width 25 height 12
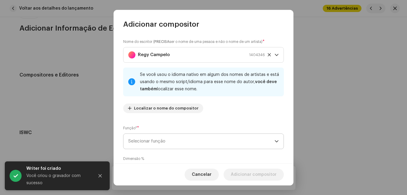
click at [236, 142] on span "Selecionar função" at bounding box center [201, 141] width 146 height 15
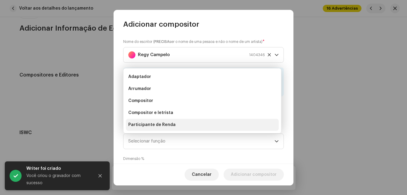
scroll to position [10, 0]
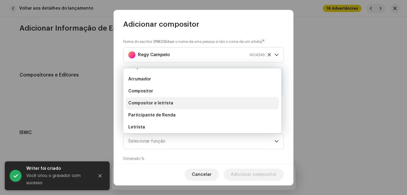
click at [226, 104] on li "Compositor e letrista" at bounding box center [202, 103] width 153 height 12
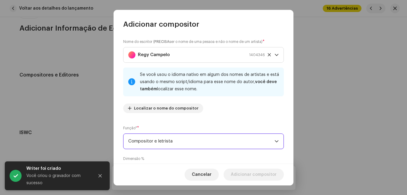
click at [234, 125] on div "Função* * Compositor e letrista" at bounding box center [203, 137] width 161 height 24
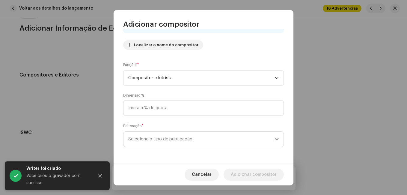
scroll to position [64, 0]
click at [230, 137] on span "Selecione o tipo de publicação" at bounding box center [201, 138] width 146 height 15
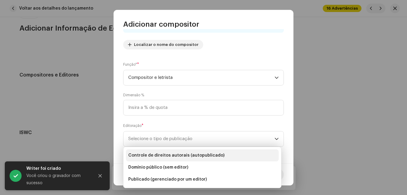
click at [230, 151] on li "Controle de direitos autorais (autopublicado)" at bounding box center [202, 155] width 153 height 12
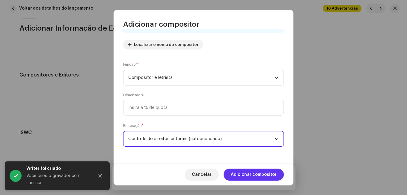
click at [243, 170] on span "Adicionar compositor" at bounding box center [254, 174] width 46 height 12
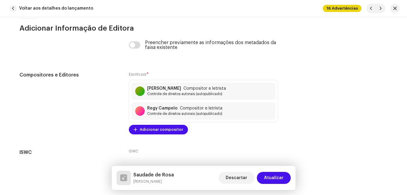
click at [276, 180] on span "Atualizar" at bounding box center [273, 178] width 19 height 12
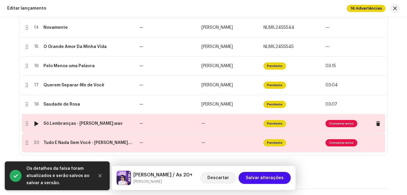
click at [227, 128] on td "—" at bounding box center [230, 123] width 62 height 19
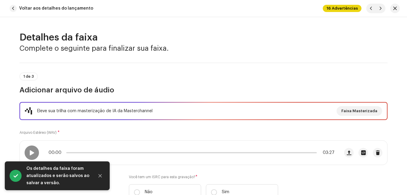
click at [227, 128] on div "Eleve sua trilha com masterização de IA da Masterchannel Faixa Masterizada Arqu…" at bounding box center [203, 154] width 368 height 105
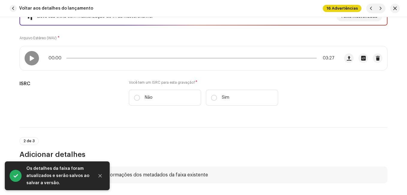
scroll to position [120, 0]
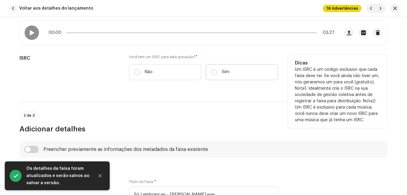
click at [222, 73] on p "Sim" at bounding box center [225, 72] width 7 height 6
click at [217, 73] on input "Sim" at bounding box center [214, 72] width 6 height 6
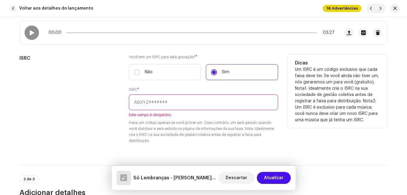
paste input "NL-8RL-24-55549"
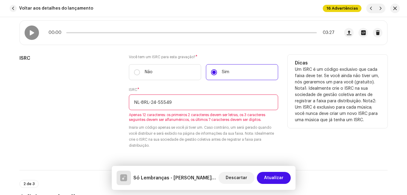
click at [156, 102] on input "NL-8RL-24-55549" at bounding box center [203, 102] width 149 height 16
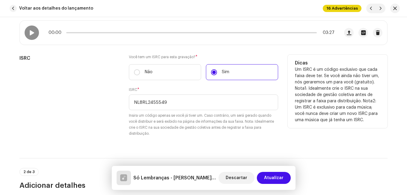
click at [91, 117] on div "ISRC" at bounding box center [69, 99] width 100 height 89
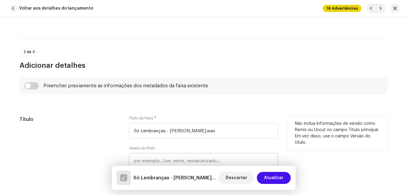
scroll to position [270, 0]
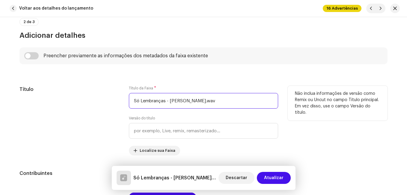
drag, startPoint x: 165, startPoint y: 101, endPoint x: 224, endPoint y: 101, distance: 59.7
click at [224, 101] on input "Só Lembranças - [PERSON_NAME].wav" at bounding box center [203, 101] width 149 height 16
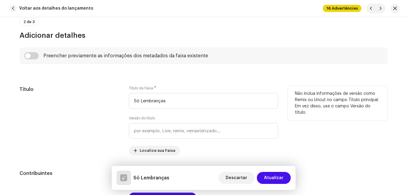
click at [112, 112] on div "Título" at bounding box center [69, 121] width 100 height 70
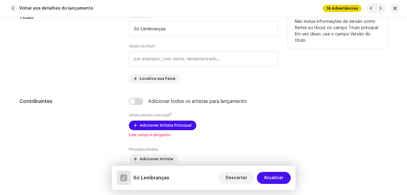
scroll to position [360, 0]
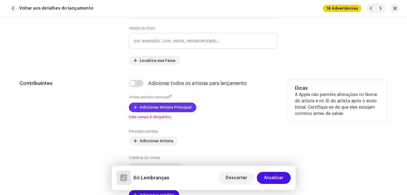
click at [141, 107] on span "Adicionar Artista Principal" at bounding box center [166, 107] width 52 height 12
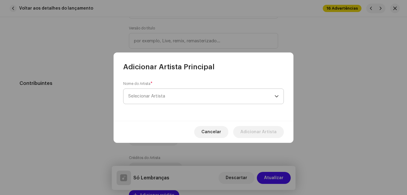
click at [144, 97] on span "Selecionar Artista" at bounding box center [146, 96] width 37 height 4
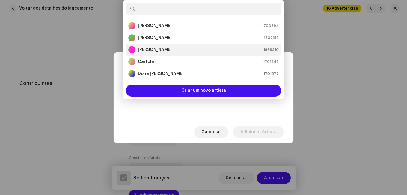
scroll to position [10, 0]
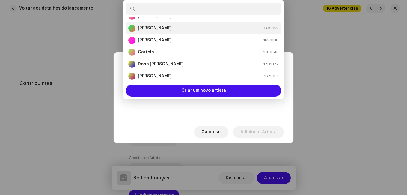
click at [153, 28] on strong "[PERSON_NAME]" at bounding box center [155, 28] width 34 height 6
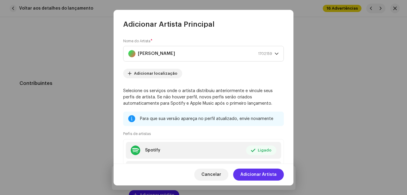
click at [264, 173] on span "Adicionar Artista" at bounding box center [258, 174] width 36 height 12
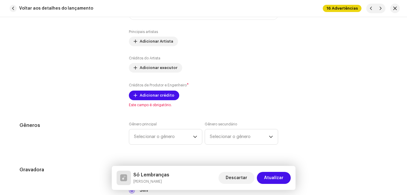
scroll to position [480, 0]
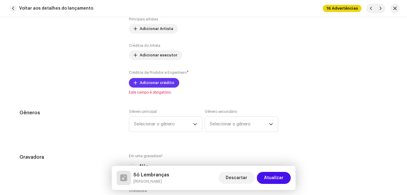
click at [163, 82] on span "Adicionar crédito" at bounding box center [157, 83] width 35 height 12
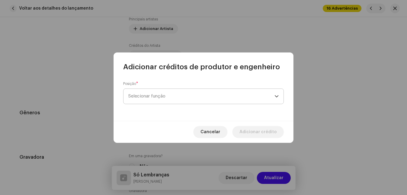
click at [165, 96] on font "Selecionar função" at bounding box center [146, 96] width 37 height 4
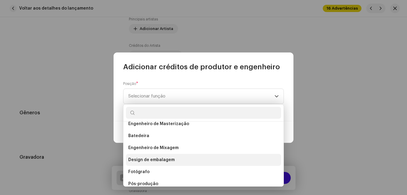
scroll to position [234, 0]
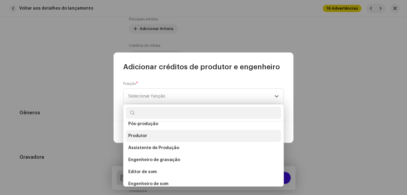
click at [151, 135] on li "Produtor" at bounding box center [203, 136] width 155 height 12
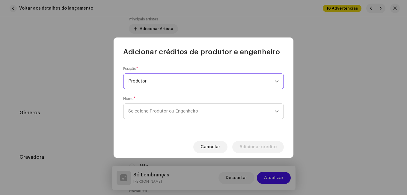
click at [166, 113] on span "Selecione Produtor ou Engenheiro" at bounding box center [163, 111] width 70 height 4
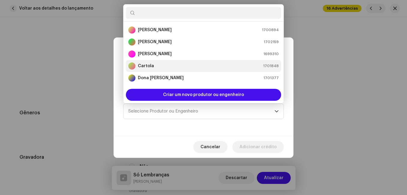
scroll to position [10, 0]
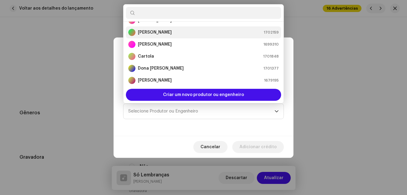
click at [160, 36] on li "[PERSON_NAME] 1702159" at bounding box center [203, 32] width 155 height 12
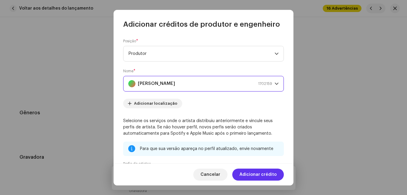
click at [253, 175] on span "Adicionar crédito" at bounding box center [258, 174] width 37 height 12
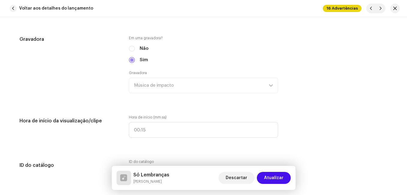
scroll to position [720, 0]
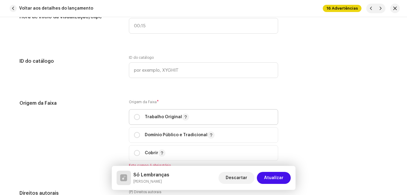
click at [140, 119] on div "Trabalho Original" at bounding box center [161, 116] width 55 height 7
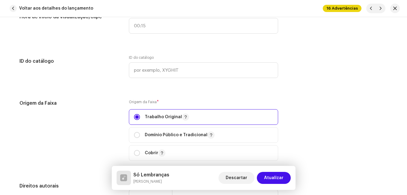
click at [107, 121] on div "Origem da Faixa" at bounding box center [69, 134] width 100 height 68
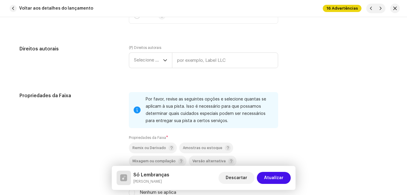
scroll to position [899, 0]
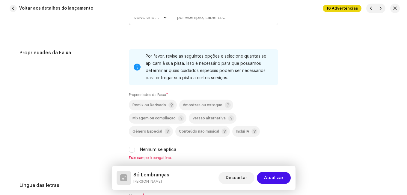
click at [151, 22] on span "Selecione o ano" at bounding box center [148, 17] width 29 height 15
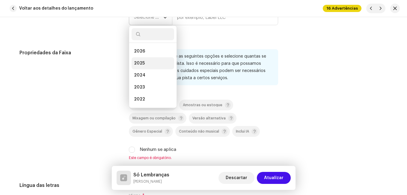
click at [147, 60] on li "2025" at bounding box center [153, 63] width 43 height 12
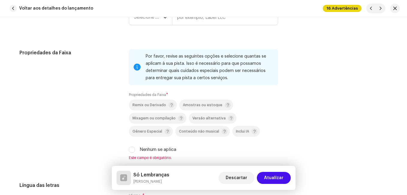
scroll to position [892, 0]
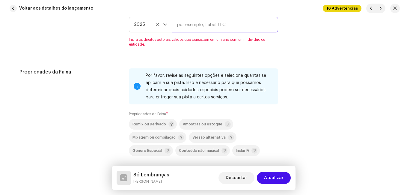
click at [184, 27] on input "text" at bounding box center [225, 25] width 106 height 16
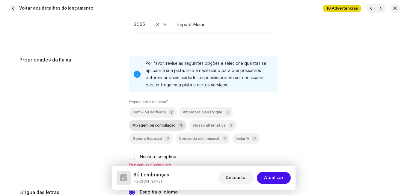
click at [163, 128] on div "Mixagem ou compilação" at bounding box center [159, 125] width 52 height 6
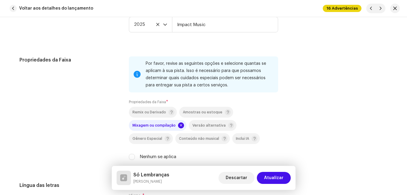
click at [93, 122] on div "Propriedades da Faixa" at bounding box center [69, 111] width 100 height 111
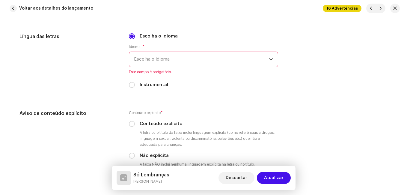
scroll to position [1042, 0]
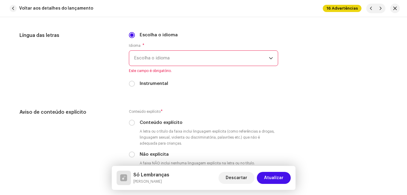
click at [190, 56] on span "Escolha o idioma" at bounding box center [201, 58] width 135 height 15
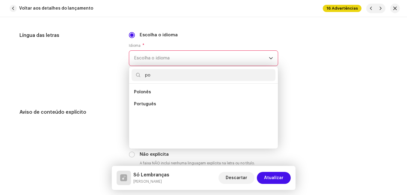
scroll to position [0, 0]
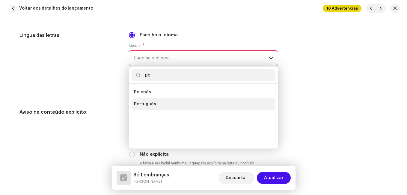
click at [162, 105] on li "Português" at bounding box center [204, 104] width 144 height 12
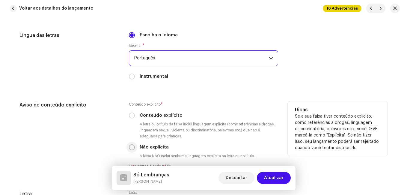
click at [131, 146] on input "Não explícita" at bounding box center [132, 147] width 6 height 6
click at [104, 130] on div "Aviso de conteúdo explícito" at bounding box center [69, 134] width 100 height 67
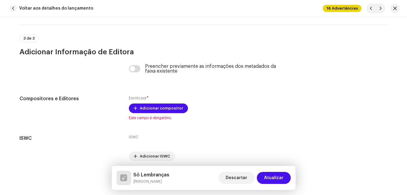
scroll to position [1276, 0]
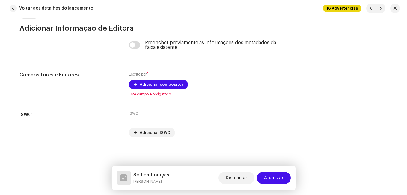
click at [145, 174] on h5 "Só Lembranças" at bounding box center [151, 174] width 36 height 7
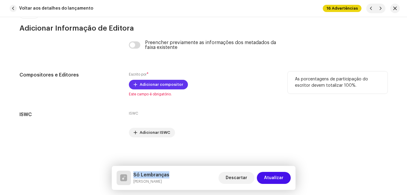
click at [167, 85] on span "Adicionar compositor" at bounding box center [161, 85] width 43 height 12
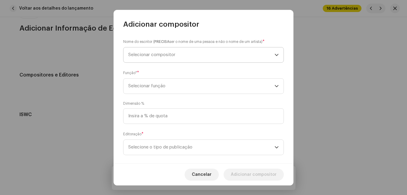
click at [174, 56] on span "Selecionar compositor" at bounding box center [151, 54] width 47 height 4
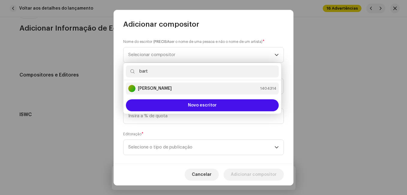
click at [172, 90] on strong "[PERSON_NAME]" at bounding box center [155, 88] width 34 height 6
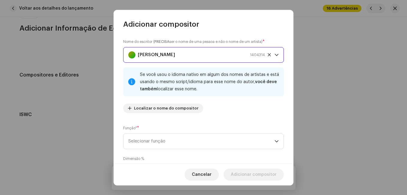
click at [224, 116] on div "Nome do escritor ( PRECISA ser o nome de uma pessoa e não o nome de um artista)…" at bounding box center [203, 78] width 161 height 79
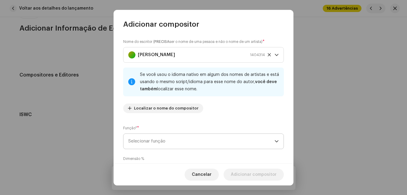
click at [222, 136] on span "Selecionar função" at bounding box center [201, 141] width 146 height 15
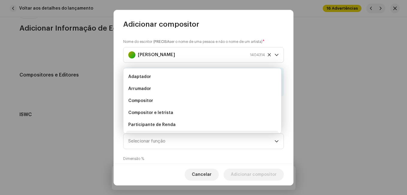
scroll to position [10, 0]
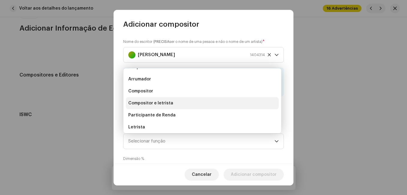
click at [213, 106] on li "Compositor e letrista" at bounding box center [202, 103] width 153 height 12
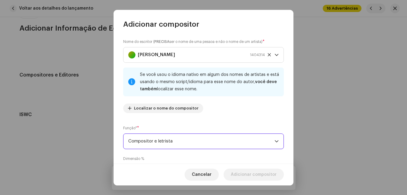
click at [231, 117] on div "Nome do escritor ( PRECISA ser o nome de uma pessoa e não o nome de um artista)…" at bounding box center [203, 78] width 161 height 79
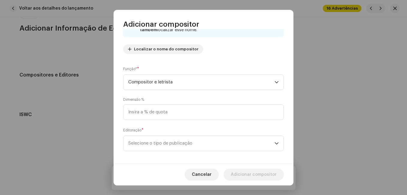
scroll to position [64, 0]
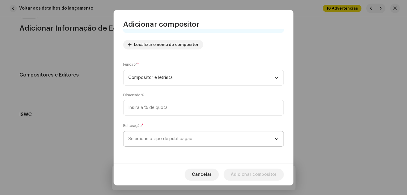
click at [222, 138] on span "Selecione o tipo de publicação" at bounding box center [201, 138] width 146 height 15
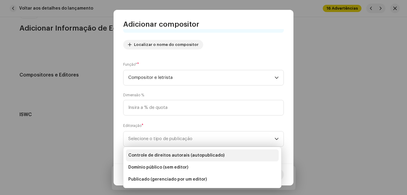
click at [220, 154] on li "Controle de direitos autorais (autopublicado)" at bounding box center [202, 155] width 153 height 12
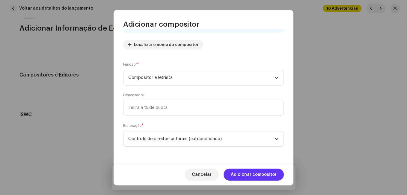
click at [249, 171] on span "Adicionar compositor" at bounding box center [254, 174] width 46 height 12
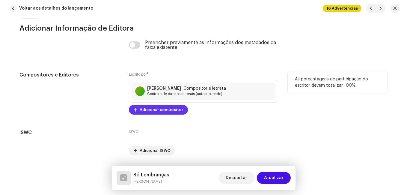
click at [169, 113] on span "Adicionar compositor" at bounding box center [161, 110] width 43 height 12
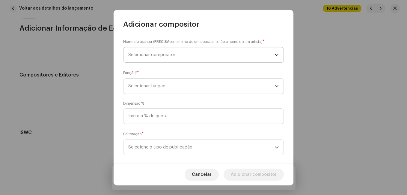
click at [180, 55] on span "Selecionar compositor" at bounding box center [201, 54] width 146 height 15
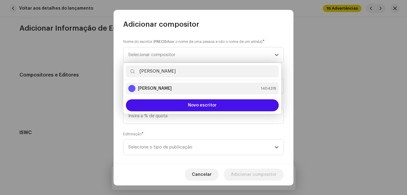
click at [171, 88] on div "[PERSON_NAME] 1404315" at bounding box center [202, 88] width 148 height 7
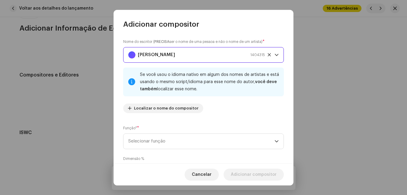
click at [213, 111] on div "Nome do escritor ( PRECISA ser o nome de uma pessoa e não o nome de um artista)…" at bounding box center [203, 78] width 161 height 79
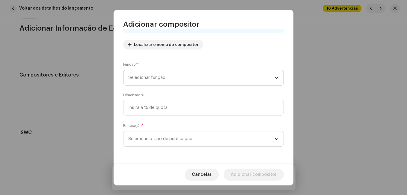
click at [212, 81] on span "Selecionar função" at bounding box center [201, 77] width 146 height 15
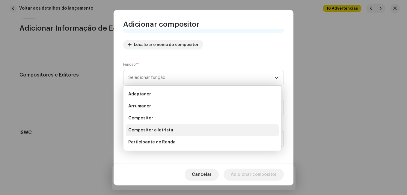
click at [175, 129] on li "Compositor e letrista" at bounding box center [202, 130] width 153 height 12
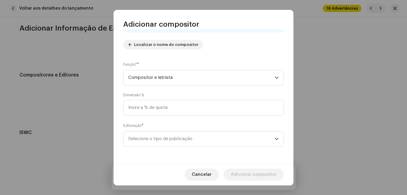
click at [220, 121] on div "Nome do escritor ( PRECISA ser o nome de uma pessoa e não o nome de um artista)…" at bounding box center [204, 96] width 180 height 134
click at [212, 139] on span "Selecione o tipo de publicação" at bounding box center [201, 138] width 146 height 15
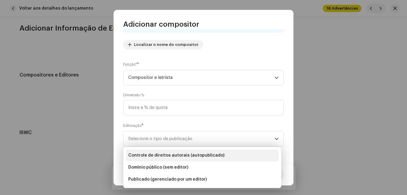
click at [211, 156] on span "Controle de direitos autorais (autopublicado)" at bounding box center [176, 155] width 96 height 6
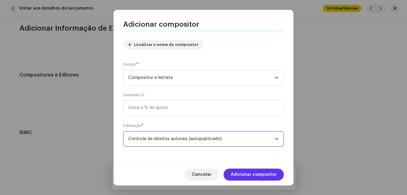
click at [236, 171] on span "Adicionar compositor" at bounding box center [254, 174] width 46 height 12
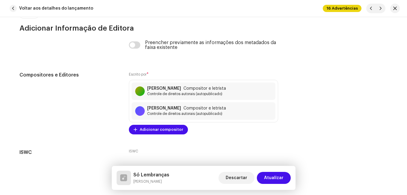
click at [266, 175] on button "Atualizar" at bounding box center [274, 178] width 34 height 12
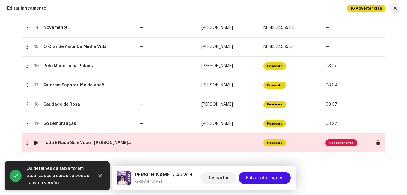
click at [189, 144] on td "—" at bounding box center [168, 142] width 62 height 19
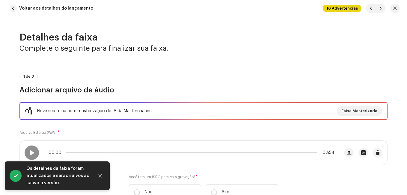
click at [192, 81] on div "1 de 3 Adicionar arquivo de áudio" at bounding box center [203, 84] width 368 height 22
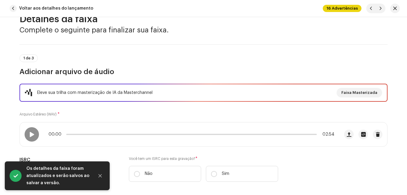
scroll to position [150, 0]
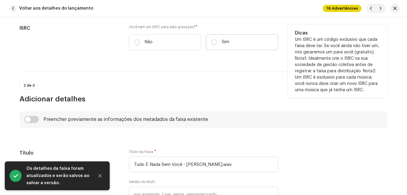
click at [212, 46] on label "Sim" at bounding box center [242, 42] width 72 height 16
click at [212, 45] on input "Sim" at bounding box center [214, 42] width 6 height 6
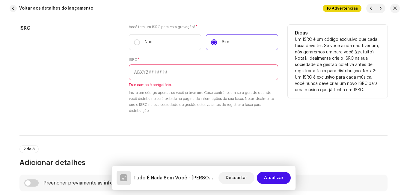
click at [229, 69] on input "text" at bounding box center [203, 72] width 149 height 16
paste input "NL-8RL-24-55550"
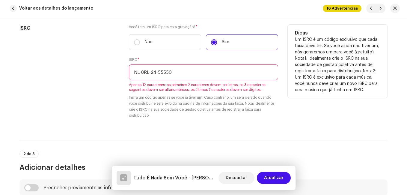
click at [156, 73] on input "NL-8RL-24-55550" at bounding box center [203, 72] width 149 height 16
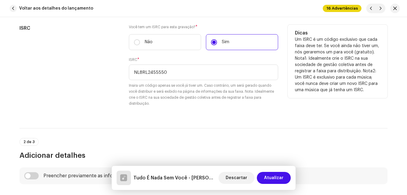
click at [84, 109] on div "ISRC" at bounding box center [69, 69] width 100 height 89
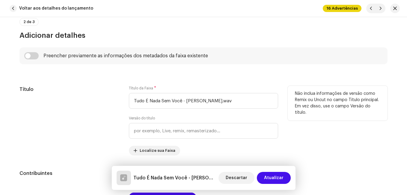
scroll to position [300, 0]
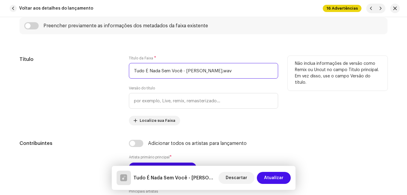
drag, startPoint x: 181, startPoint y: 70, endPoint x: 218, endPoint y: 76, distance: 37.0
click at [236, 66] on input "Tudo É Nada Sem Você - [PERSON_NAME].wav" at bounding box center [203, 71] width 149 height 16
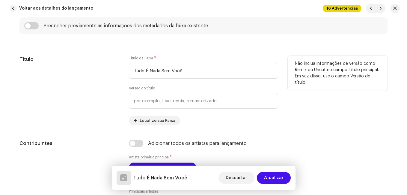
click at [70, 111] on div "Título" at bounding box center [69, 91] width 100 height 70
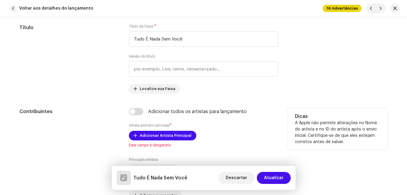
scroll to position [360, 0]
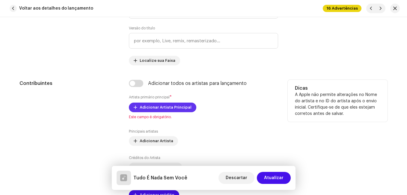
click at [140, 104] on span "Adicionar Artista Principal" at bounding box center [166, 107] width 52 height 12
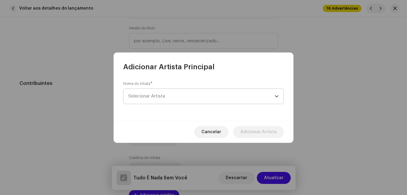
click at [154, 94] on span "Selecionar Artista" at bounding box center [146, 96] width 37 height 4
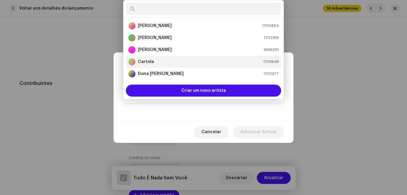
scroll to position [10, 0]
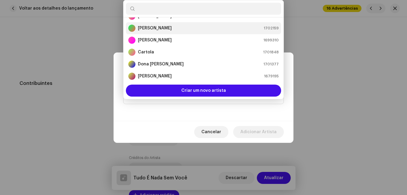
click at [156, 26] on strong "[PERSON_NAME]" at bounding box center [155, 28] width 34 height 6
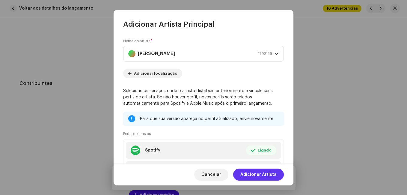
click at [270, 174] on span "Adicionar Artista" at bounding box center [258, 174] width 36 height 12
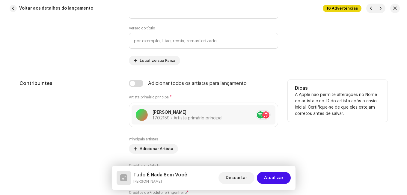
click at [78, 106] on div "Contribuintes" at bounding box center [69, 147] width 100 height 135
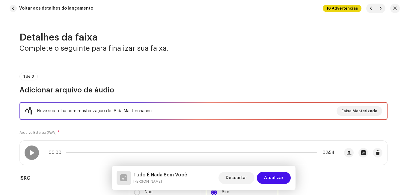
scroll to position [480, 0]
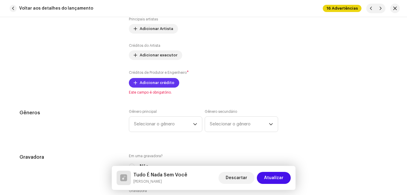
click at [156, 85] on span "Adicionar crédito" at bounding box center [157, 83] width 35 height 12
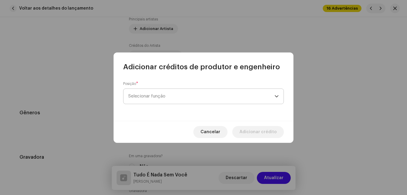
click at [177, 99] on span "Selecionar função" at bounding box center [201, 96] width 146 height 15
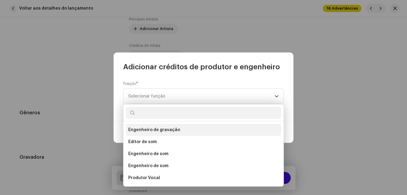
scroll to position [234, 0]
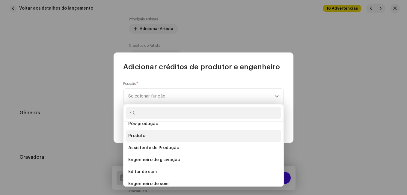
click at [157, 136] on li "Produtor" at bounding box center [203, 136] width 155 height 12
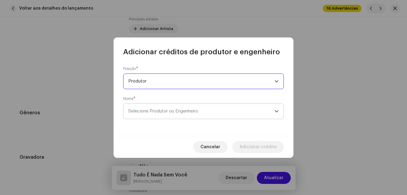
click at [162, 113] on span "Selecione Produtor ou Engenheiro" at bounding box center [163, 111] width 70 height 4
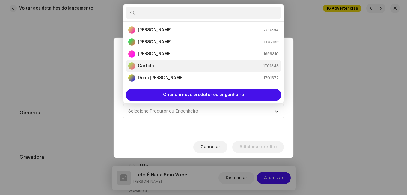
scroll to position [10, 0]
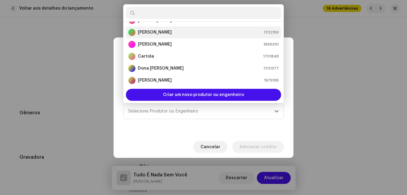
click at [162, 34] on strong "[PERSON_NAME]" at bounding box center [155, 32] width 34 height 6
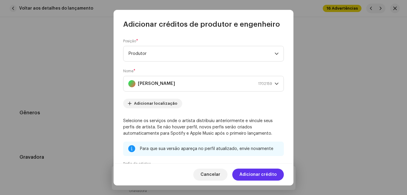
click at [276, 174] on span "Adicionar crédito" at bounding box center [258, 174] width 37 height 12
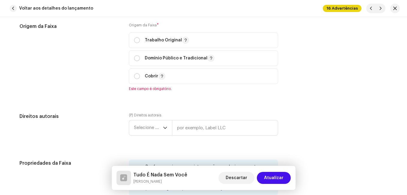
scroll to position [810, 0]
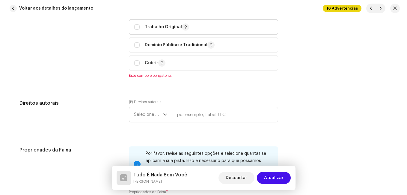
click at [140, 28] on div "Trabalho Original" at bounding box center [161, 26] width 55 height 7
radio input "true"
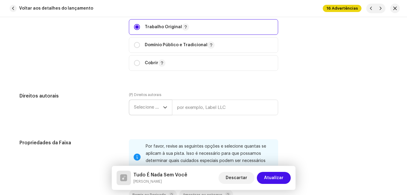
click at [144, 109] on font "Selecione o ano" at bounding box center [150, 107] width 33 height 4
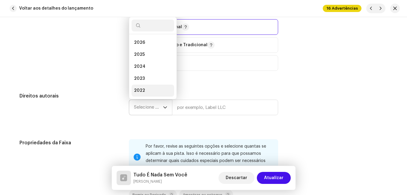
scroll to position [10, 0]
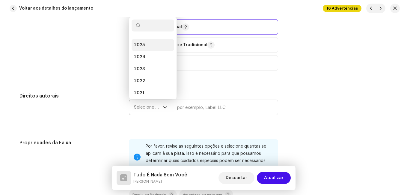
click at [143, 47] on span "2025" at bounding box center [139, 45] width 11 height 6
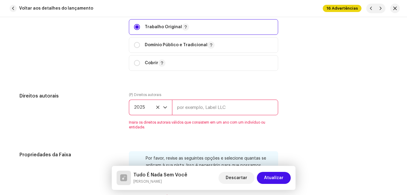
click at [191, 99] on div "(P) Direitos autorais 2025 Insira os direitos autorais válidos que consistem em…" at bounding box center [203, 110] width 149 height 37
click at [191, 106] on input "text" at bounding box center [225, 108] width 106 height 16
type input "Impact Music"
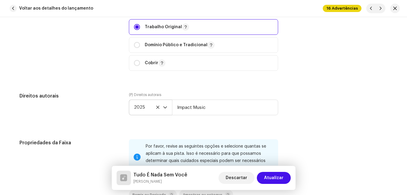
click at [89, 107] on div "Direitos autorais" at bounding box center [69, 108] width 100 height 32
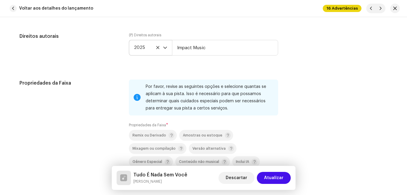
scroll to position [929, 0]
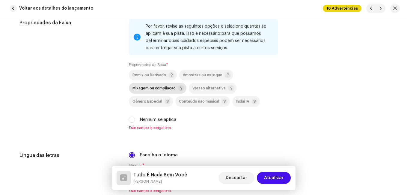
click at [133, 90] on span "Mixagem ou compilação" at bounding box center [154, 88] width 43 height 4
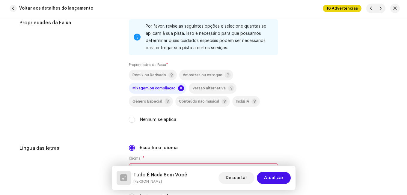
click at [103, 103] on div "Propriedades da Faixa" at bounding box center [69, 74] width 100 height 111
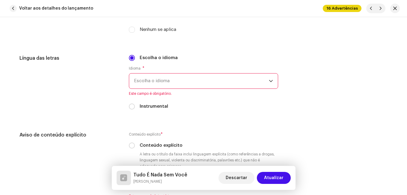
scroll to position [1049, 0]
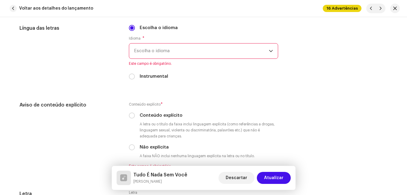
click at [160, 55] on span "Escolha o idioma" at bounding box center [201, 50] width 135 height 15
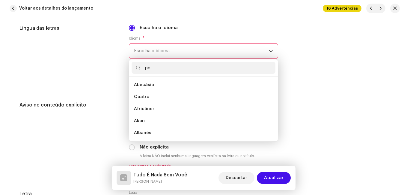
scroll to position [0, 0]
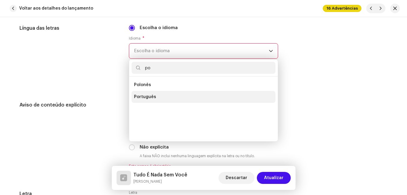
type input "po"
click at [142, 98] on span "Português" at bounding box center [145, 97] width 22 height 6
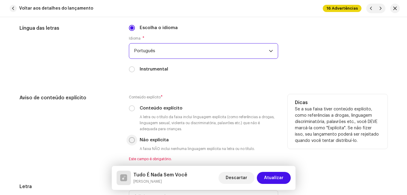
click at [131, 139] on input "Não explícita" at bounding box center [132, 140] width 6 height 6
radio input "true"
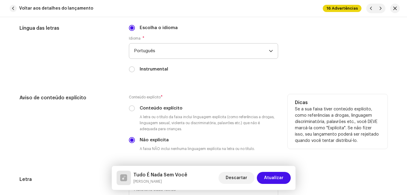
click at [103, 138] on div "Aviso de conteúdo explícito" at bounding box center [69, 127] width 100 height 67
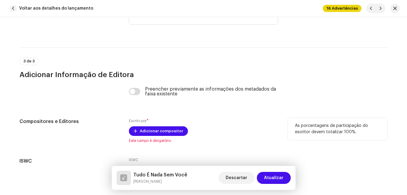
scroll to position [1276, 0]
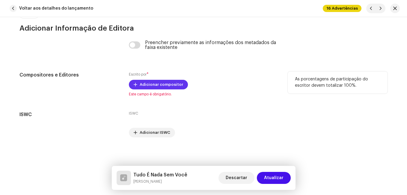
click at [150, 86] on span "Adicionar compositor" at bounding box center [161, 85] width 43 height 12
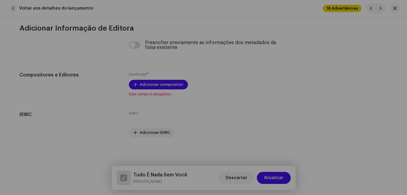
click at [72, 130] on div "Adicionar compositor Nome do escritor ( PRECISA ser o nome de uma pessoa e não …" at bounding box center [203, 97] width 407 height 195
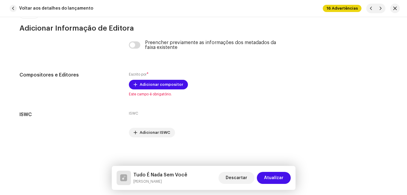
click at [158, 177] on h5 "Tudo É Nada Sem Você" at bounding box center [160, 174] width 54 height 7
click at [158, 176] on h5 "Tudo É Nada Sem Você" at bounding box center [160, 174] width 54 height 7
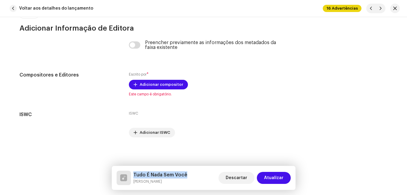
click at [158, 175] on h5 "Tudo É Nada Sem Você" at bounding box center [160, 174] width 54 height 7
copy h5 "Tudo É Nada Sem Você"
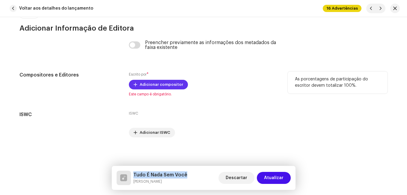
click at [177, 87] on span "Adicionar compositor" at bounding box center [161, 85] width 43 height 12
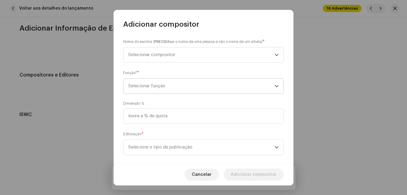
click at [167, 88] on span "Selecionar função" at bounding box center [201, 86] width 146 height 15
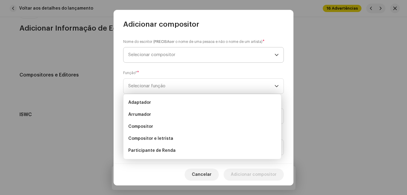
click at [178, 56] on span "Selecionar compositor" at bounding box center [201, 54] width 146 height 15
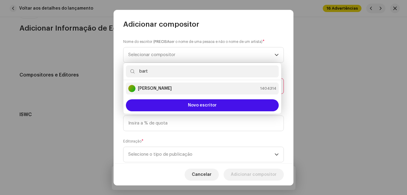
type input "bart"
click at [195, 89] on div "[PERSON_NAME] 1404314" at bounding box center [202, 88] width 148 height 7
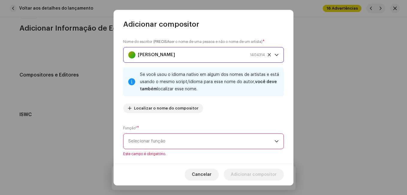
click at [204, 136] on span "Selecionar função" at bounding box center [201, 141] width 146 height 15
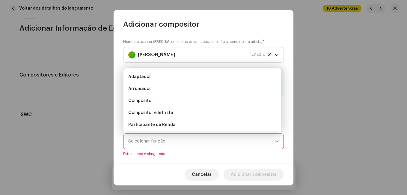
scroll to position [10, 0]
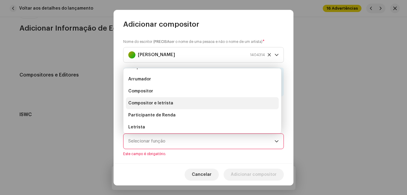
click at [201, 103] on li "Compositor e letrista" at bounding box center [202, 103] width 153 height 12
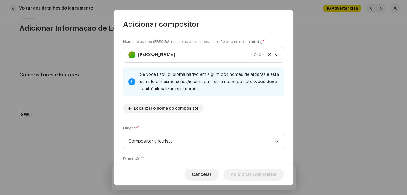
click at [222, 107] on div "Nome do escritor ( PRECISA ser o nome de uma pessoa e não o nome de um artista)…" at bounding box center [203, 78] width 161 height 79
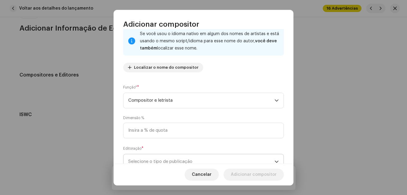
scroll to position [64, 0]
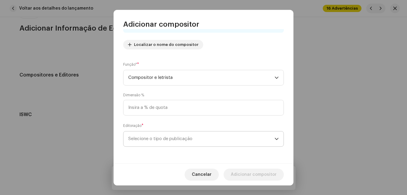
click at [205, 136] on span "Selecione o tipo de publicação" at bounding box center [201, 138] width 146 height 15
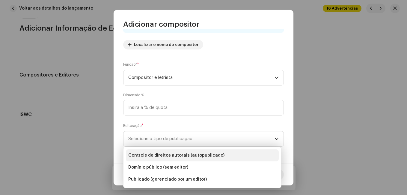
click at [197, 154] on span "Controle de direitos autorais (autopublicado)" at bounding box center [176, 155] width 96 height 6
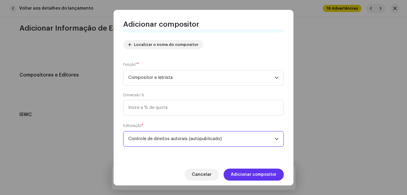
click at [255, 170] on span "Adicionar compositor" at bounding box center [254, 174] width 46 height 12
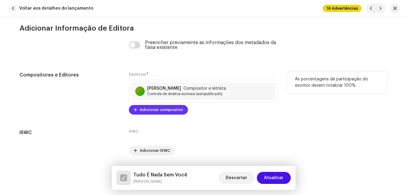
click at [155, 105] on span "Adicionar compositor" at bounding box center [161, 110] width 43 height 12
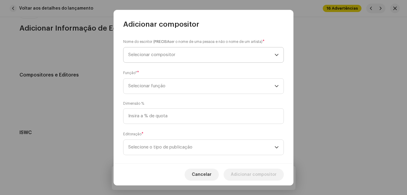
click at [169, 56] on span "Selecionar compositor" at bounding box center [151, 54] width 47 height 4
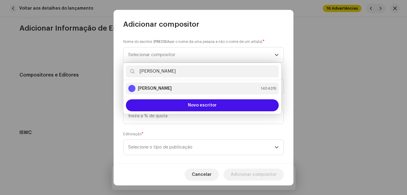
type input "[PERSON_NAME]"
click at [171, 90] on div "[PERSON_NAME] 1404315" at bounding box center [202, 88] width 148 height 7
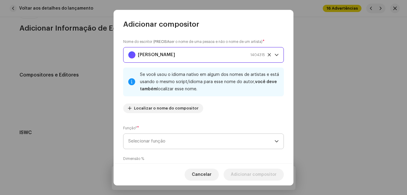
click at [224, 144] on span "Selecionar função" at bounding box center [201, 141] width 146 height 15
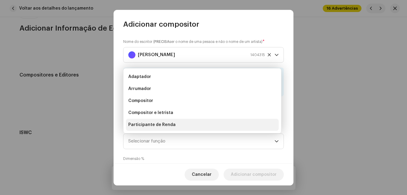
scroll to position [10, 0]
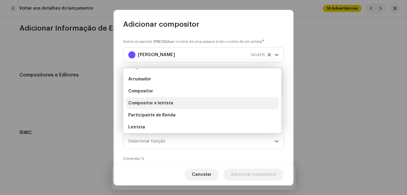
click at [216, 103] on li "Compositor e letrista" at bounding box center [202, 103] width 153 height 12
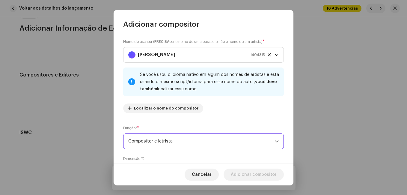
click at [220, 112] on div "Nome do escritor ( PRECISA ser o nome de uma pessoa e não o nome de um artista)…" at bounding box center [203, 78] width 161 height 79
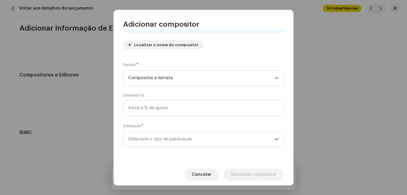
scroll to position [64, 0]
click at [214, 138] on span "Selecione o tipo de publicação" at bounding box center [201, 138] width 146 height 15
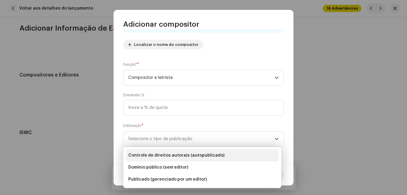
click at [206, 154] on span "Controle de direitos autorais (autopublicado)" at bounding box center [176, 155] width 96 height 6
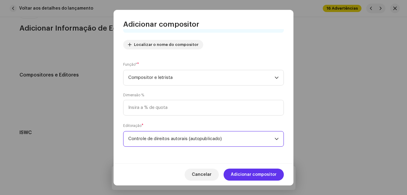
click at [247, 173] on span "Adicionar compositor" at bounding box center [254, 174] width 46 height 12
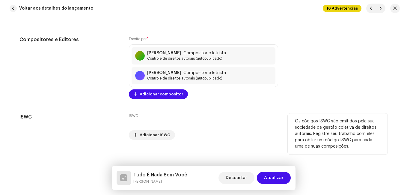
scroll to position [1314, 0]
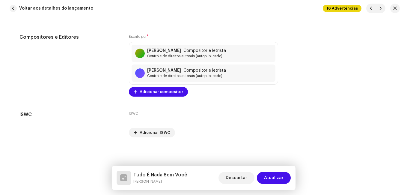
click at [270, 178] on span "Atualizar" at bounding box center [273, 178] width 19 height 12
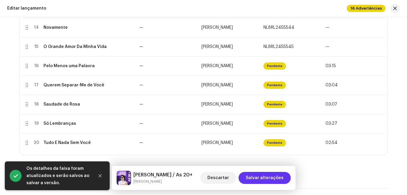
click at [268, 177] on span "Salvar alterações" at bounding box center [265, 178] width 38 height 12
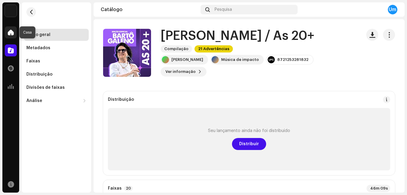
click at [8, 37] on div at bounding box center [11, 32] width 12 height 12
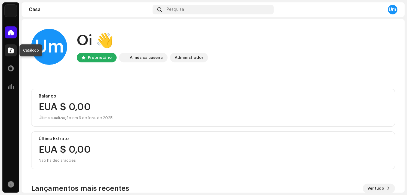
click at [10, 51] on span at bounding box center [11, 50] width 6 height 5
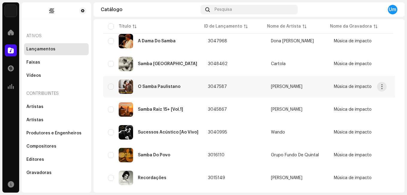
scroll to position [64, 0]
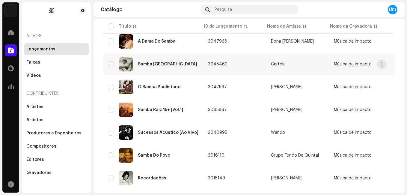
click at [161, 67] on div "Samba [GEOGRAPHIC_DATA]" at bounding box center [153, 64] width 91 height 14
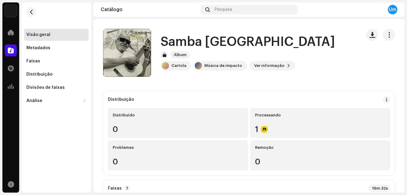
click at [393, 8] on div "Um" at bounding box center [393, 10] width 10 height 10
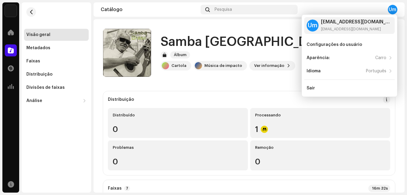
click at [239, 31] on div "Samba Brasil Álbum Cartola Música de impacto Ver informação" at bounding box center [230, 53] width 254 height 48
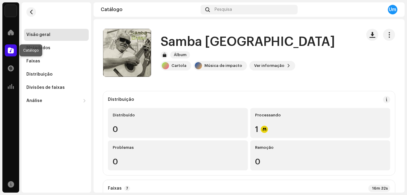
click at [10, 51] on span at bounding box center [11, 50] width 6 height 5
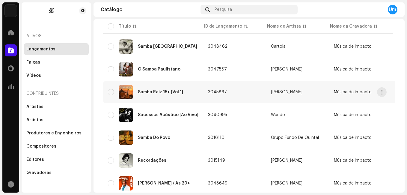
scroll to position [120, 0]
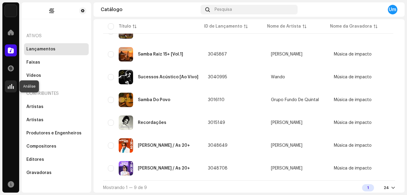
click at [11, 84] on span at bounding box center [11, 86] width 6 height 5
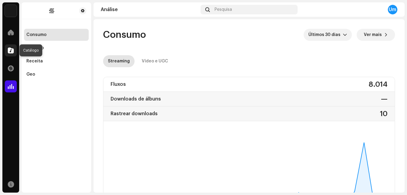
click at [9, 48] on span at bounding box center [11, 50] width 6 height 5
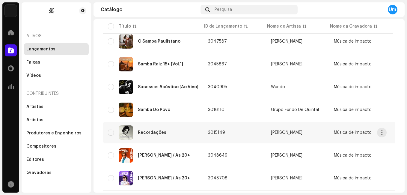
scroll to position [120, 0]
